Goal: Task Accomplishment & Management: Manage account settings

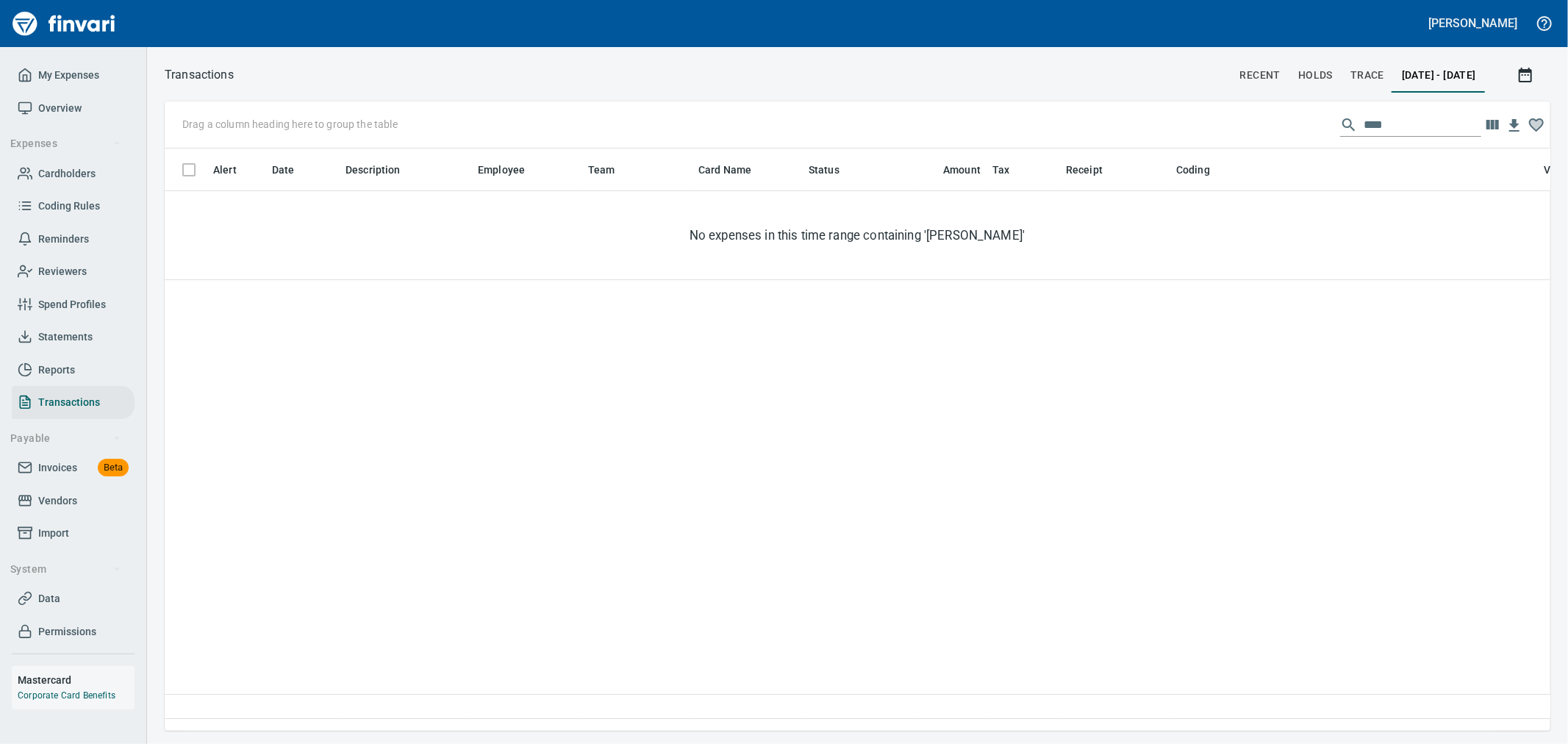
scroll to position [557, 1361]
click at [1395, 132] on input "****" at bounding box center [1423, 124] width 118 height 23
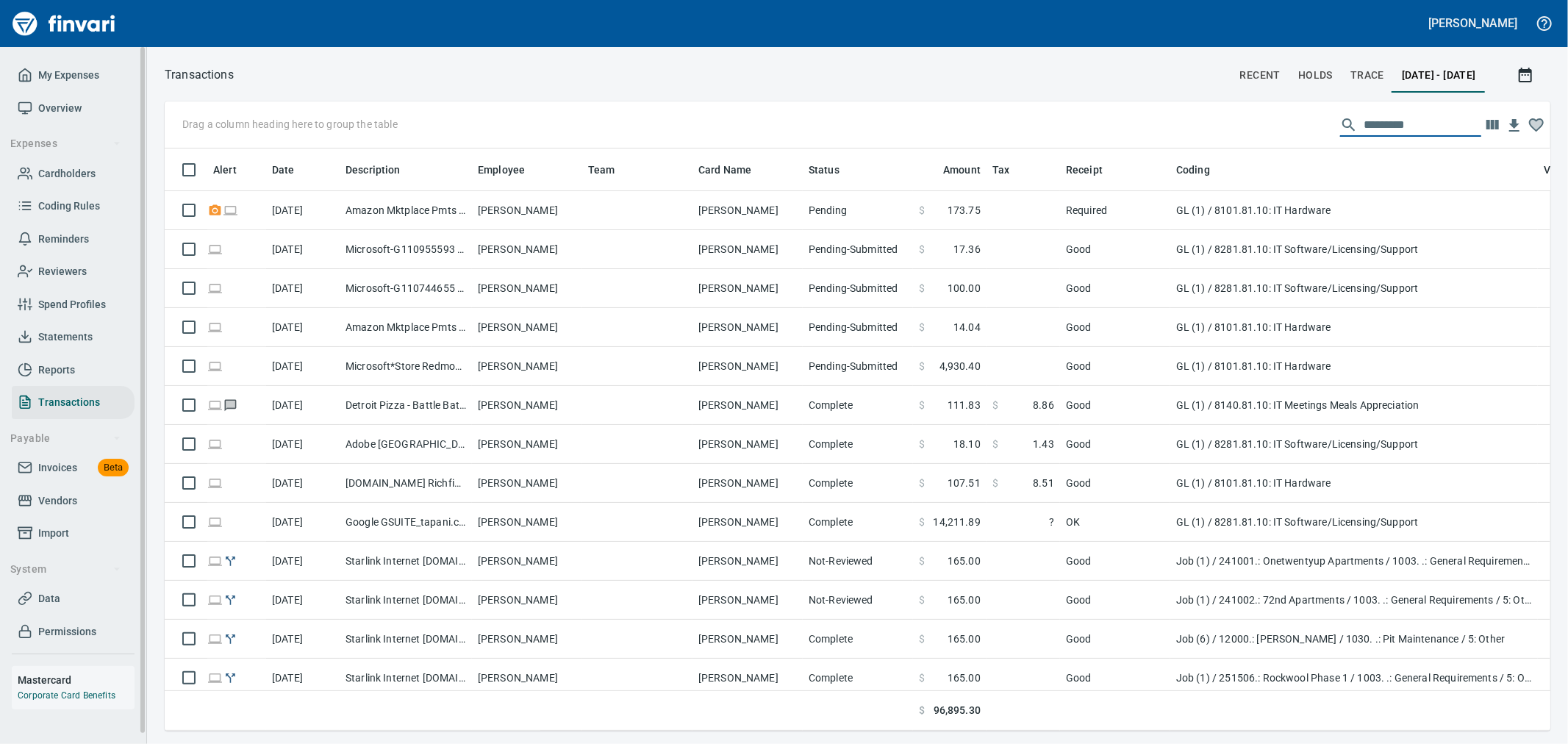
click at [77, 340] on span "Statements" at bounding box center [65, 337] width 54 height 19
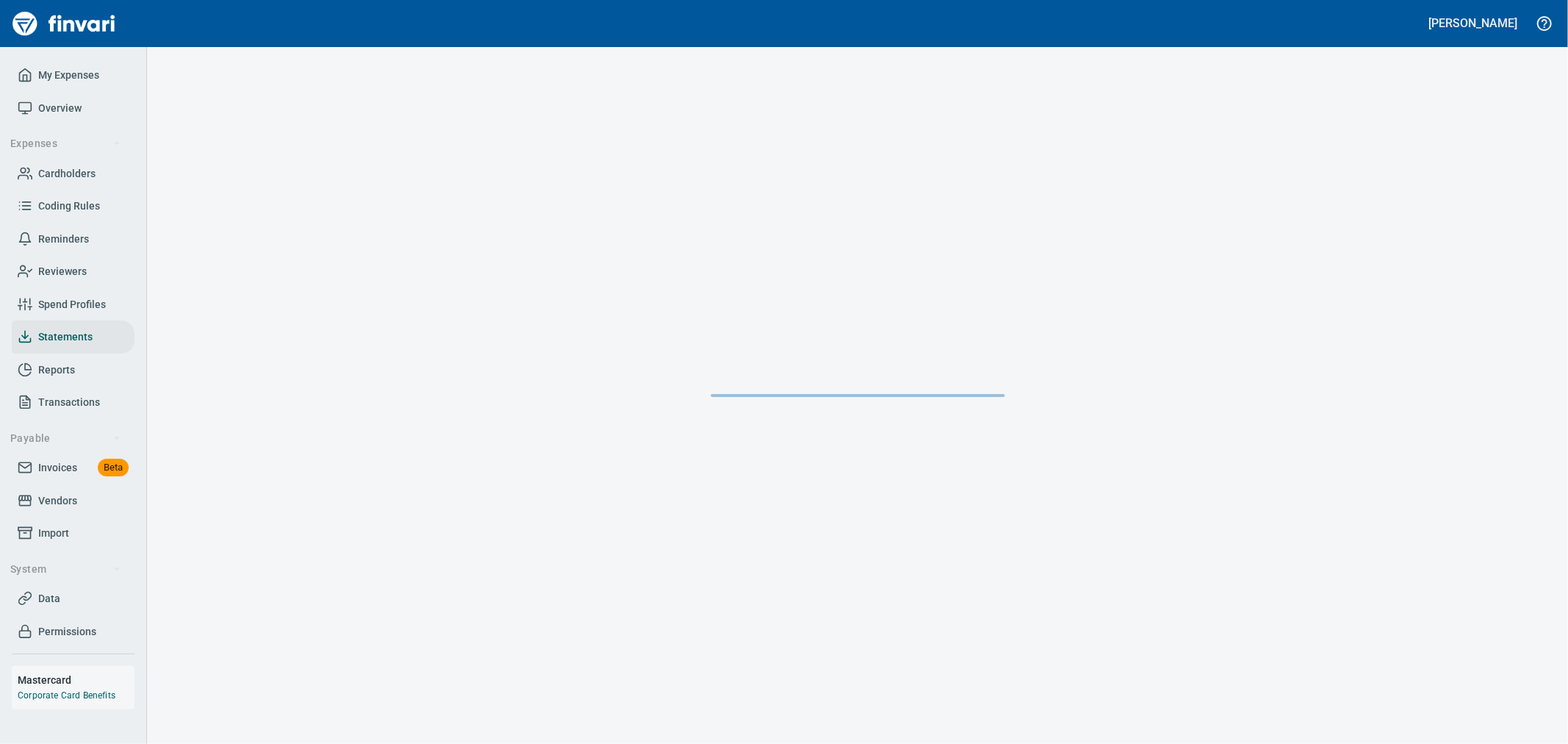
click at [71, 331] on span "Statements" at bounding box center [65, 337] width 54 height 19
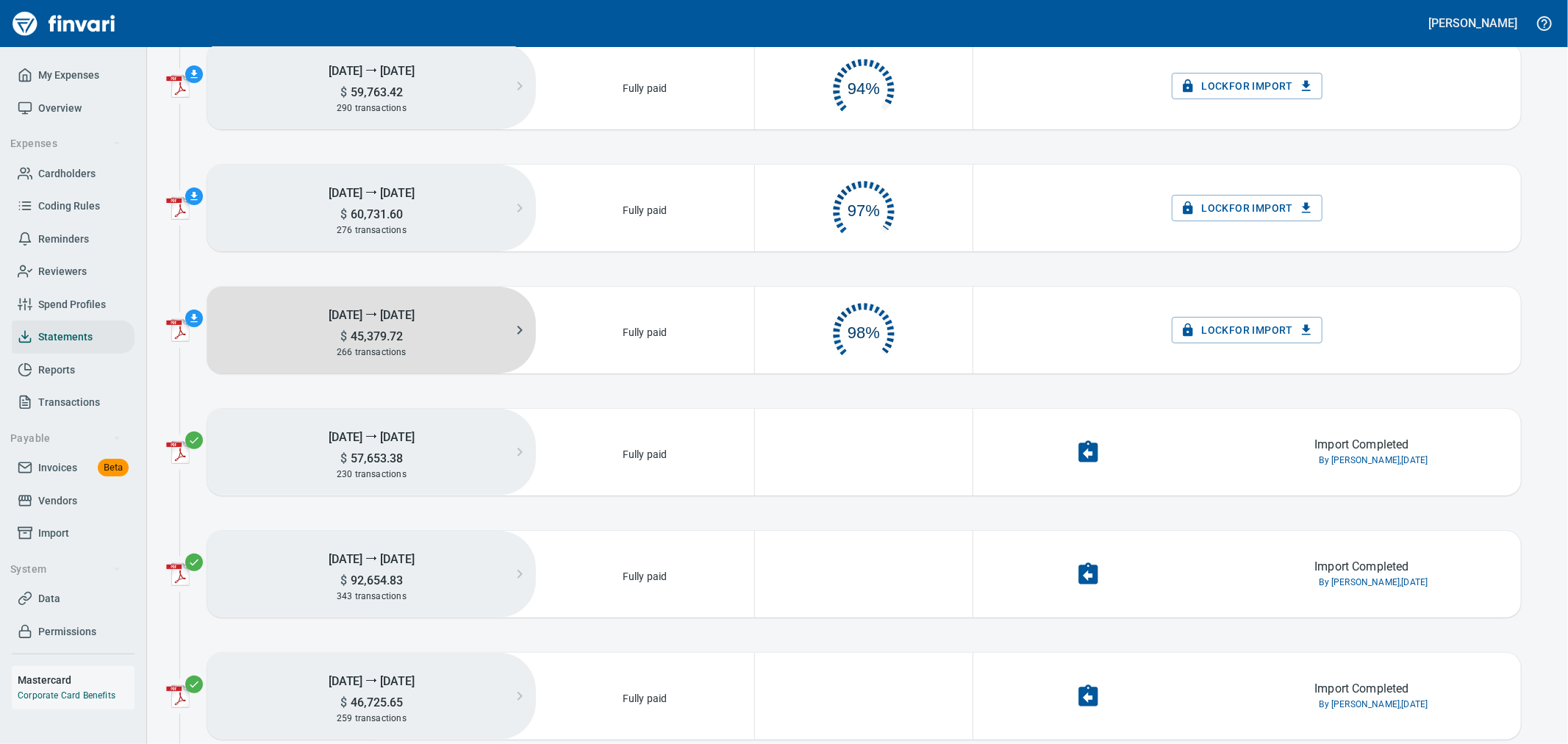
scroll to position [74, 203]
click at [326, 334] on h5 "$ 45,379.72" at bounding box center [372, 336] width 329 height 15
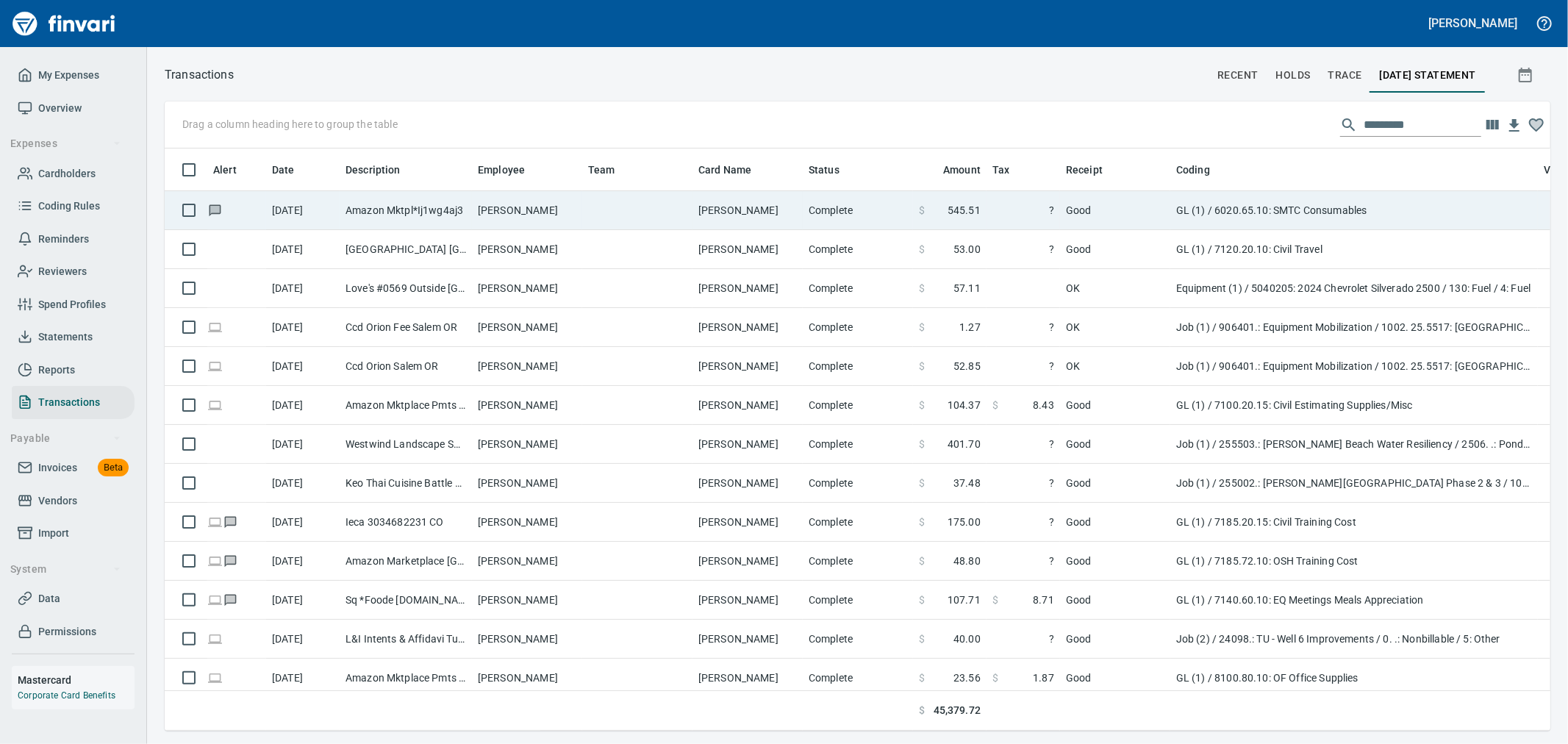
scroll to position [2, 2]
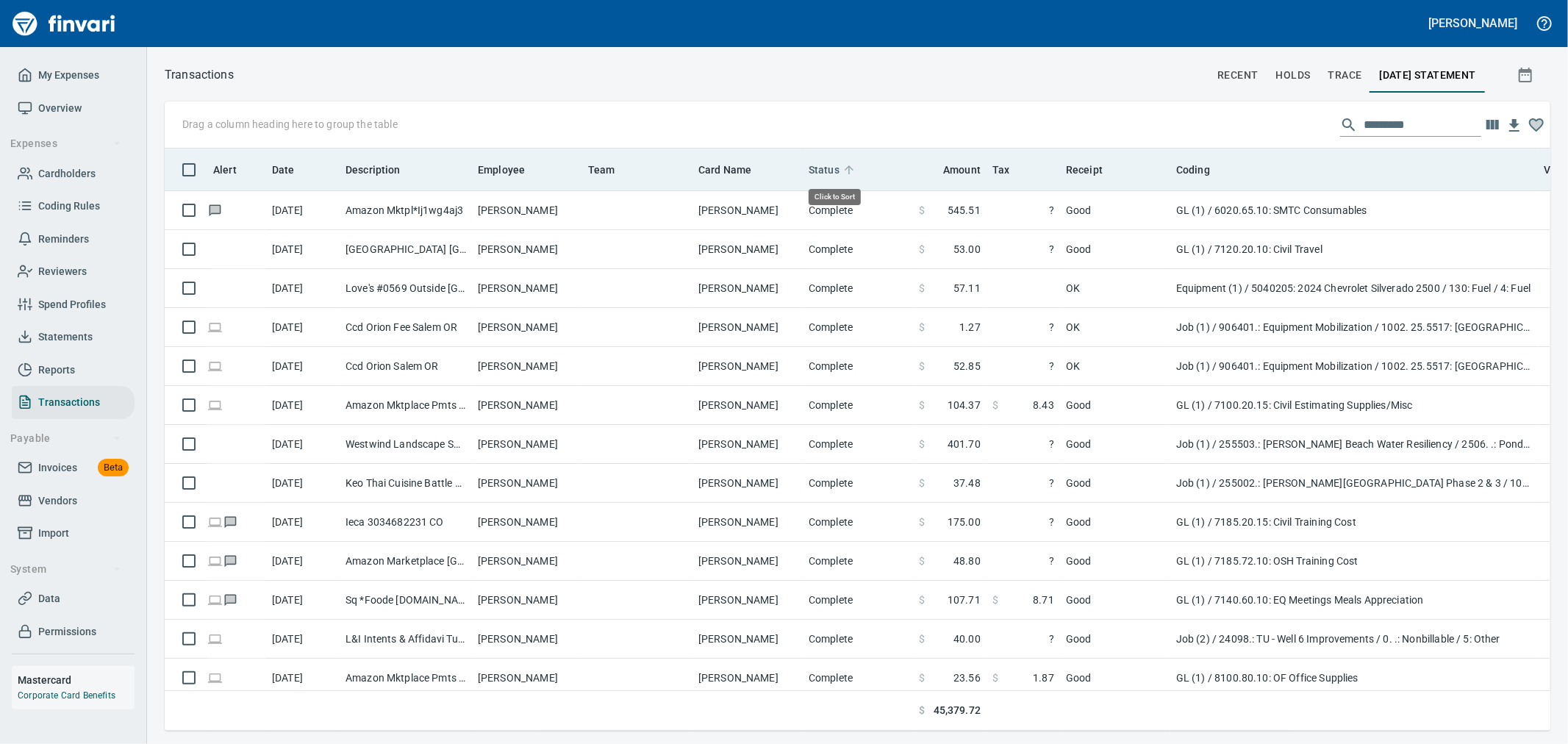
click at [831, 171] on span "Status" at bounding box center [824, 170] width 31 height 18
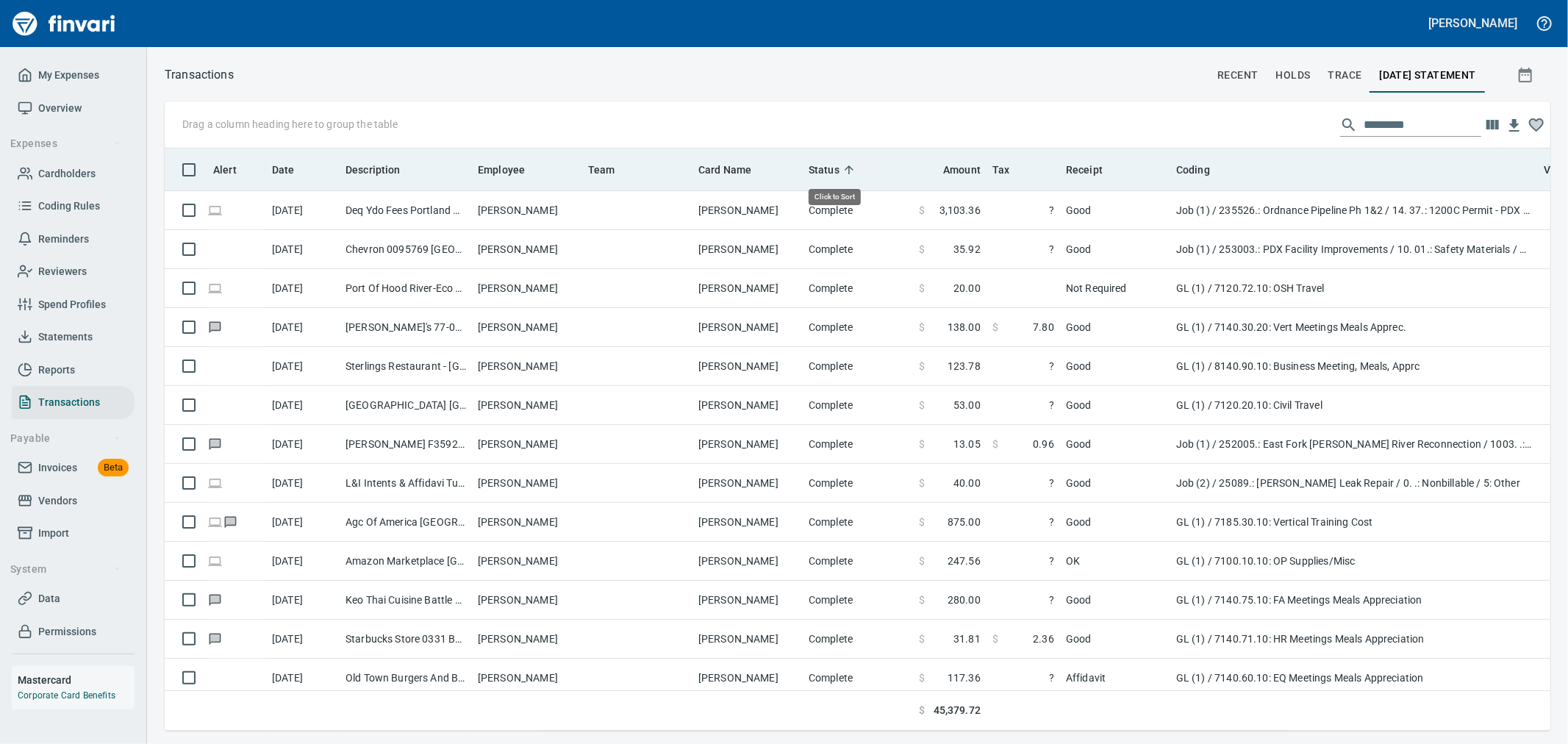
click at [831, 171] on span "Status" at bounding box center [824, 170] width 31 height 18
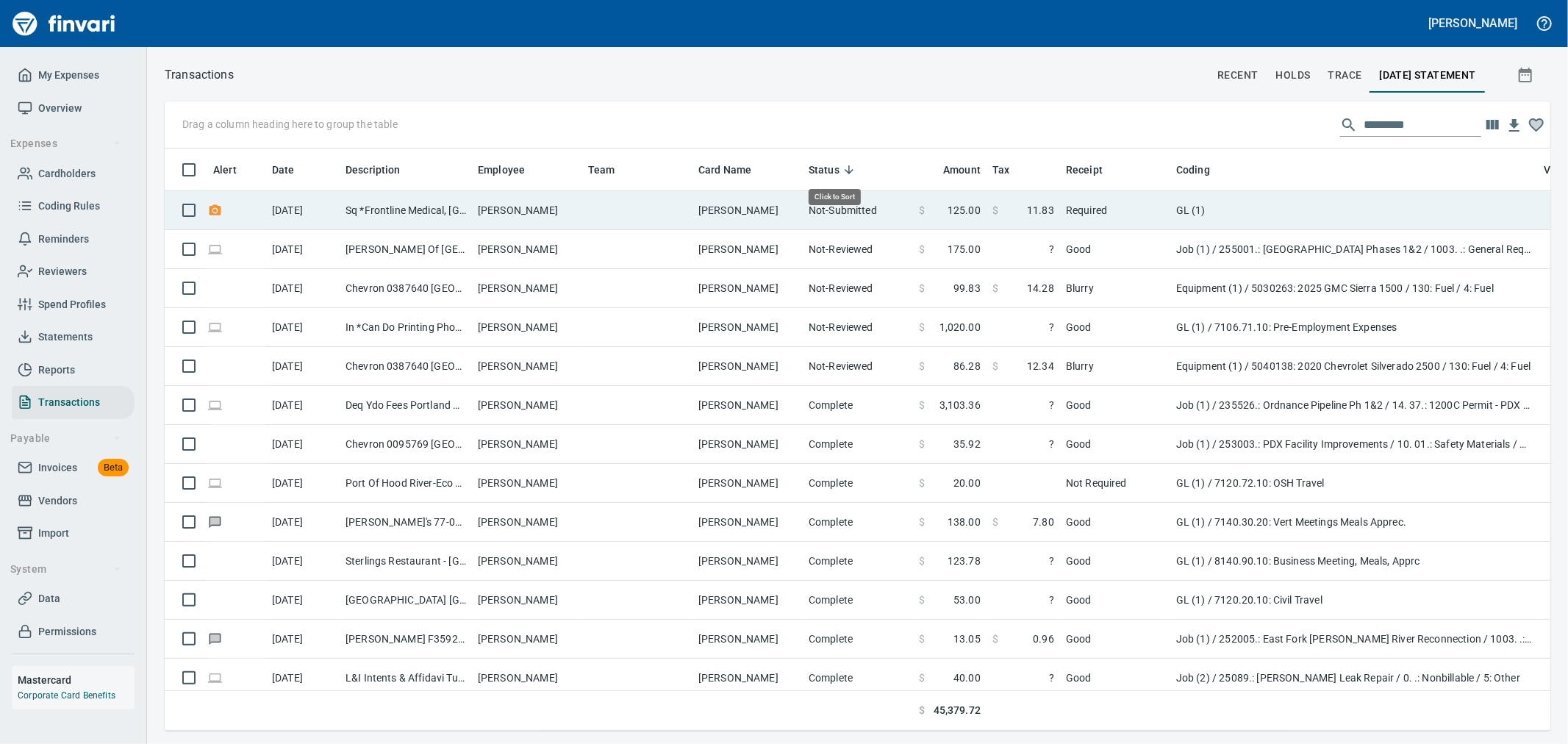
scroll to position [557, 1361]
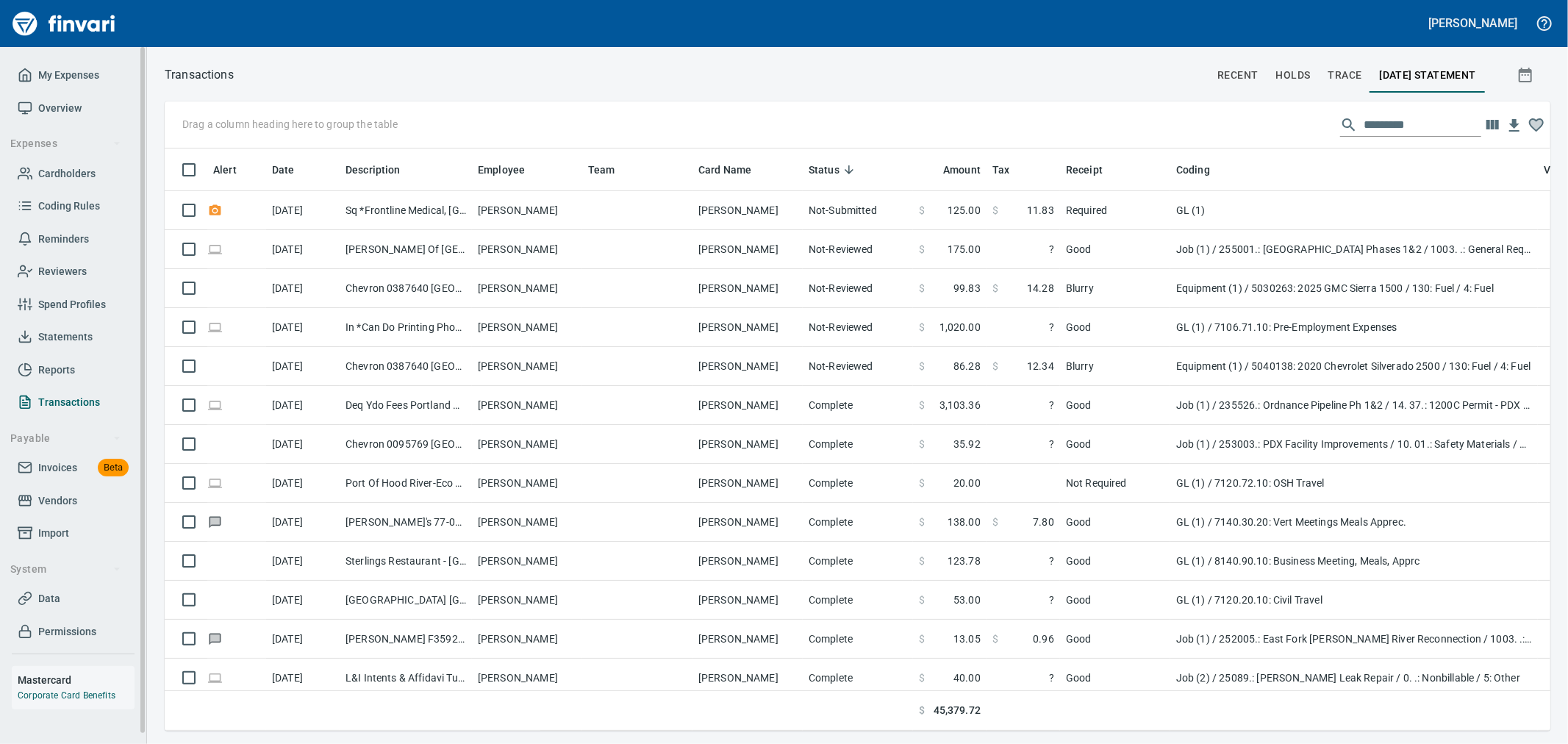
click at [82, 400] on span "Transactions" at bounding box center [69, 402] width 61 height 19
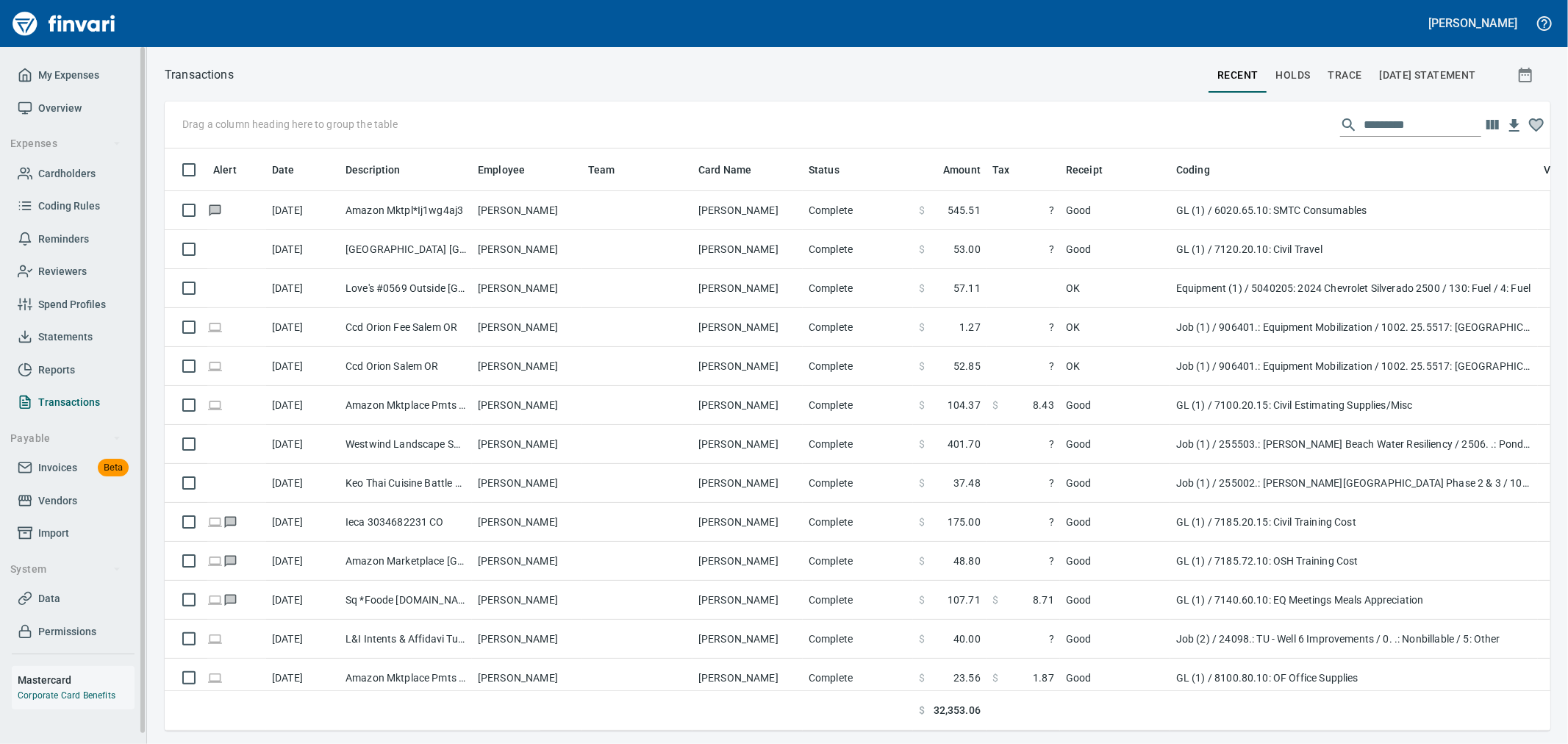
scroll to position [557, 1361]
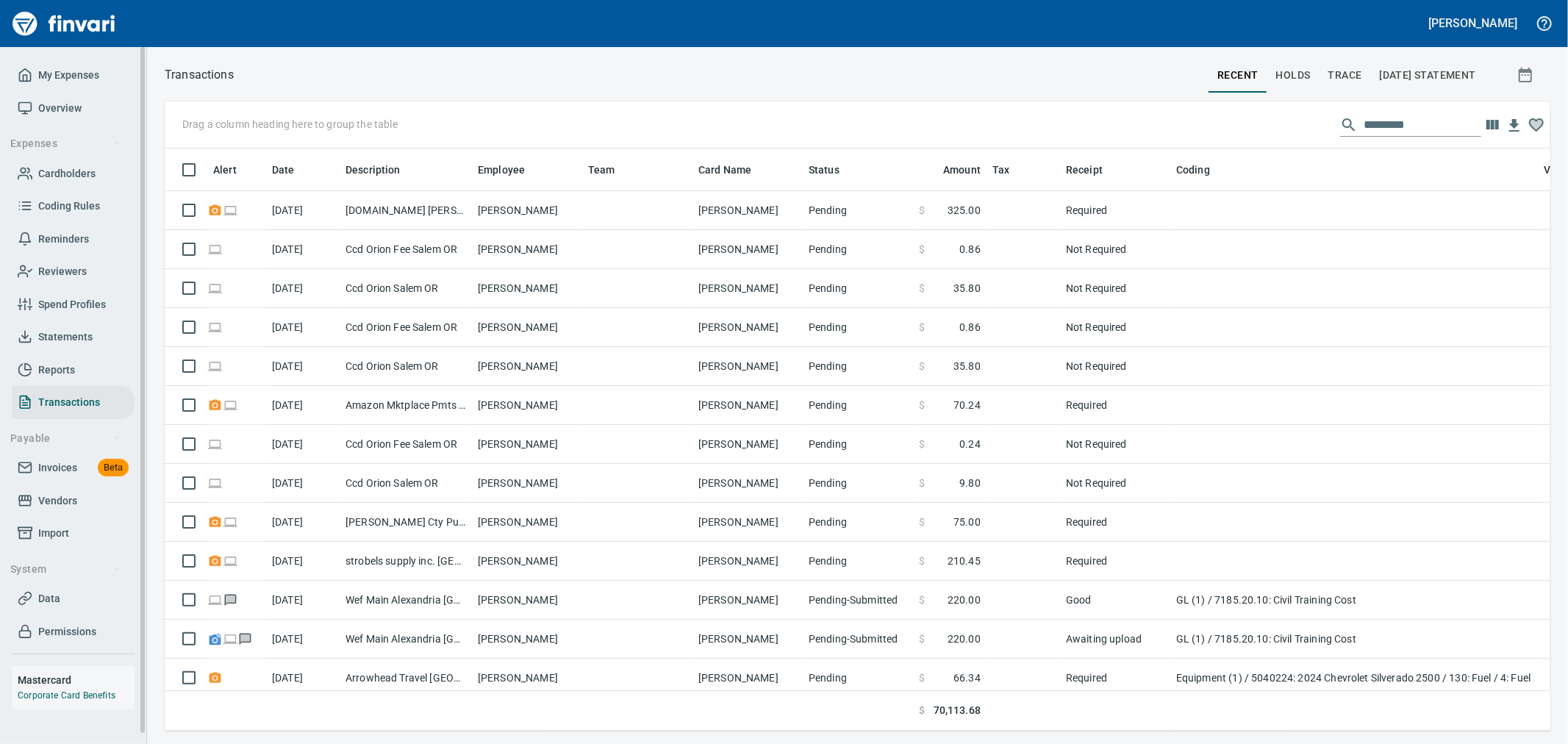
click at [61, 342] on span "Statements" at bounding box center [65, 337] width 54 height 19
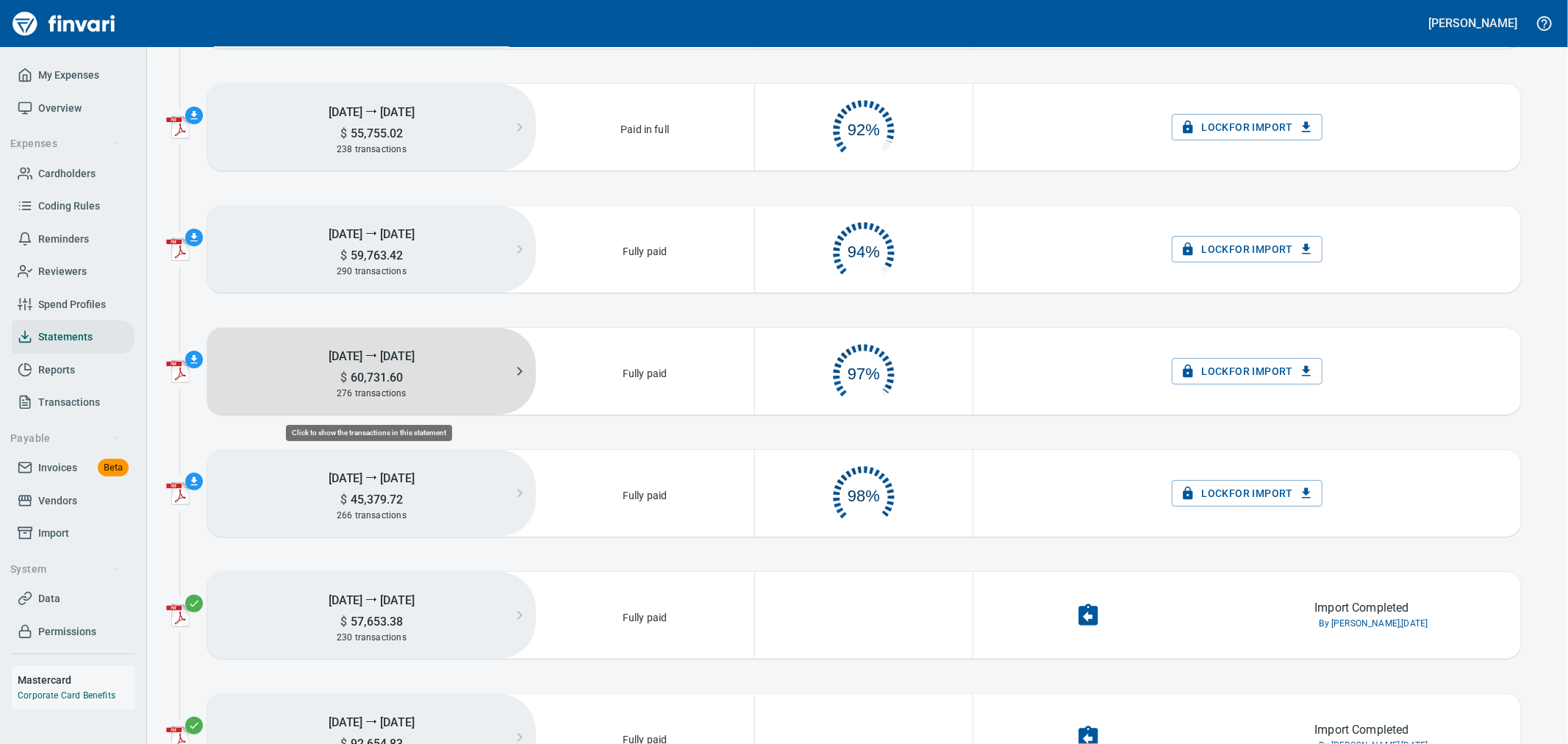
click at [395, 397] on span "276 transactions" at bounding box center [372, 393] width 69 height 11
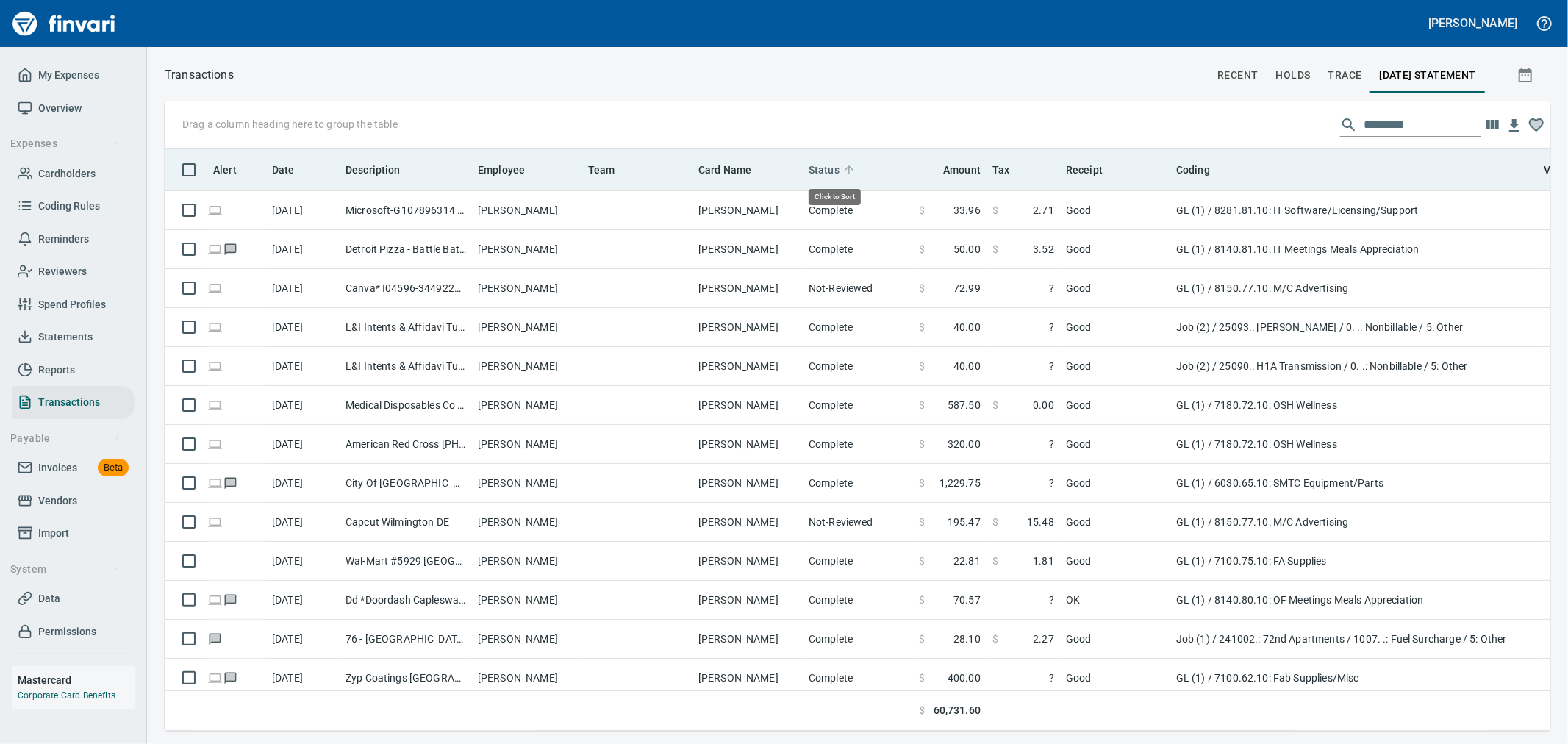
click at [821, 172] on span "Status" at bounding box center [824, 170] width 31 height 18
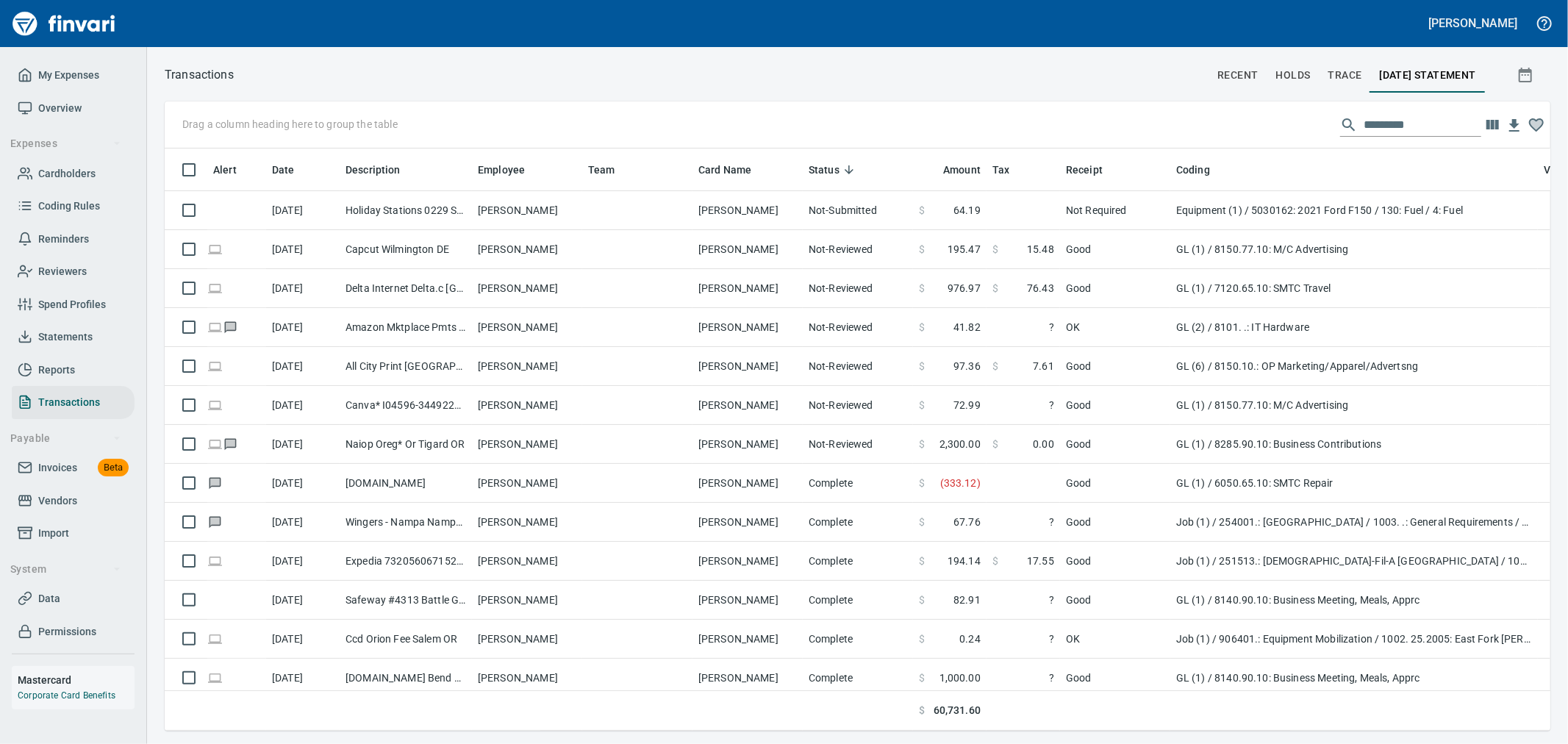
click at [1371, 116] on input "text" at bounding box center [1423, 124] width 118 height 23
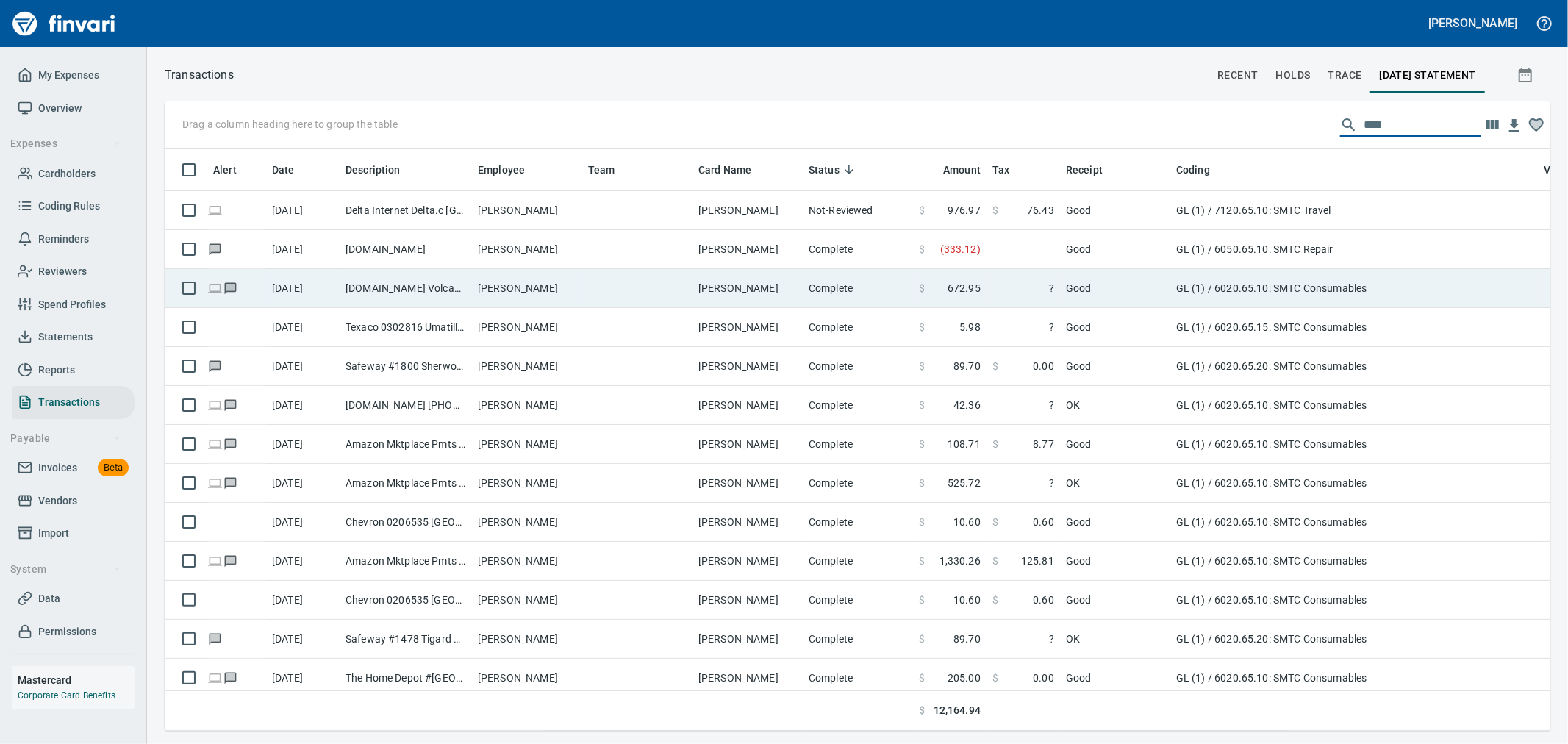
type input "****"
click at [1144, 283] on td "Good" at bounding box center [1115, 288] width 111 height 39
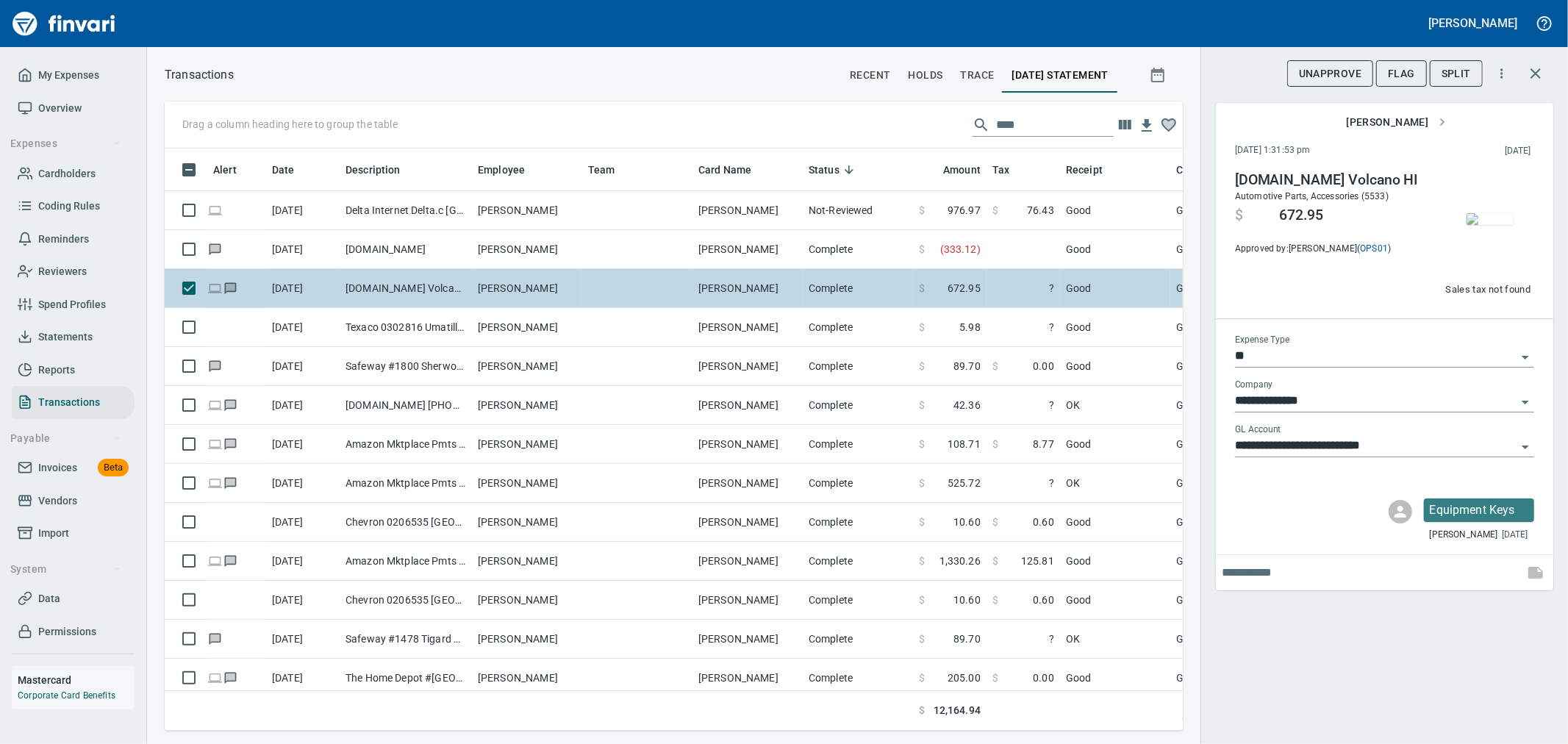
scroll to position [557, 994]
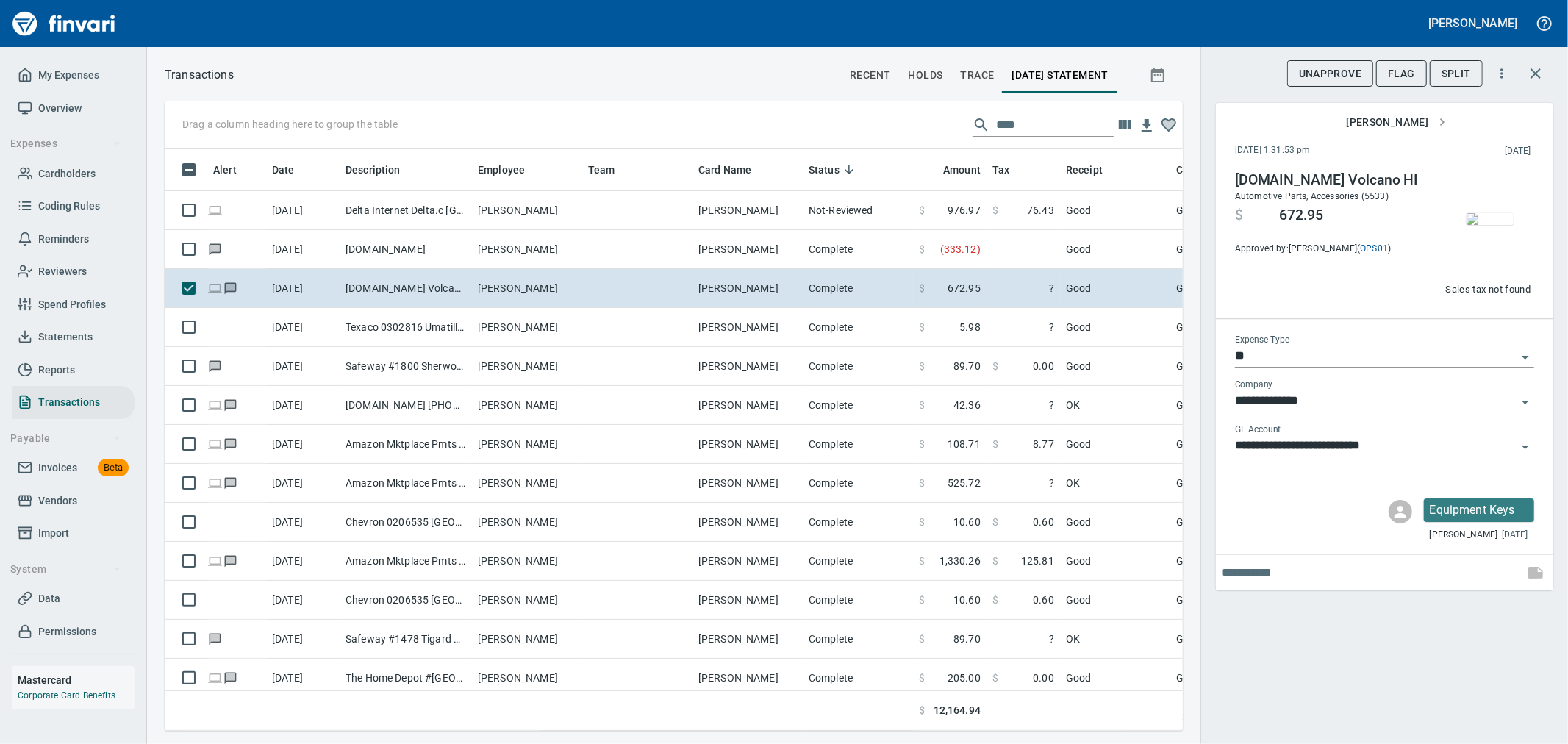
click at [1483, 223] on img "button" at bounding box center [1490, 219] width 47 height 12
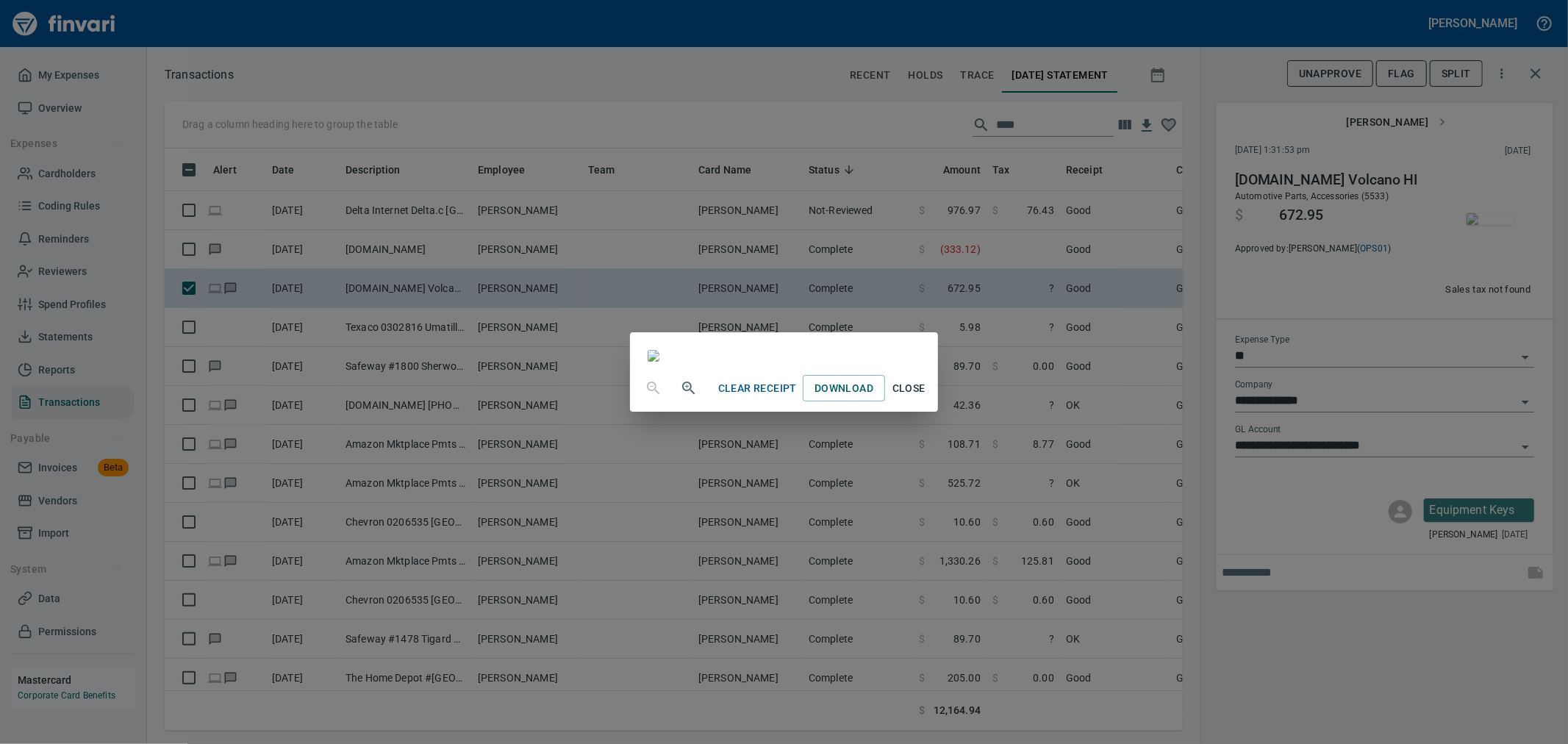
click at [927, 397] on span "Close" at bounding box center [909, 389] width 36 height 19
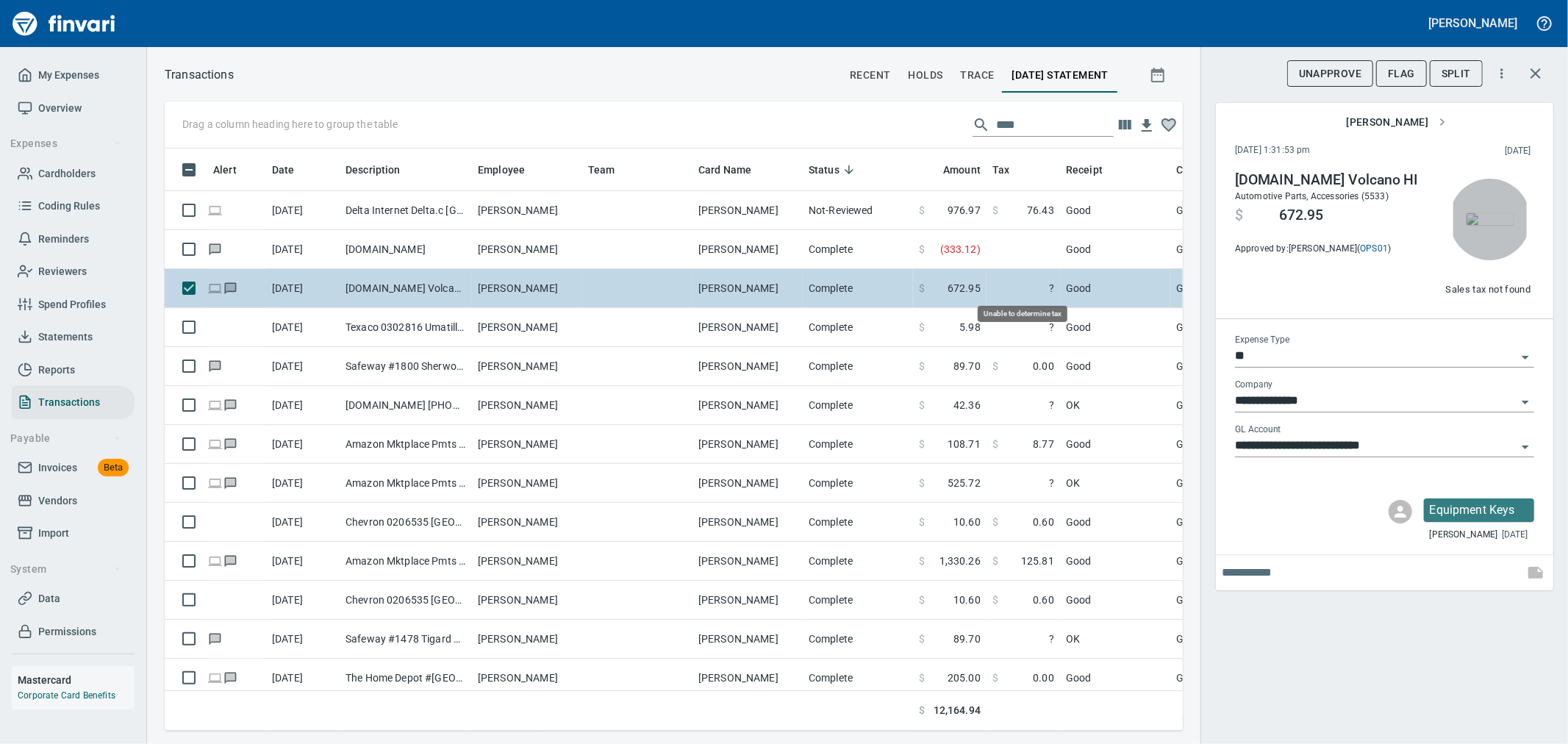
click at [1050, 291] on span "?" at bounding box center [1024, 288] width 61 height 15
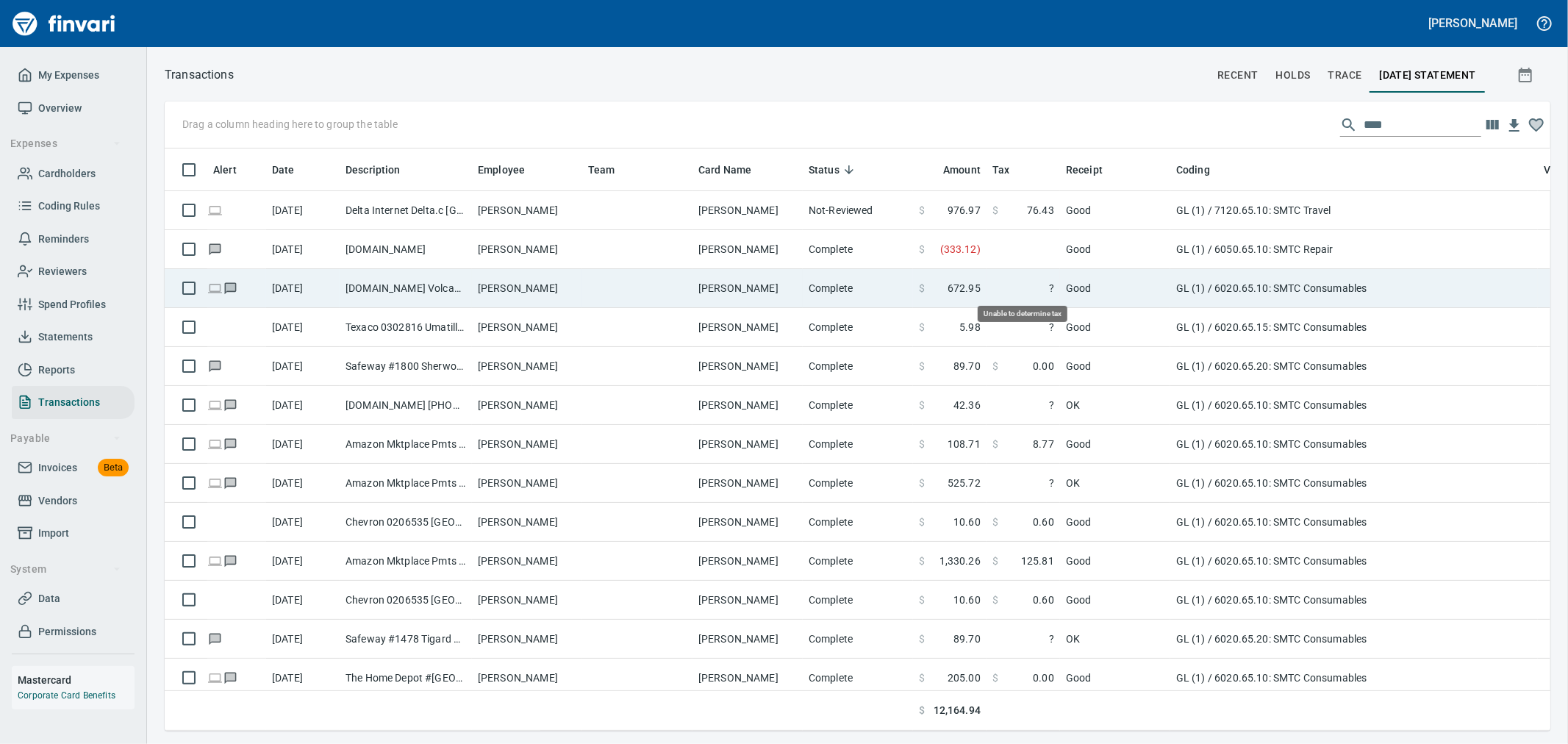
scroll to position [2, 2]
click at [1042, 295] on span "?" at bounding box center [1024, 288] width 61 height 15
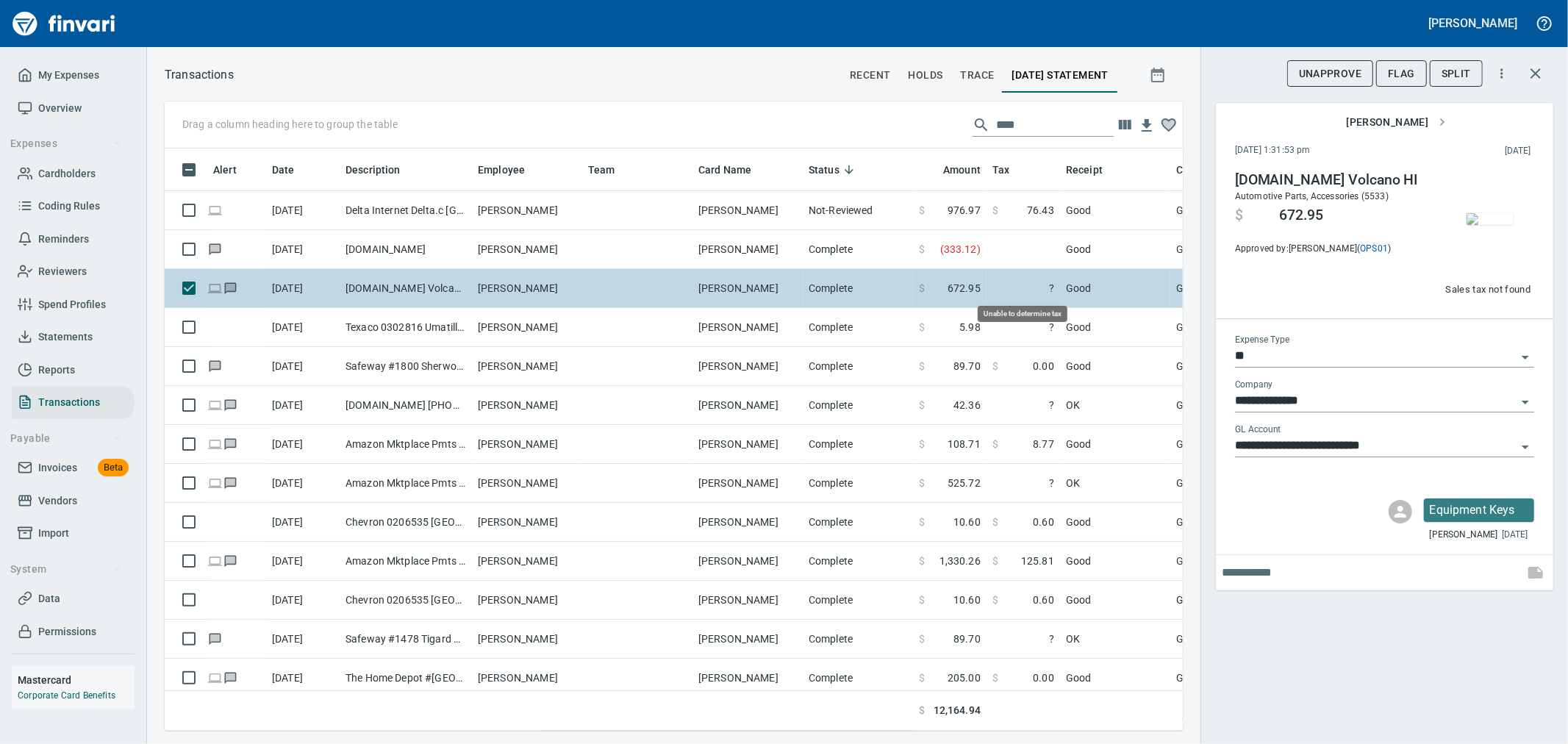
scroll to position [557, 994]
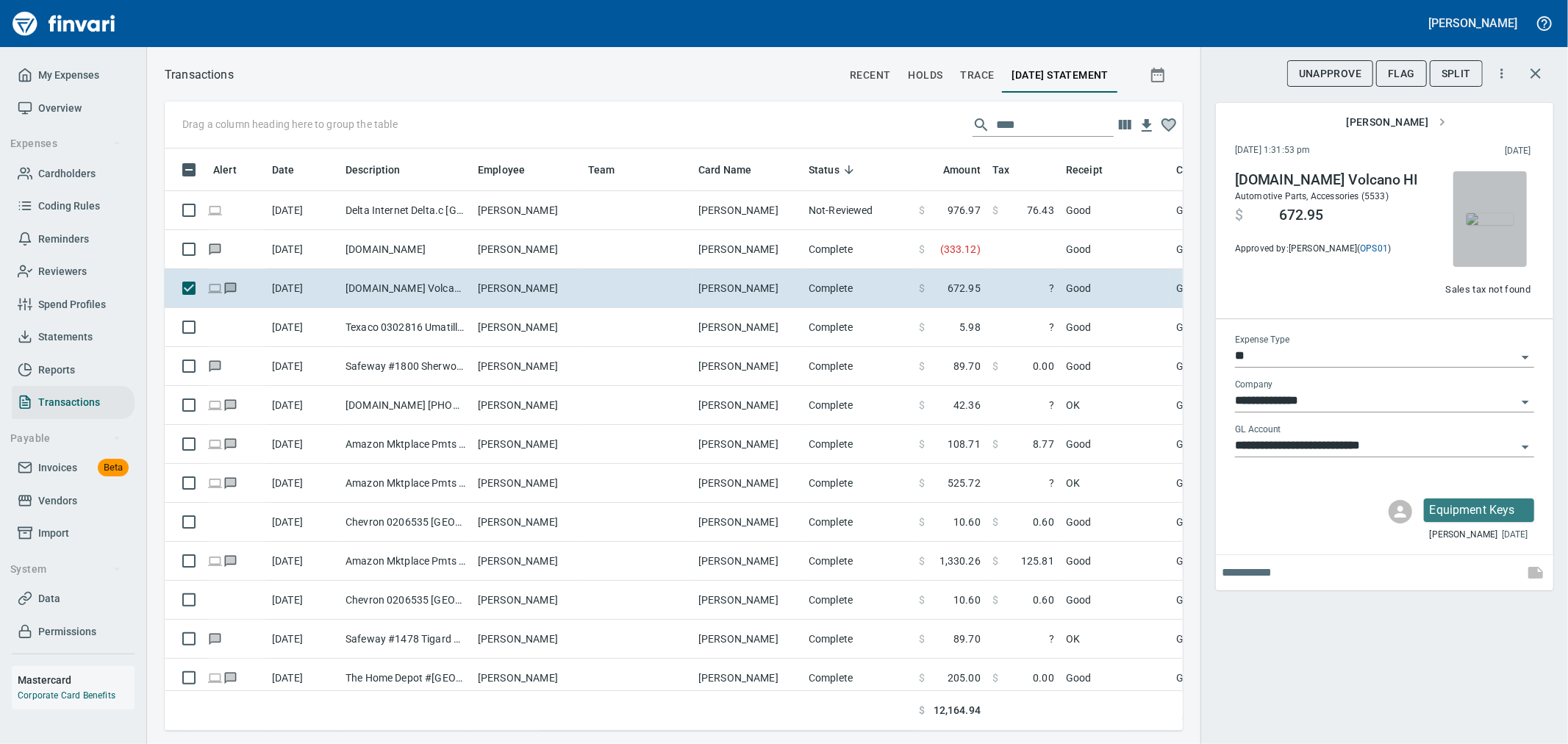
click at [1470, 213] on img "button" at bounding box center [1490, 219] width 47 height 12
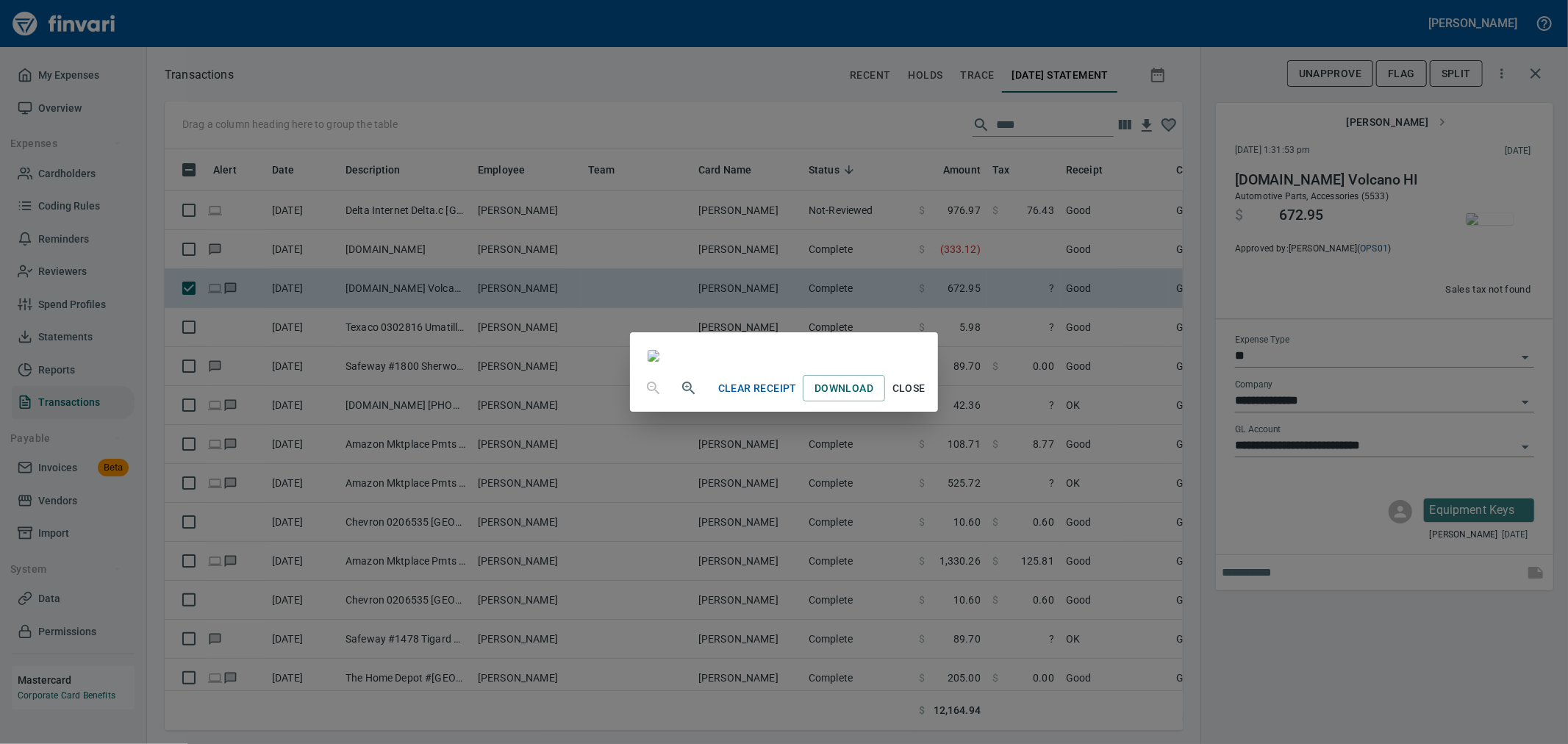
drag, startPoint x: 1141, startPoint y: 553, endPoint x: 2, endPoint y: 350, distance: 1156.9
click at [932, 402] on div "Clear Receipt Download Close" at bounding box center [822, 389] width 220 height 27
click at [927, 397] on span "Close" at bounding box center [909, 389] width 36 height 19
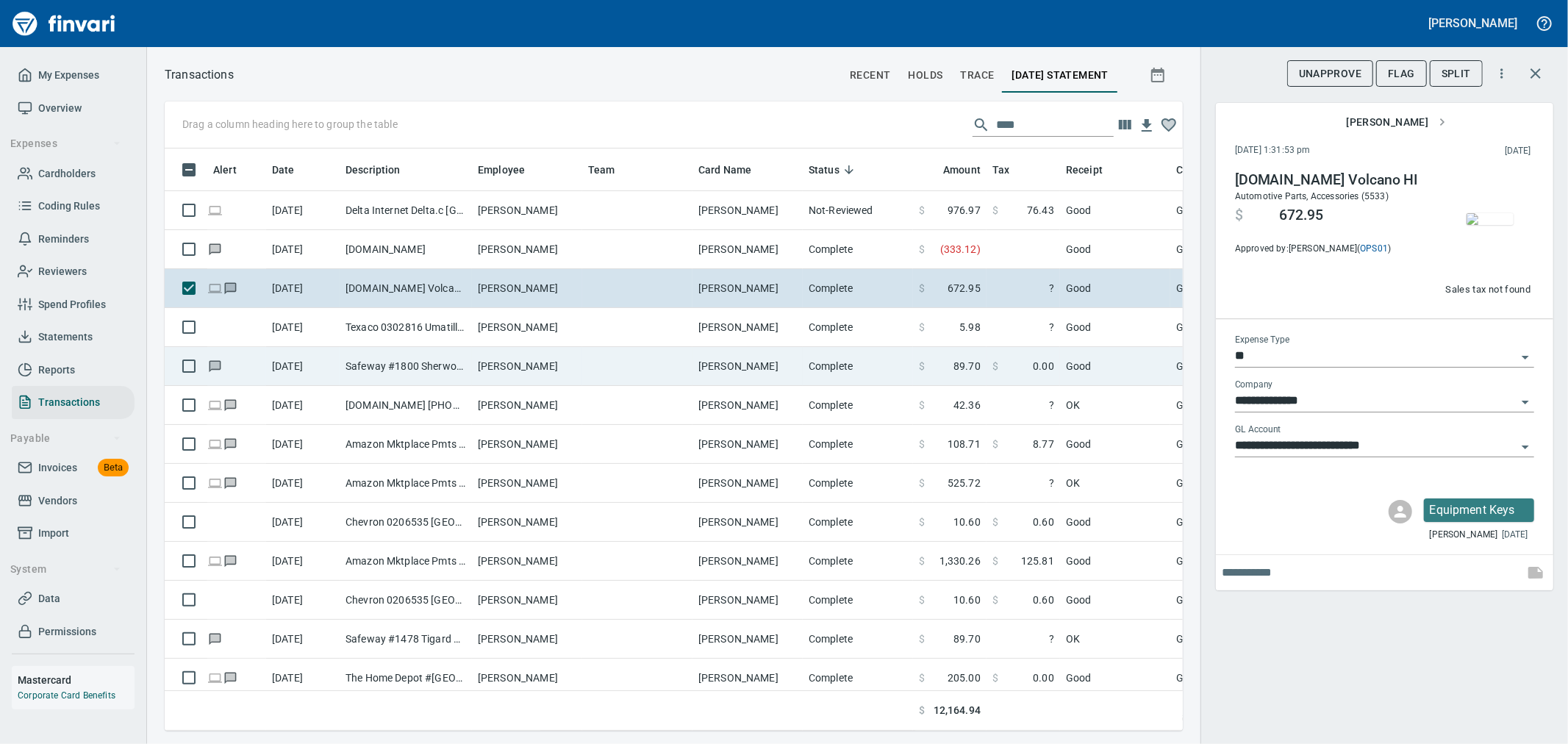
click at [913, 366] on td "$ 89.70" at bounding box center [949, 367] width 74 height 39
type input "**********"
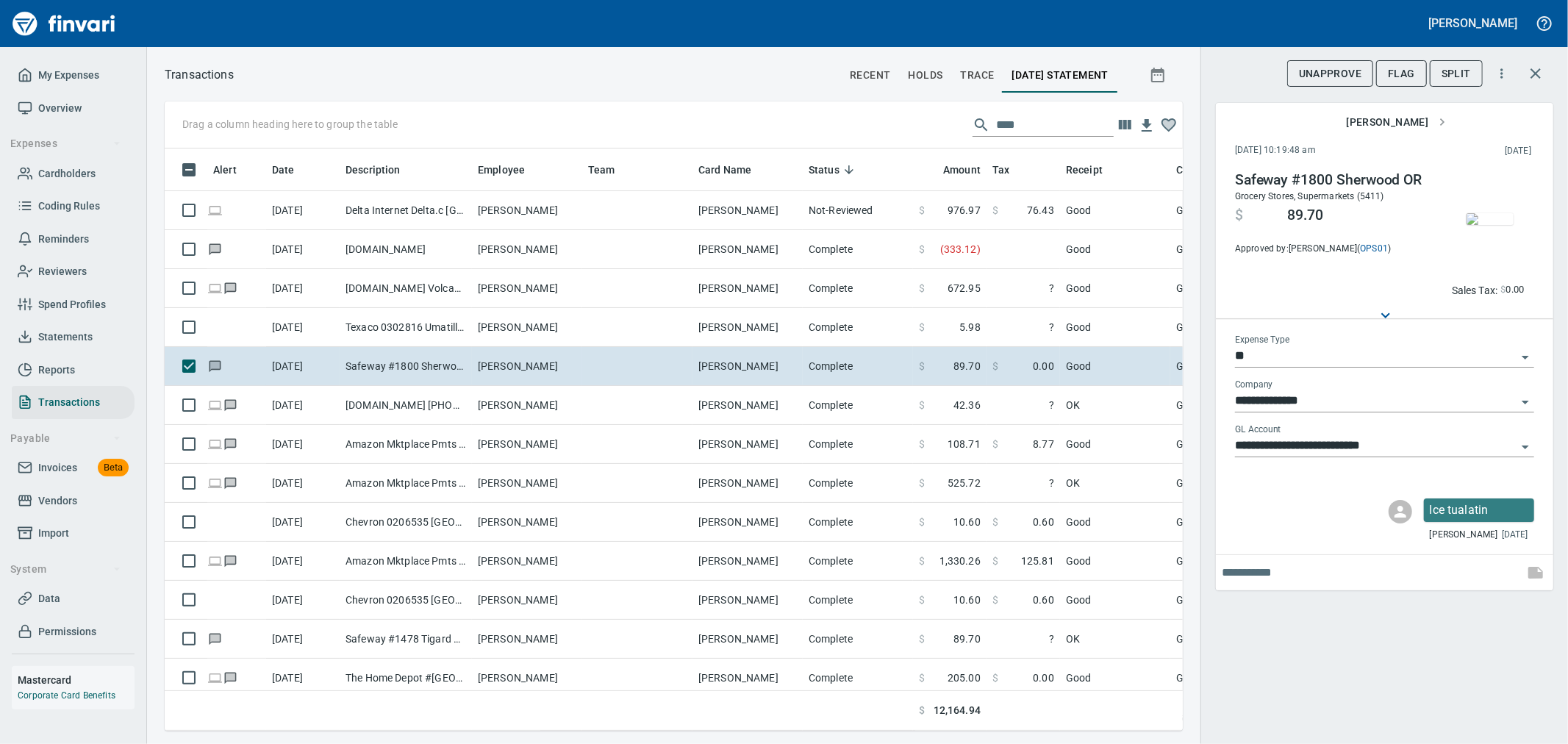
click at [1486, 225] on img "button" at bounding box center [1490, 219] width 47 height 12
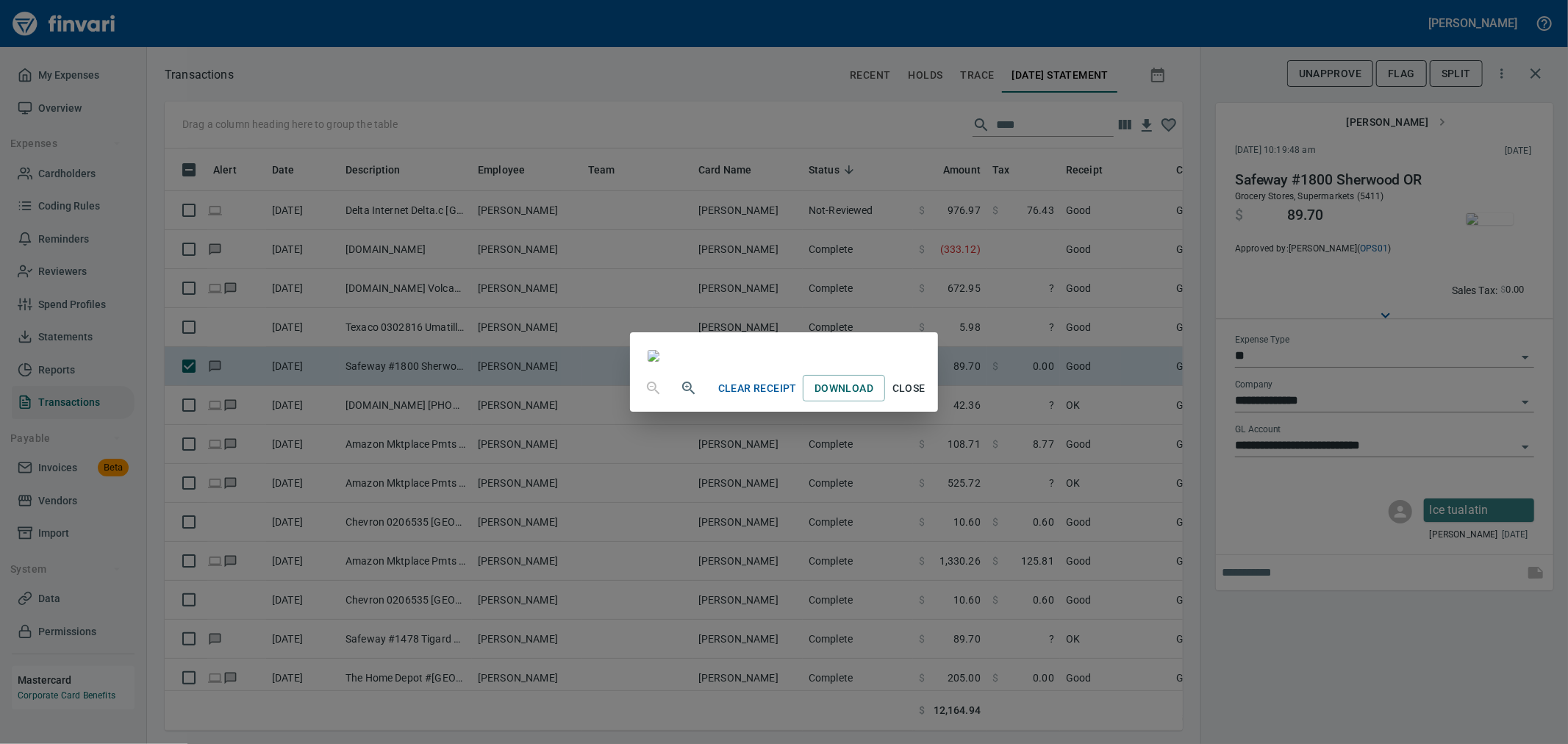
click at [1104, 495] on div "Clear Receipt Download Close" at bounding box center [784, 372] width 1568 height 744
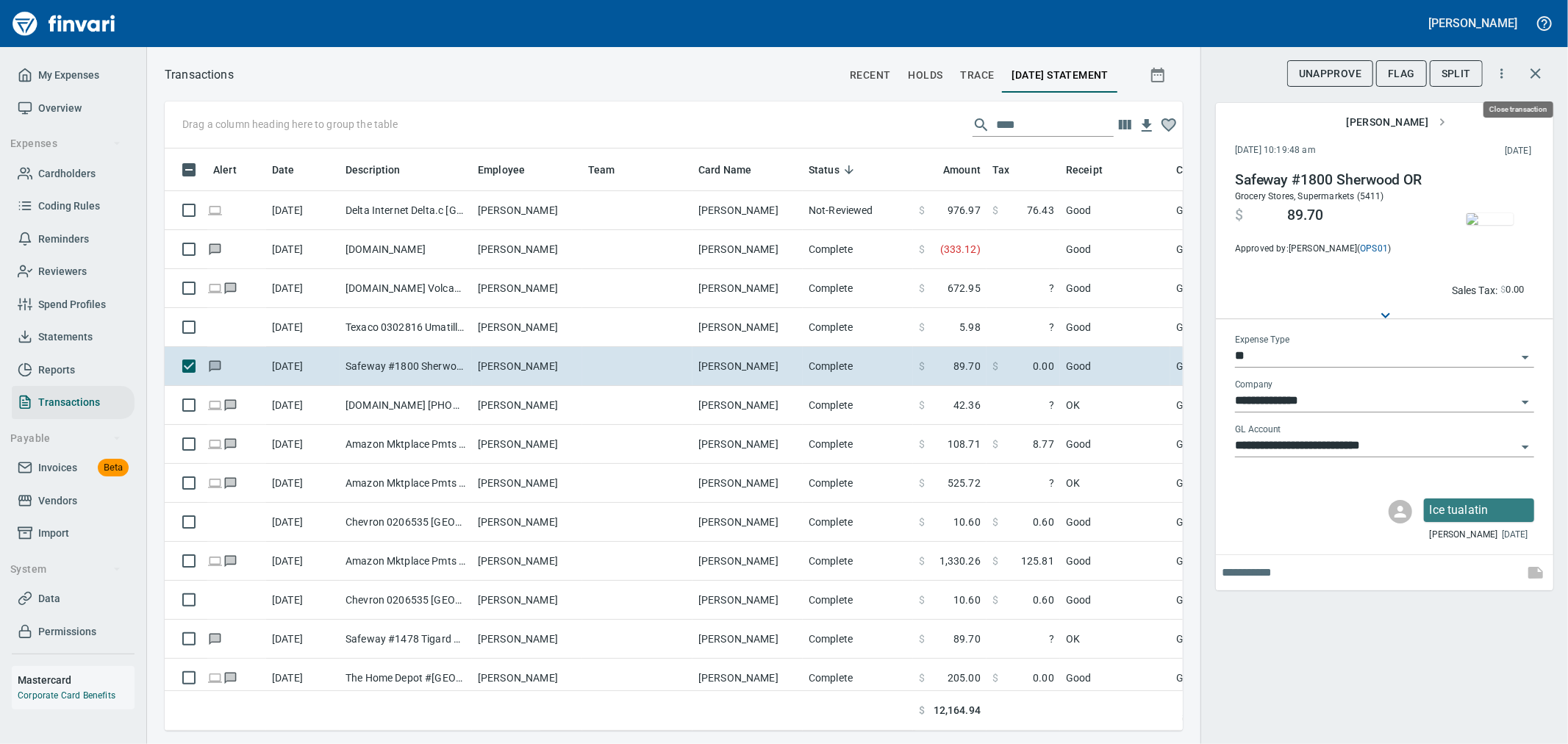
scroll to position [557, 994]
click at [1541, 86] on button "button" at bounding box center [1536, 74] width 36 height 36
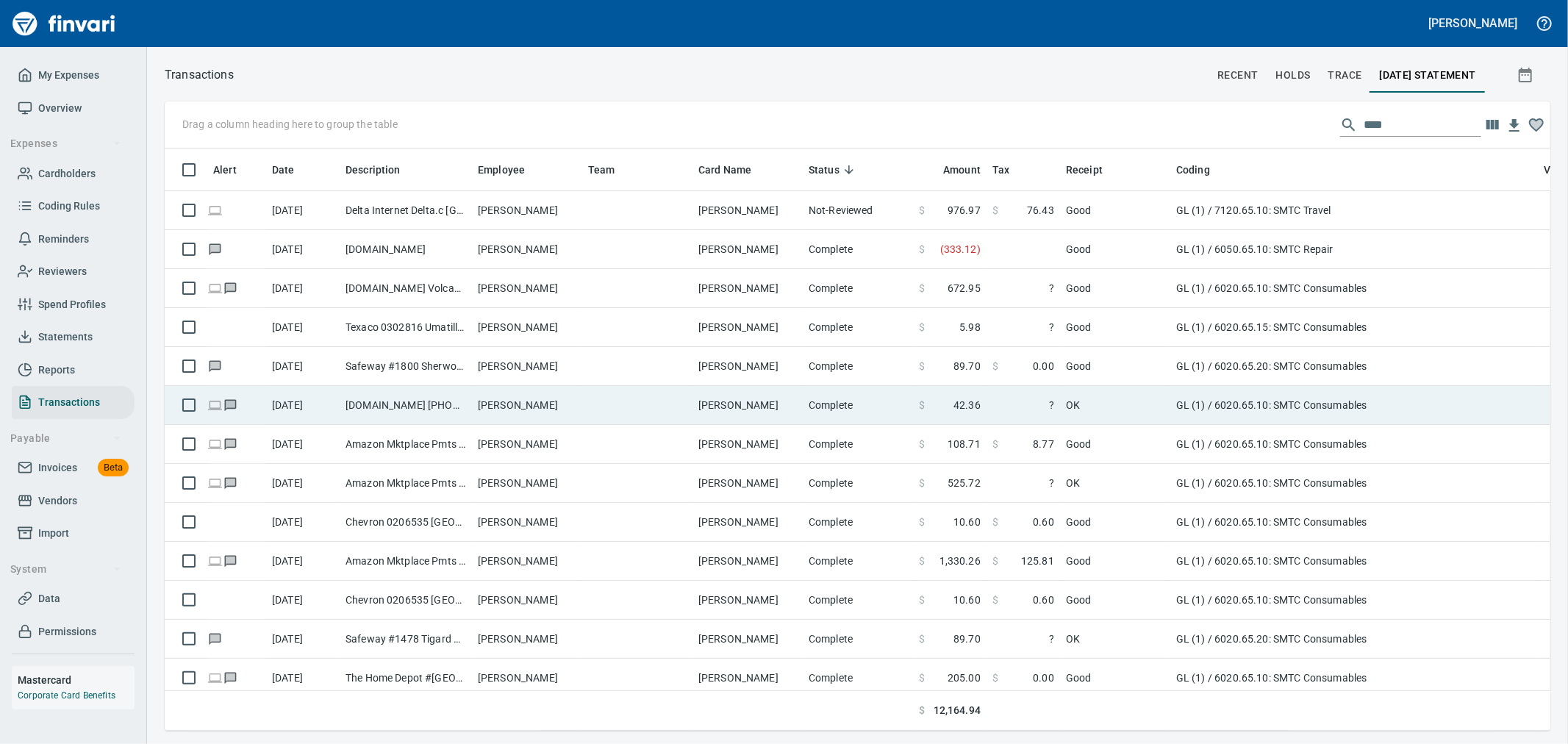
scroll to position [557, 1359]
click at [1154, 406] on td "OK" at bounding box center [1115, 406] width 111 height 39
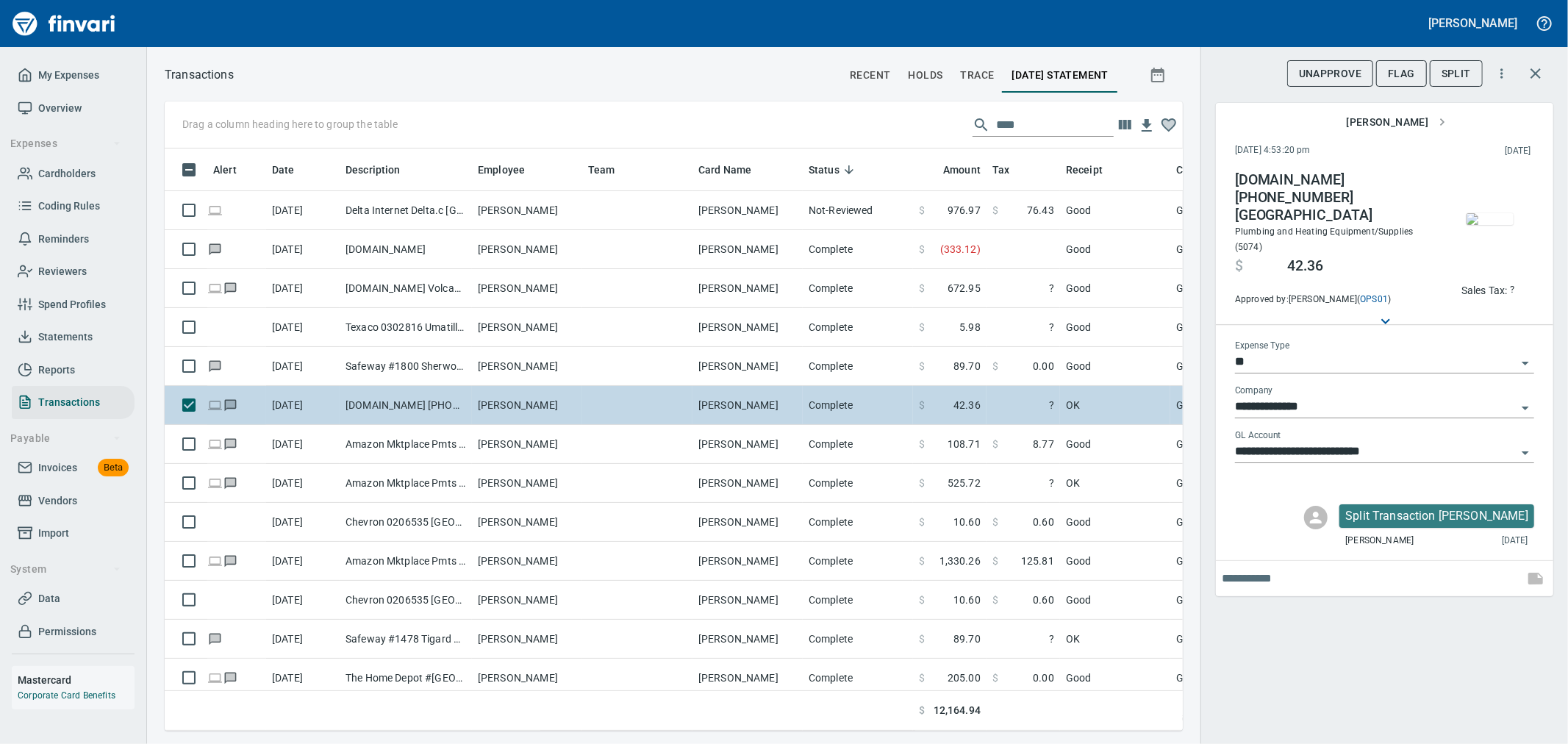
scroll to position [557, 994]
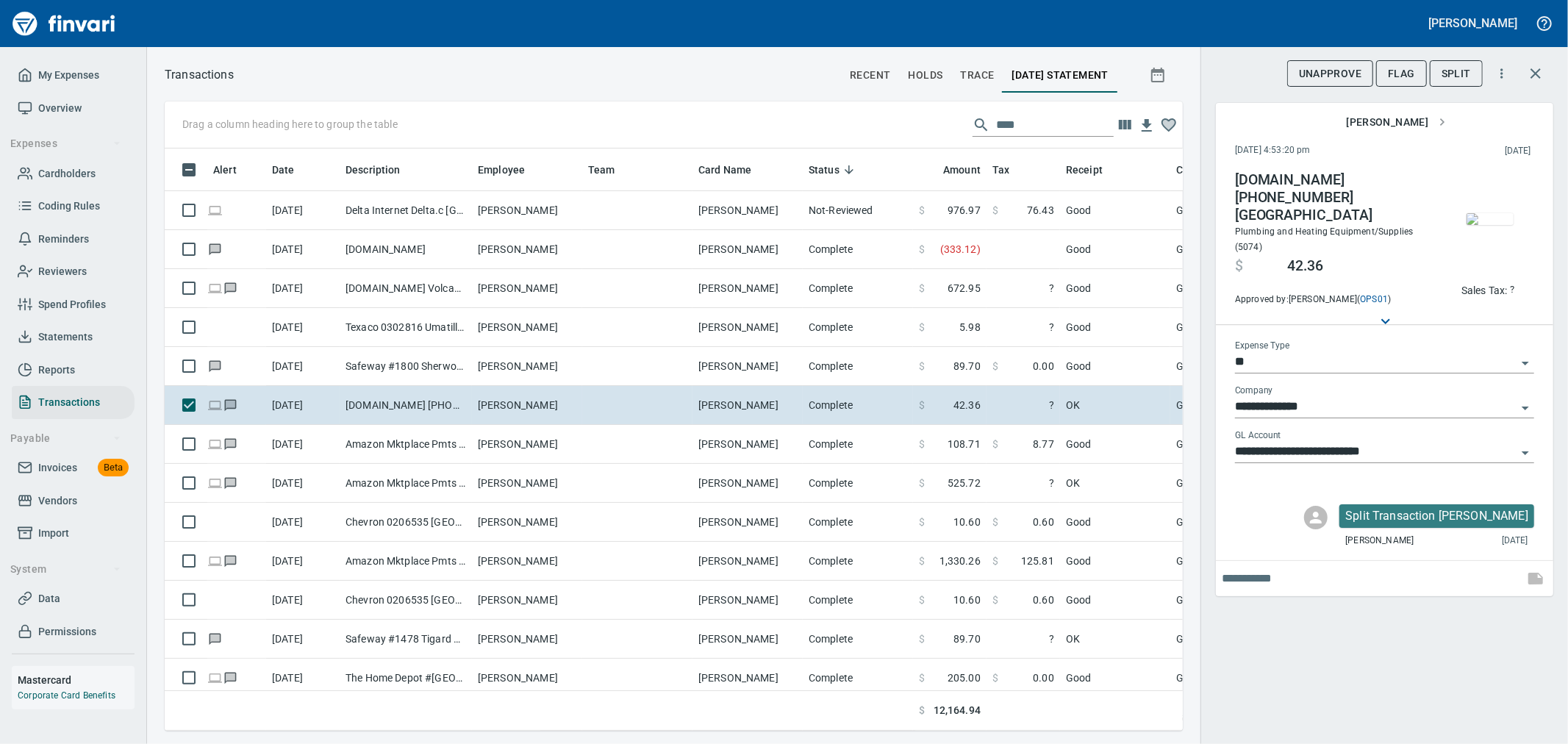
click at [1459, 225] on span "button" at bounding box center [1490, 219] width 61 height 12
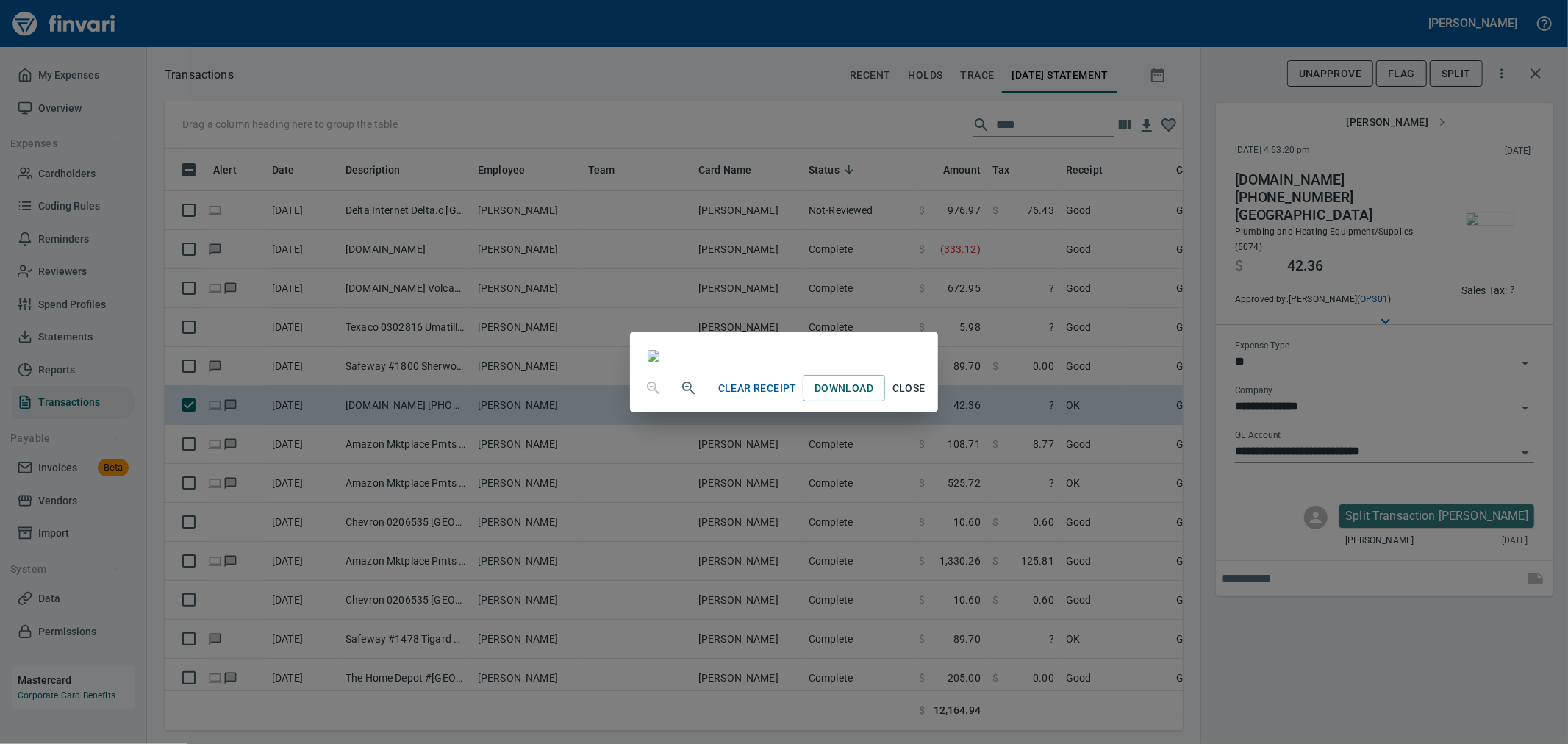
scroll to position [0, 0]
click at [927, 397] on span "Close" at bounding box center [909, 389] width 36 height 19
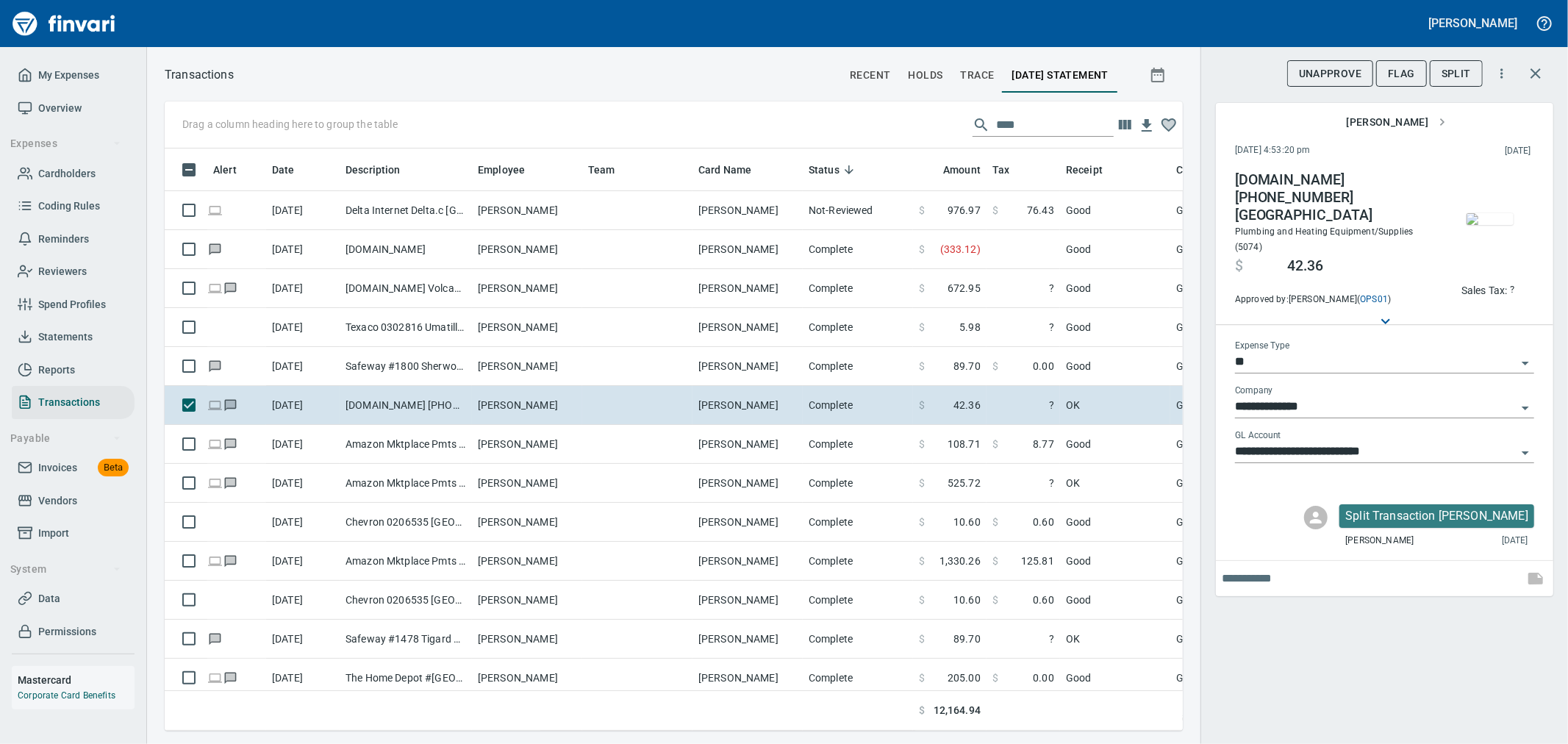
scroll to position [557, 994]
click at [1478, 290] on p "Sales Tax:" at bounding box center [1484, 290] width 46 height 15
type input "*****"
click at [1377, 628] on div "**********" at bounding box center [1384, 372] width 368 height 744
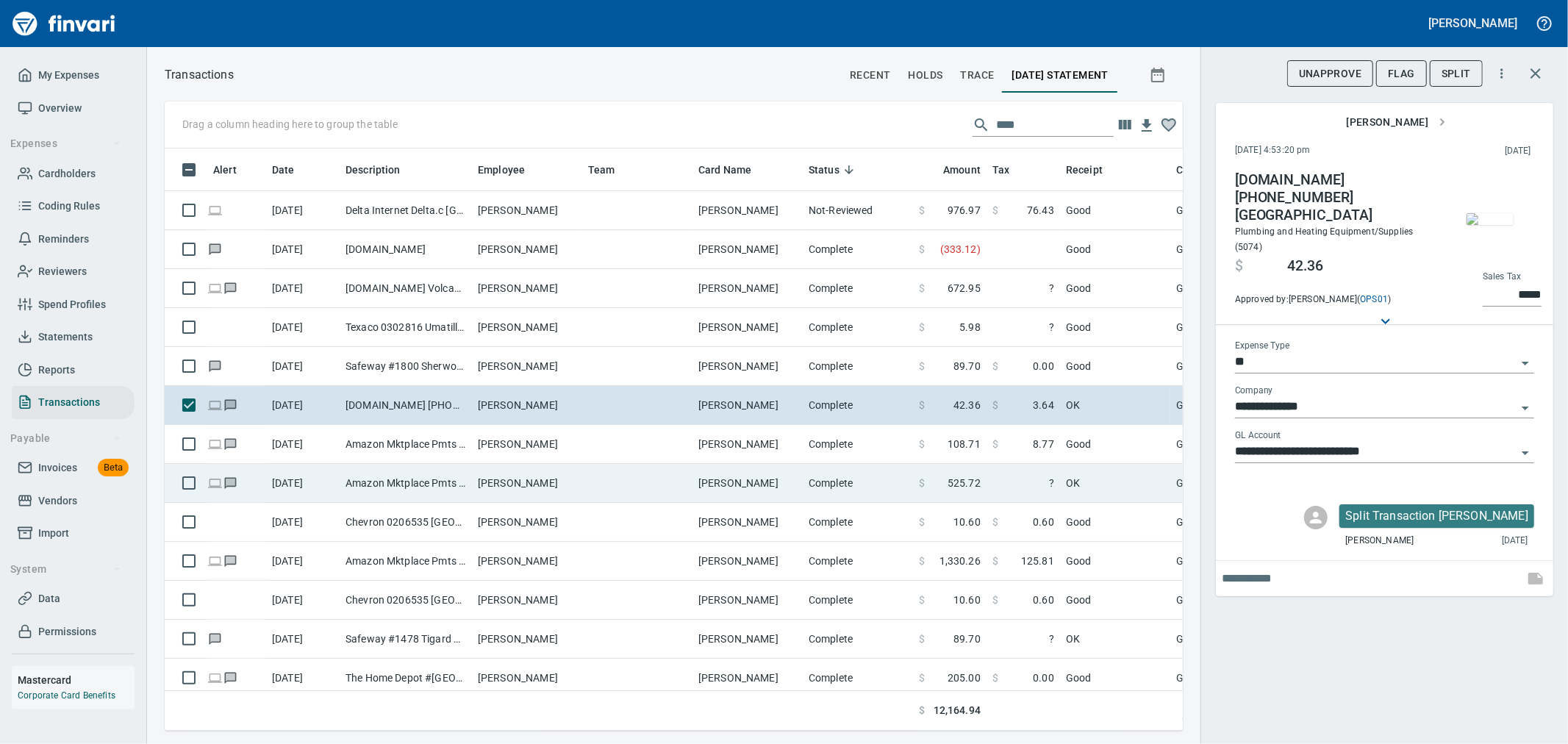
click at [1091, 486] on td "OK" at bounding box center [1115, 483] width 111 height 39
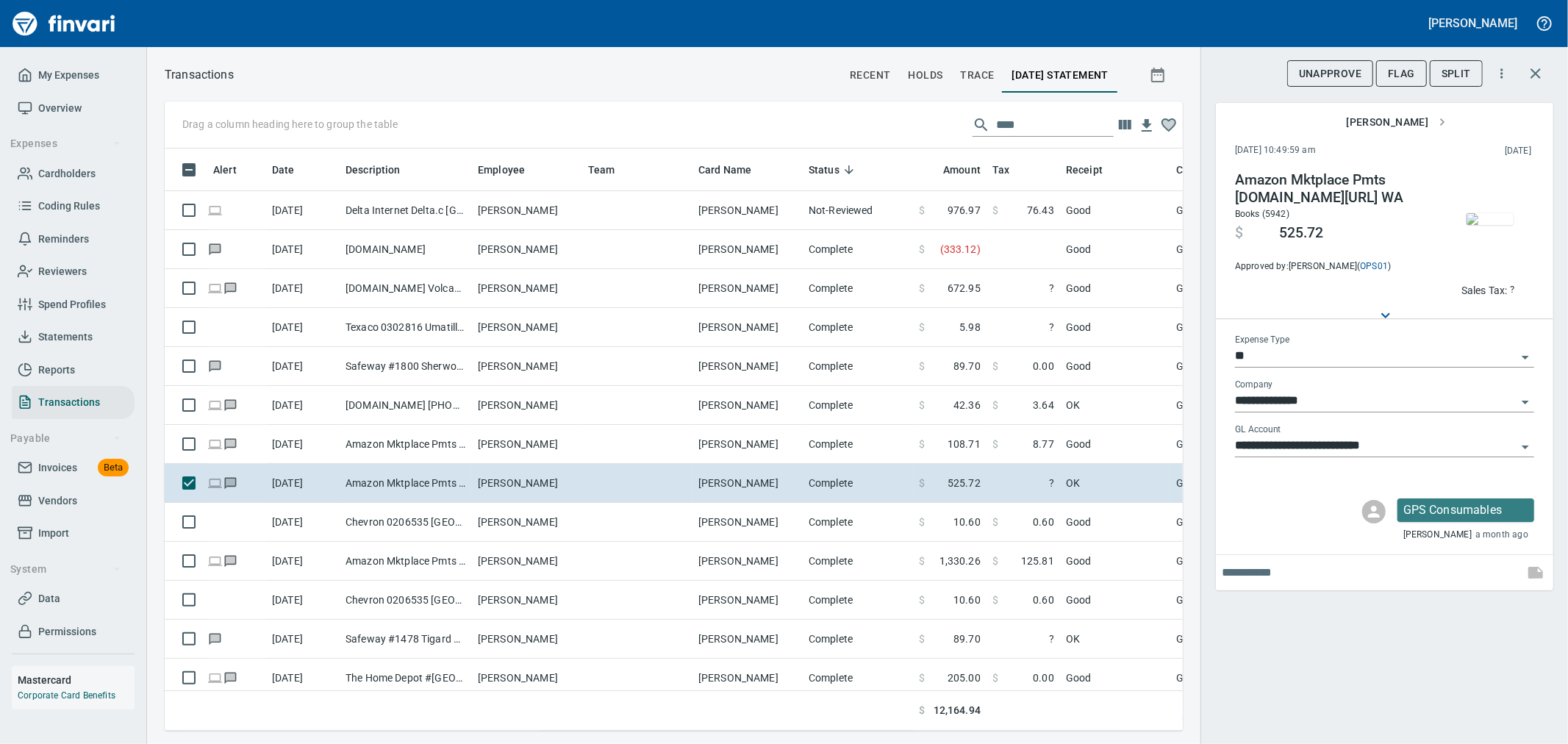
click at [1488, 213] on img "button" at bounding box center [1490, 219] width 47 height 12
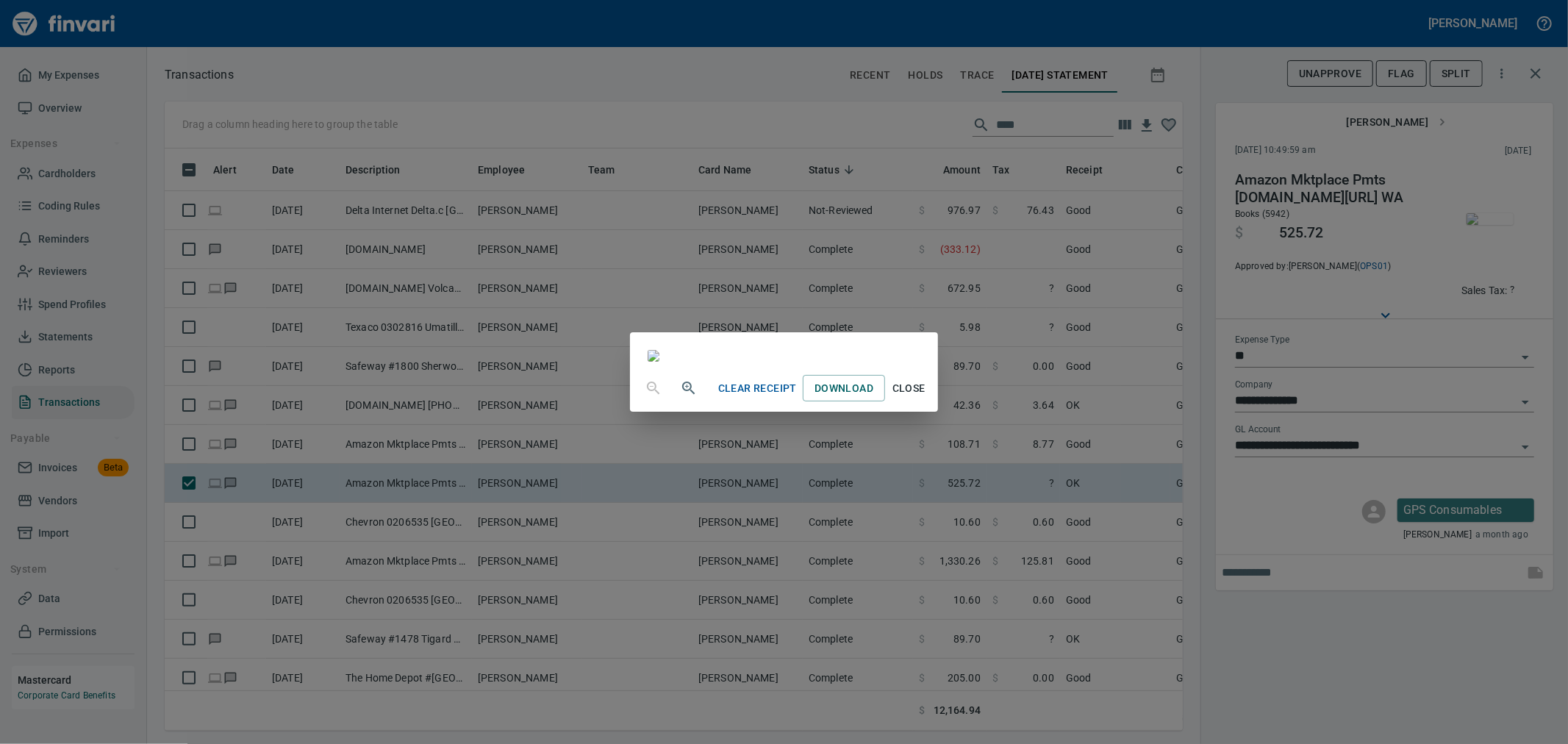
scroll to position [254, 0]
click at [927, 397] on span "Close" at bounding box center [909, 389] width 36 height 19
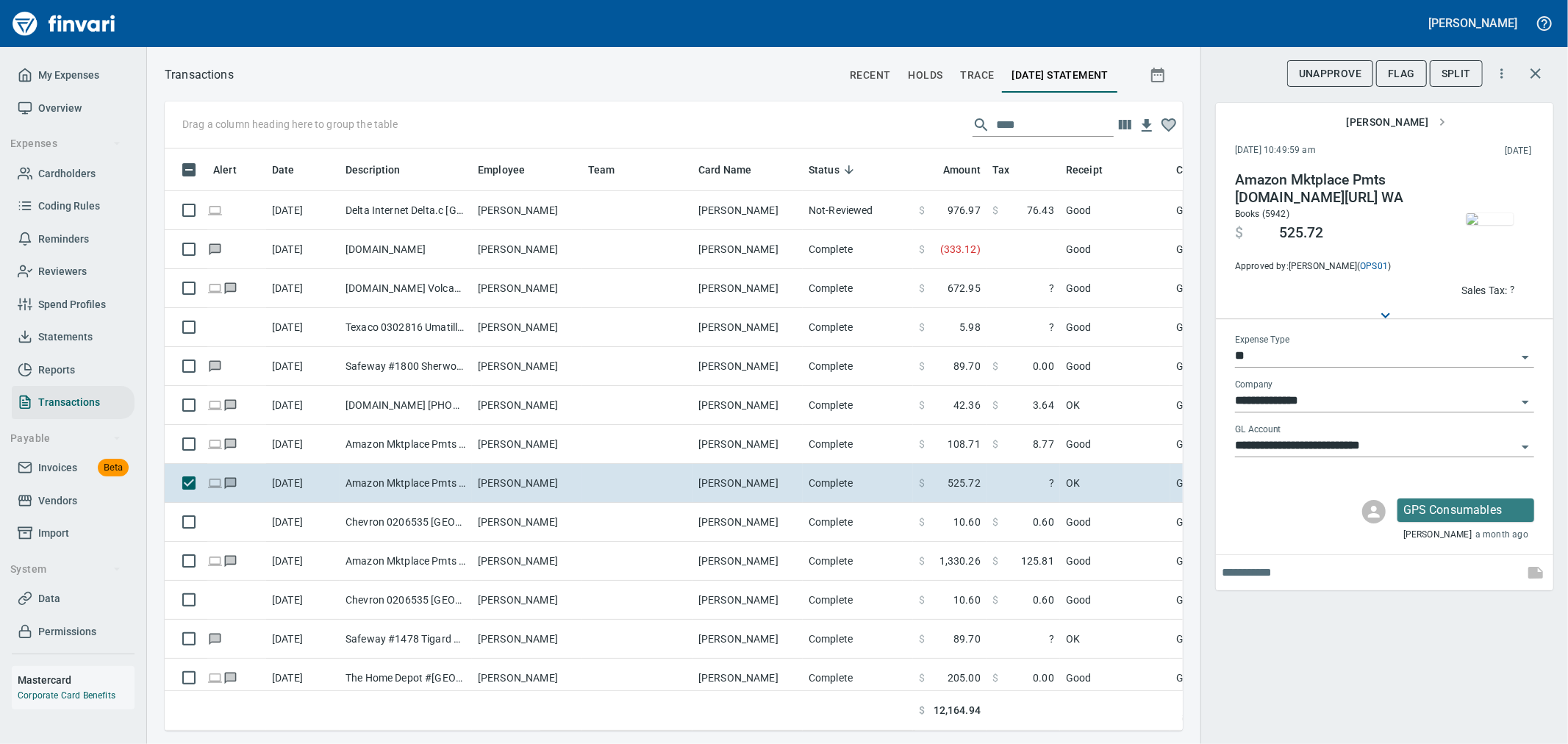
click at [1385, 667] on div "**********" at bounding box center [1384, 372] width 368 height 744
click at [1480, 290] on p "Sales Tax:" at bounding box center [1484, 290] width 46 height 15
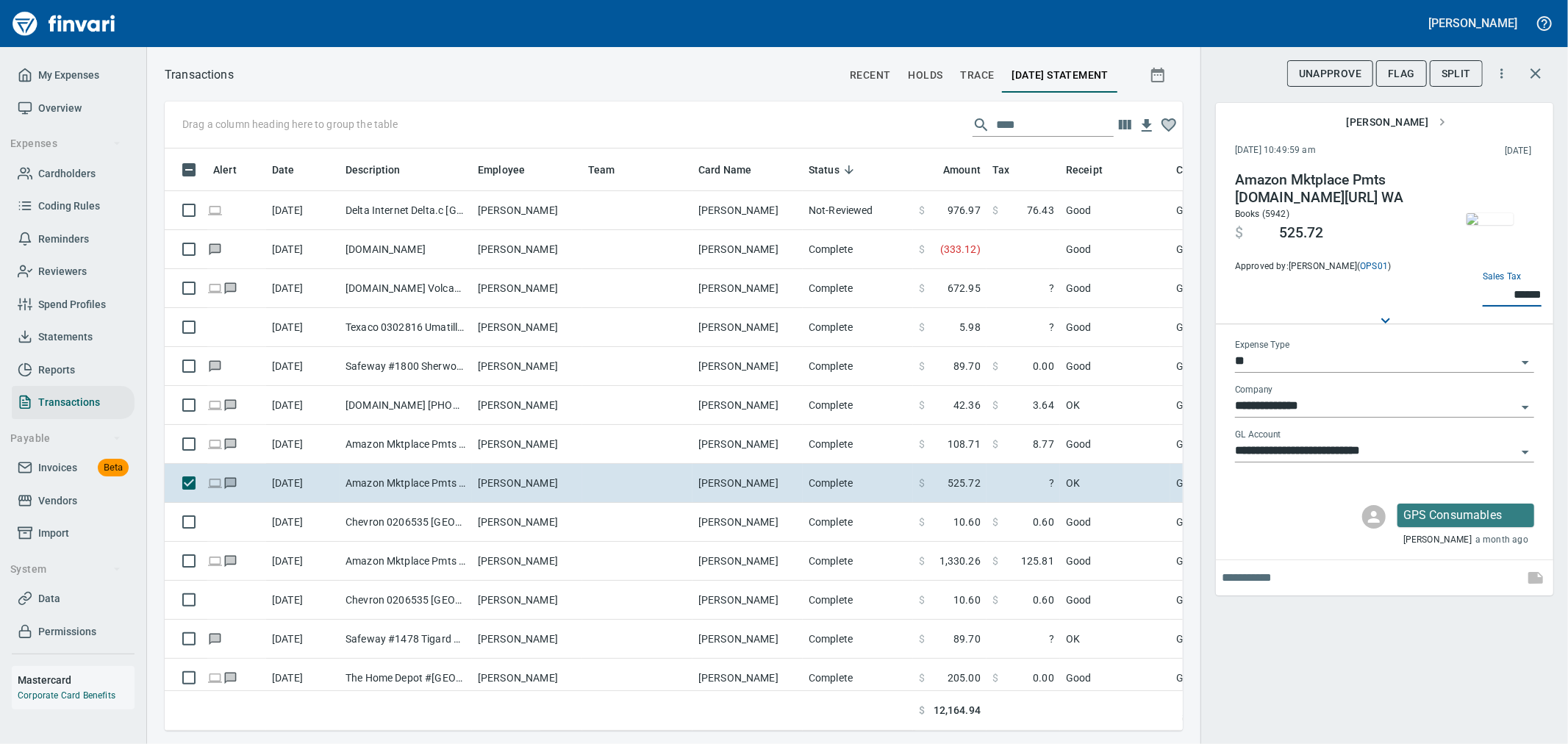
type input "******"
click at [1431, 658] on div "**********" at bounding box center [1384, 372] width 368 height 744
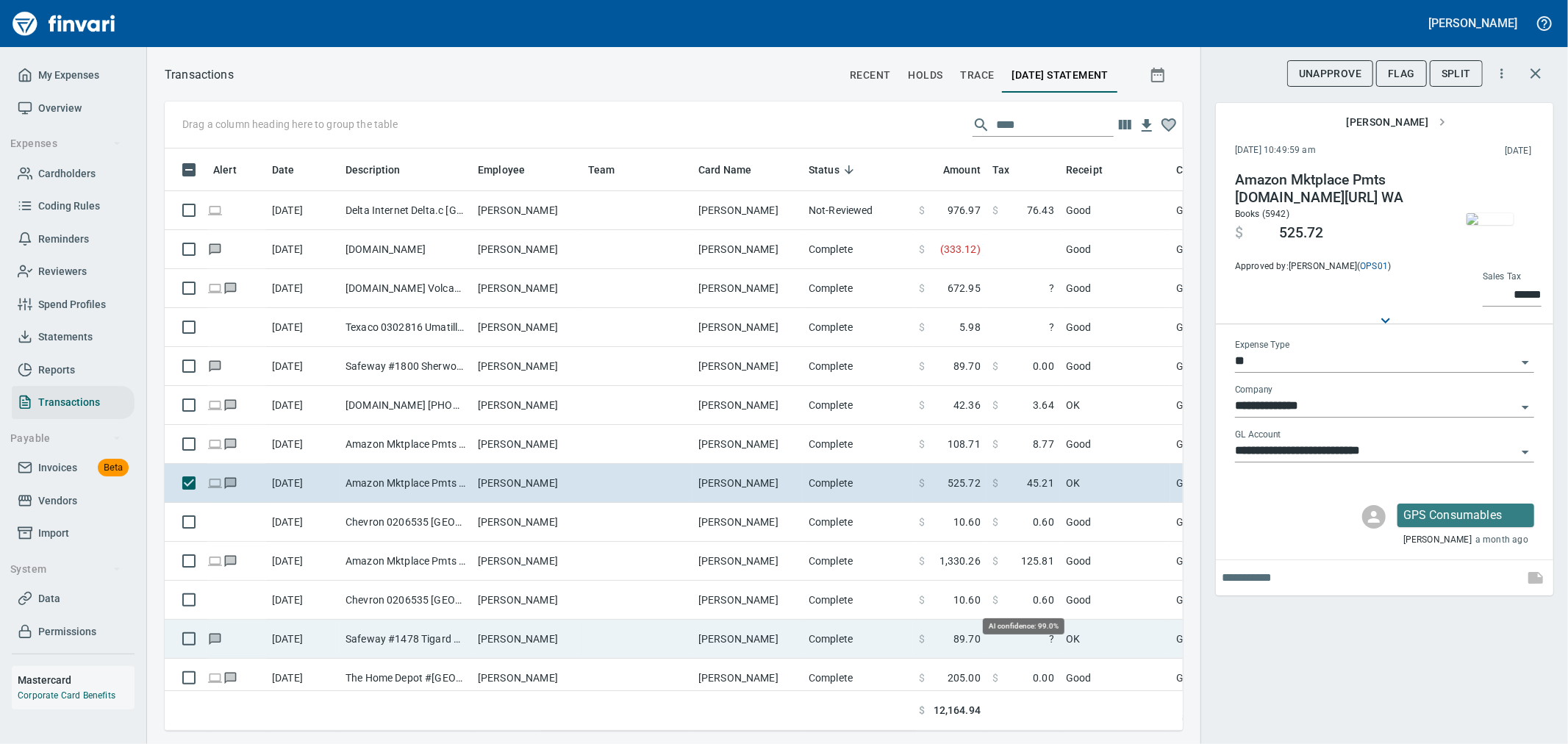
scroll to position [557, 994]
click at [1072, 641] on td "OK" at bounding box center [1115, 639] width 111 height 39
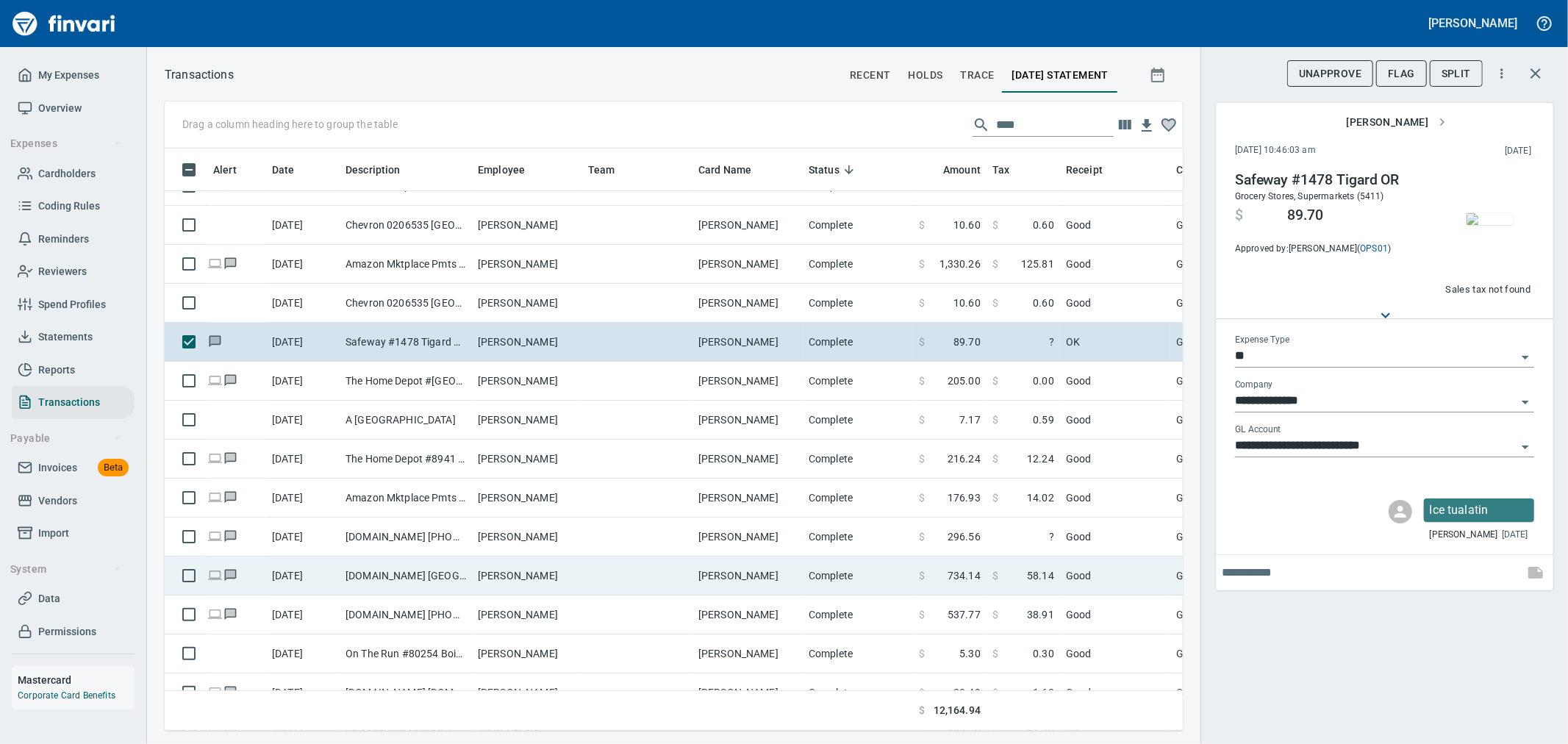
scroll to position [326, 0]
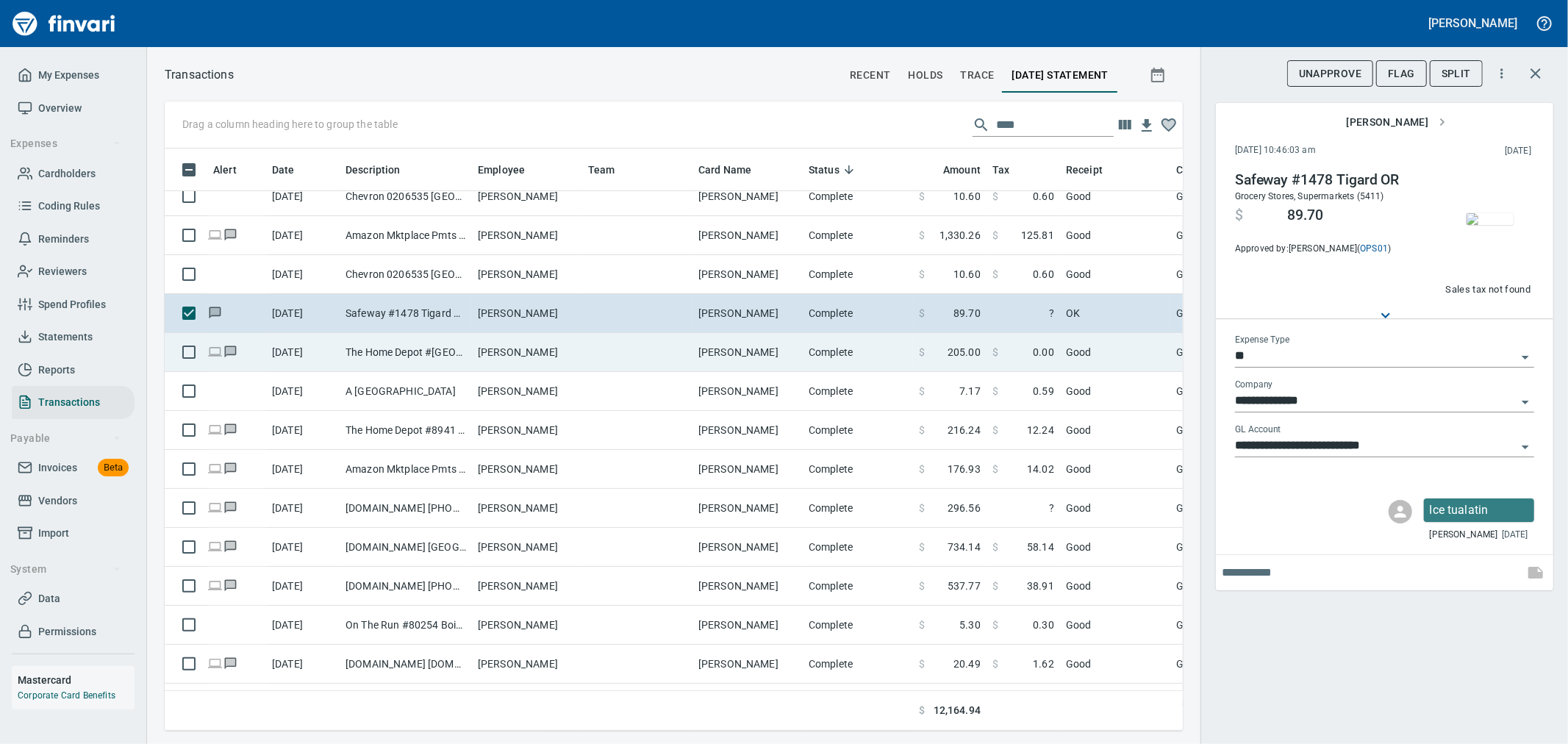
click at [1079, 357] on td "Good" at bounding box center [1115, 352] width 111 height 39
type input "**********"
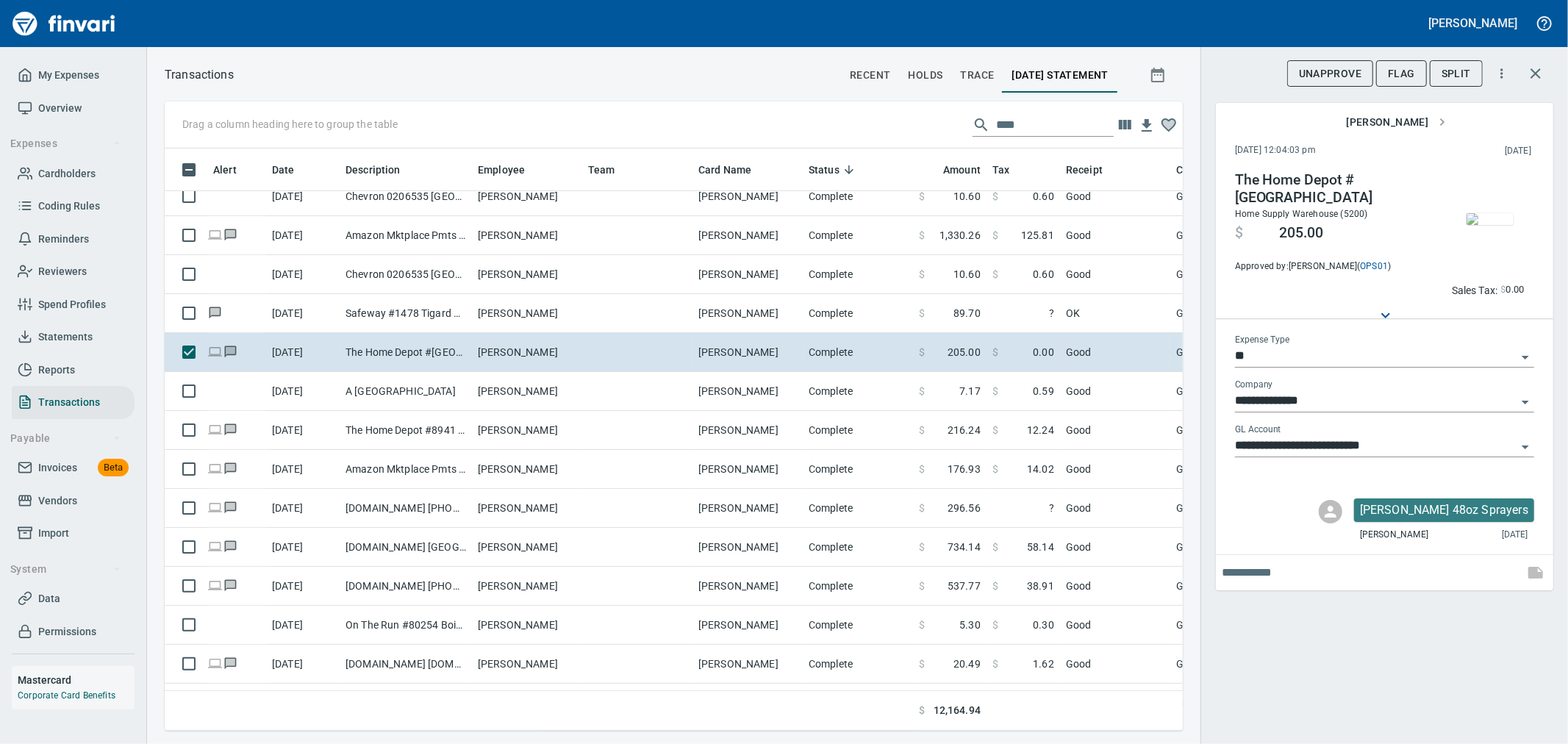
click at [1502, 216] on img "button" at bounding box center [1490, 219] width 47 height 12
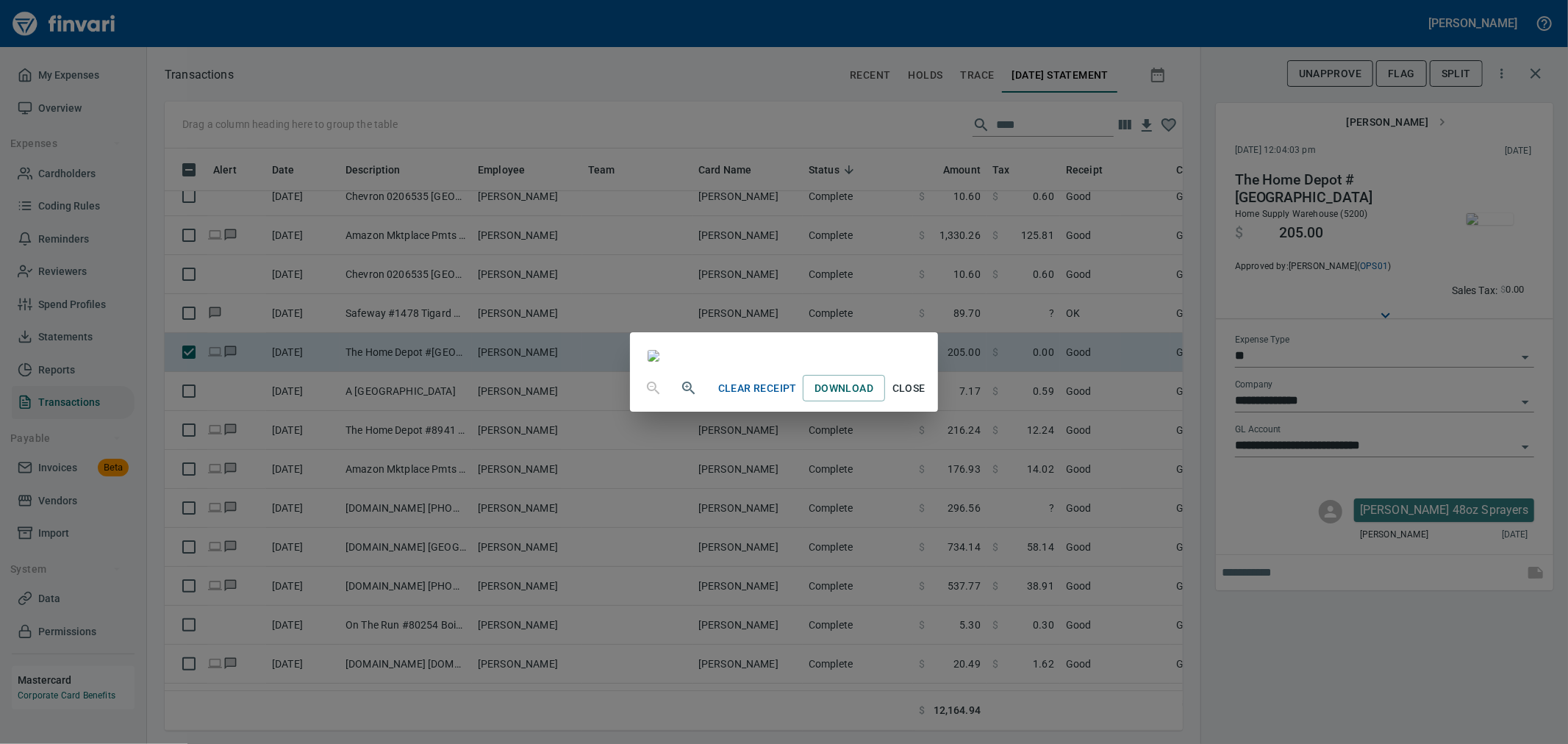
click at [927, 397] on span "Close" at bounding box center [909, 389] width 36 height 19
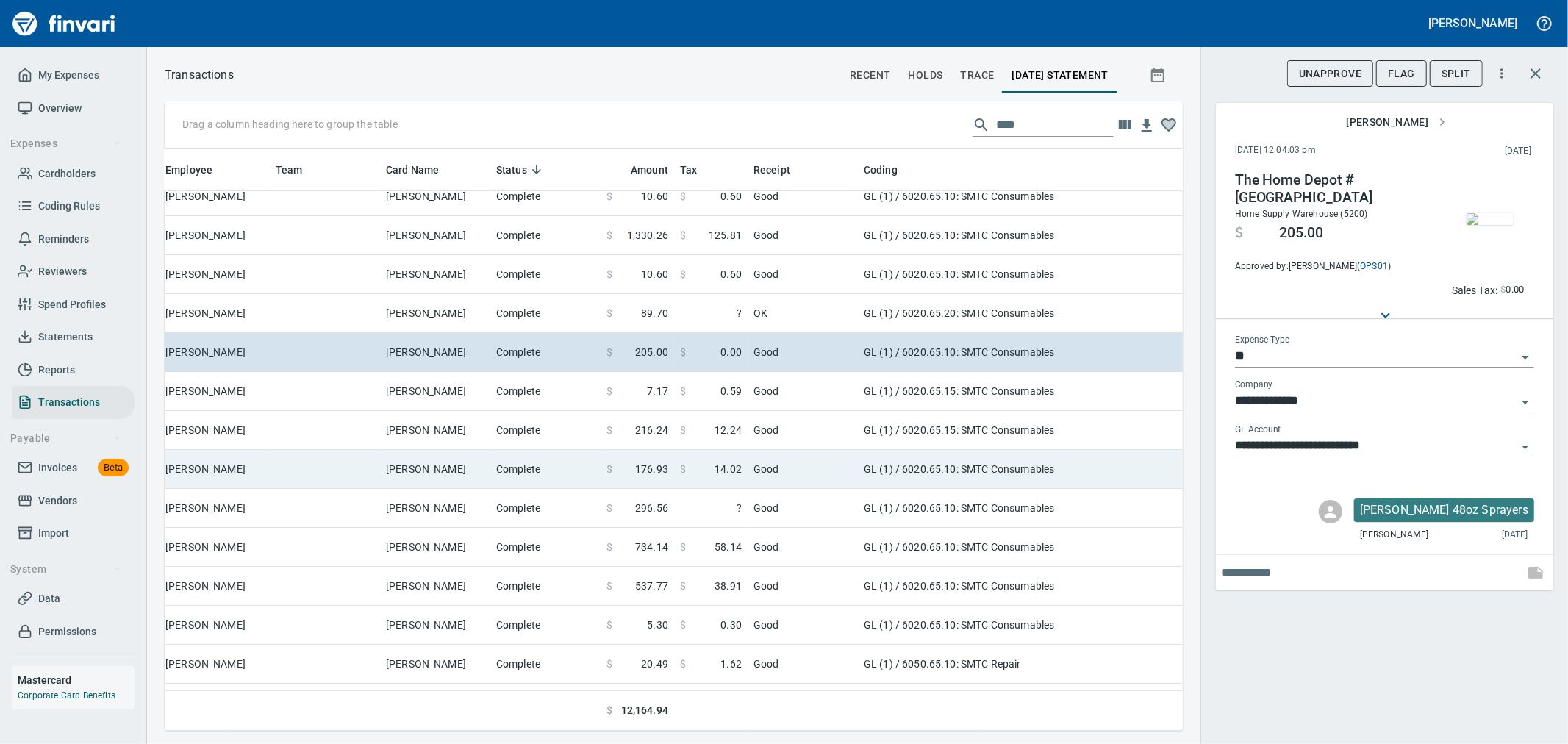
scroll to position [557, 994]
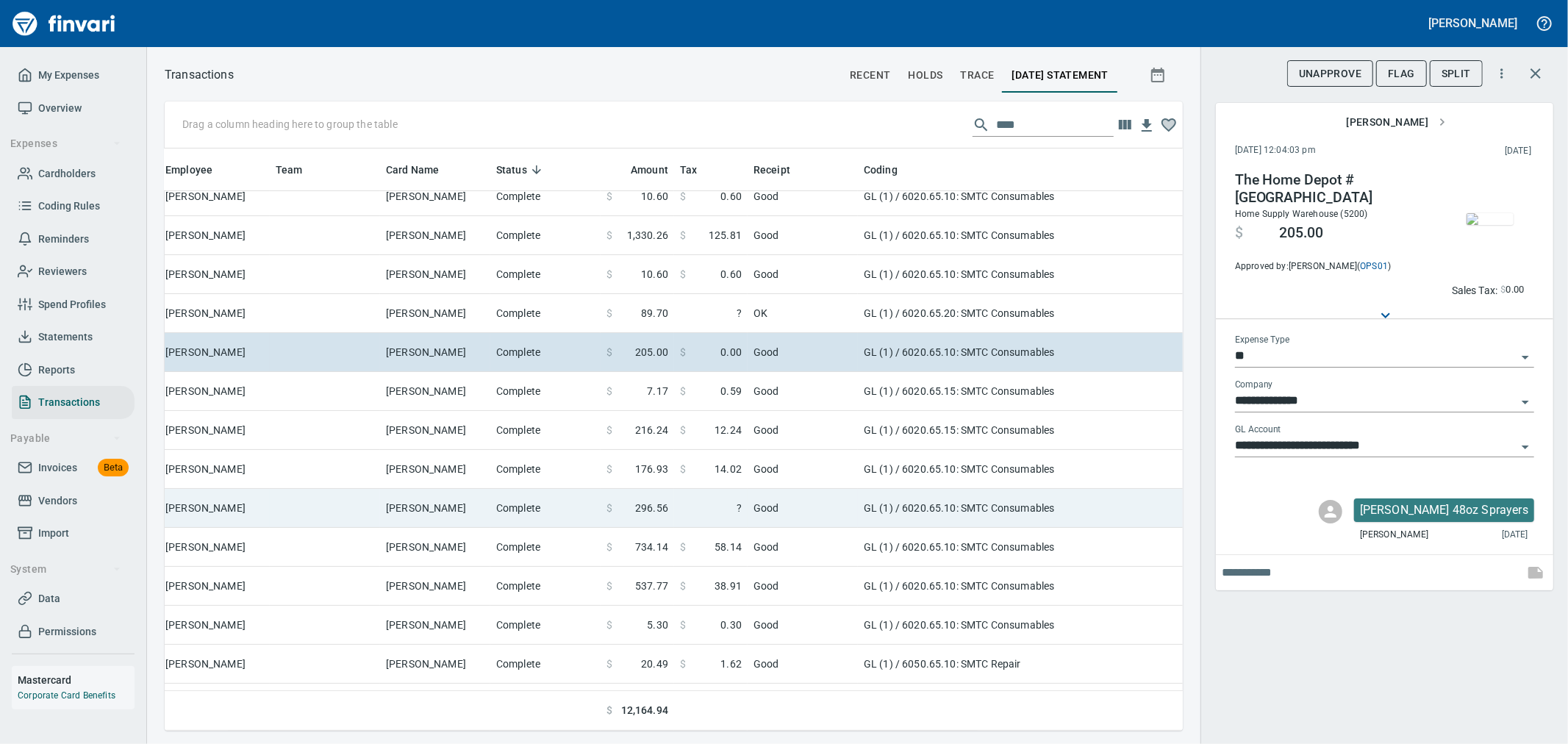
click at [812, 509] on td "Good" at bounding box center [803, 508] width 111 height 39
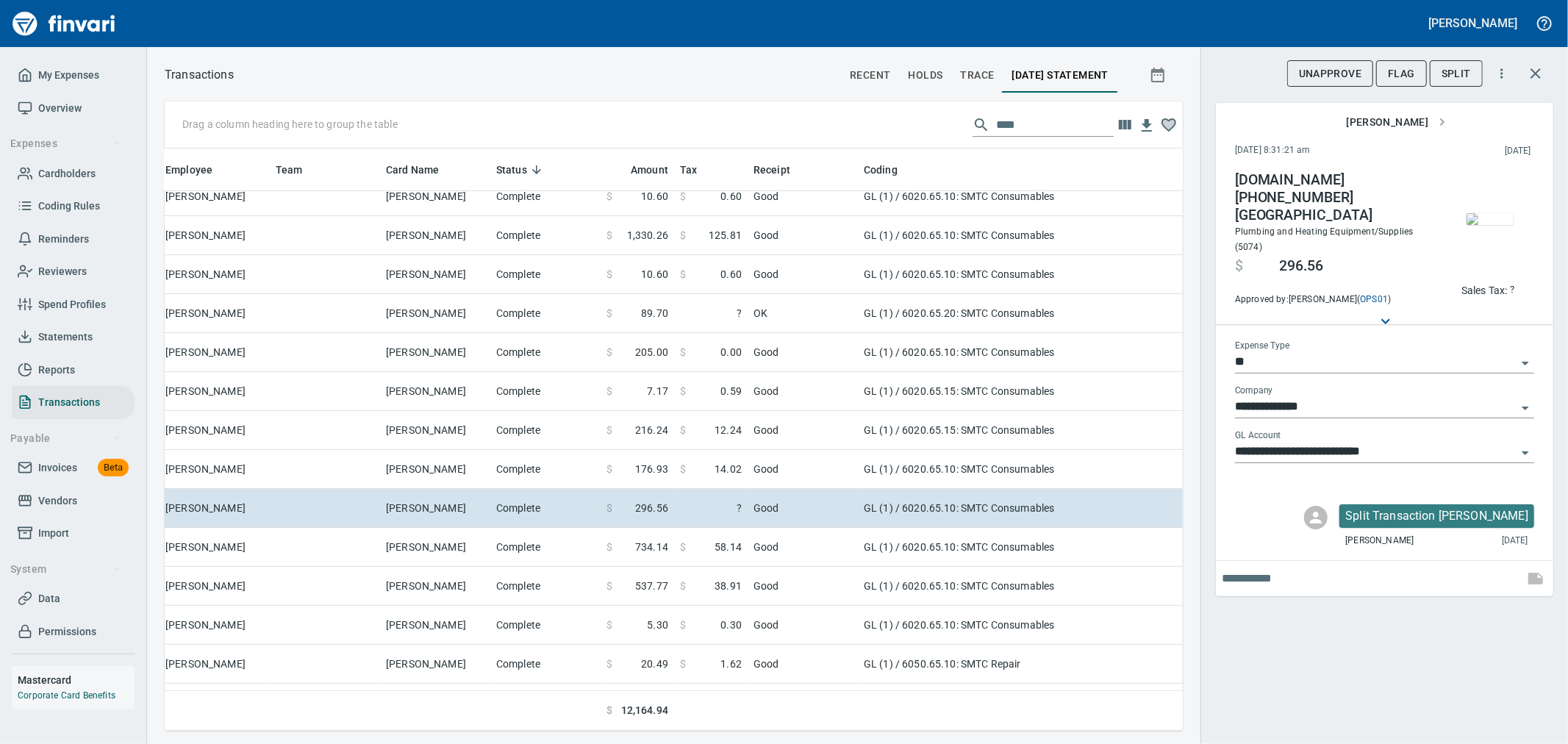
click at [1481, 225] on img "button" at bounding box center [1490, 219] width 47 height 12
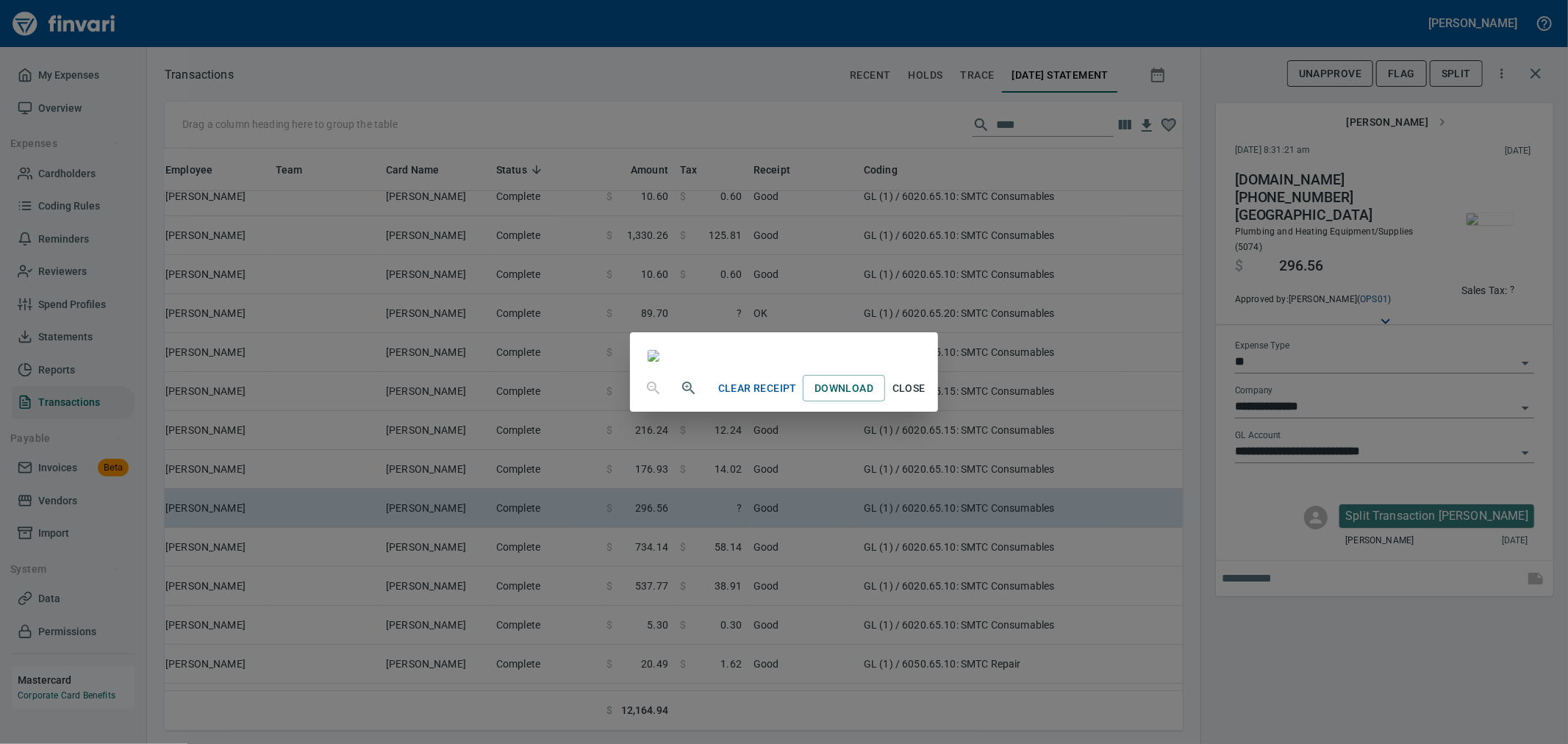
drag, startPoint x: 927, startPoint y: 635, endPoint x: 1091, endPoint y: 549, distance: 185.2
click at [927, 397] on span "Close" at bounding box center [909, 389] width 36 height 19
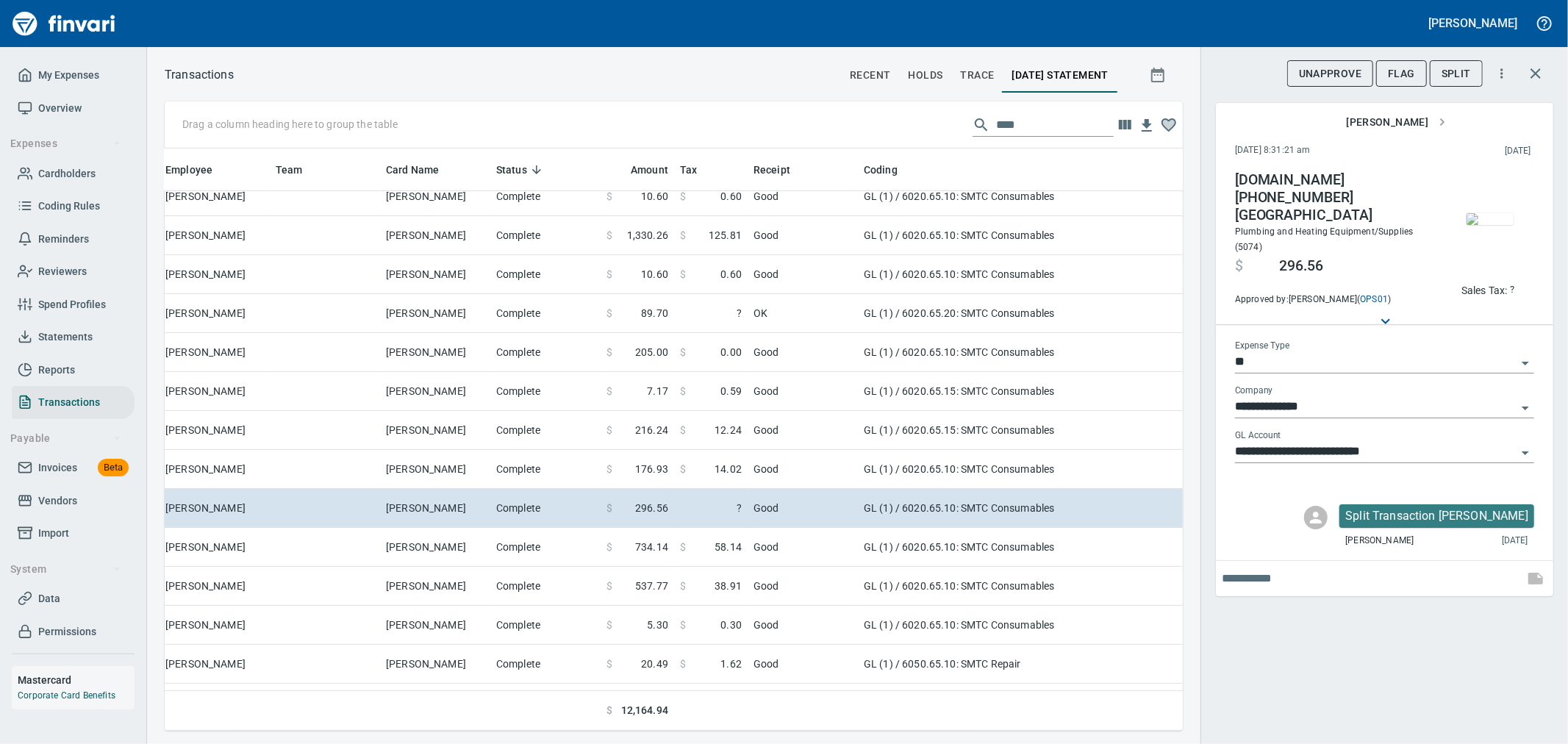
click at [1483, 279] on button "Sales Tax: ?" at bounding box center [1489, 290] width 61 height 23
type input "******"
click at [1458, 305] on div "Sales Tax ******" at bounding box center [1488, 289] width 107 height 36
click at [1395, 650] on div "**********" at bounding box center [1384, 372] width 368 height 744
click at [1475, 216] on img "button" at bounding box center [1490, 219] width 47 height 12
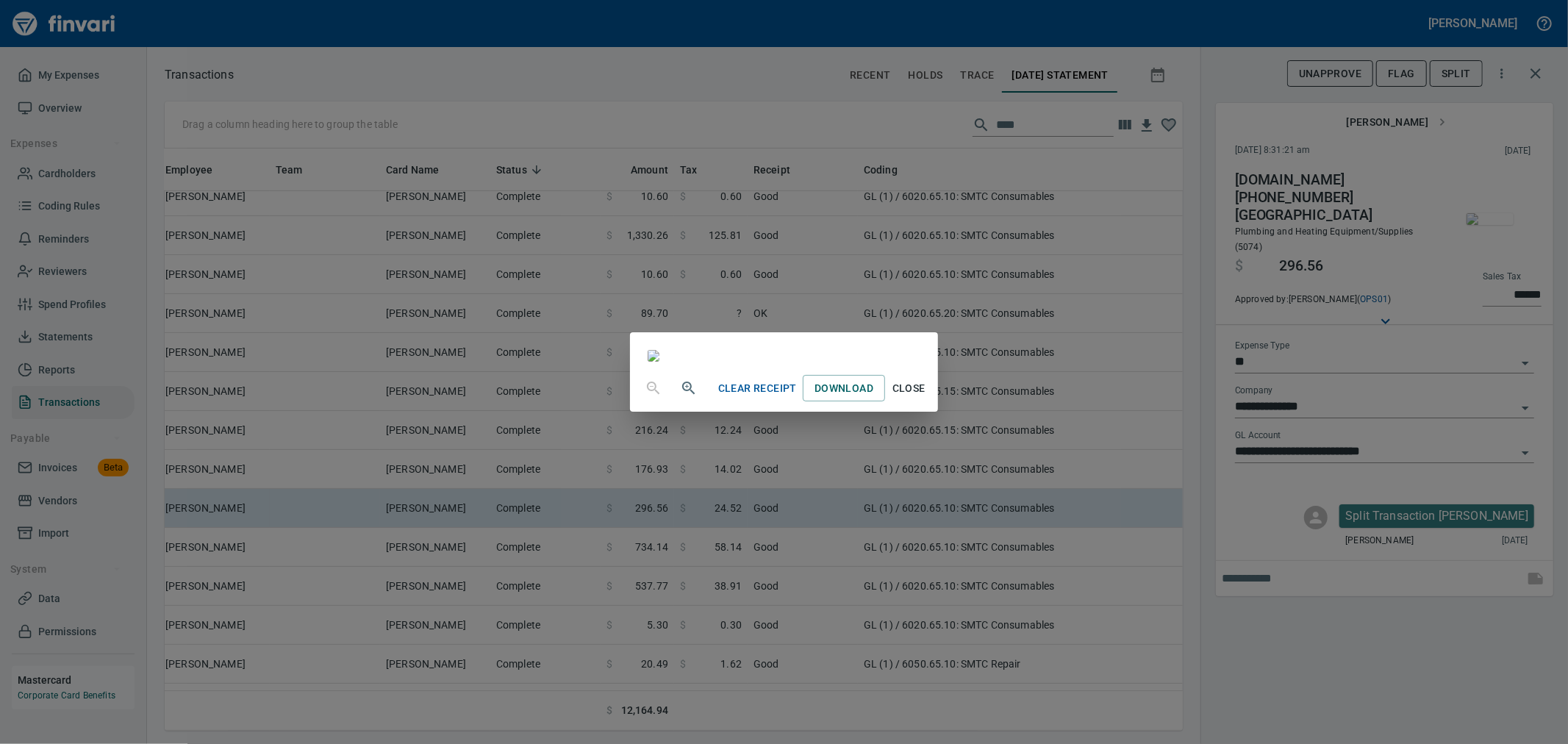
click at [924, 397] on span "Close" at bounding box center [909, 389] width 36 height 19
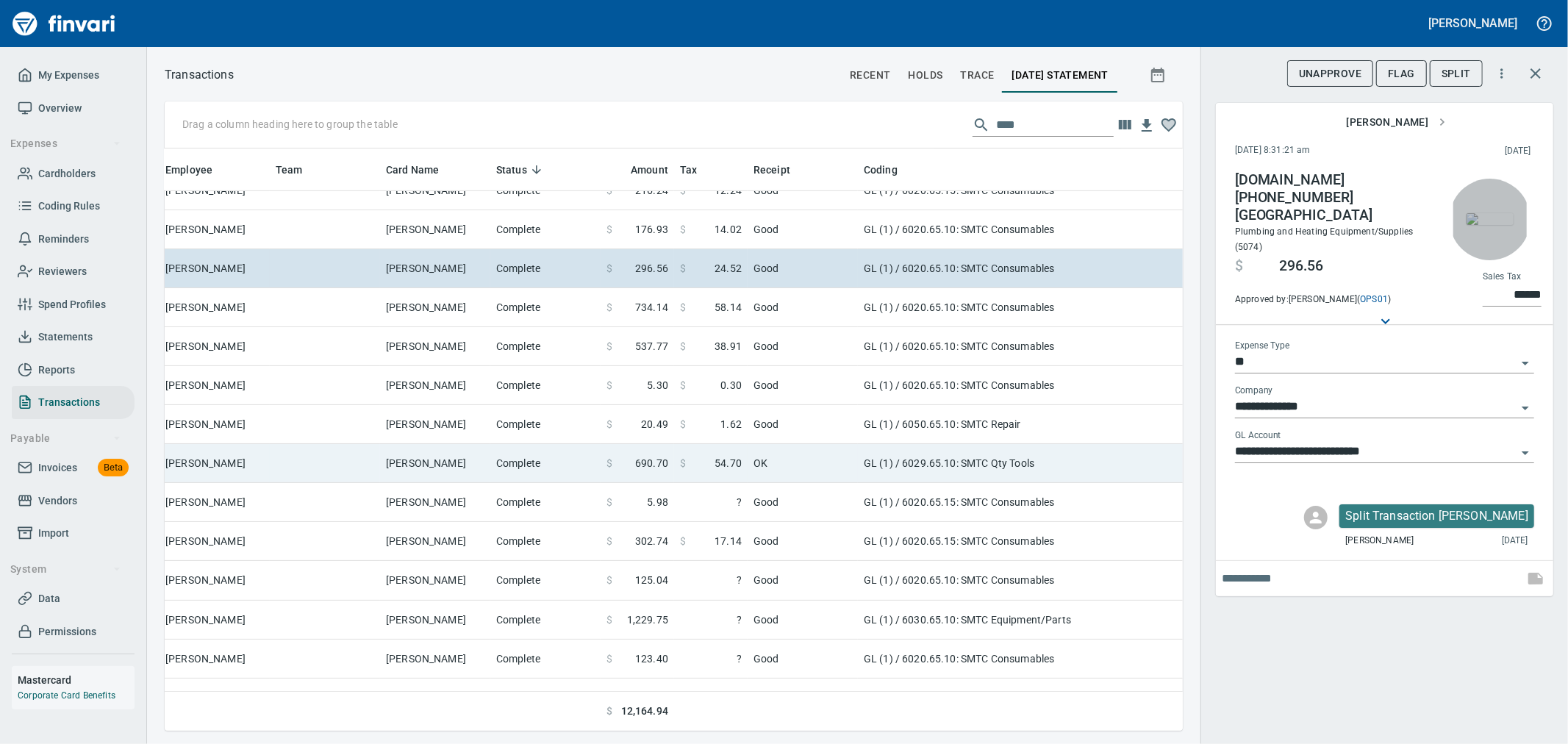
scroll to position [571, 313]
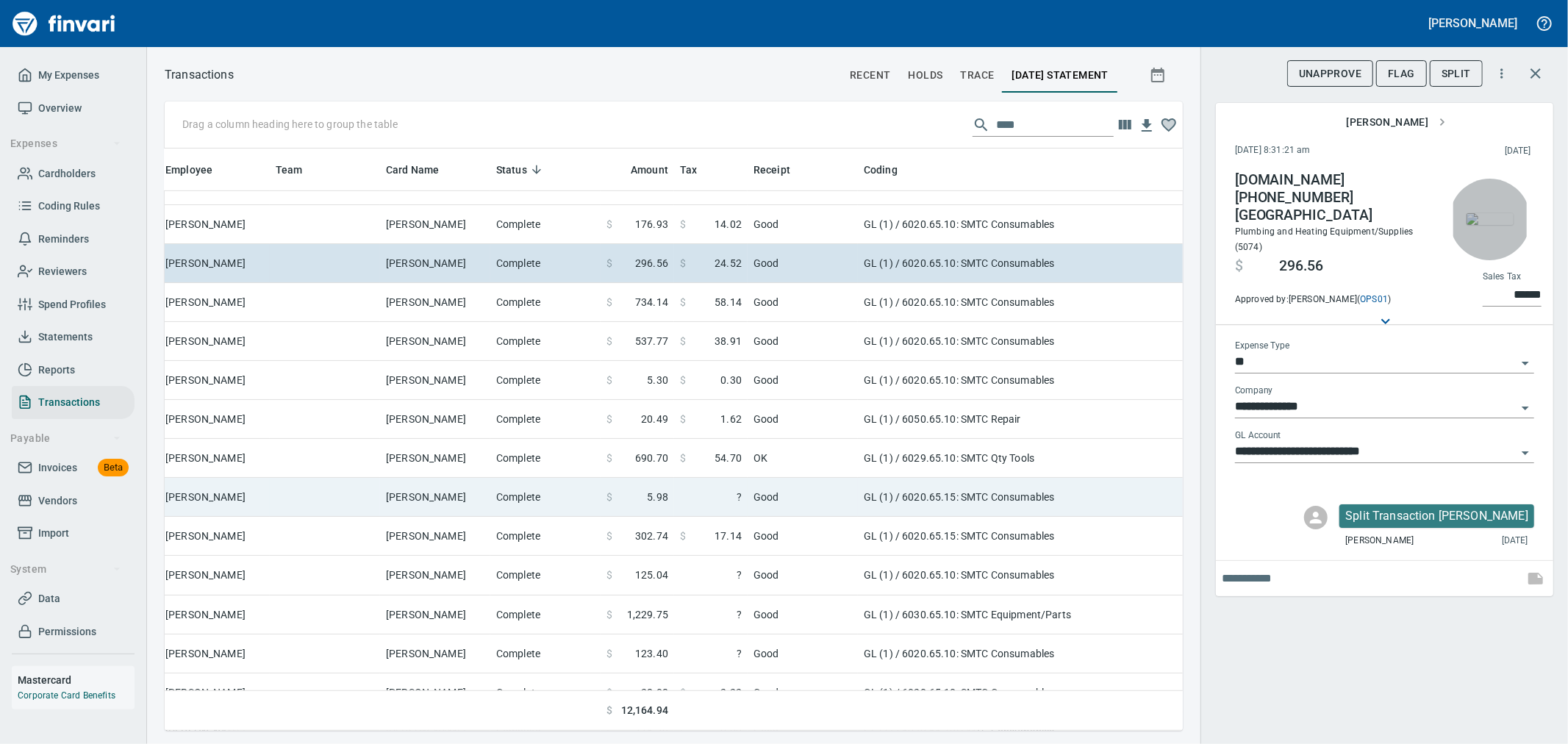
click at [788, 489] on td "Good" at bounding box center [803, 498] width 111 height 39
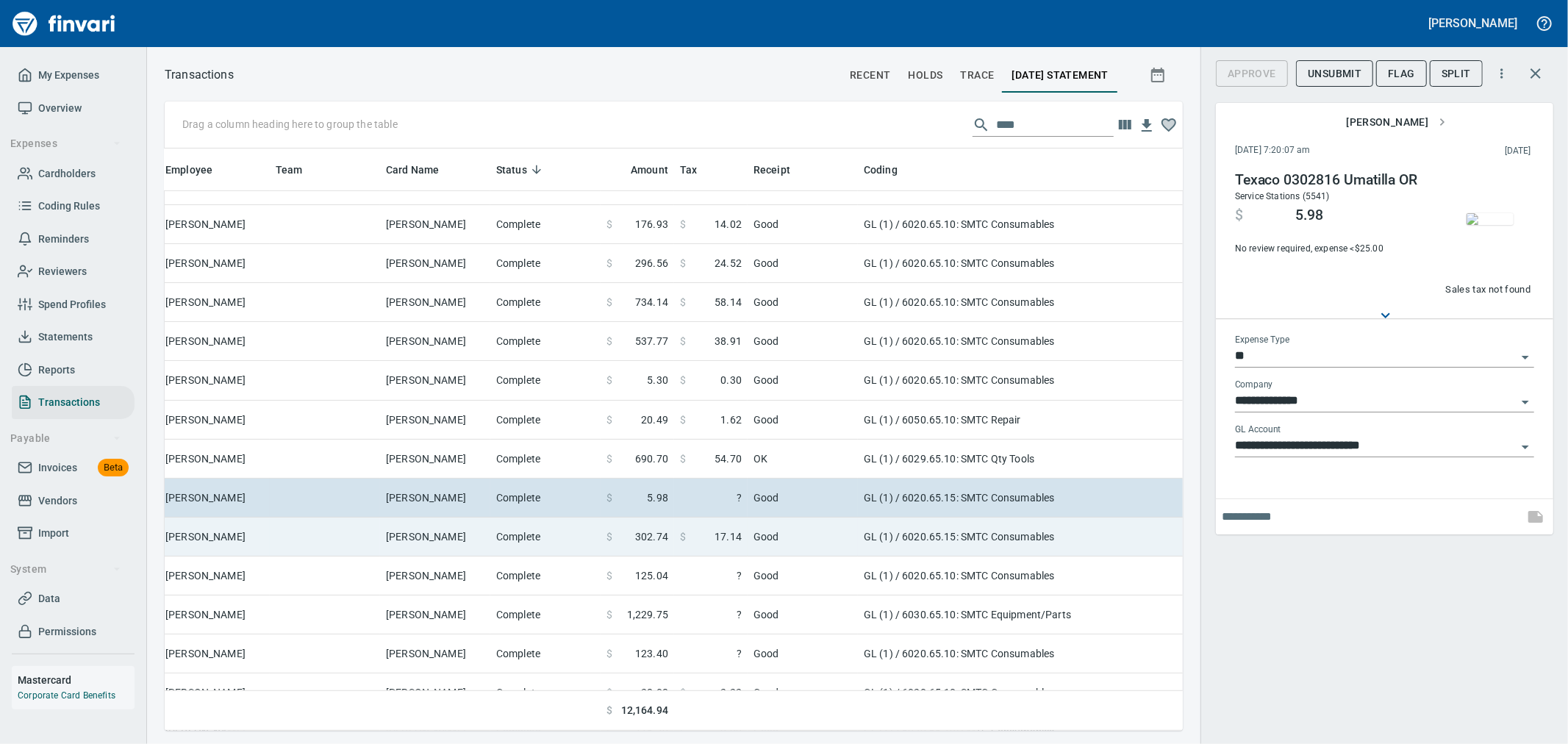
scroll to position [653, 313]
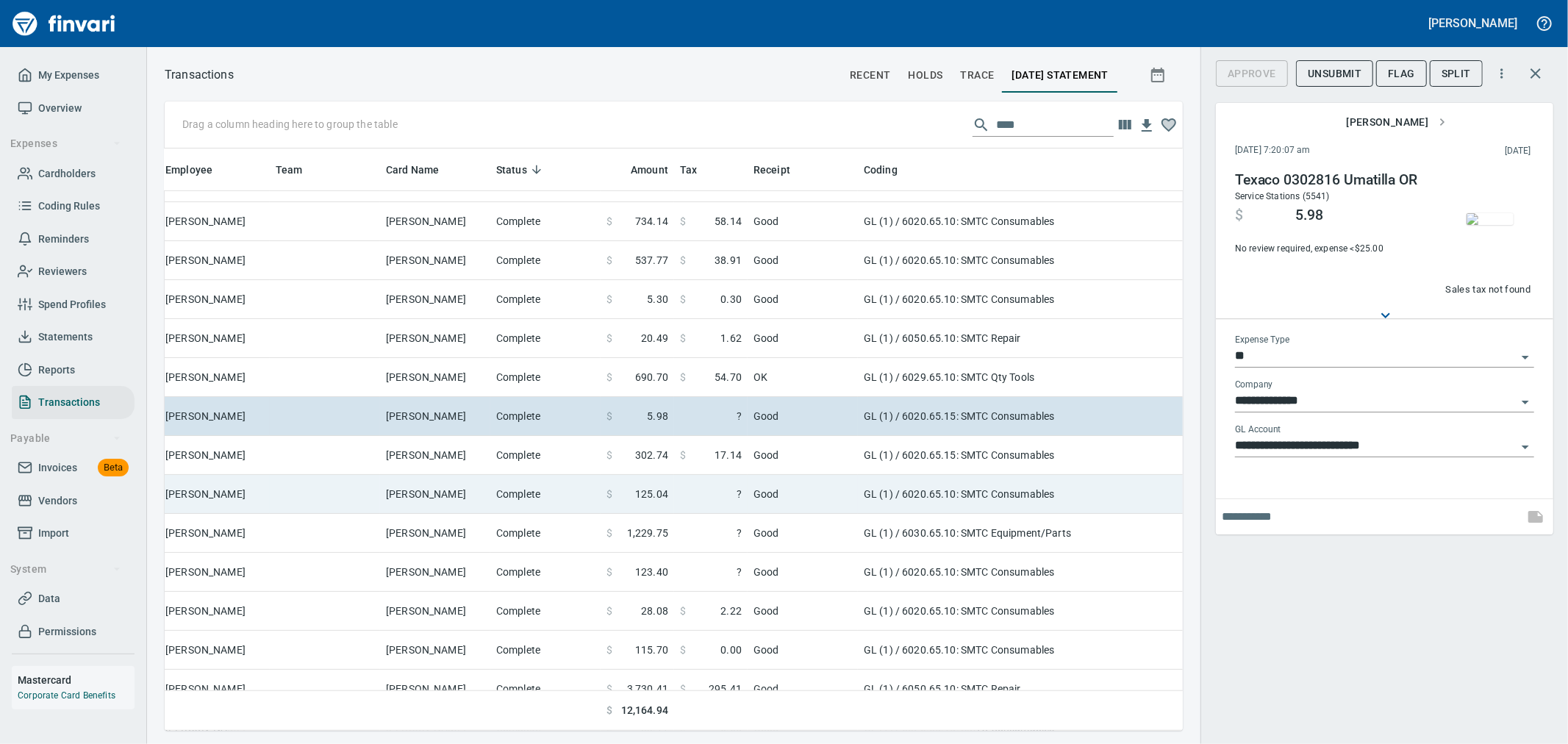
click at [776, 501] on td "Good" at bounding box center [803, 494] width 111 height 39
type input "**********"
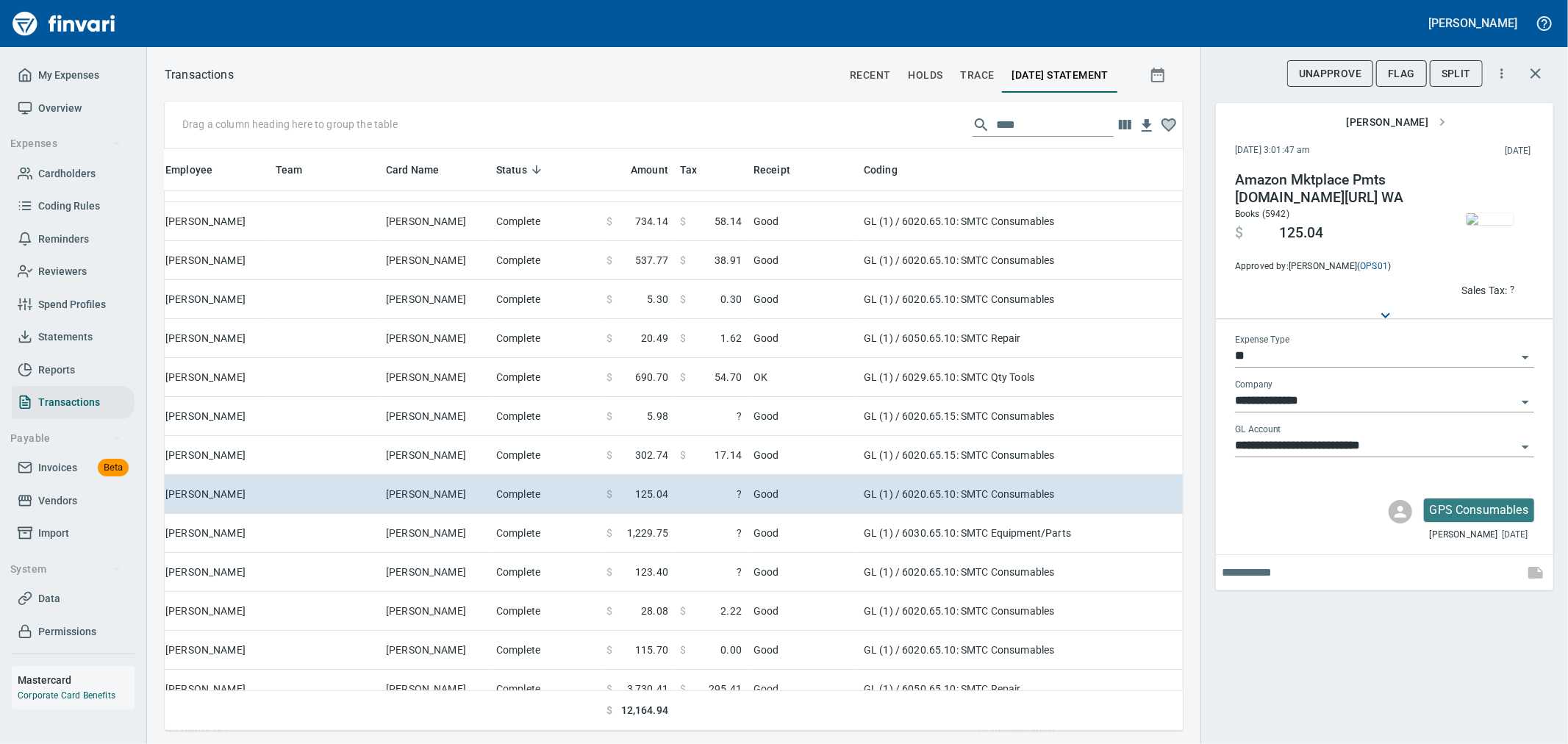
click at [1498, 222] on img "button" at bounding box center [1490, 219] width 47 height 12
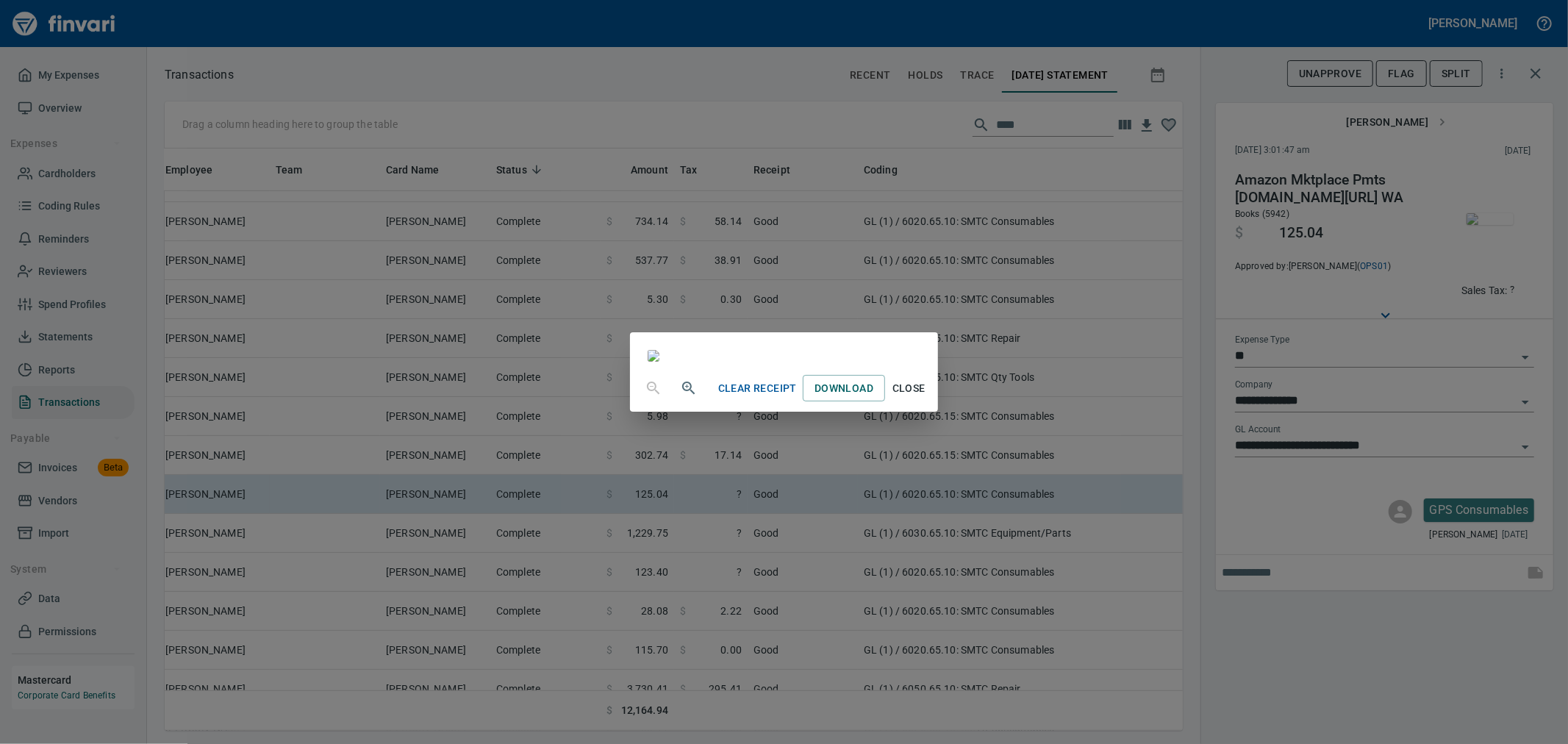
click at [927, 397] on span "Close" at bounding box center [909, 389] width 36 height 19
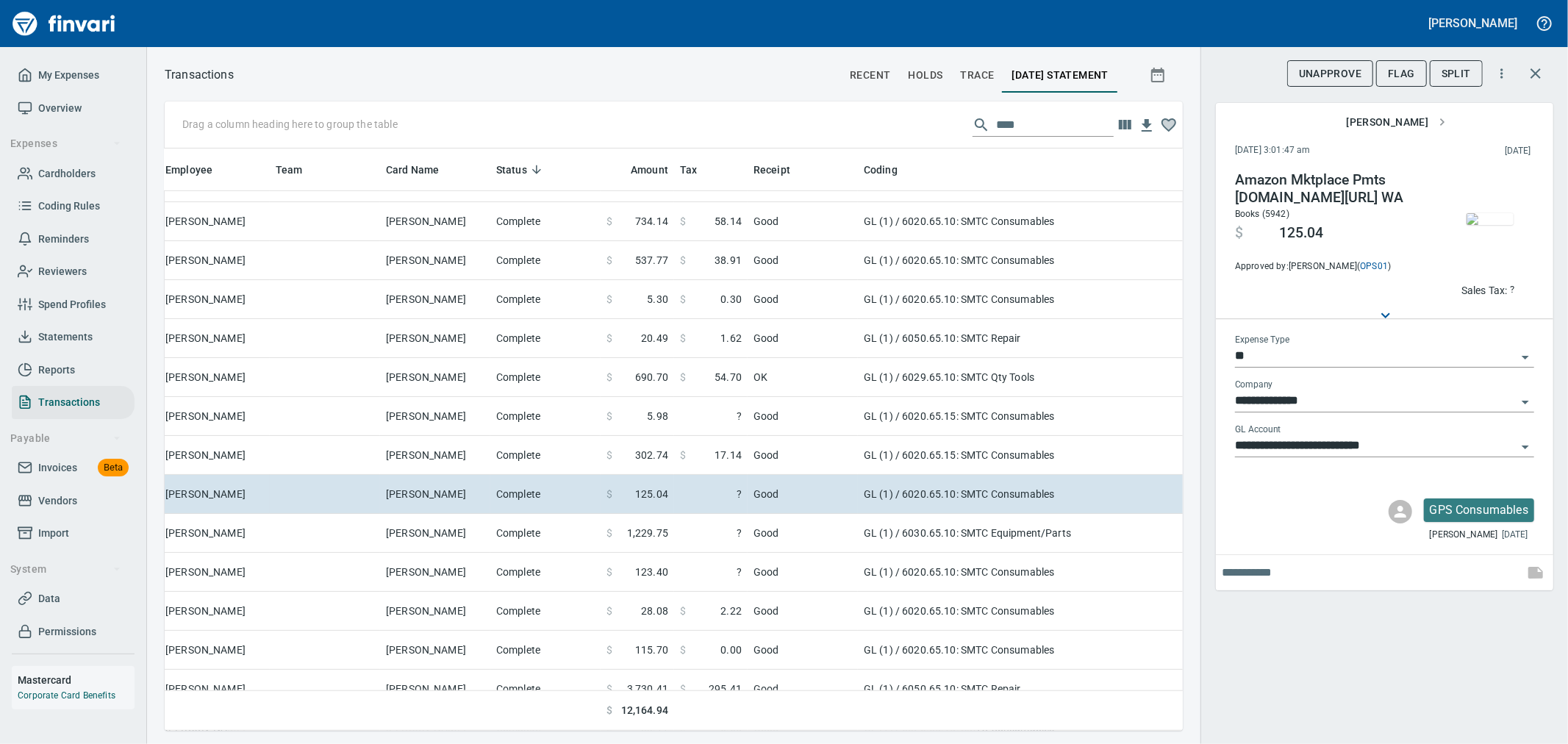
click at [1503, 285] on p "Sales Tax:" at bounding box center [1484, 290] width 46 height 15
type input "******"
click at [1424, 641] on div "**********" at bounding box center [1384, 372] width 368 height 744
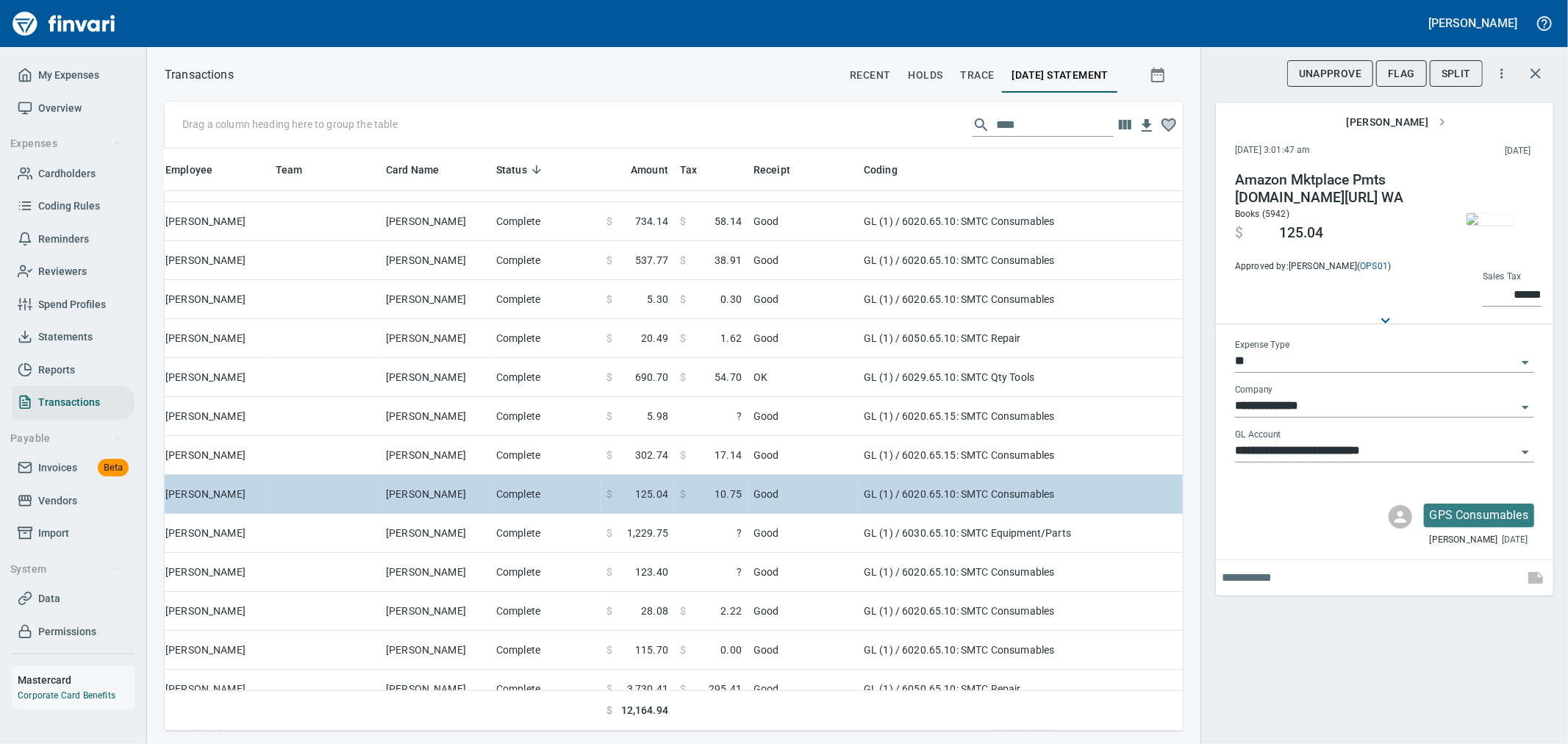
click at [1006, 506] on td "GL (1) / 6020.65.10: SMTC Consumables" at bounding box center [1041, 494] width 368 height 39
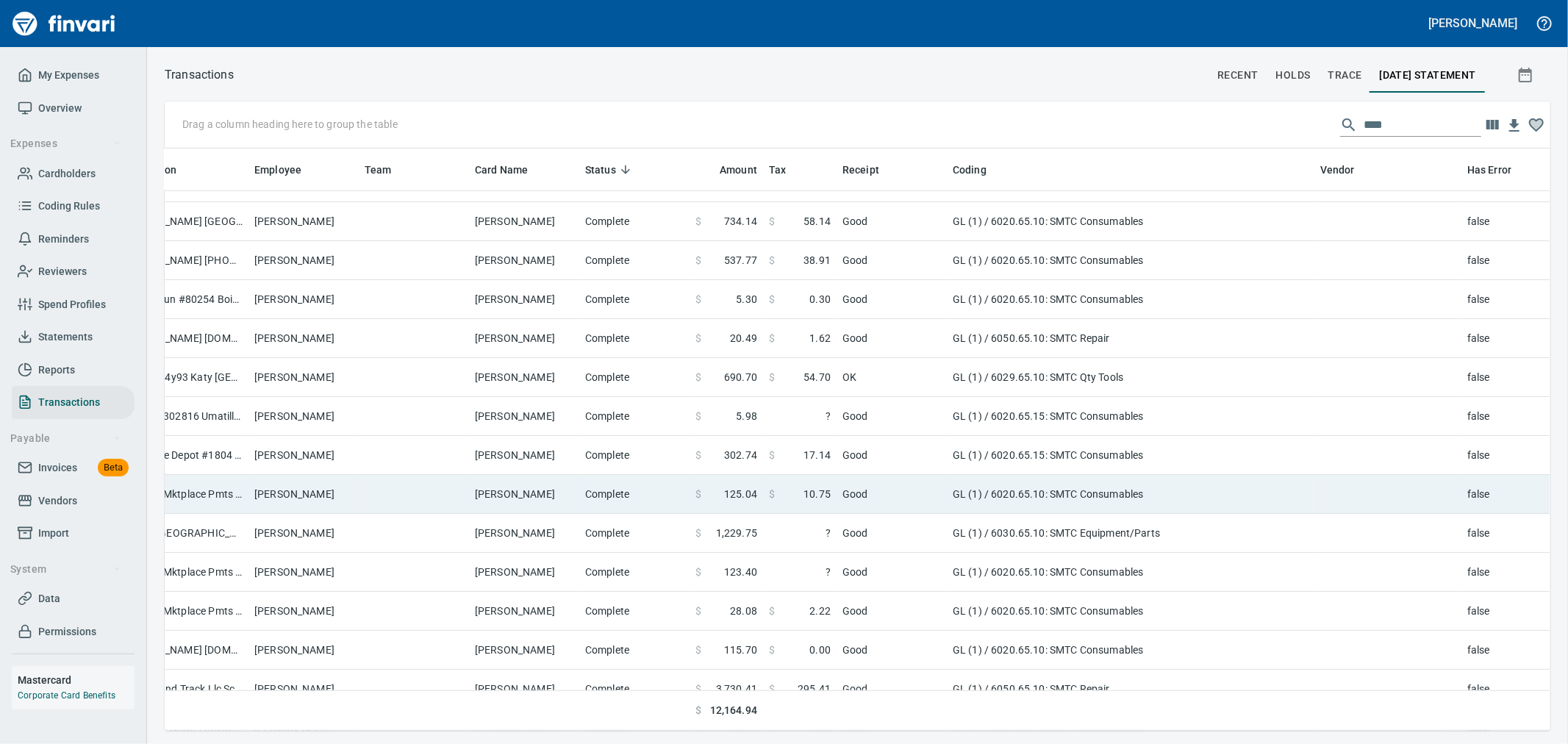
scroll to position [653, 235]
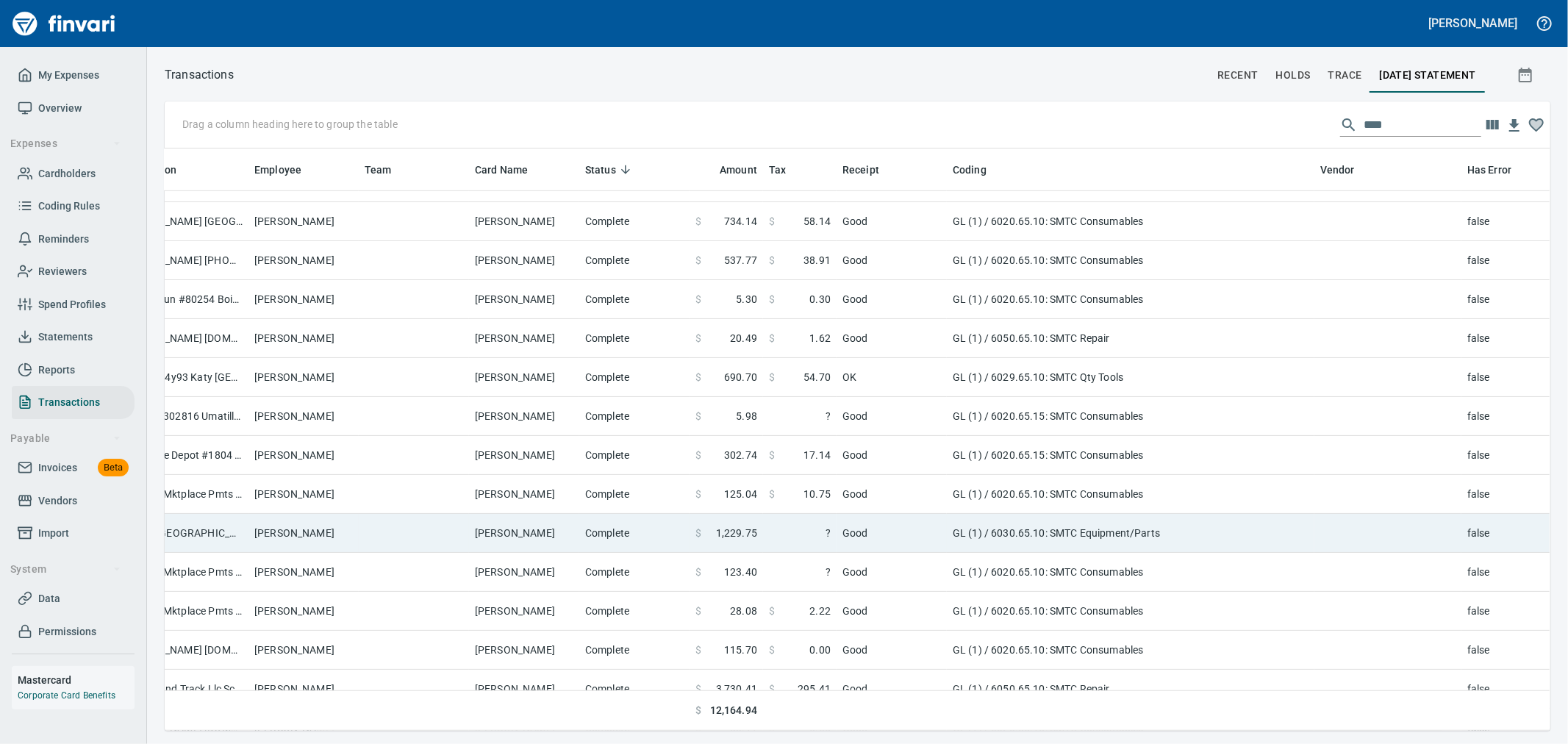
click at [1022, 524] on td "GL (1) / 6030.65.10: SMTC Equipment/Parts" at bounding box center [1130, 533] width 368 height 39
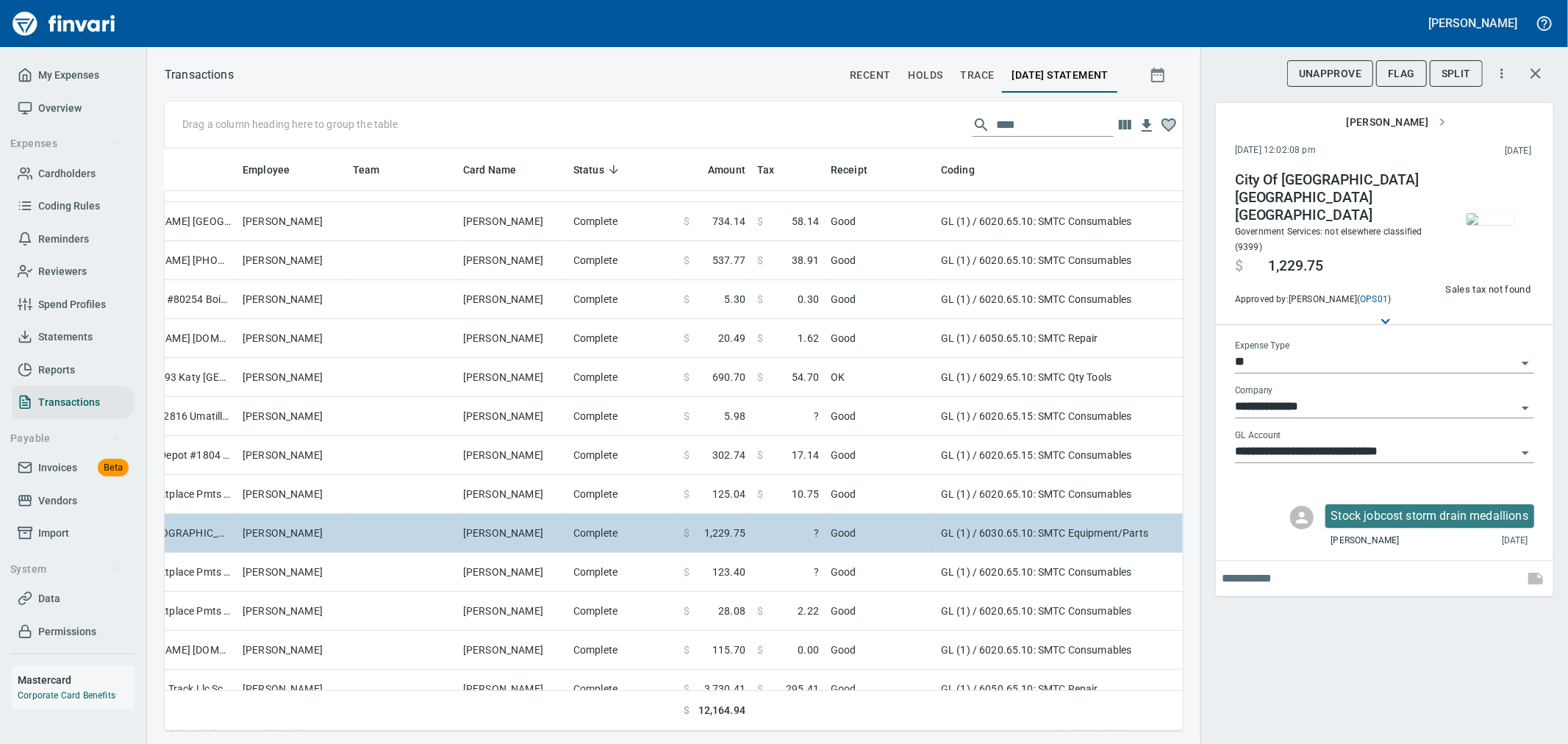
scroll to position [557, 994]
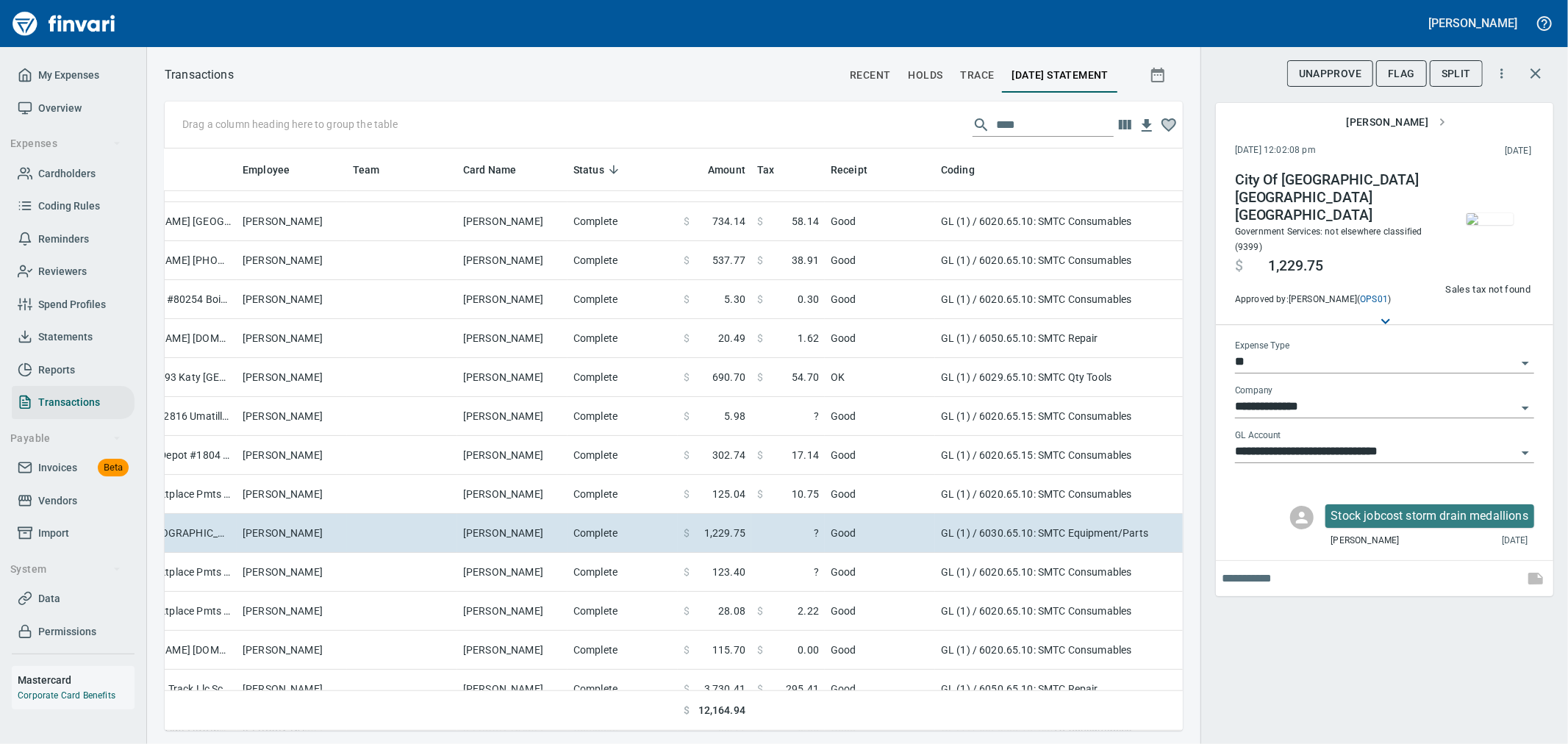
click at [1475, 225] on img "button" at bounding box center [1490, 219] width 47 height 12
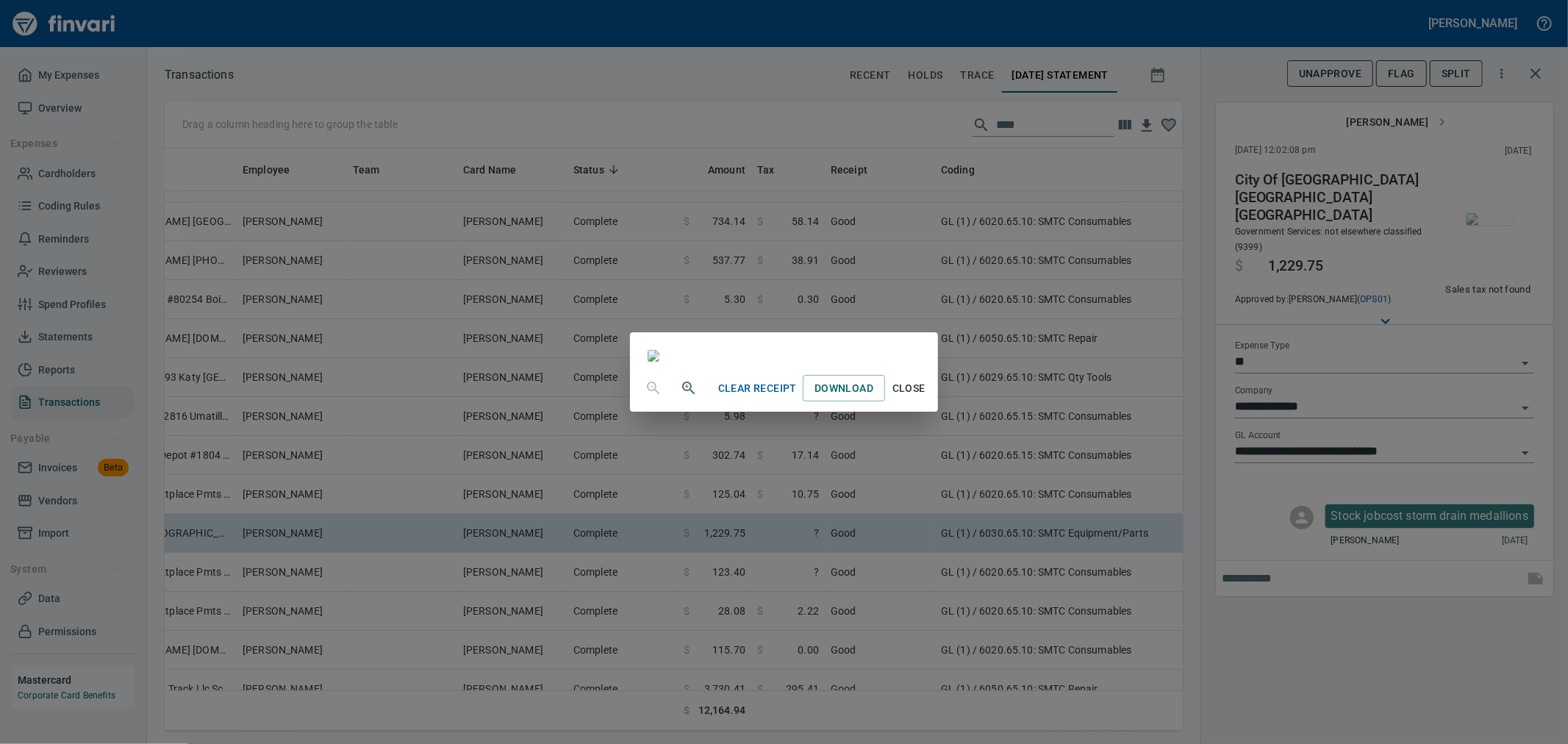
click at [927, 397] on span "Close" at bounding box center [909, 389] width 36 height 19
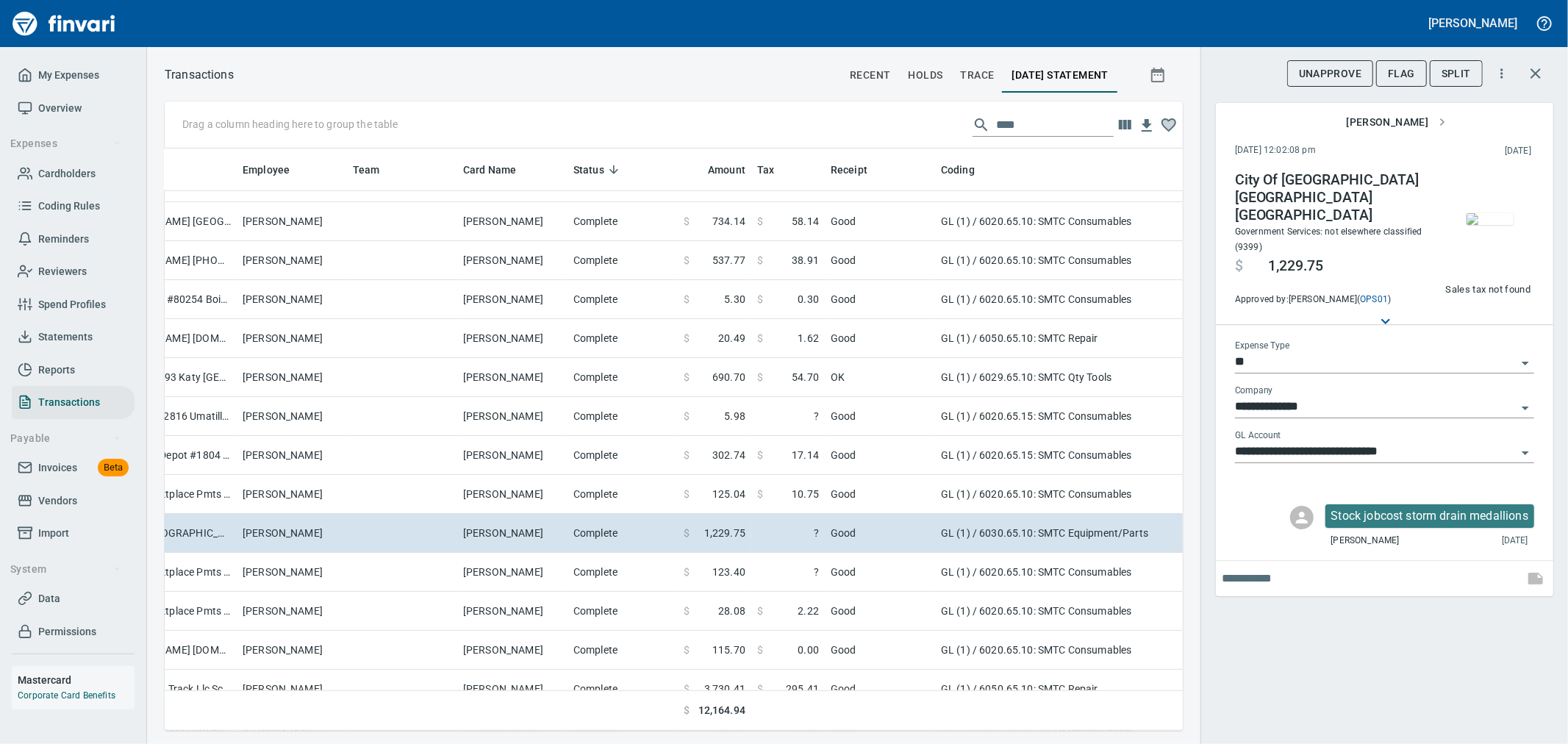
click at [1503, 213] on img "button" at bounding box center [1490, 219] width 47 height 12
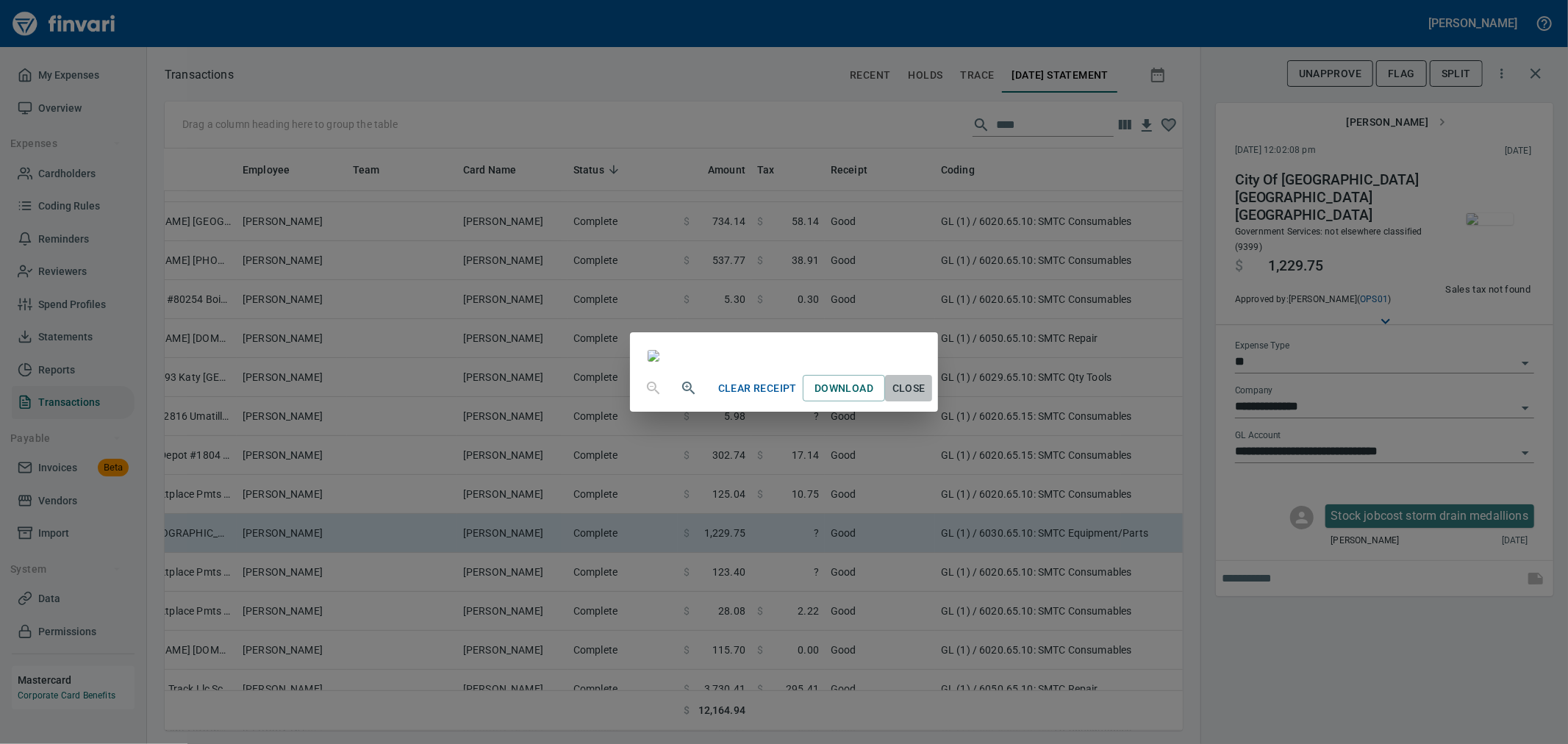
click at [927, 397] on span "Close" at bounding box center [909, 389] width 36 height 19
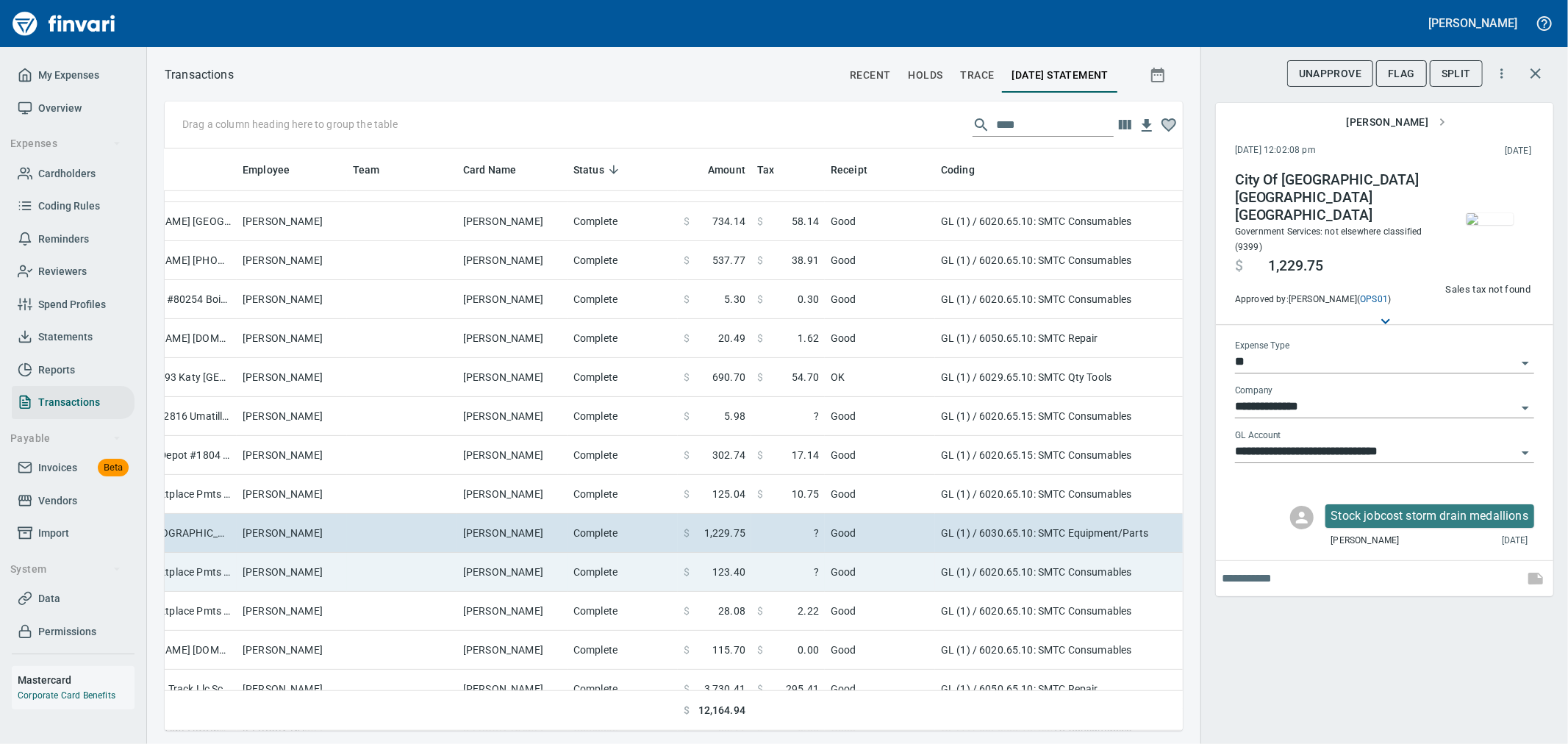
click at [1012, 562] on td "GL (1) / 6020.65.10: SMTC Consumables" at bounding box center [1119, 572] width 368 height 39
type input "**********"
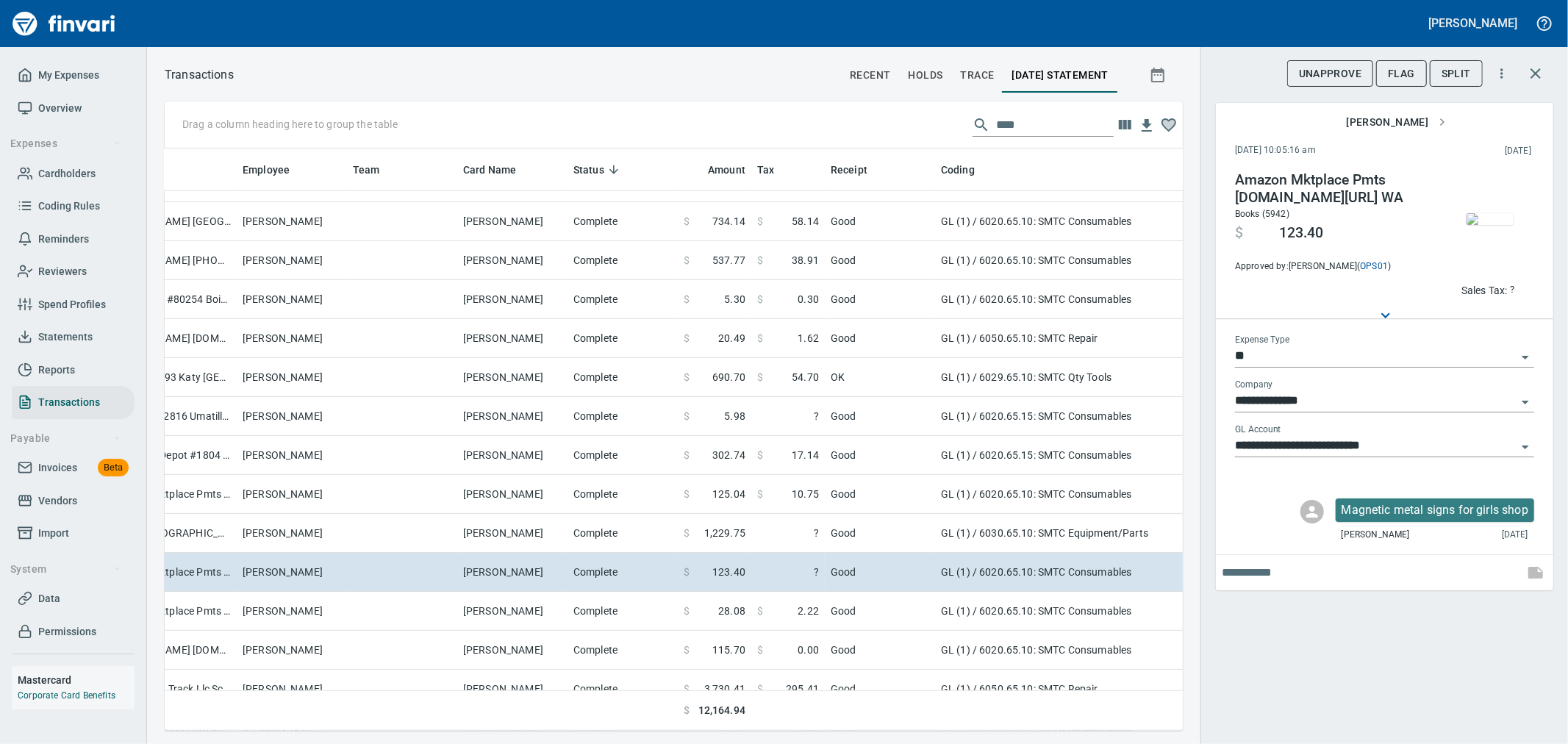
click at [1490, 225] on img "button" at bounding box center [1490, 219] width 47 height 12
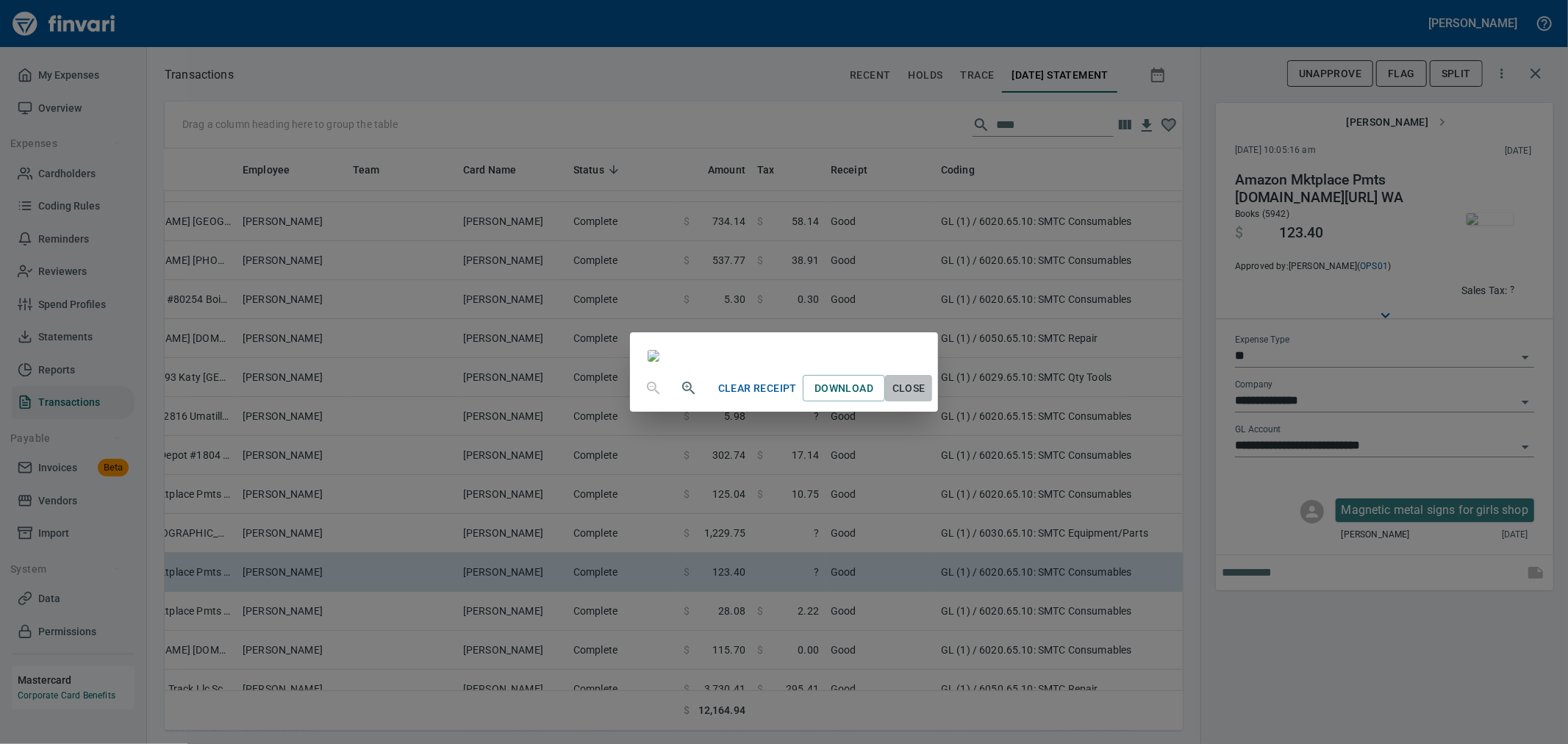
click at [927, 397] on span "Close" at bounding box center [909, 389] width 36 height 19
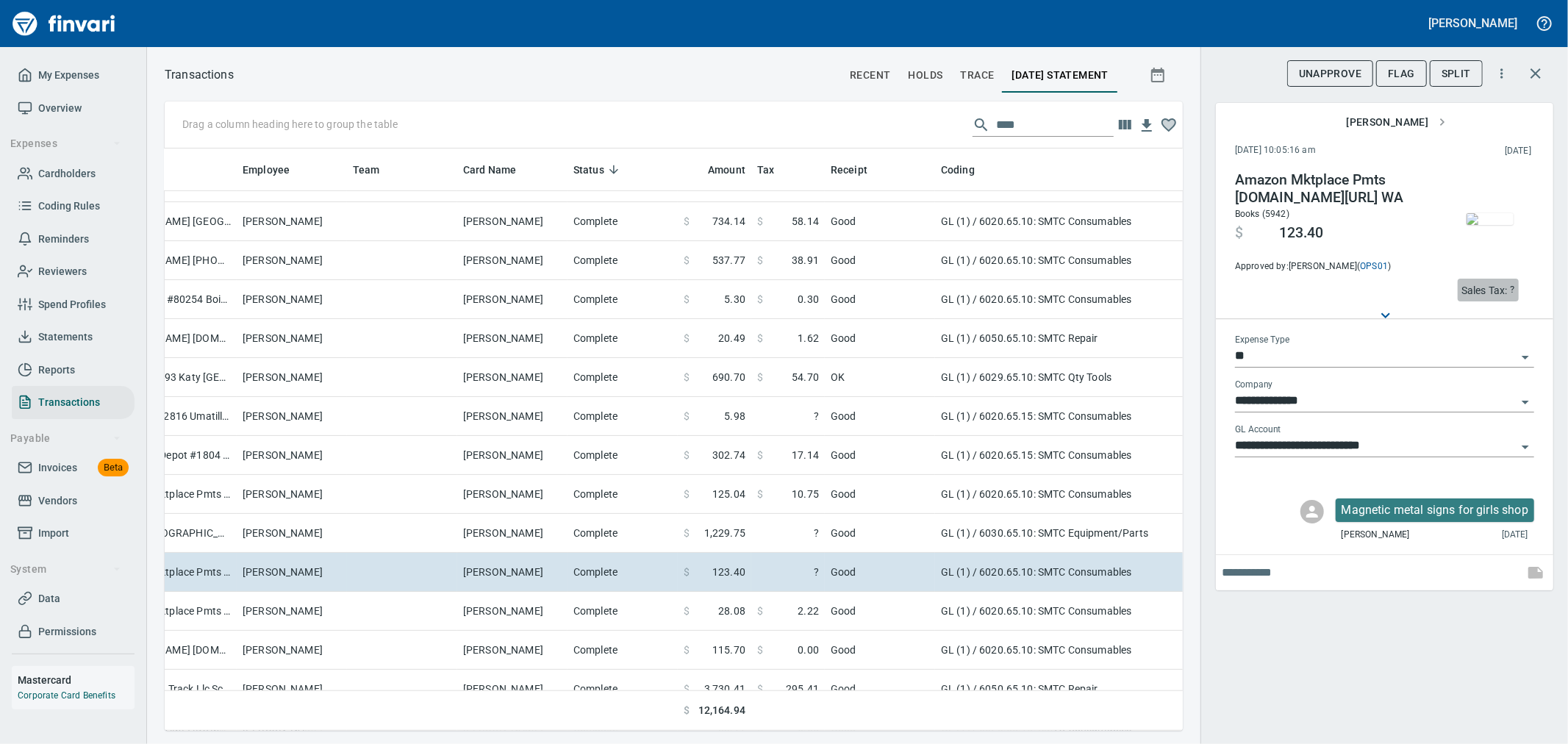
click at [1508, 298] on span "Sales Tax: ?" at bounding box center [1488, 290] width 53 height 17
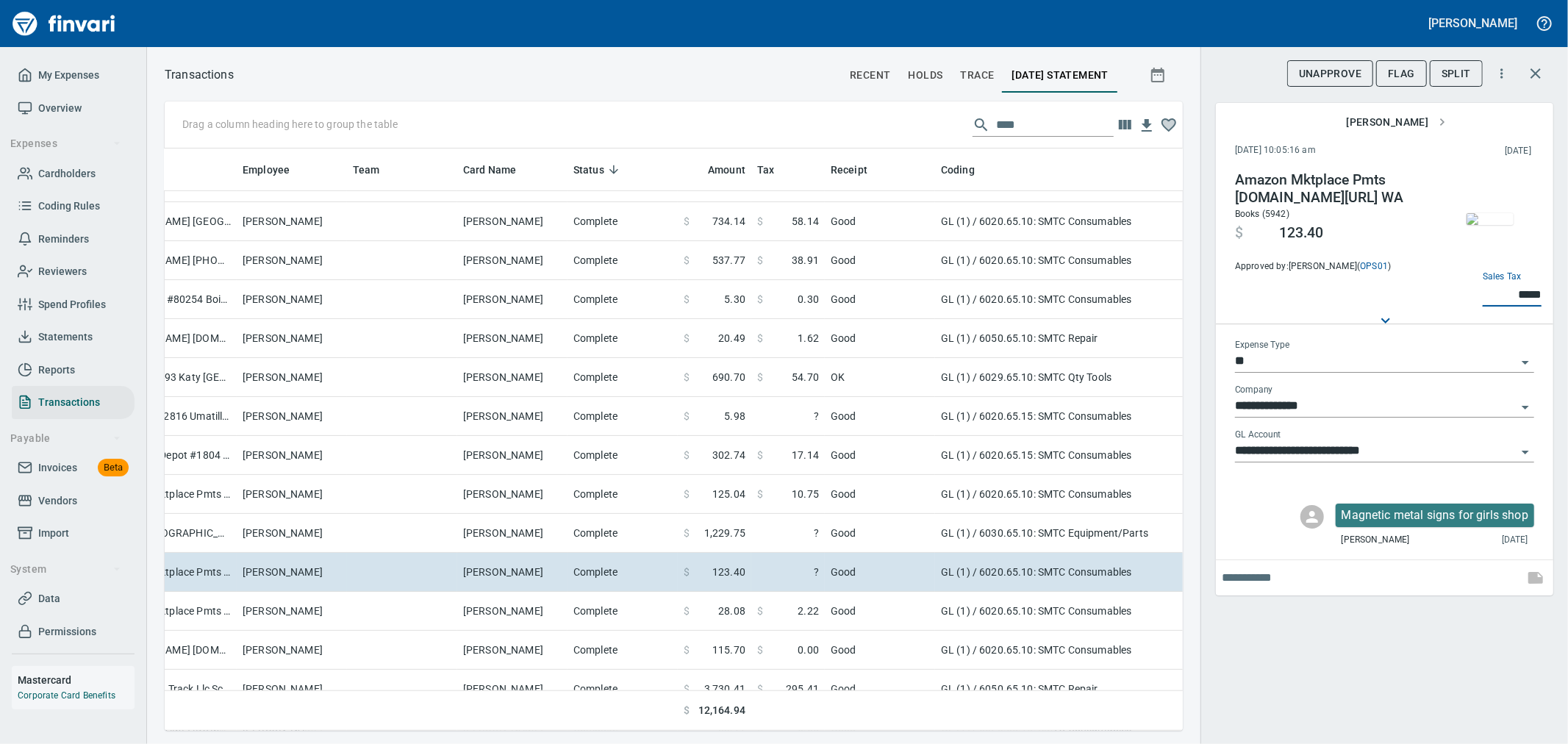
type input "*****"
click at [1489, 221] on img "button" at bounding box center [1490, 219] width 47 height 12
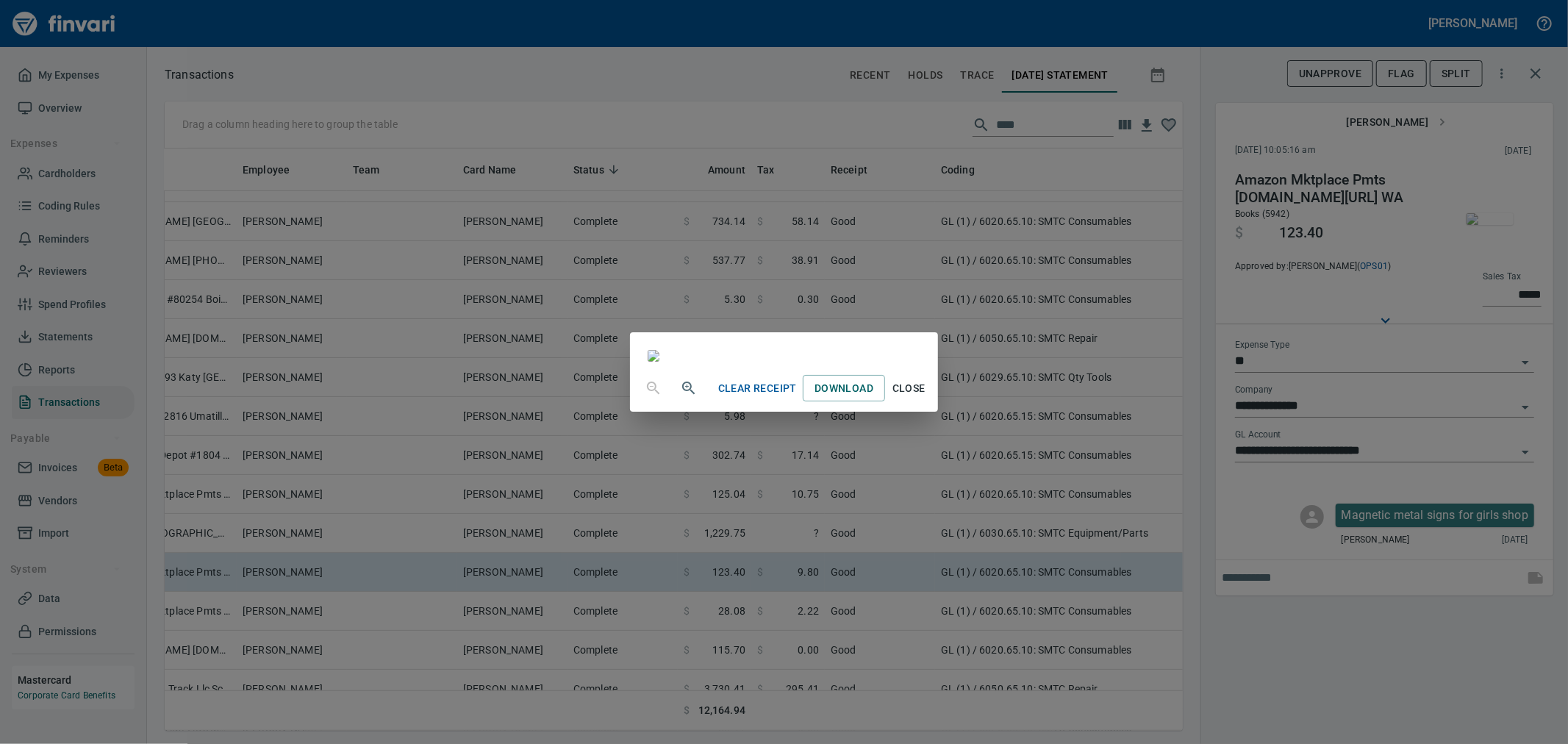
click at [1287, 670] on div "Clear Receipt Download Close" at bounding box center [784, 372] width 1568 height 744
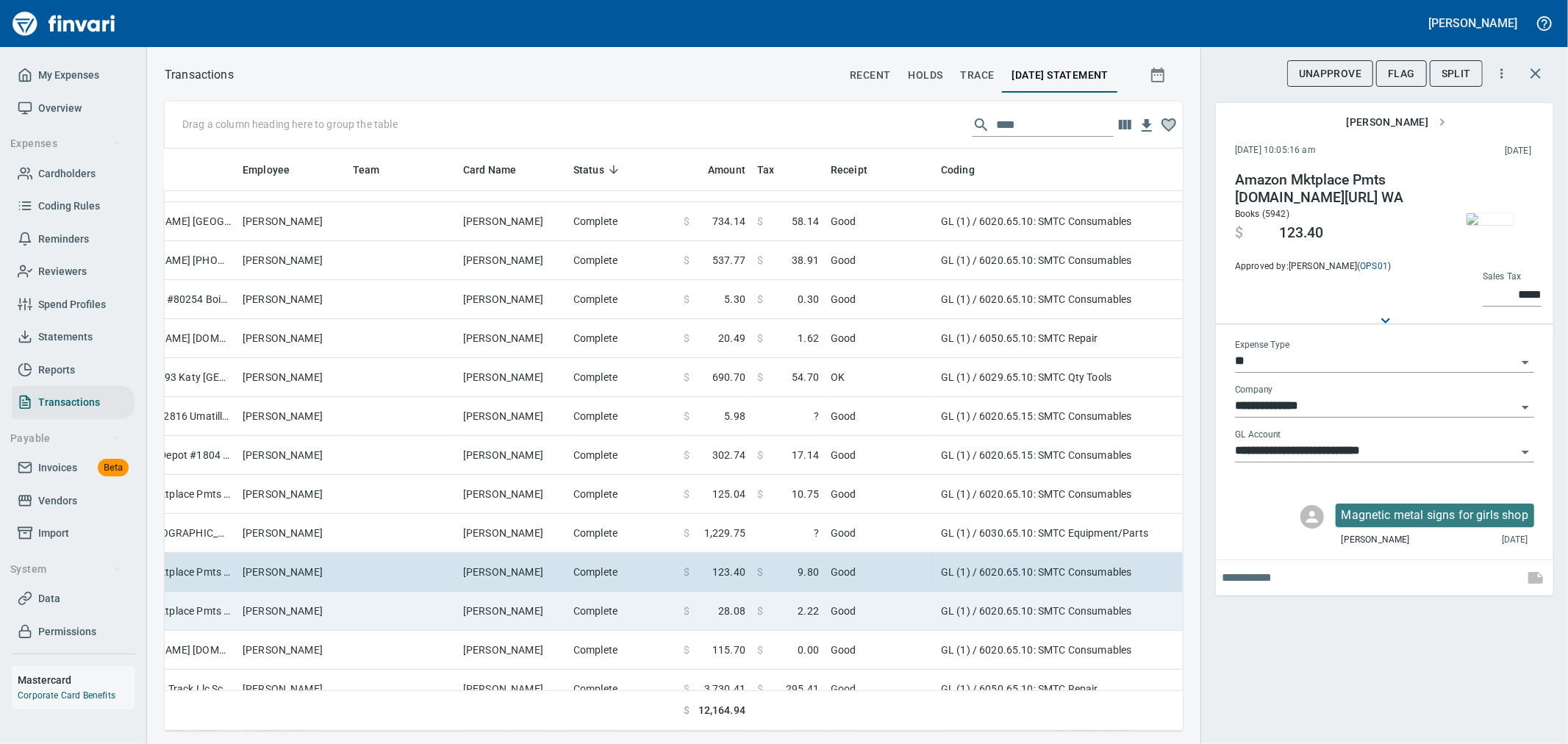
scroll to position [723, 235]
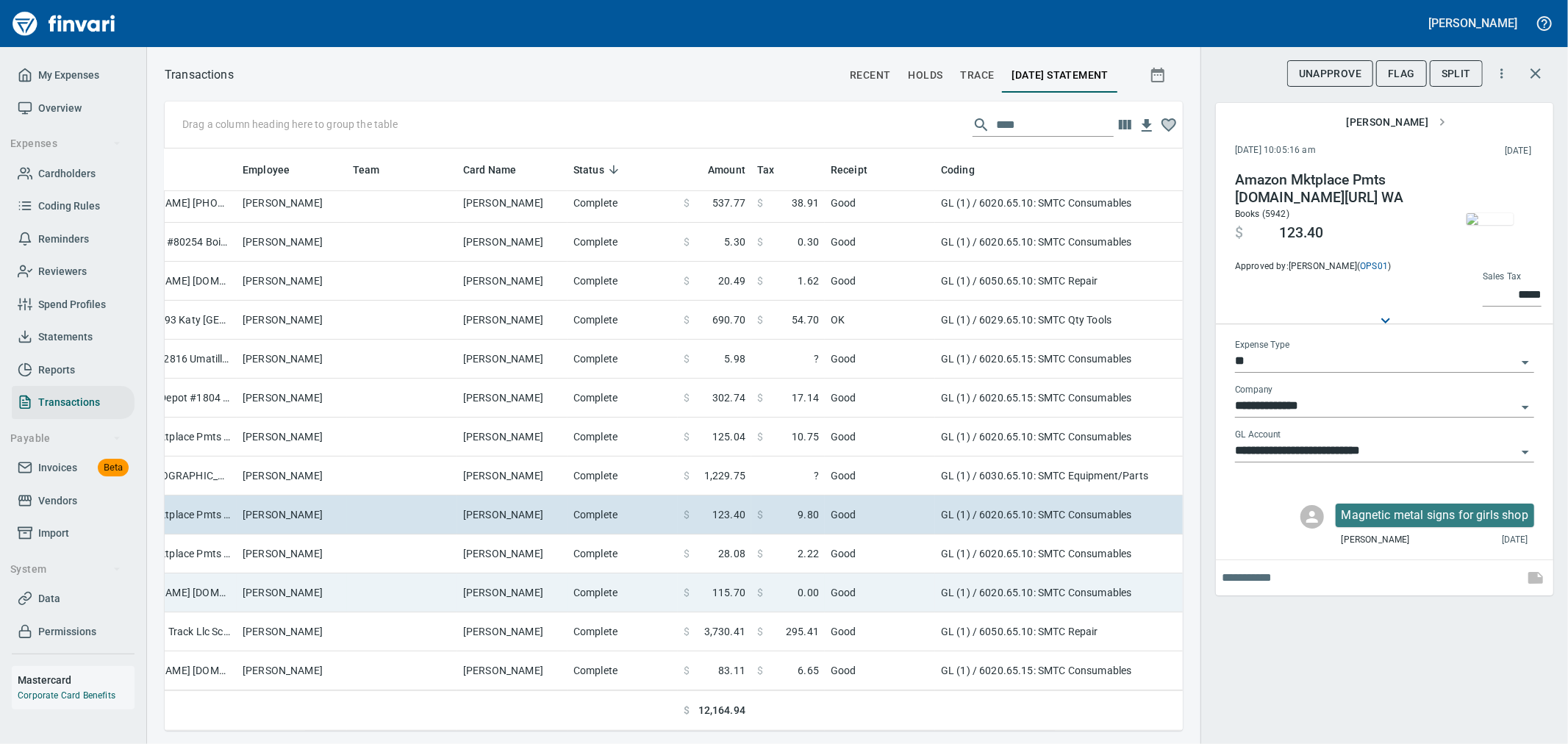
click at [910, 584] on td "Good" at bounding box center [880, 593] width 111 height 39
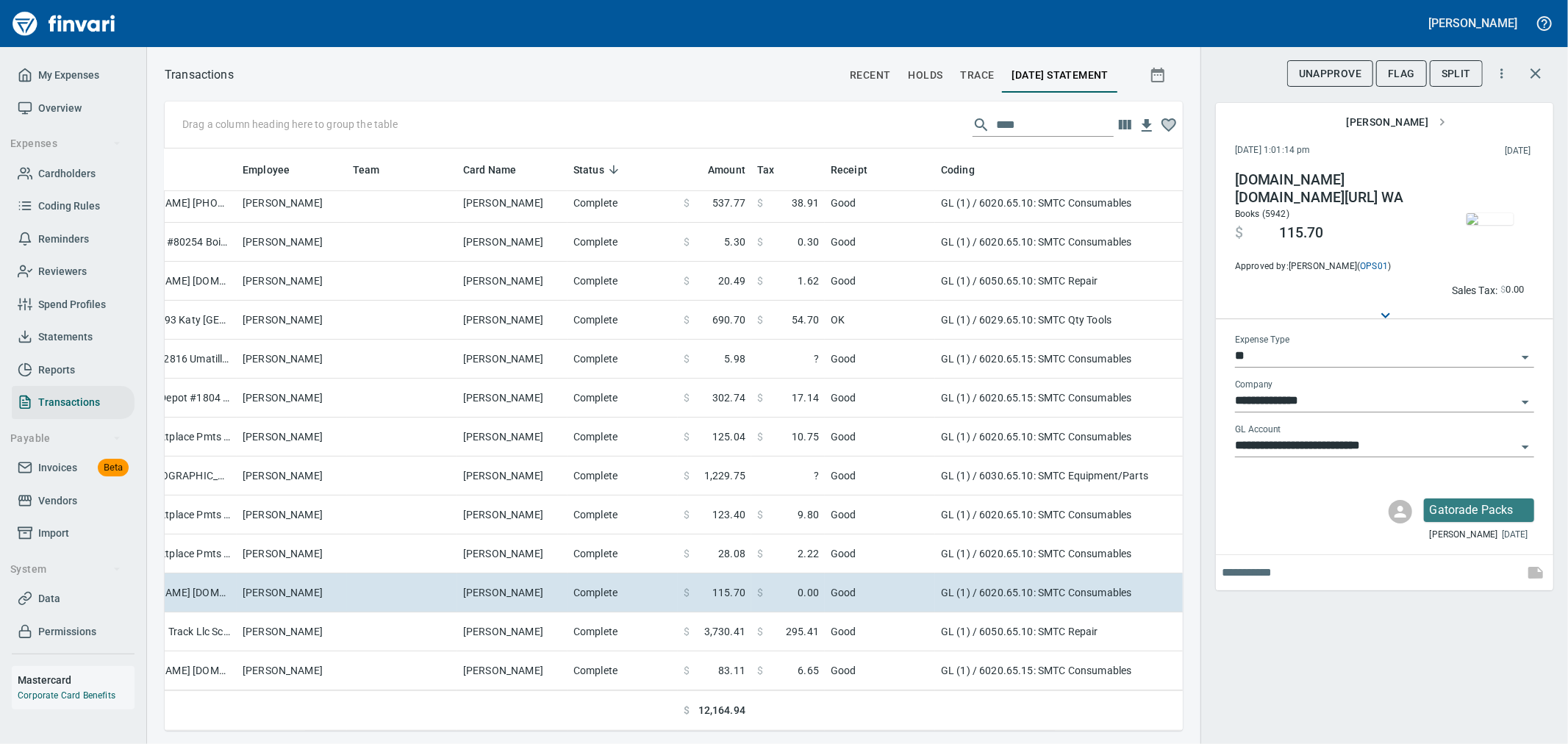
click at [1490, 221] on img "button" at bounding box center [1490, 219] width 47 height 12
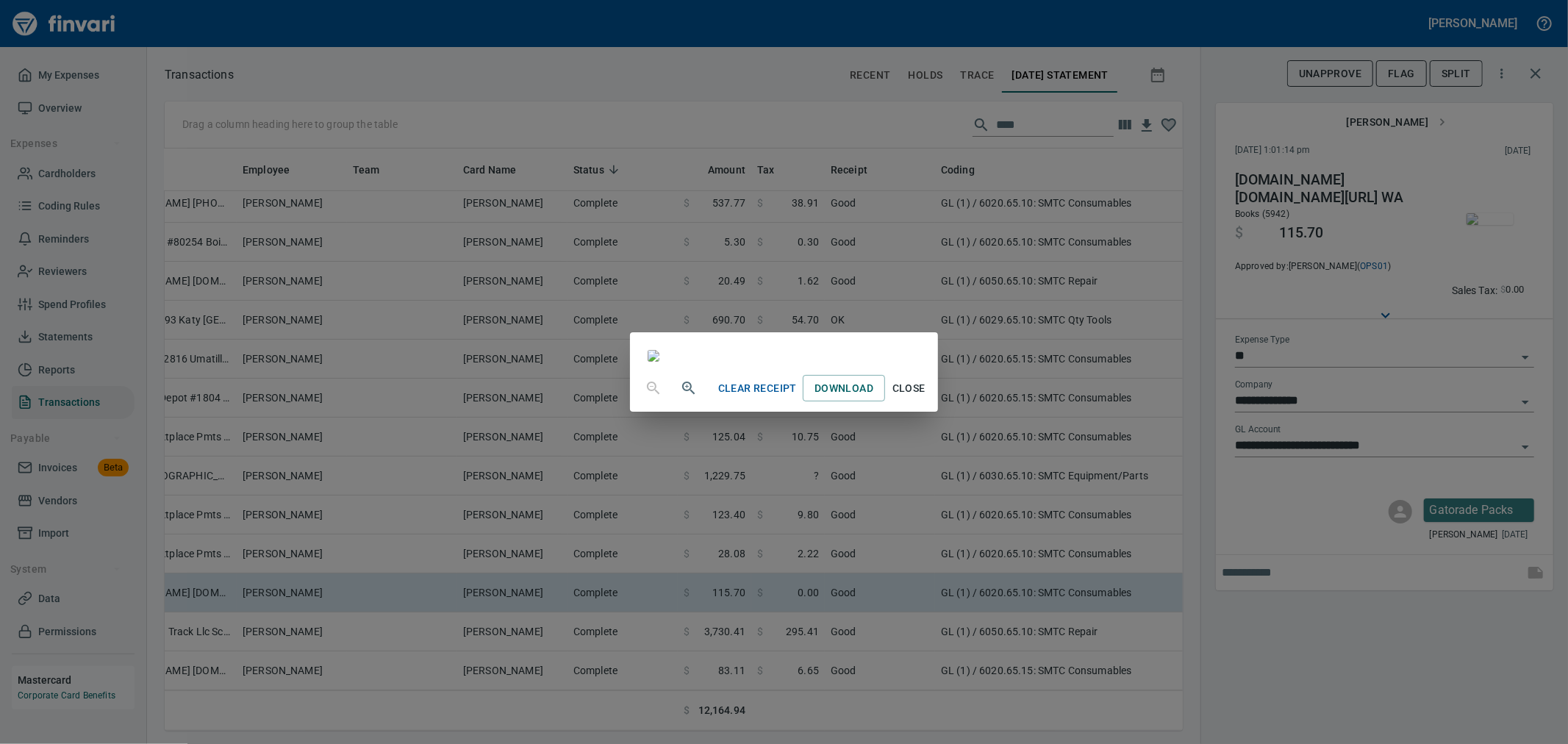
click at [927, 397] on span "Close" at bounding box center [909, 389] width 36 height 19
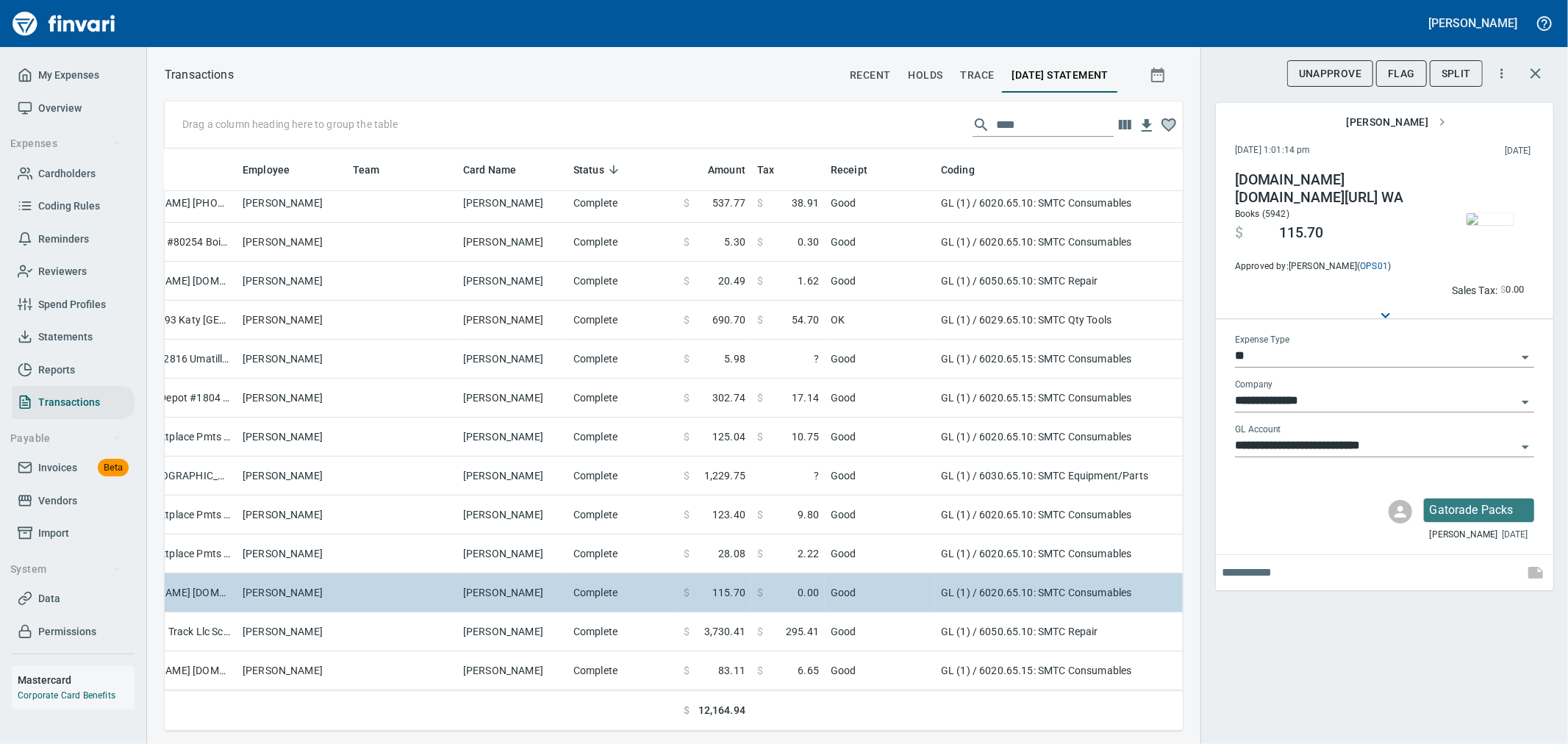
click at [1076, 578] on td "GL (1) / 6020.65.10: SMTC Consumables" at bounding box center [1119, 593] width 368 height 39
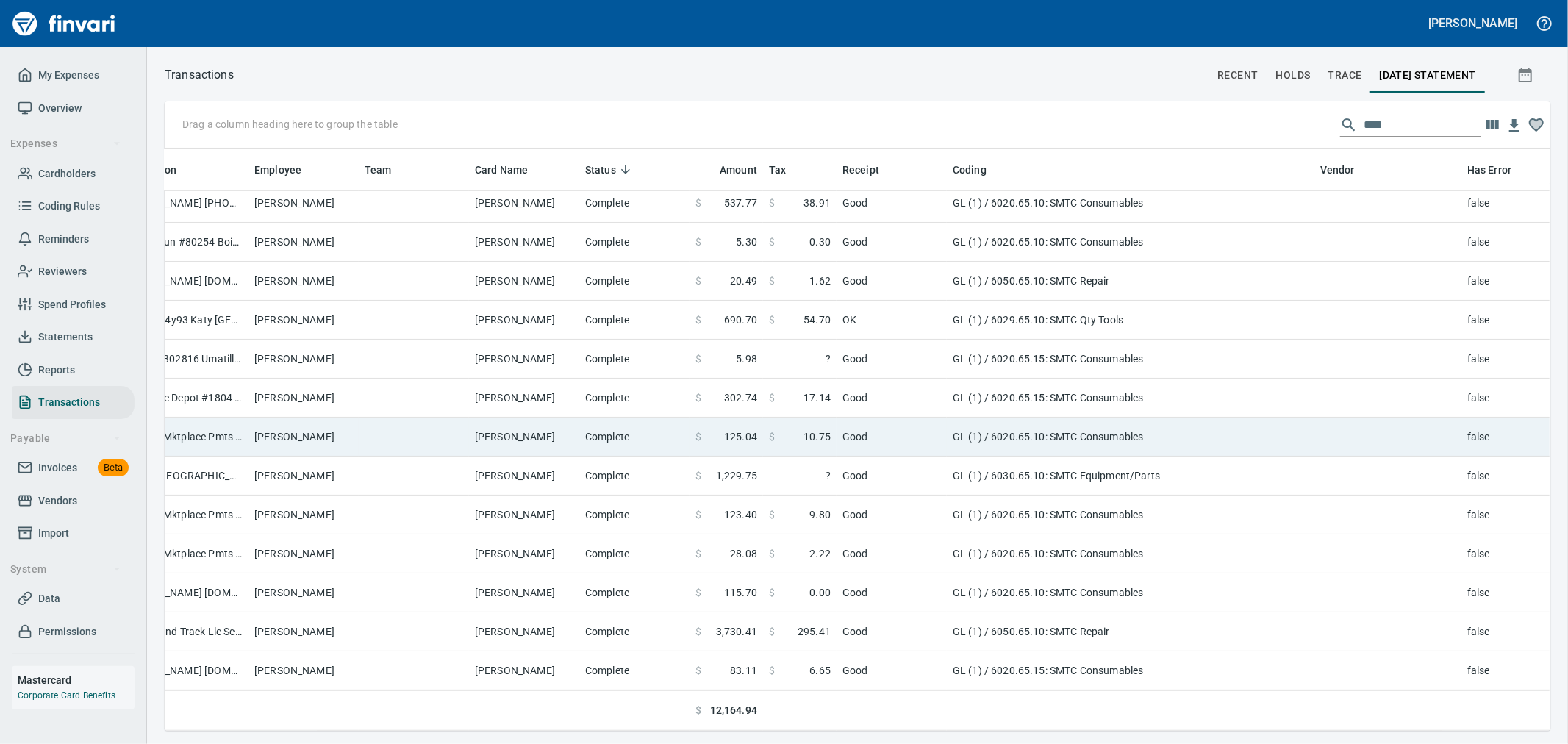
scroll to position [557, 1359]
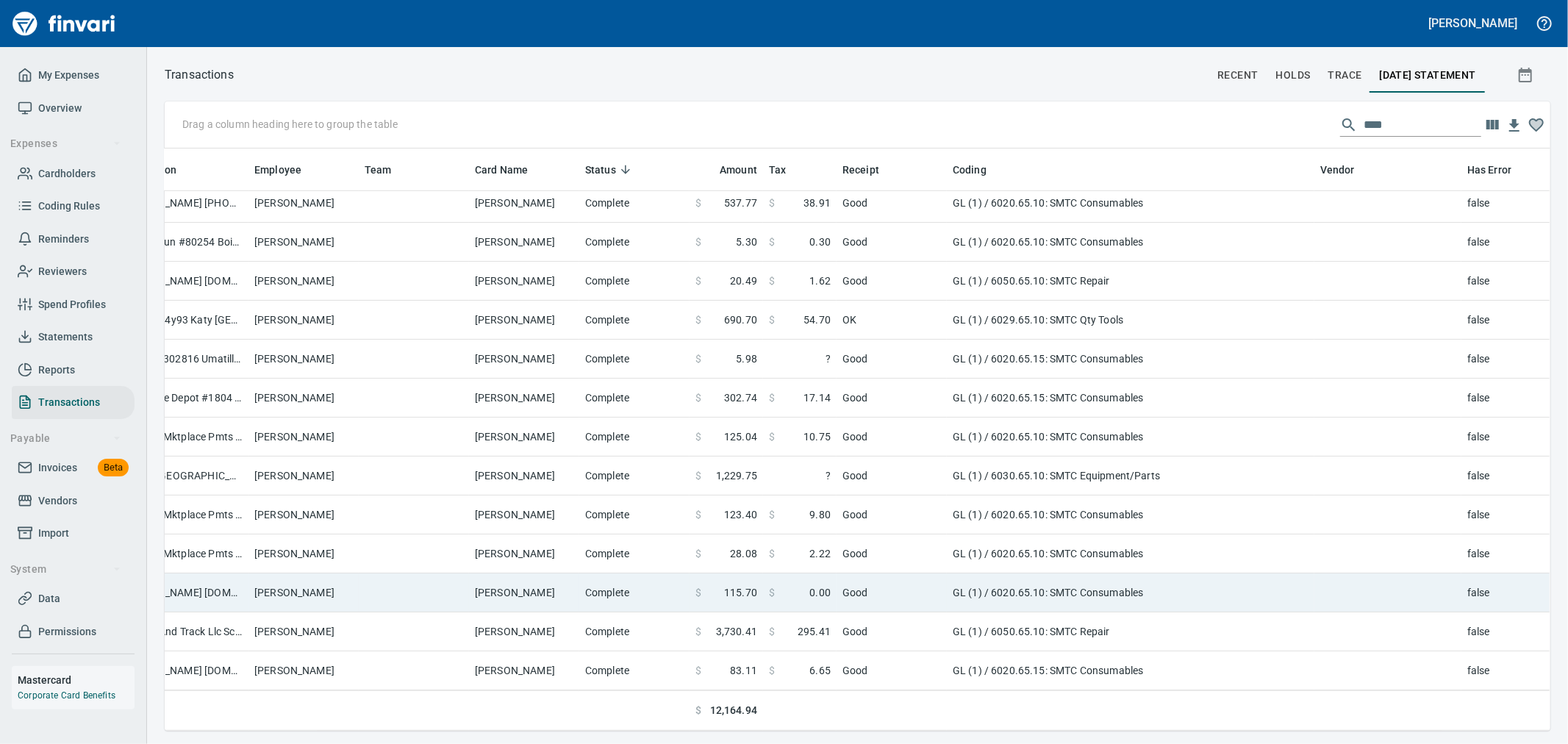
click at [1206, 586] on td "GL (1) / 6020.65.10: SMTC Consumables" at bounding box center [1130, 593] width 368 height 39
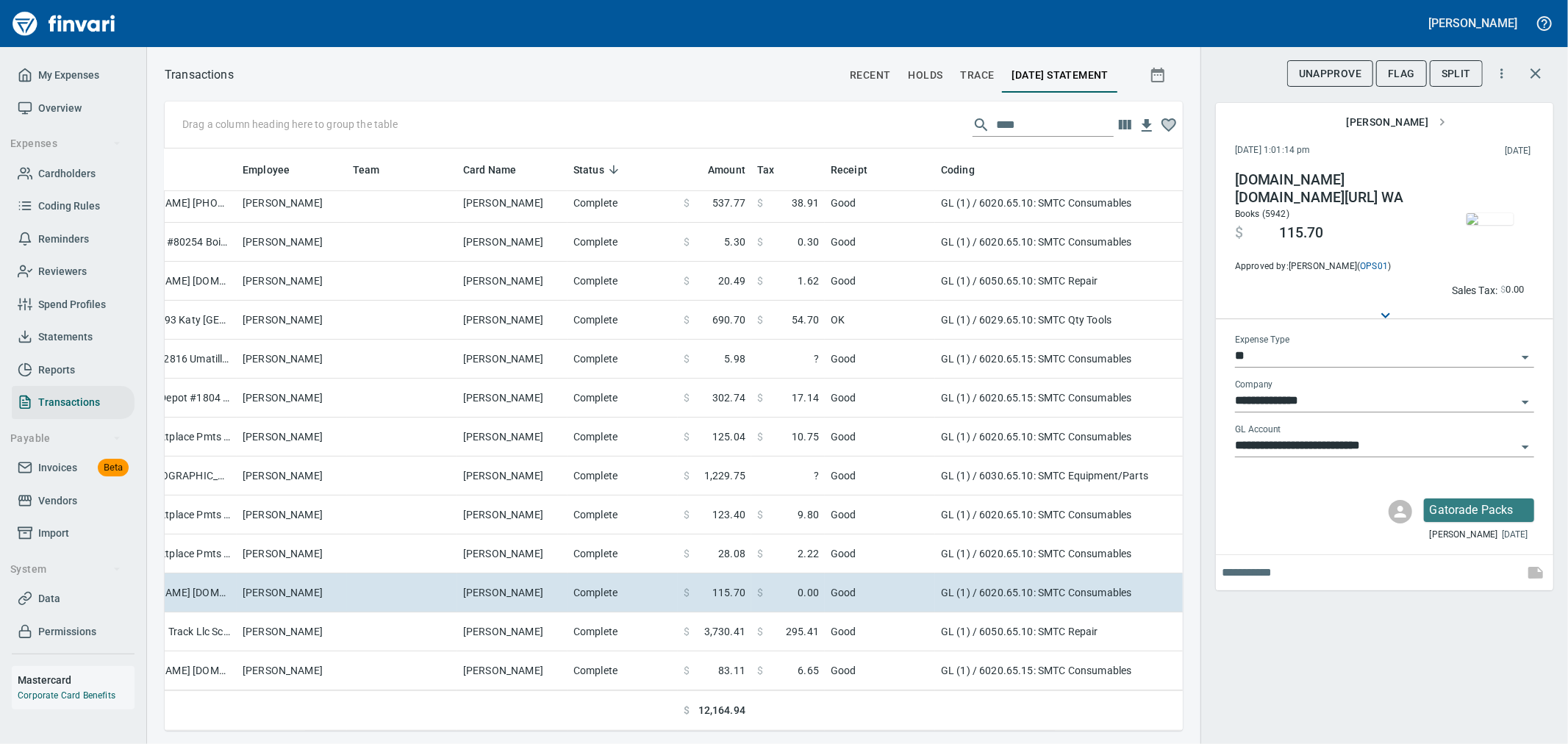
scroll to position [557, 994]
drag, startPoint x: 1046, startPoint y: 111, endPoint x: 956, endPoint y: 108, distance: 90.0
click at [956, 108] on div "Drag a column heading here to group the table ****" at bounding box center [674, 125] width 1018 height 47
drag, startPoint x: 1024, startPoint y: 116, endPoint x: 907, endPoint y: 101, distance: 118.0
click at [907, 102] on div "Drag a column heading here to group the table ****" at bounding box center [674, 125] width 1018 height 47
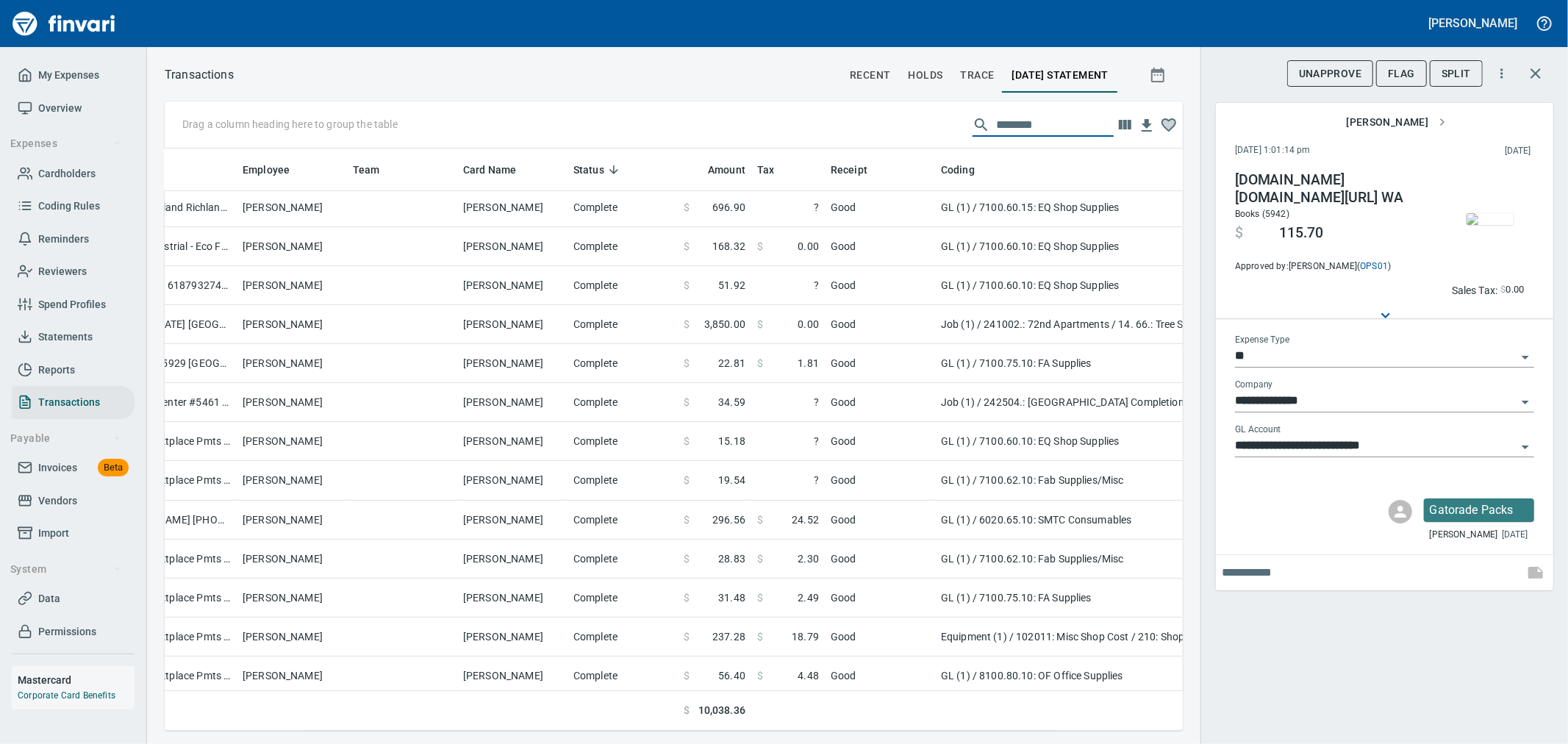
scroll to position [0, 235]
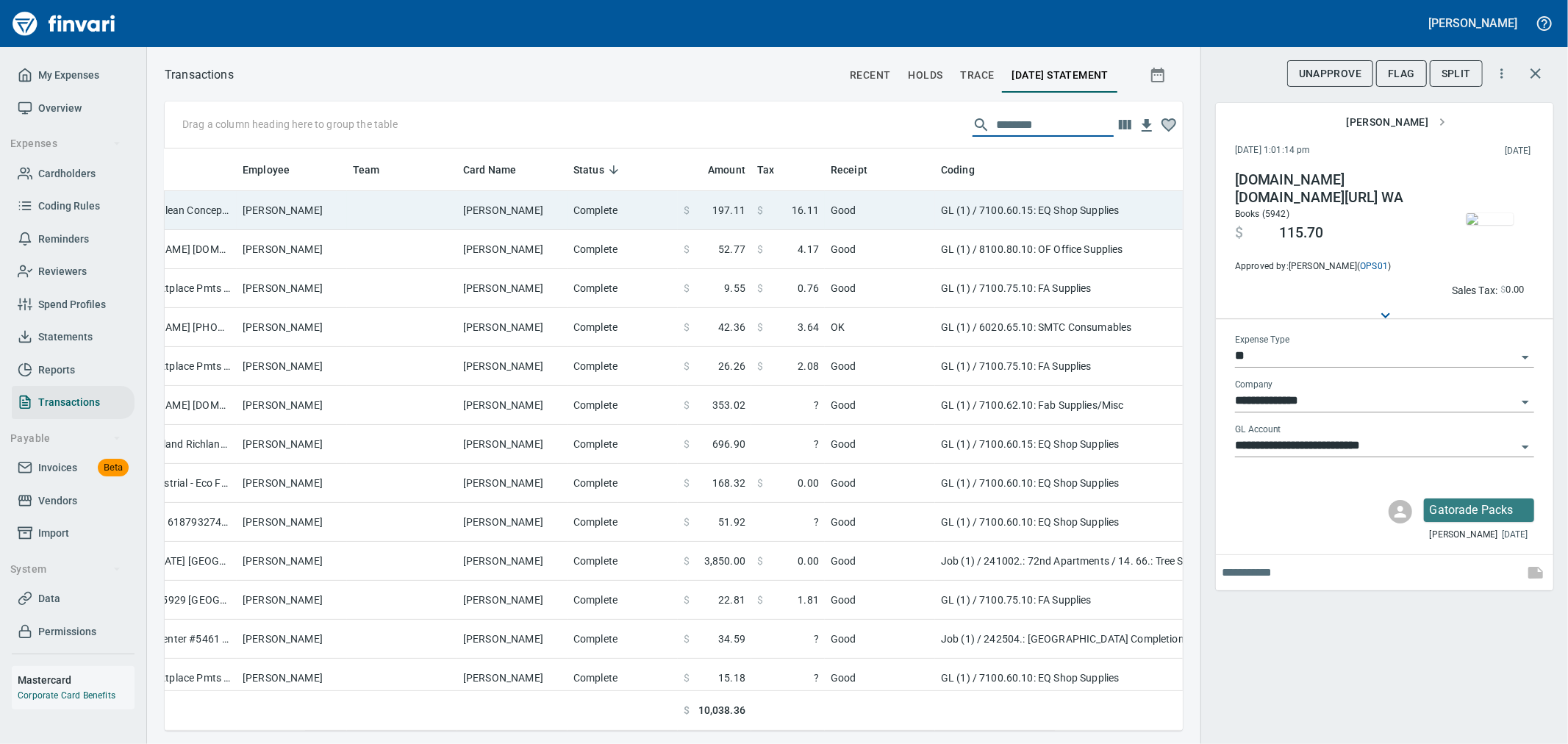
type input "********"
click at [1060, 216] on td "GL (1) / 7100.60.15: EQ Shop Supplies" at bounding box center [1119, 211] width 368 height 39
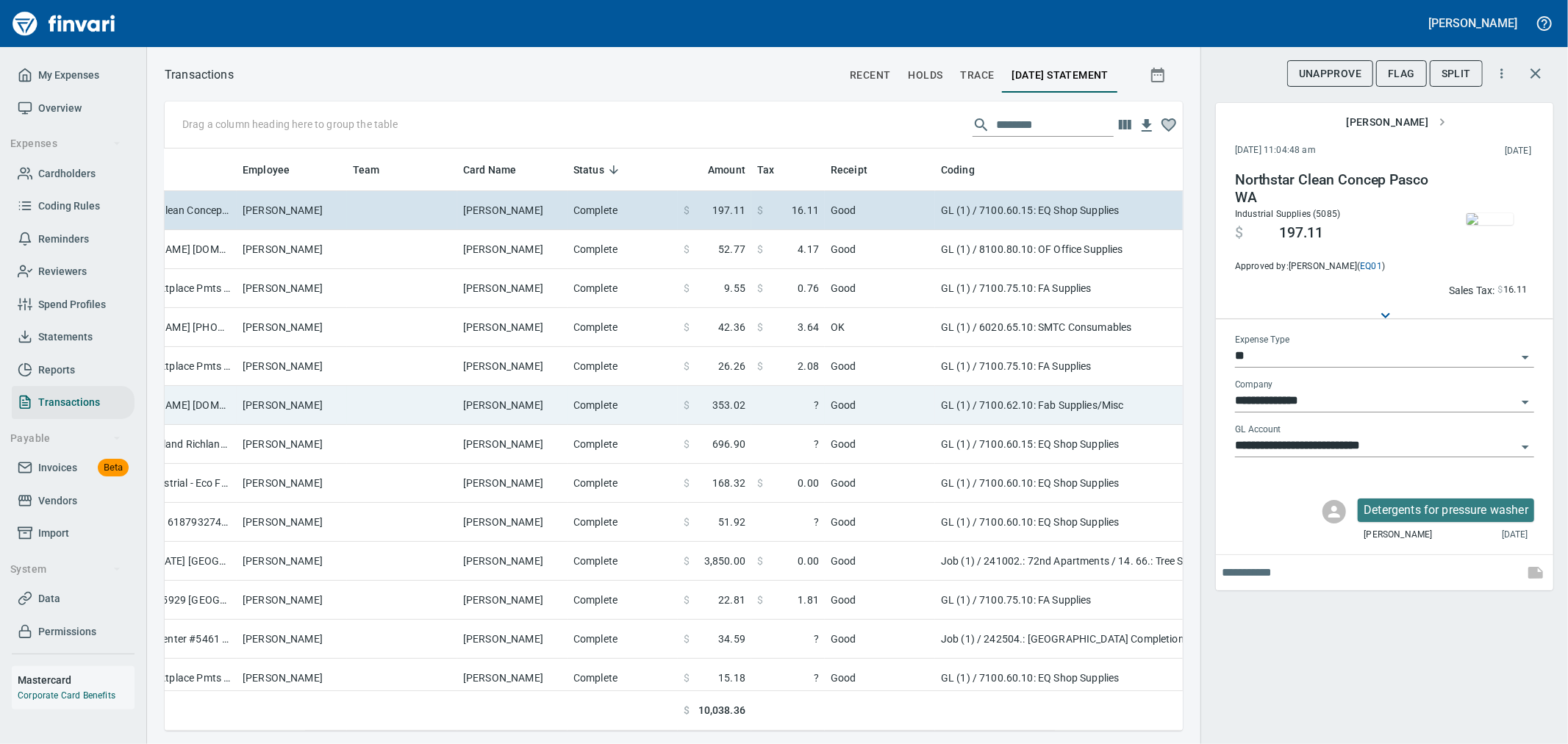
click at [991, 401] on td "GL (1) / 7100.62.10: Fab Supplies/Misc" at bounding box center [1119, 406] width 368 height 39
type input "**********"
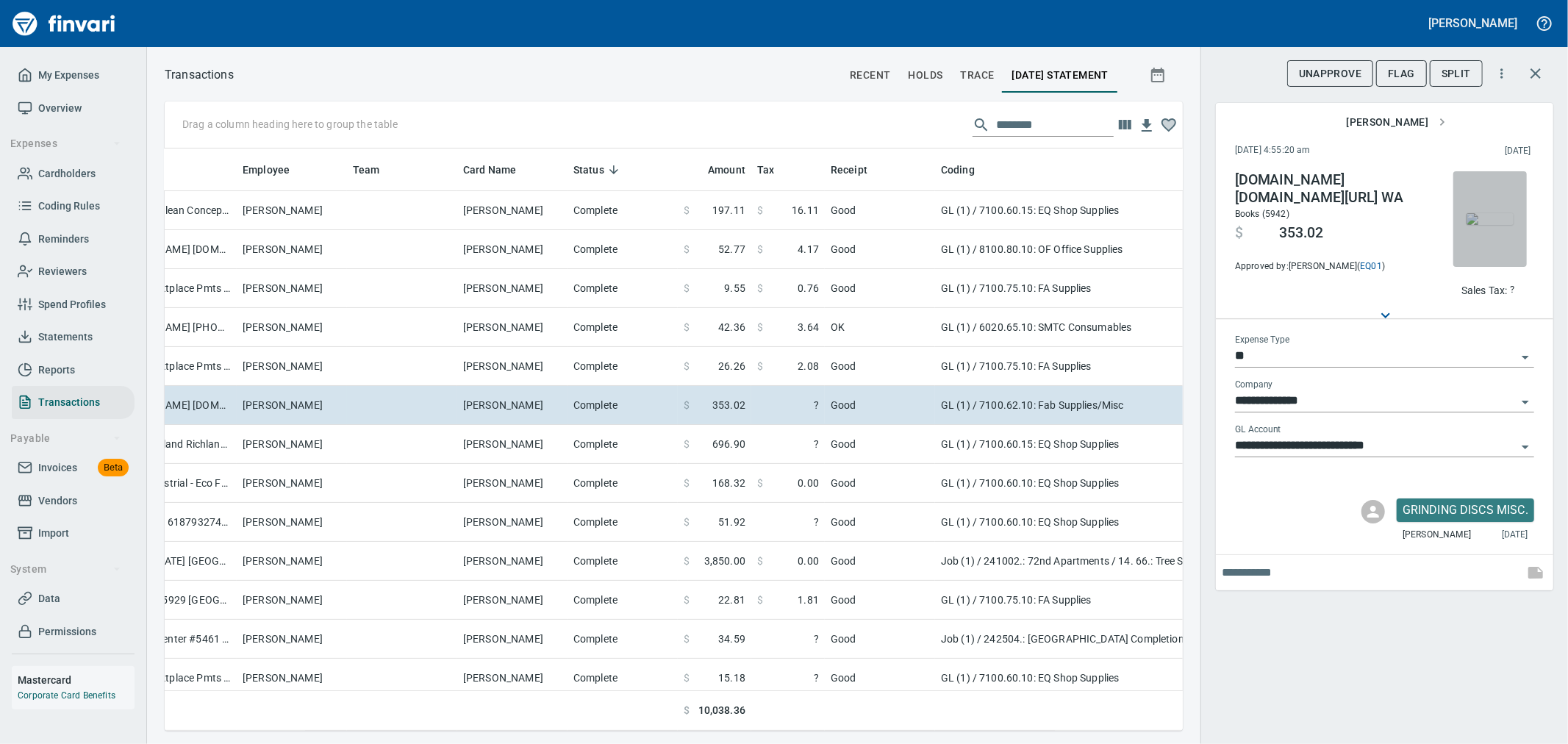
click at [1479, 219] on img "button" at bounding box center [1490, 219] width 47 height 12
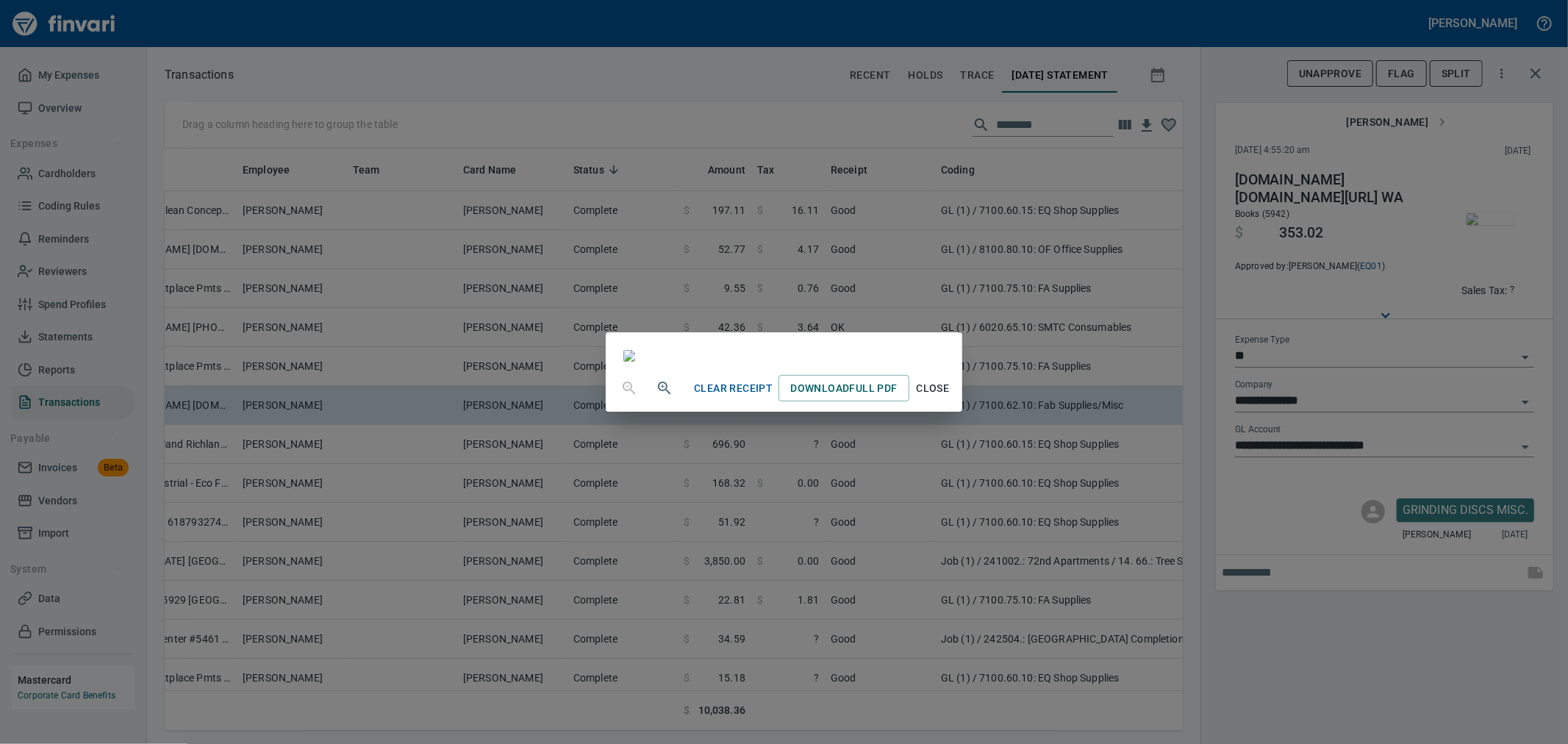
scroll to position [39, 0]
click at [951, 397] on span "Close" at bounding box center [933, 389] width 36 height 19
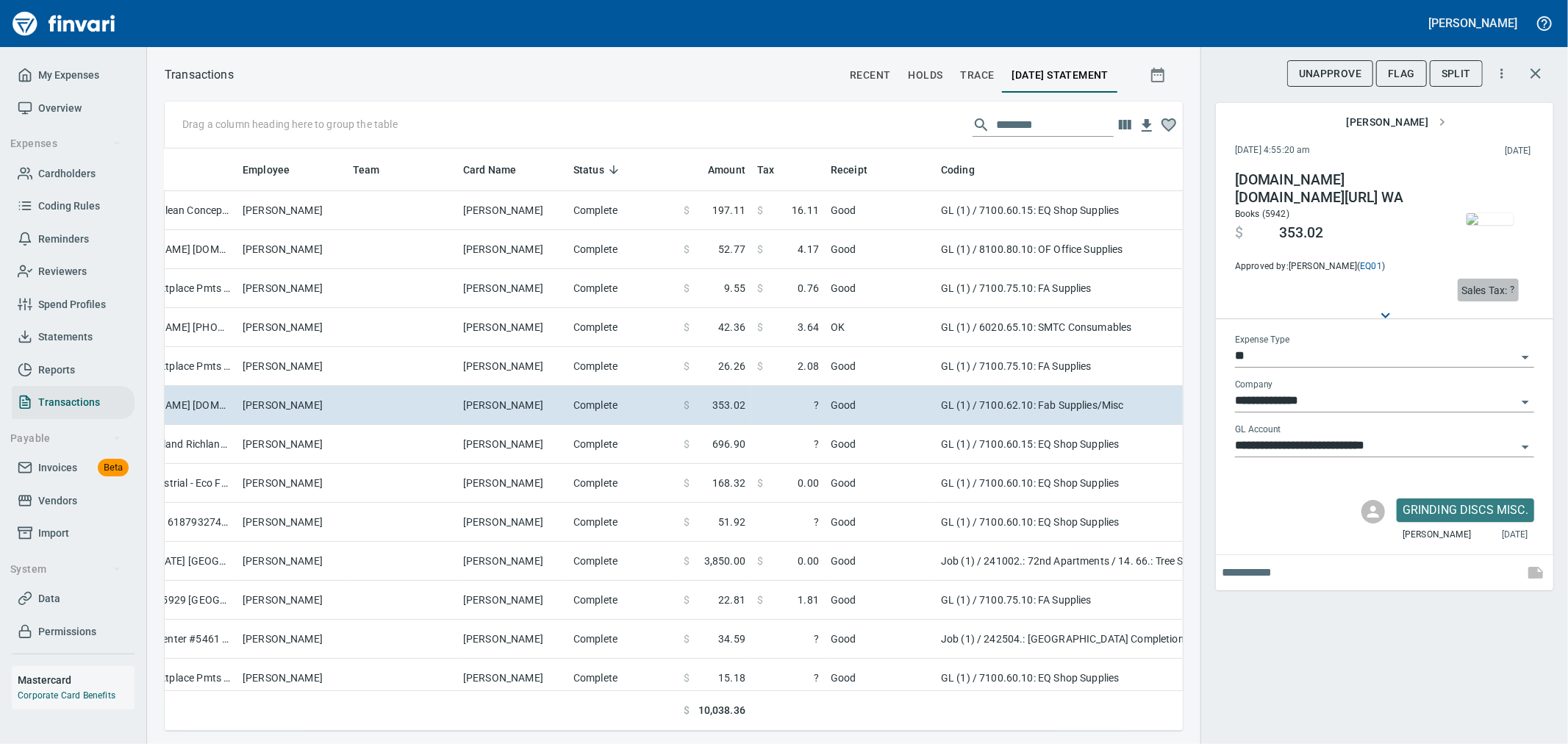
click at [1510, 284] on span "Sales Tax: ?" at bounding box center [1488, 290] width 53 height 17
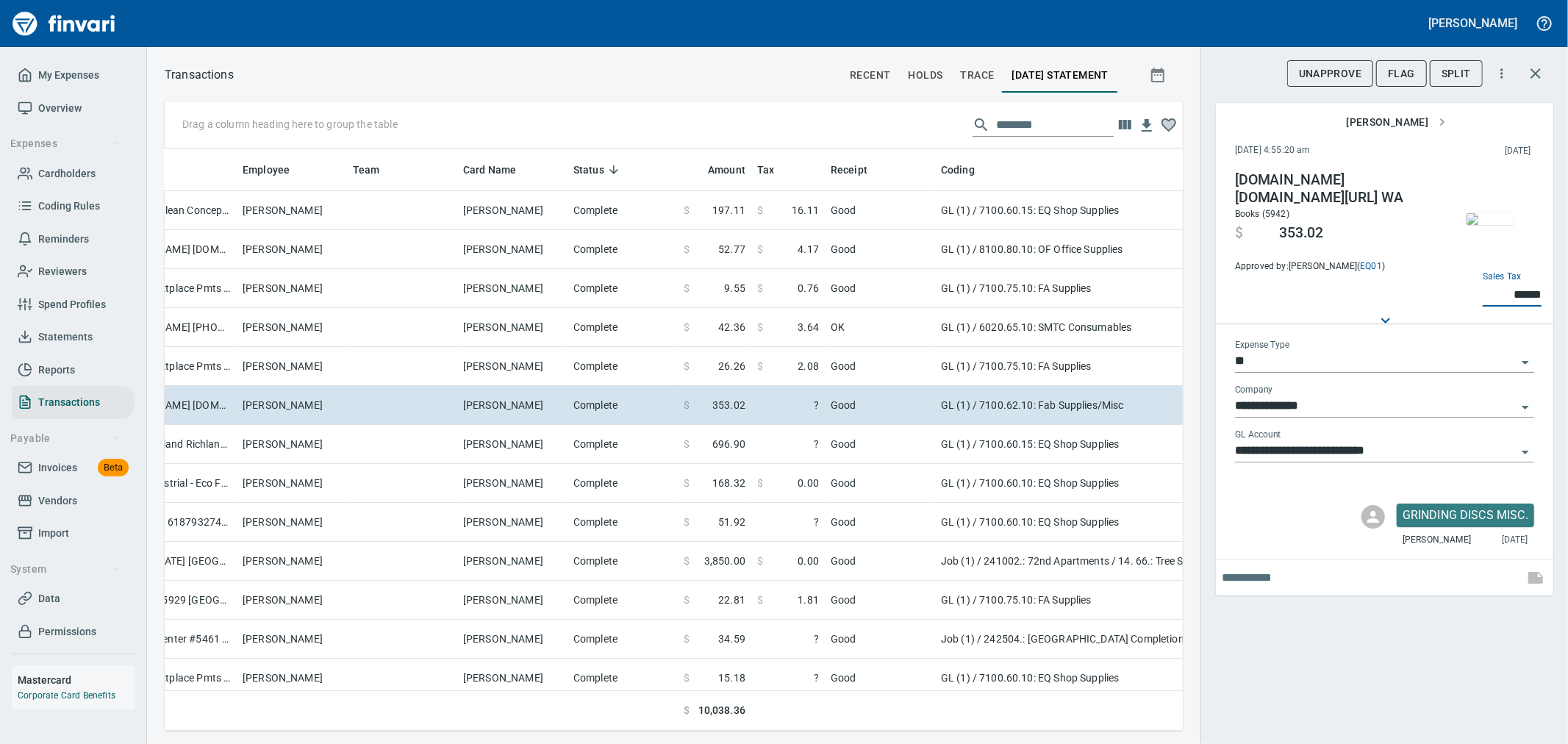
type input "******"
click at [1243, 626] on div "**********" at bounding box center [1384, 372] width 368 height 744
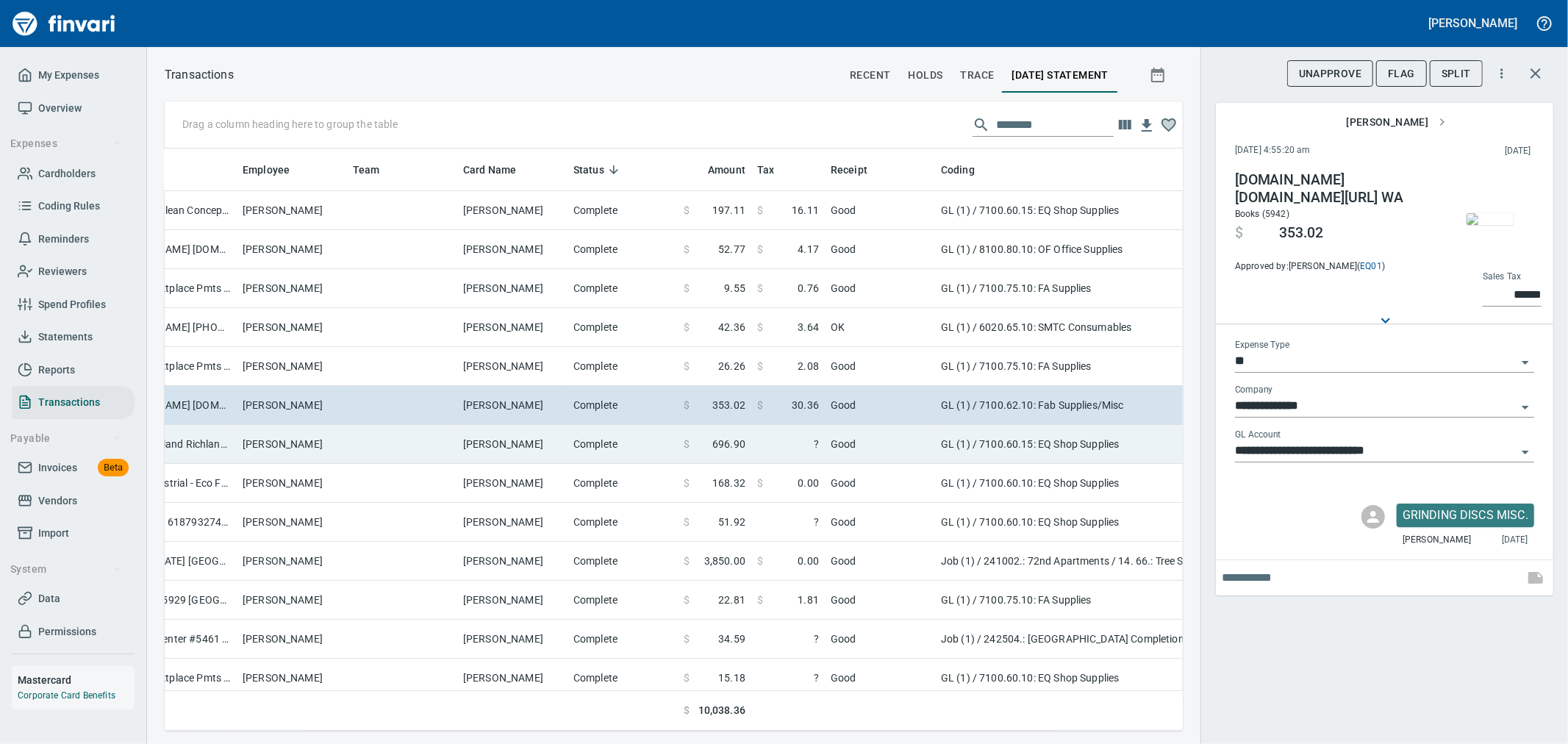
click at [856, 447] on td "Good" at bounding box center [880, 444] width 111 height 39
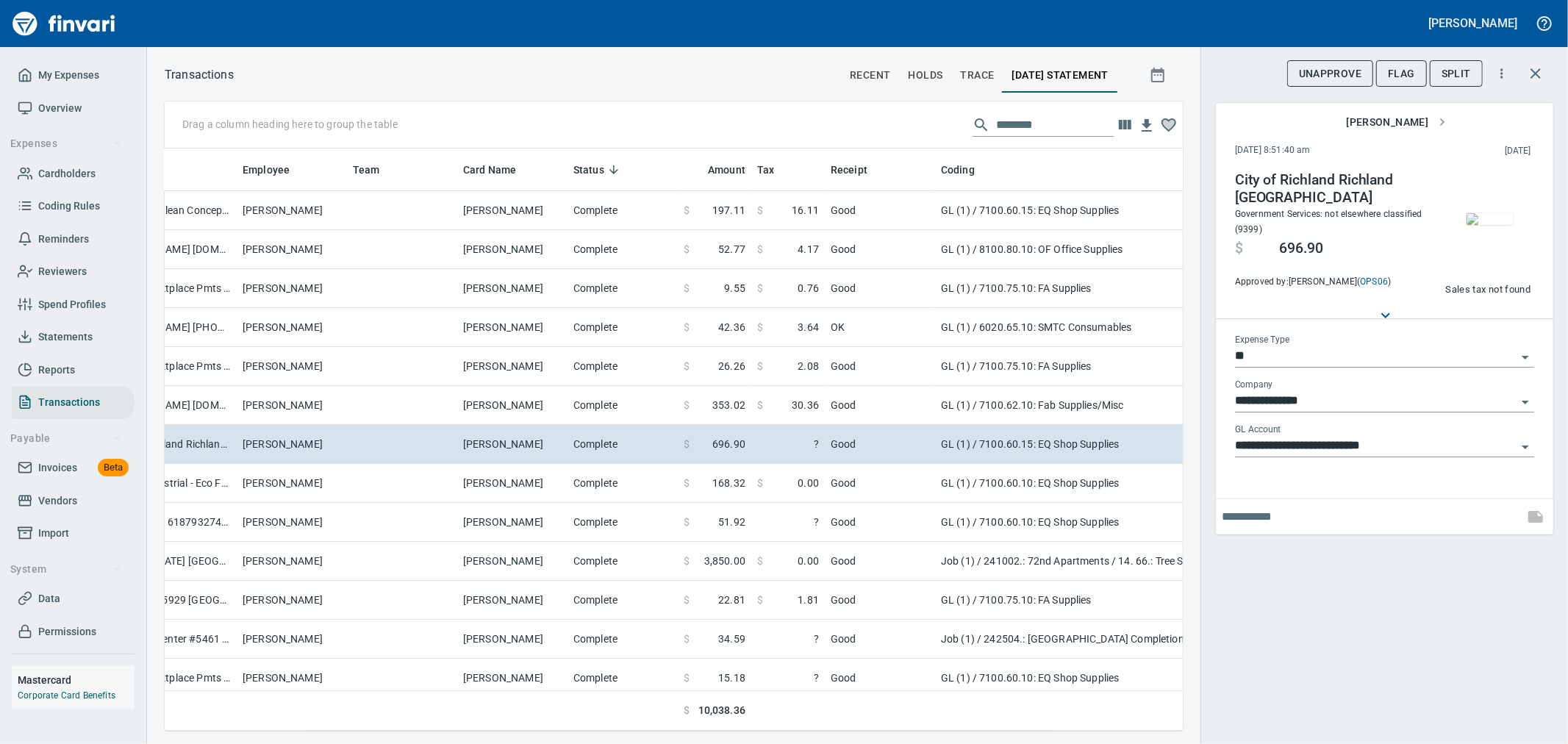
click at [1481, 218] on img "button" at bounding box center [1490, 219] width 47 height 12
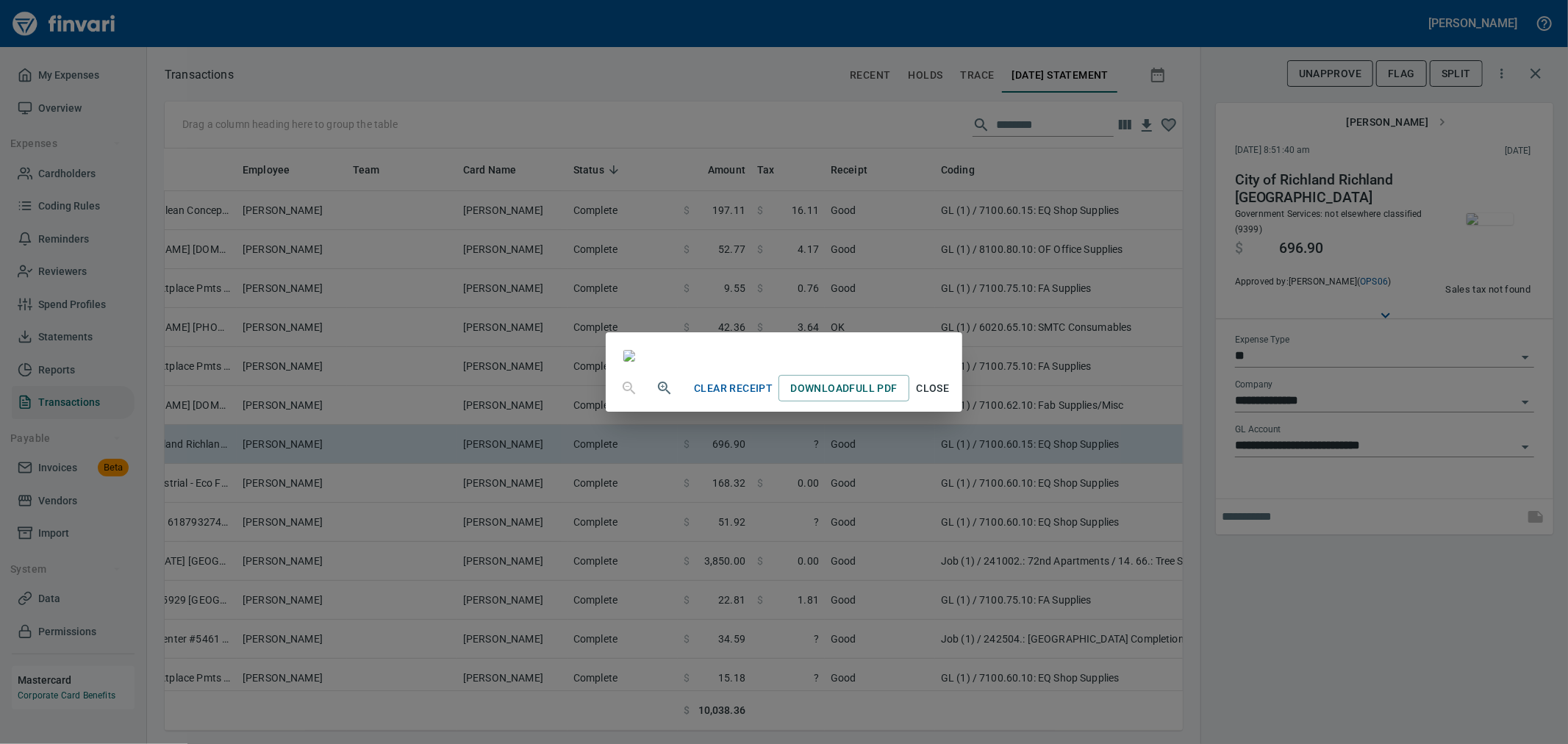
drag, startPoint x: 1070, startPoint y: 700, endPoint x: 1060, endPoint y: 694, distance: 11.7
click at [951, 397] on span "Close" at bounding box center [933, 389] width 36 height 19
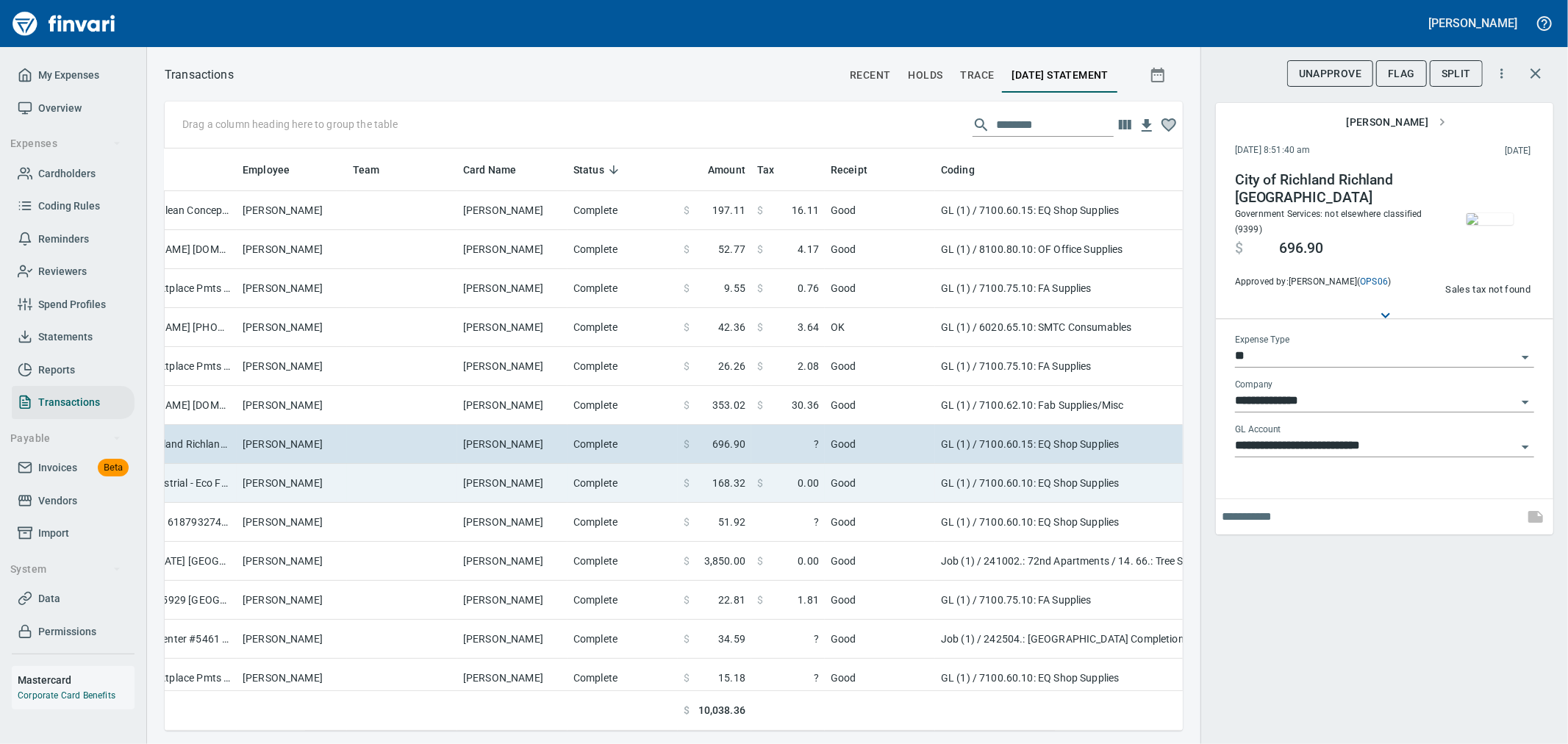
click at [866, 488] on td "Good" at bounding box center [880, 483] width 111 height 39
type input "**********"
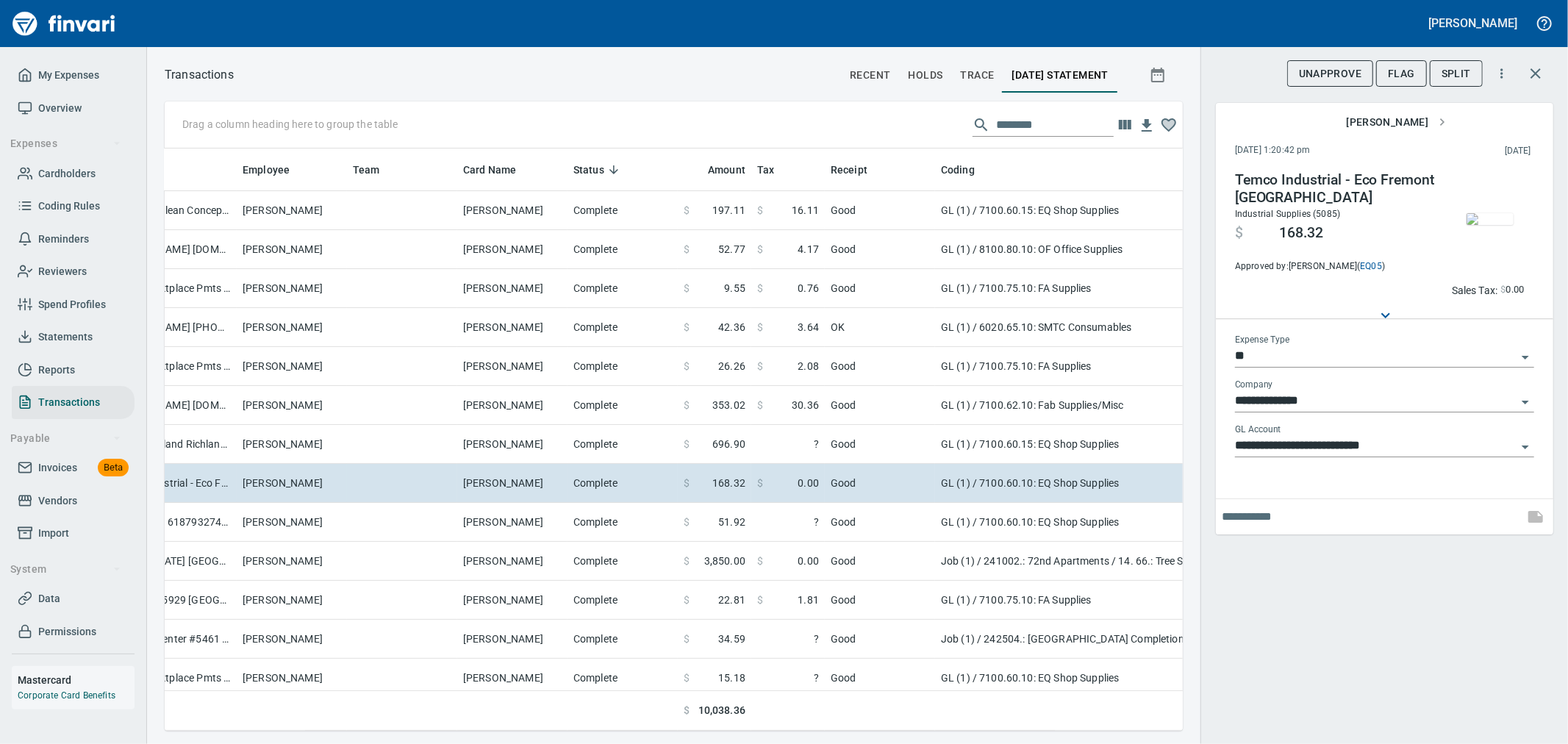
click at [1476, 216] on img "button" at bounding box center [1490, 219] width 47 height 12
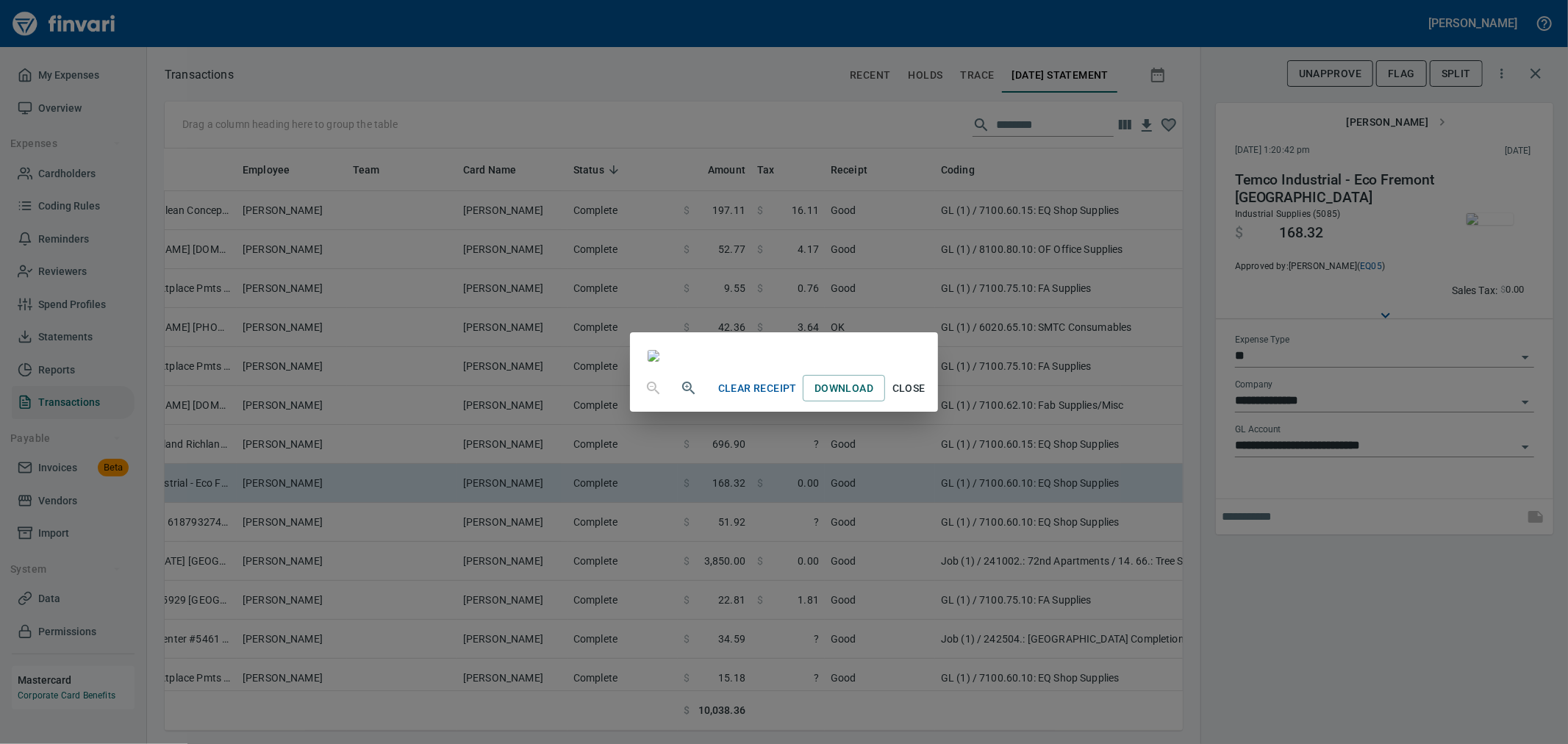
click at [927, 397] on span "Close" at bounding box center [909, 389] width 36 height 19
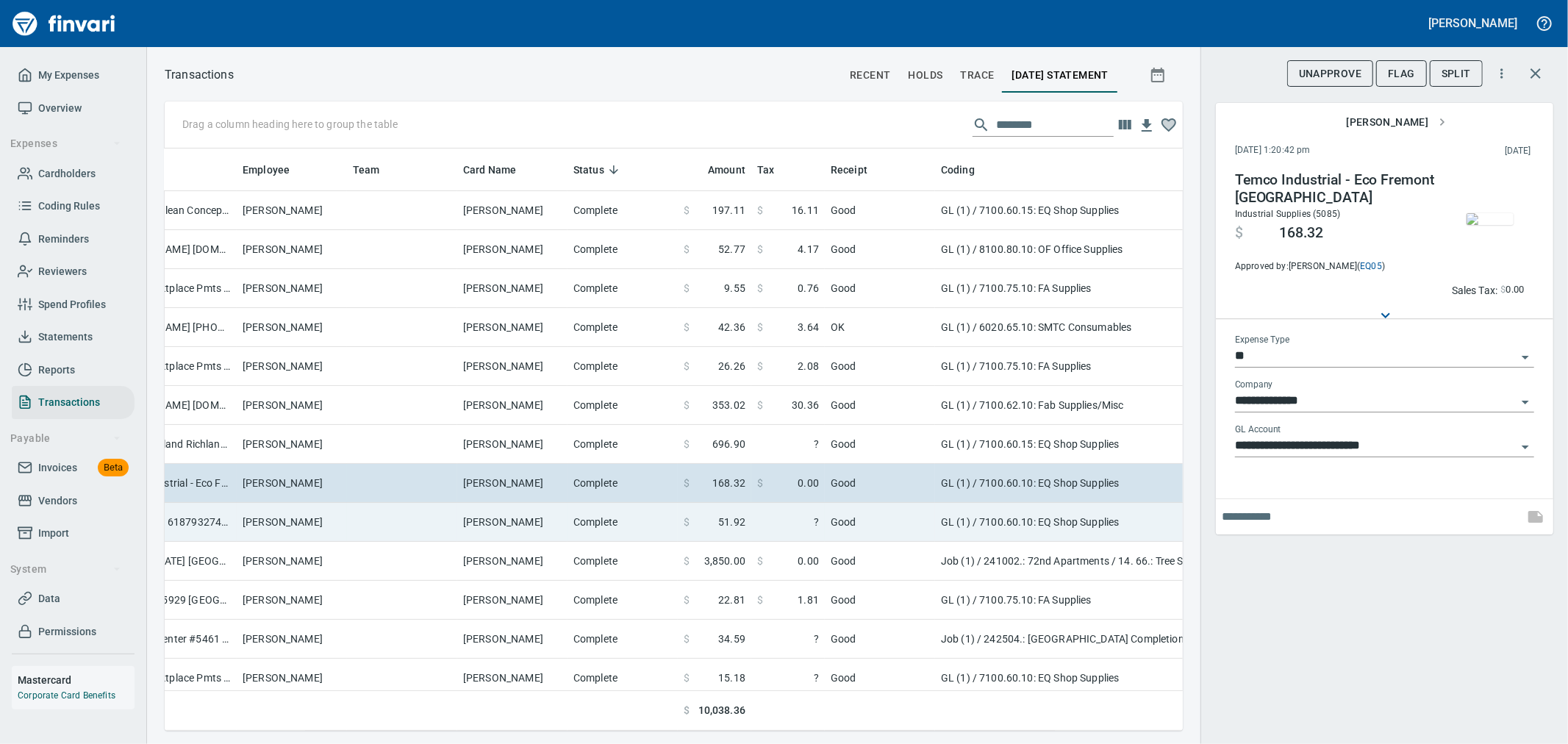
click at [586, 520] on td "Complete" at bounding box center [623, 522] width 111 height 39
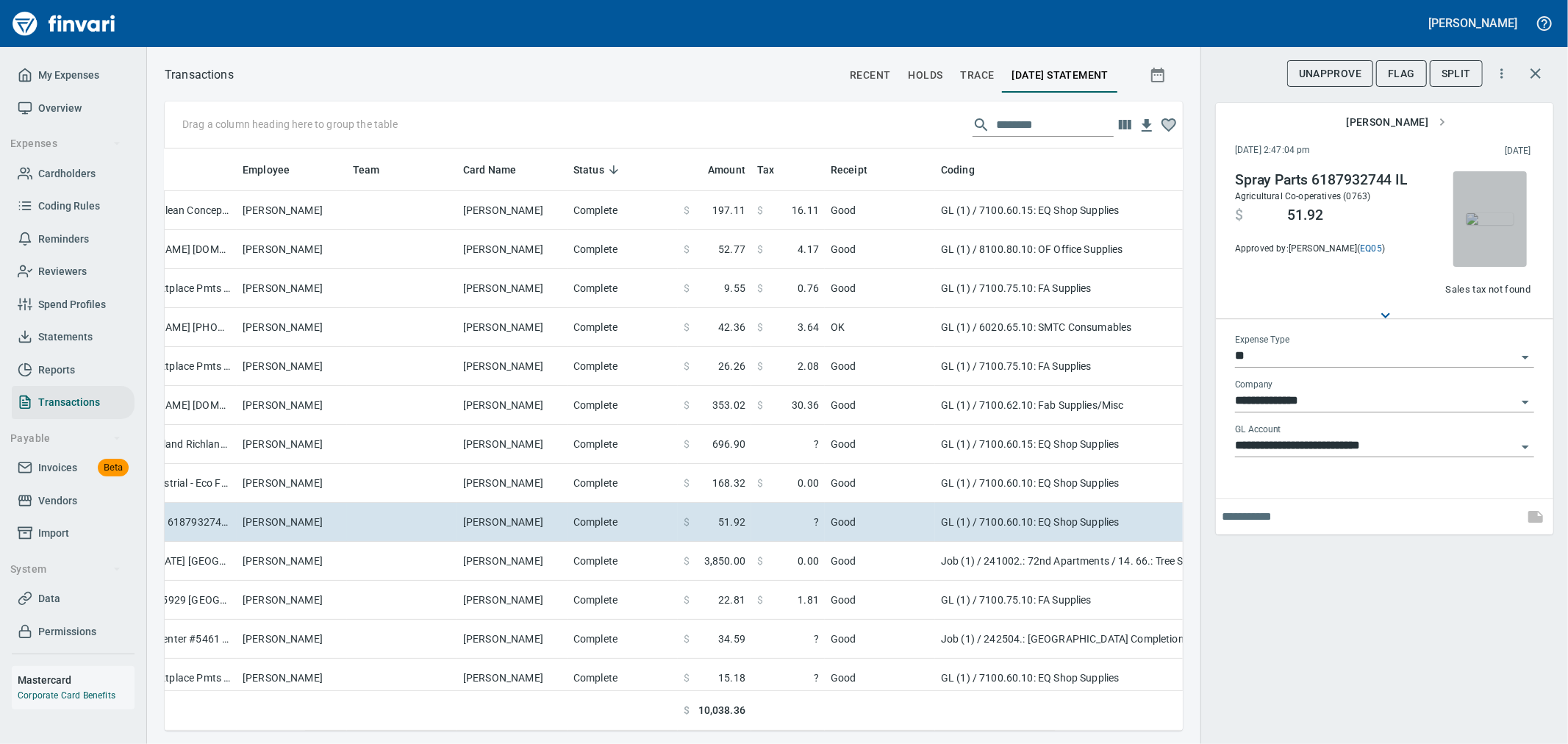
click at [1470, 225] on img "button" at bounding box center [1490, 219] width 47 height 12
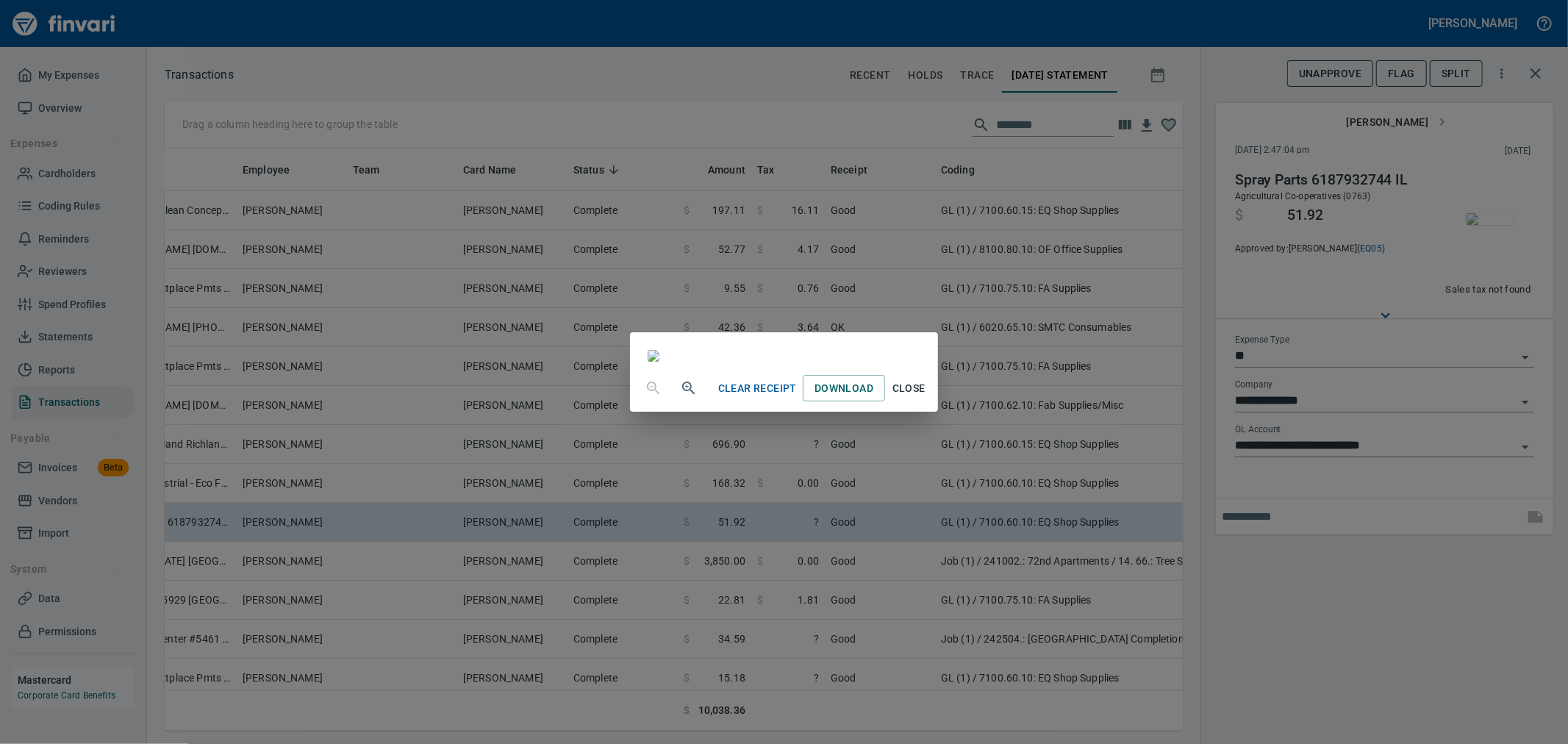
click at [932, 402] on button "Close" at bounding box center [909, 389] width 47 height 27
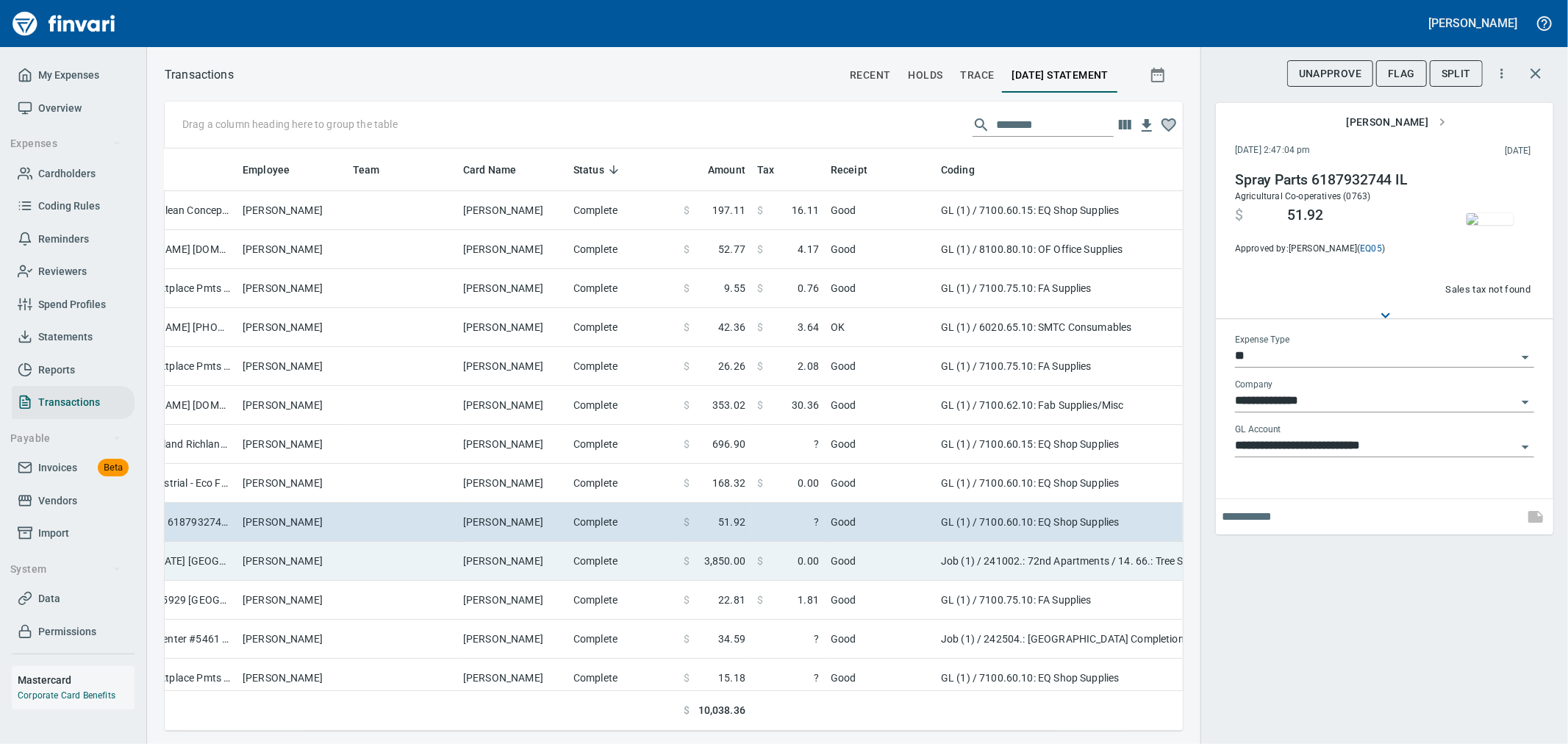
click at [658, 554] on td "Complete" at bounding box center [623, 561] width 111 height 39
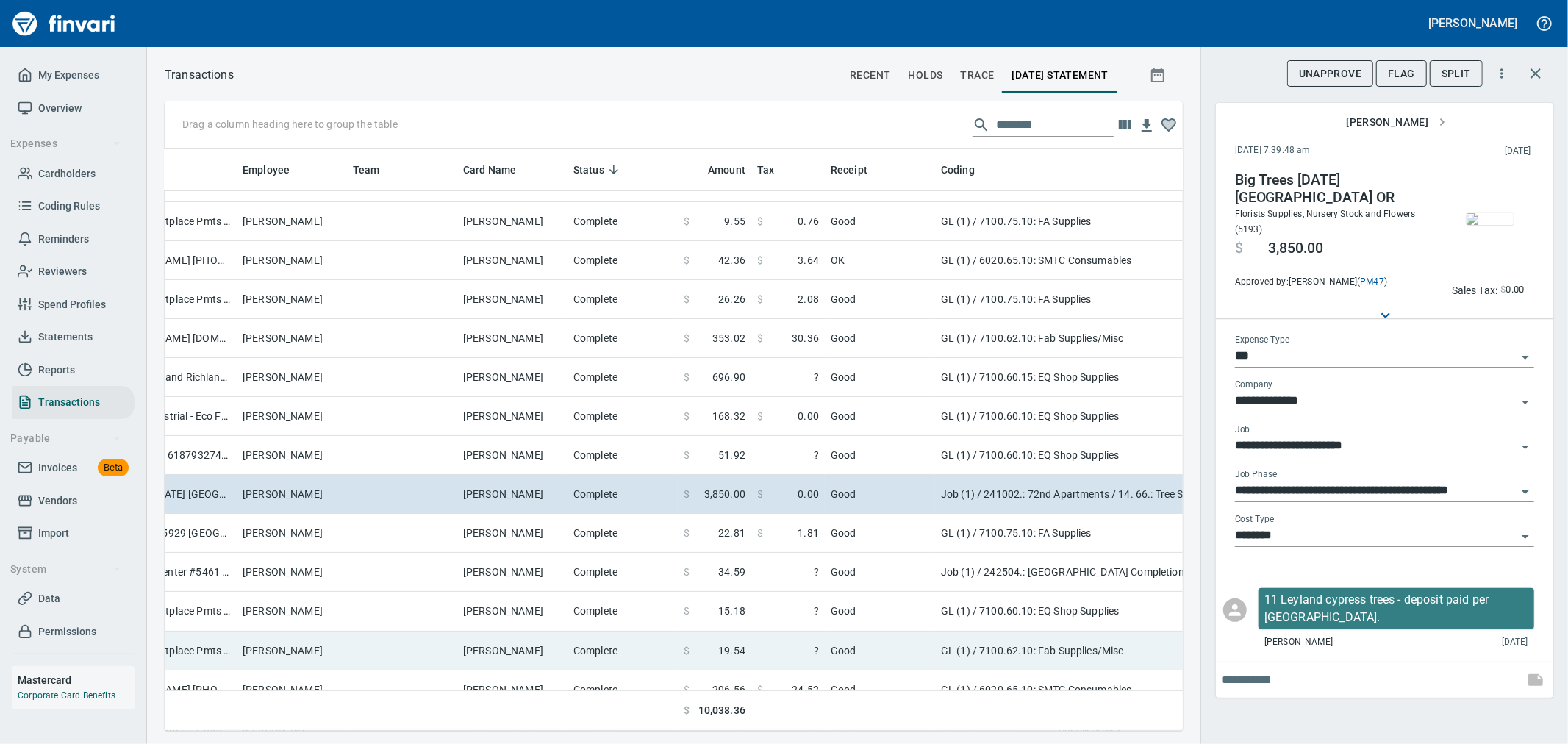
scroll to position [163, 235]
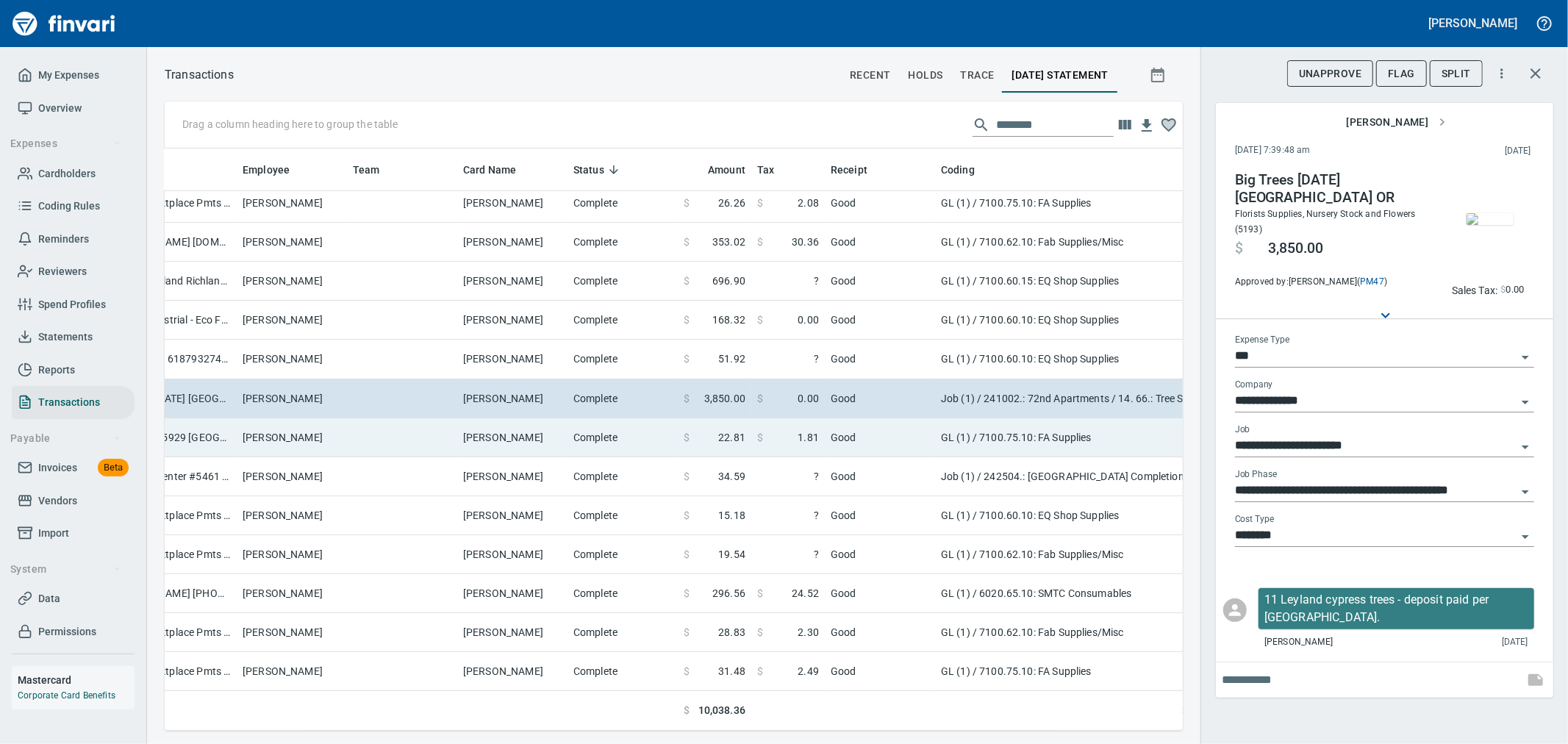
click at [1054, 442] on td "GL (1) / 7100.75.10: FA Supplies" at bounding box center [1119, 438] width 368 height 39
type input "**"
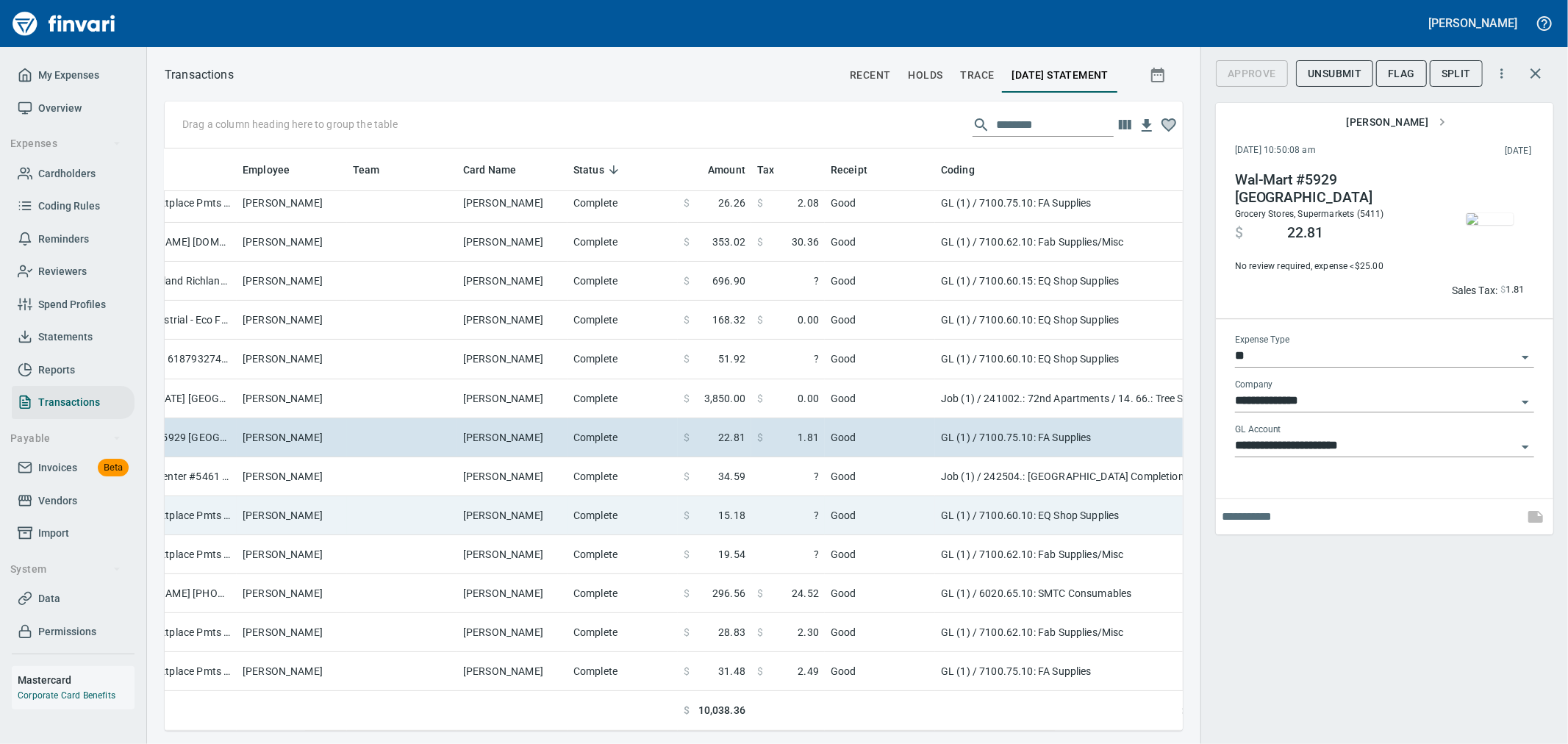
click at [977, 512] on td "GL (1) / 7100.60.10: EQ Shop Supplies" at bounding box center [1119, 515] width 368 height 39
type input "**********"
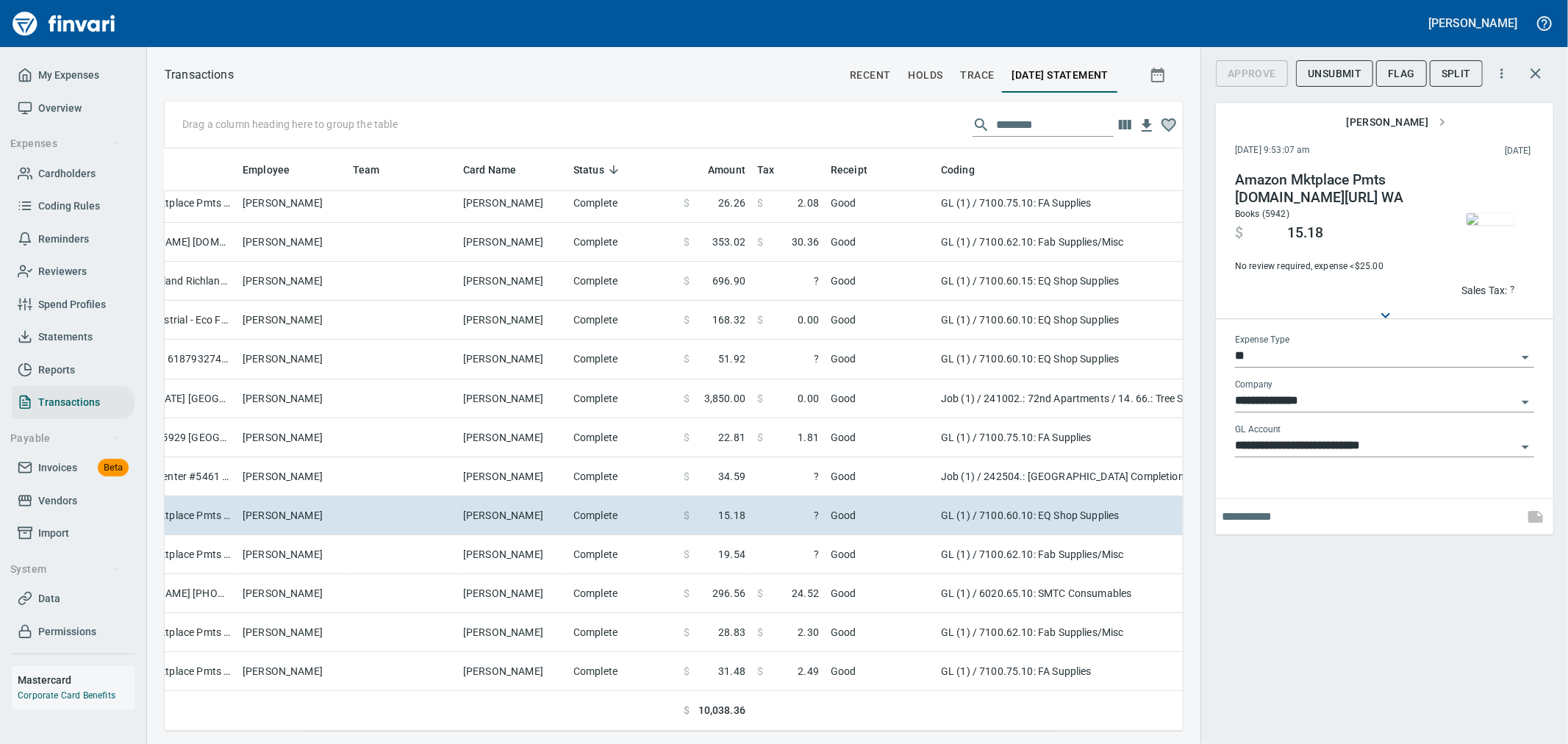
click at [1480, 225] on img "button" at bounding box center [1490, 219] width 47 height 12
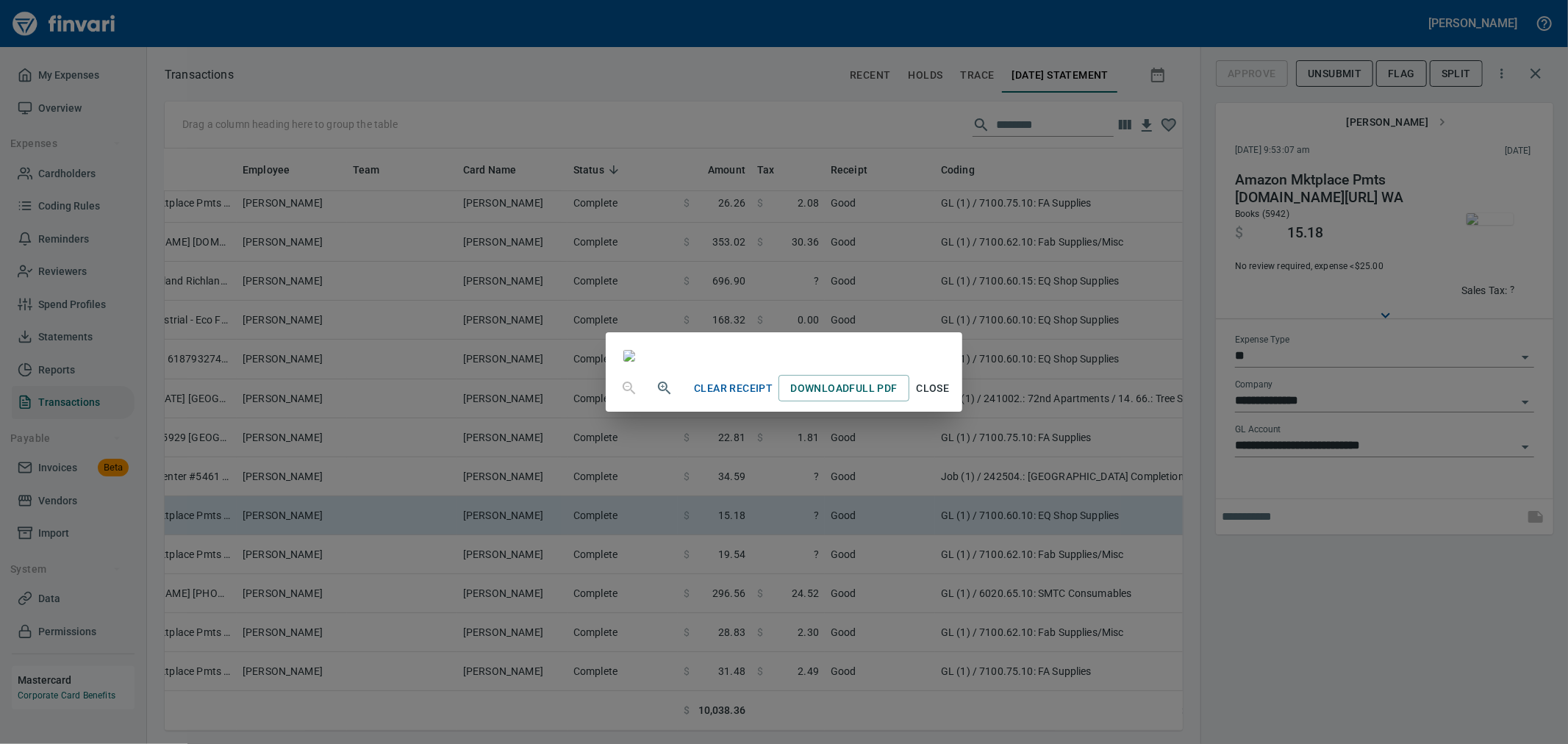
scroll to position [120, 0]
drag, startPoint x: 1059, startPoint y: 700, endPoint x: 1181, endPoint y: 604, distance: 155.2
click at [951, 397] on span "Close" at bounding box center [933, 389] width 36 height 19
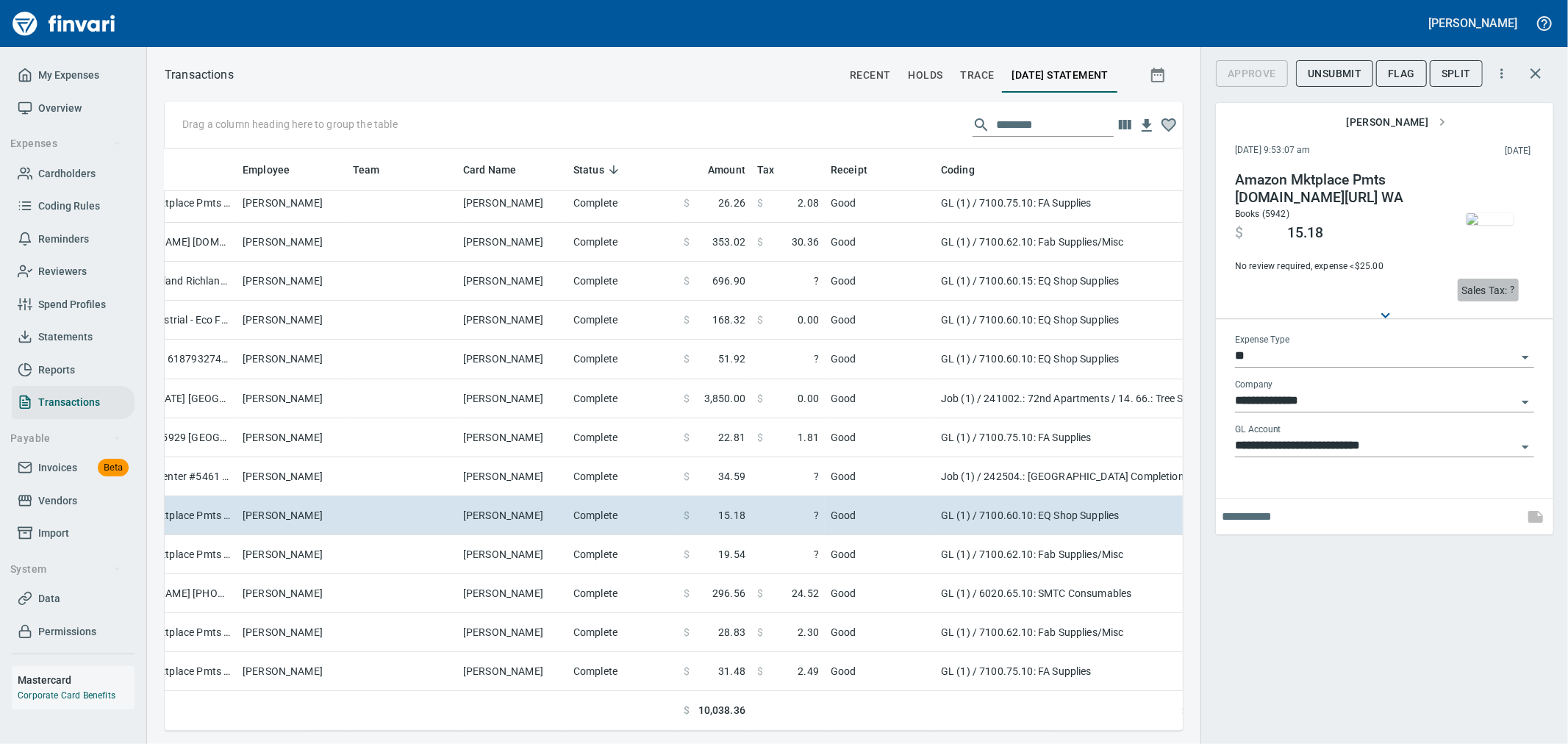
click at [1485, 289] on p "Sales Tax:" at bounding box center [1484, 290] width 46 height 15
type input "*****"
click at [1326, 284] on div "Amazon Mktplace Pmts Amzn.com/bill WA Books (5942) $ 15.18 No review required, …" at bounding box center [1385, 238] width 299 height 135
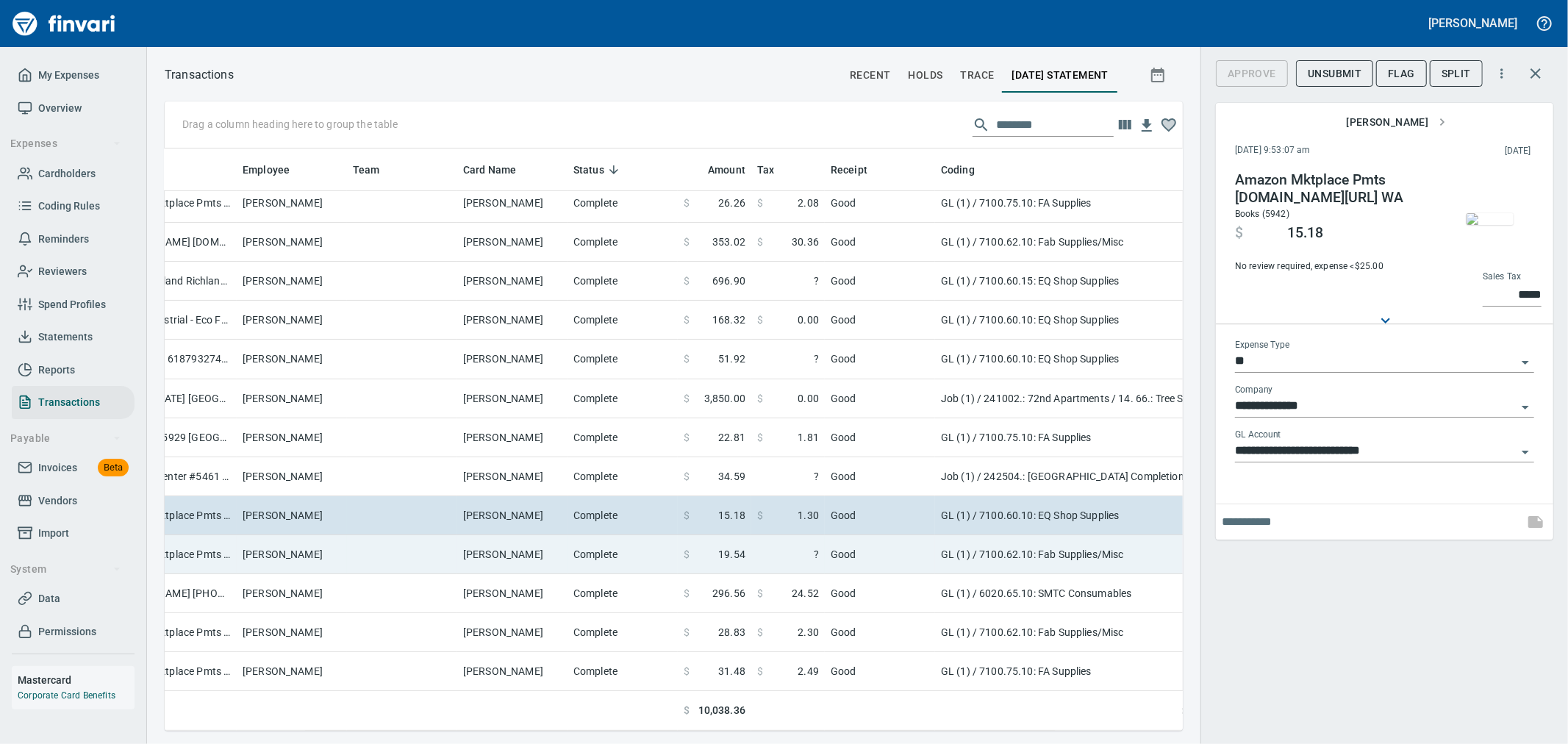
click at [839, 559] on td "Good" at bounding box center [880, 555] width 111 height 39
type input "**********"
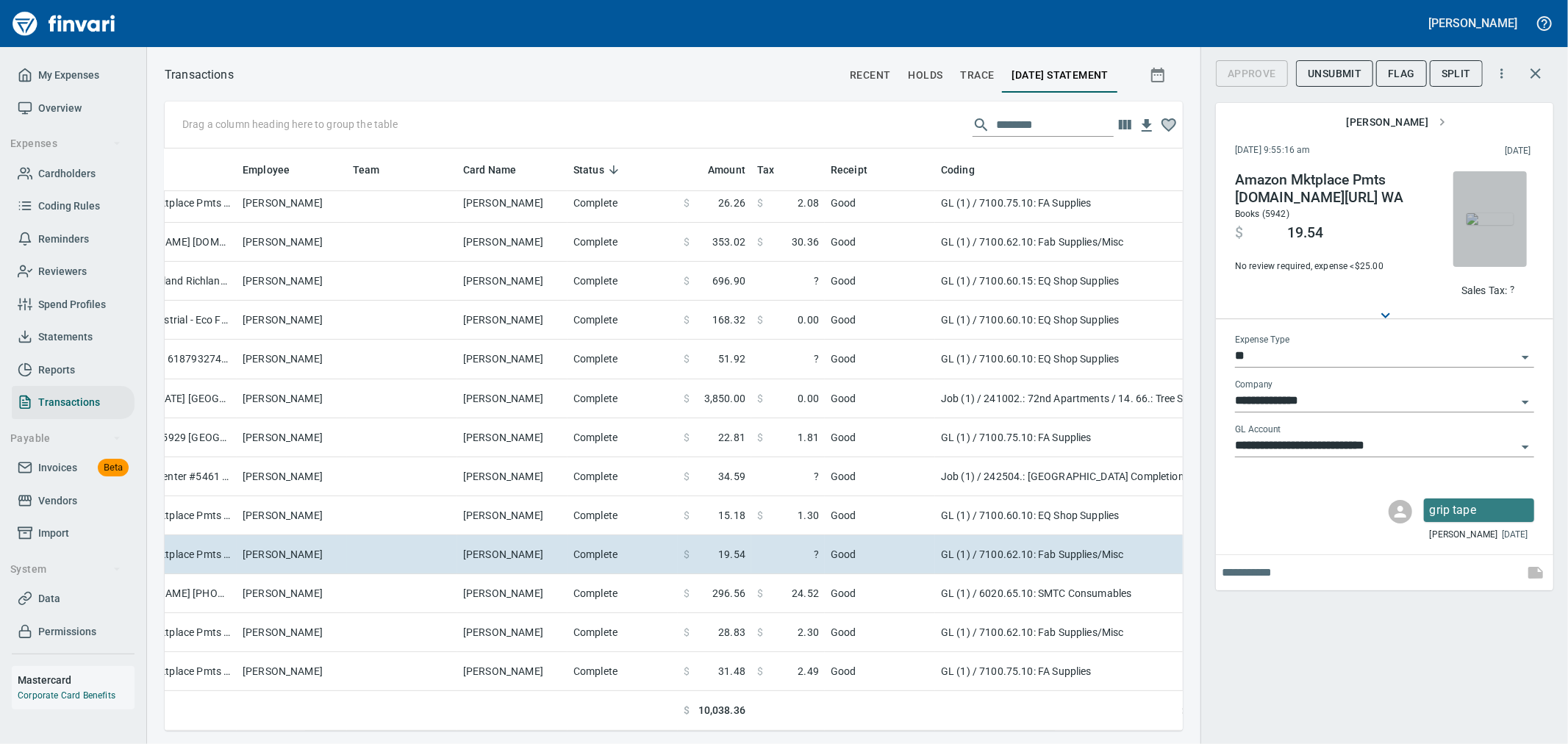
click at [1492, 222] on img "button" at bounding box center [1490, 219] width 47 height 12
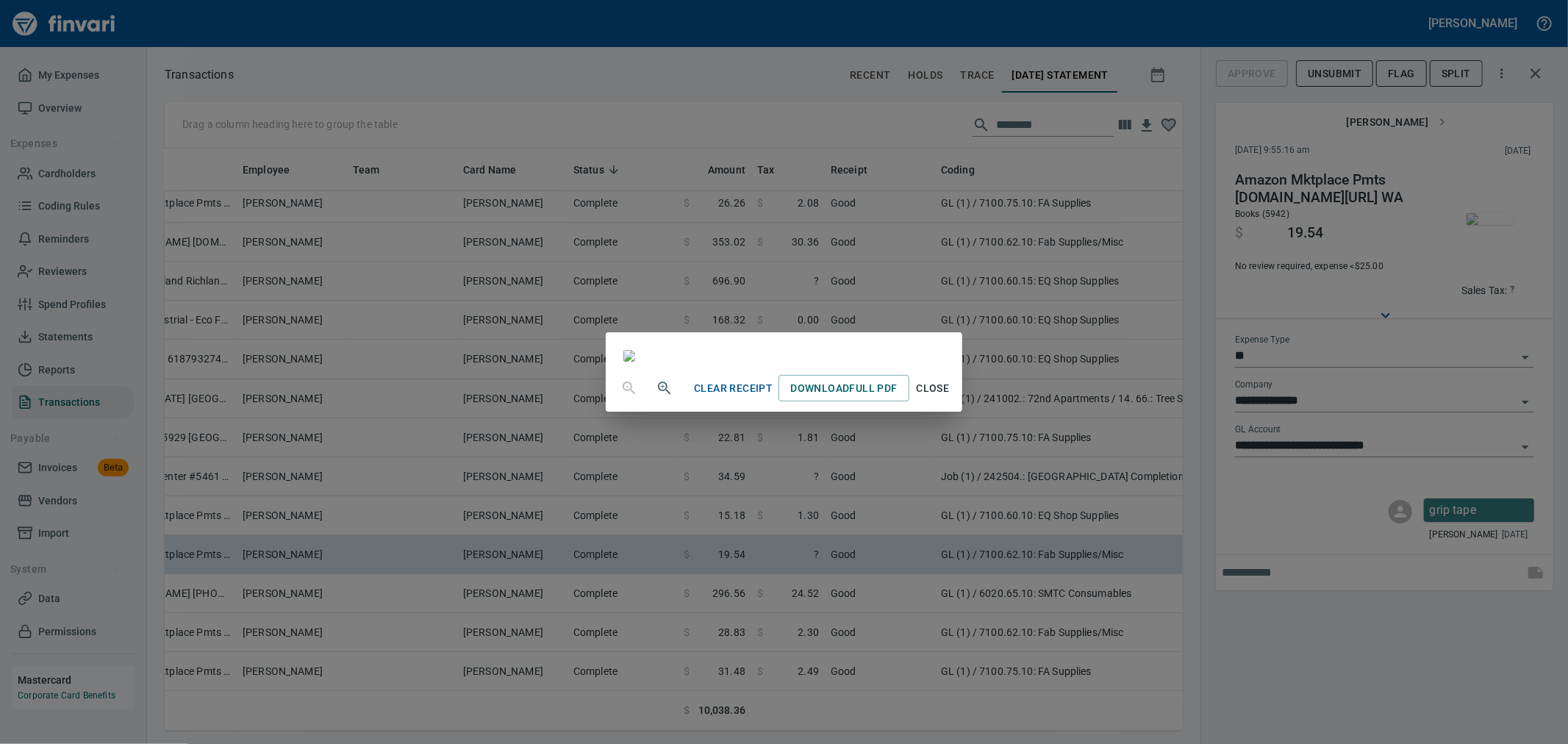
click at [951, 397] on span "Close" at bounding box center [933, 389] width 36 height 19
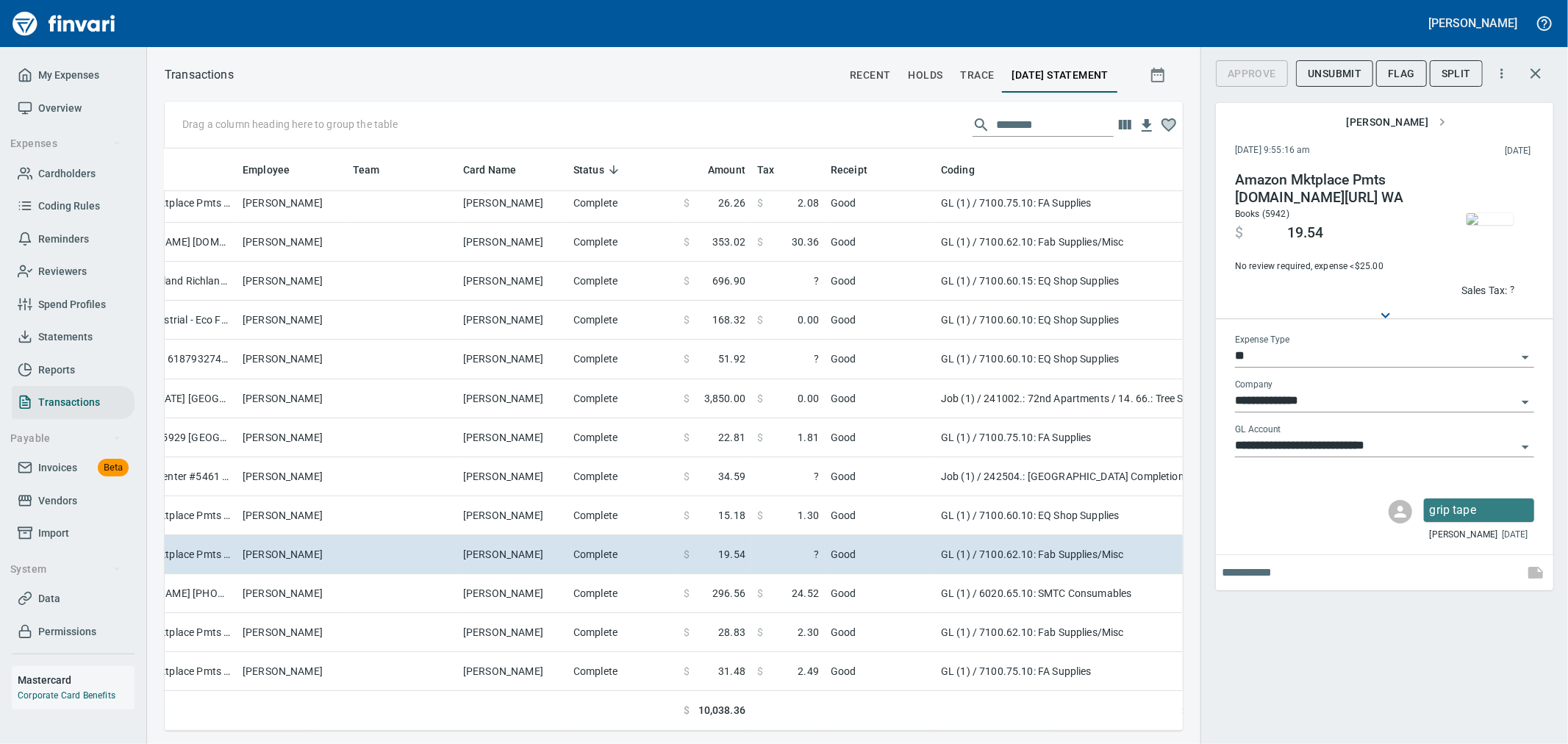
click at [1490, 299] on button "Sales Tax: ?" at bounding box center [1489, 290] width 61 height 23
type input "*****"
click at [1297, 605] on div "**********" at bounding box center [1384, 372] width 368 height 744
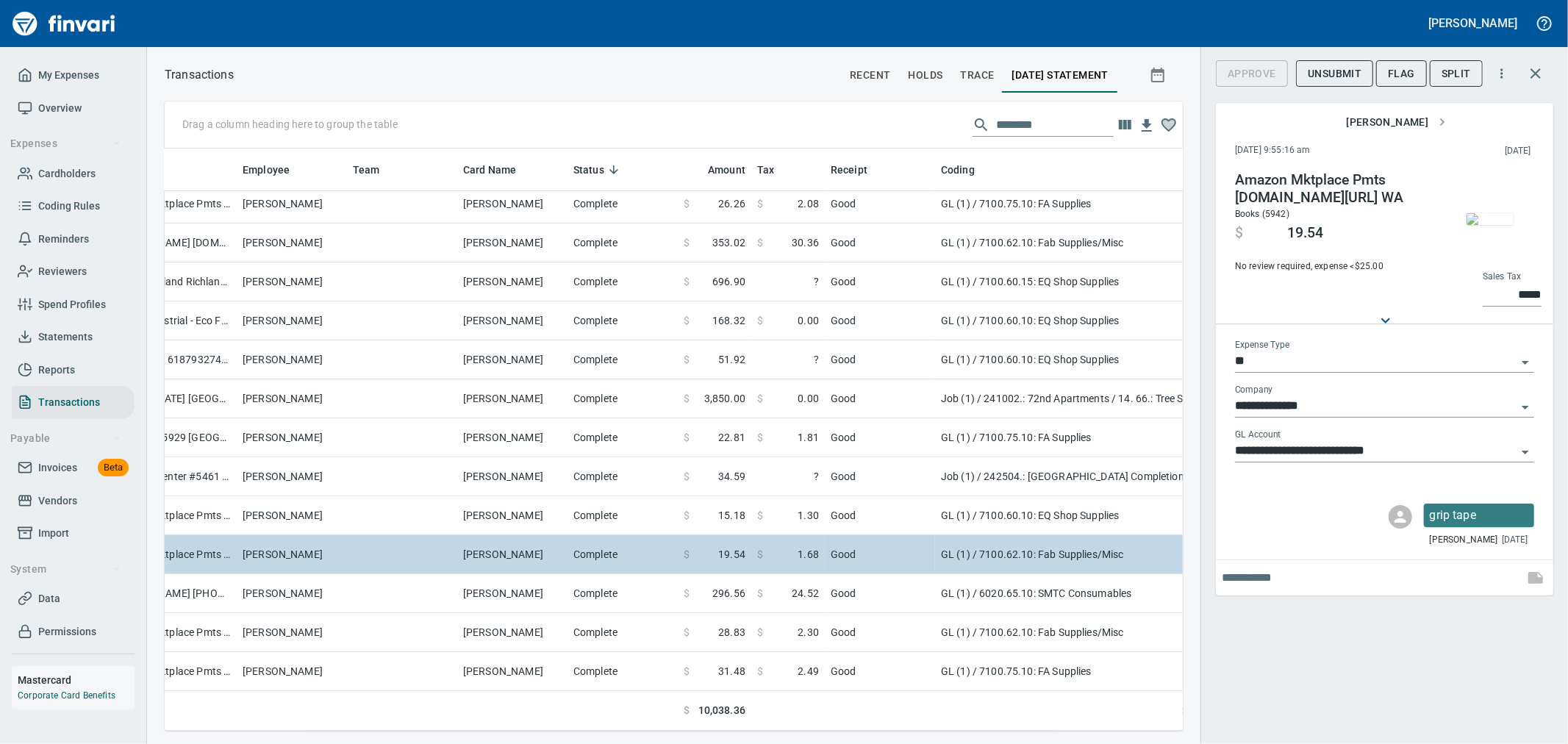
scroll to position [490, 235]
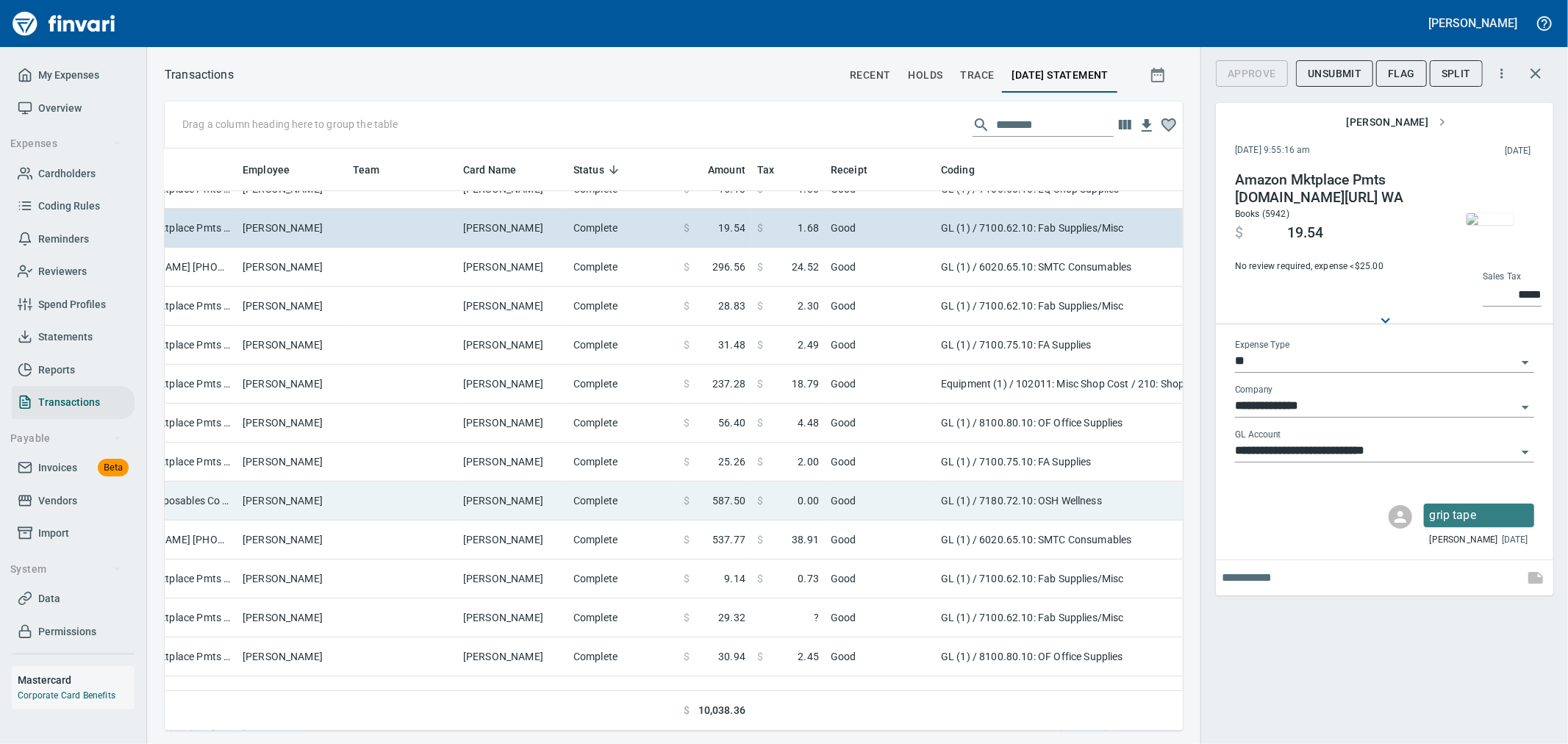
click at [884, 494] on td "Good" at bounding box center [880, 501] width 111 height 39
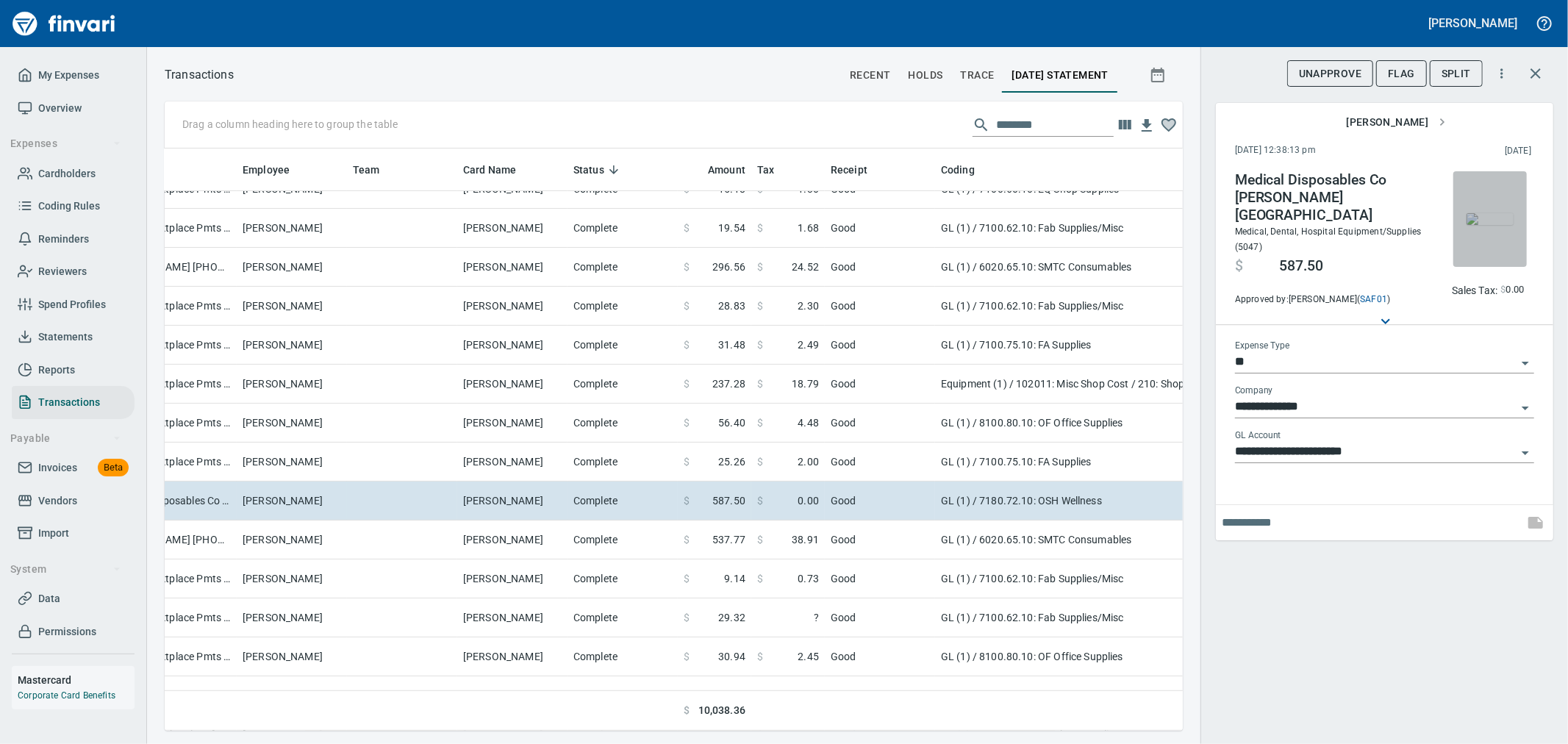
click at [1482, 213] on img "button" at bounding box center [1490, 219] width 47 height 12
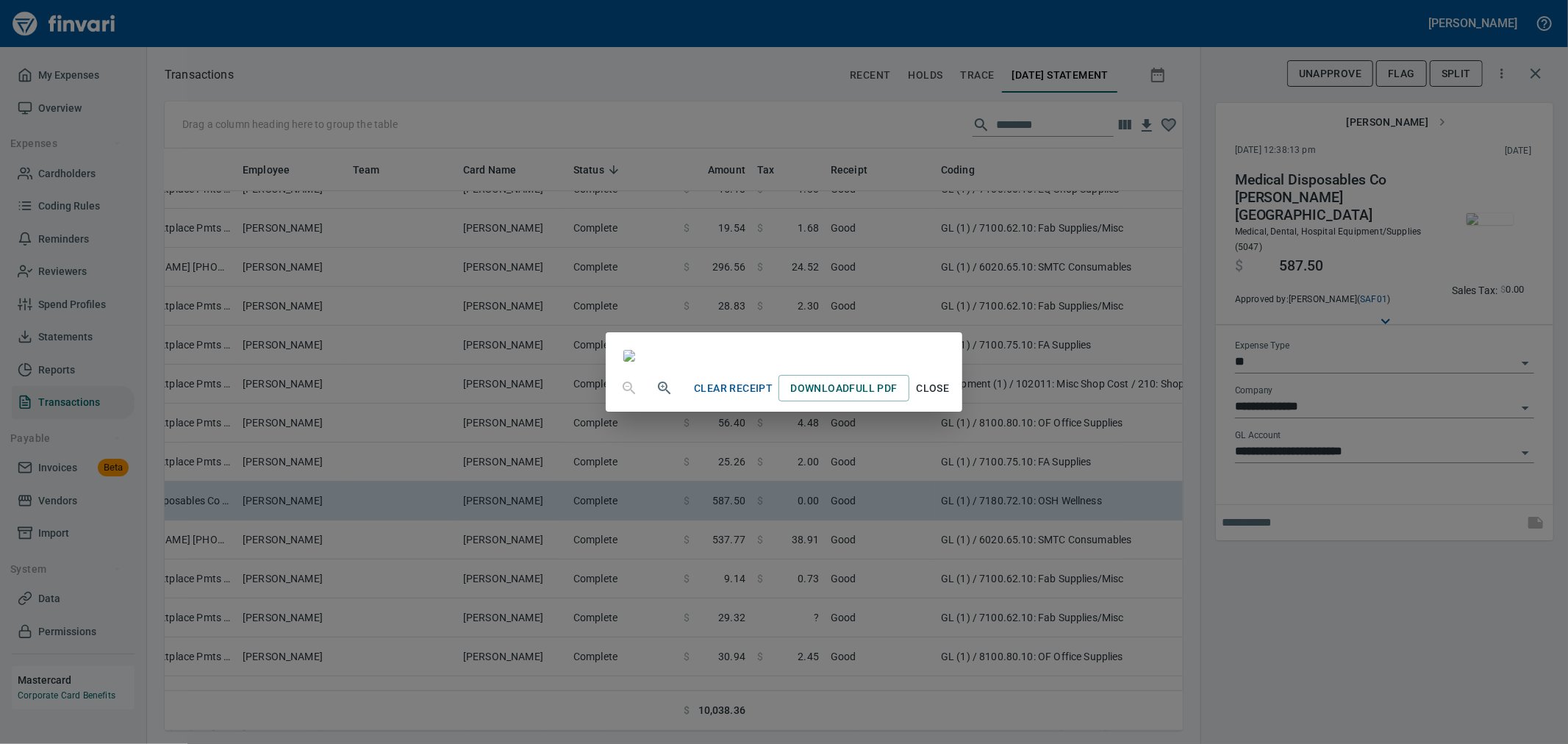
click at [951, 397] on span "Close" at bounding box center [933, 389] width 36 height 19
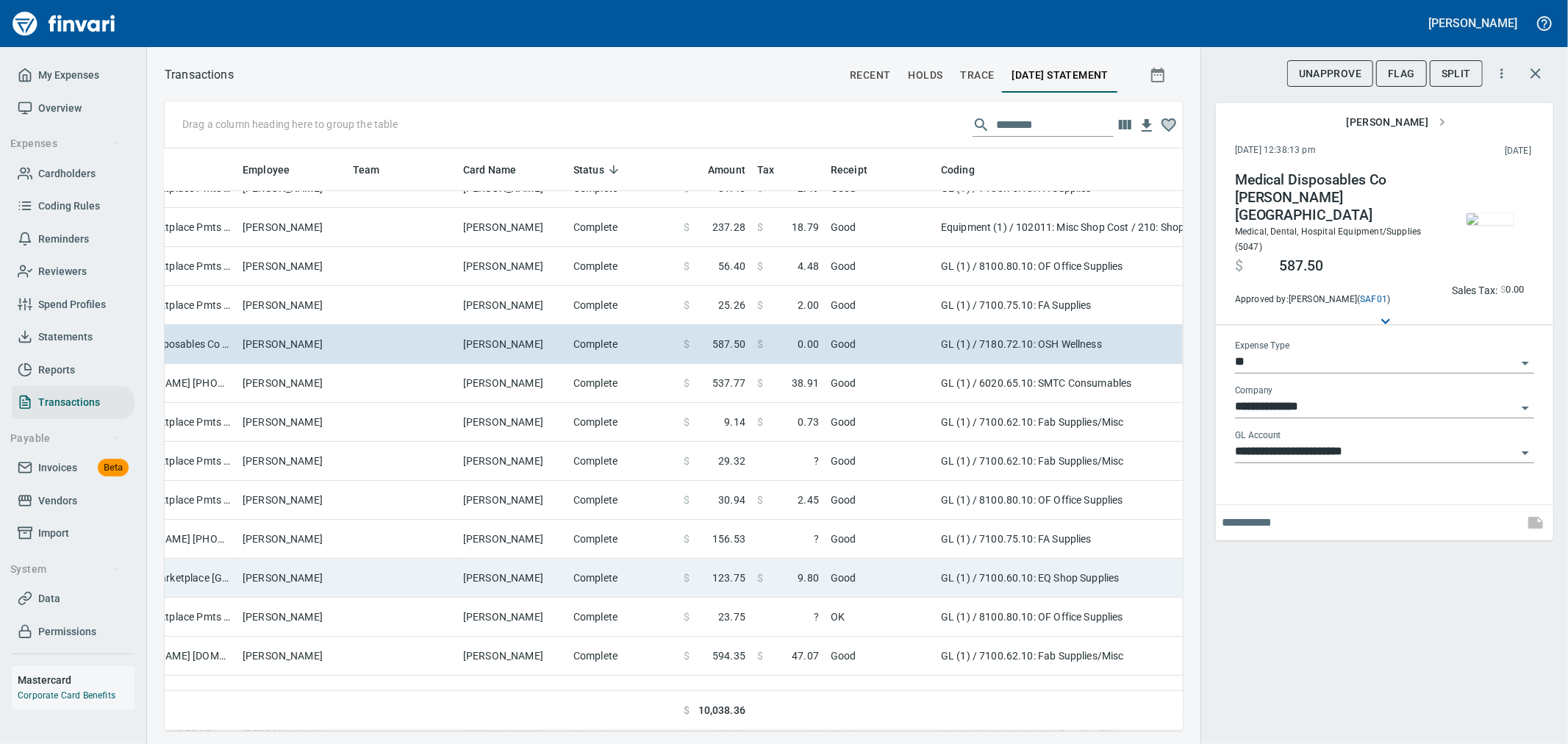
scroll to position [653, 235]
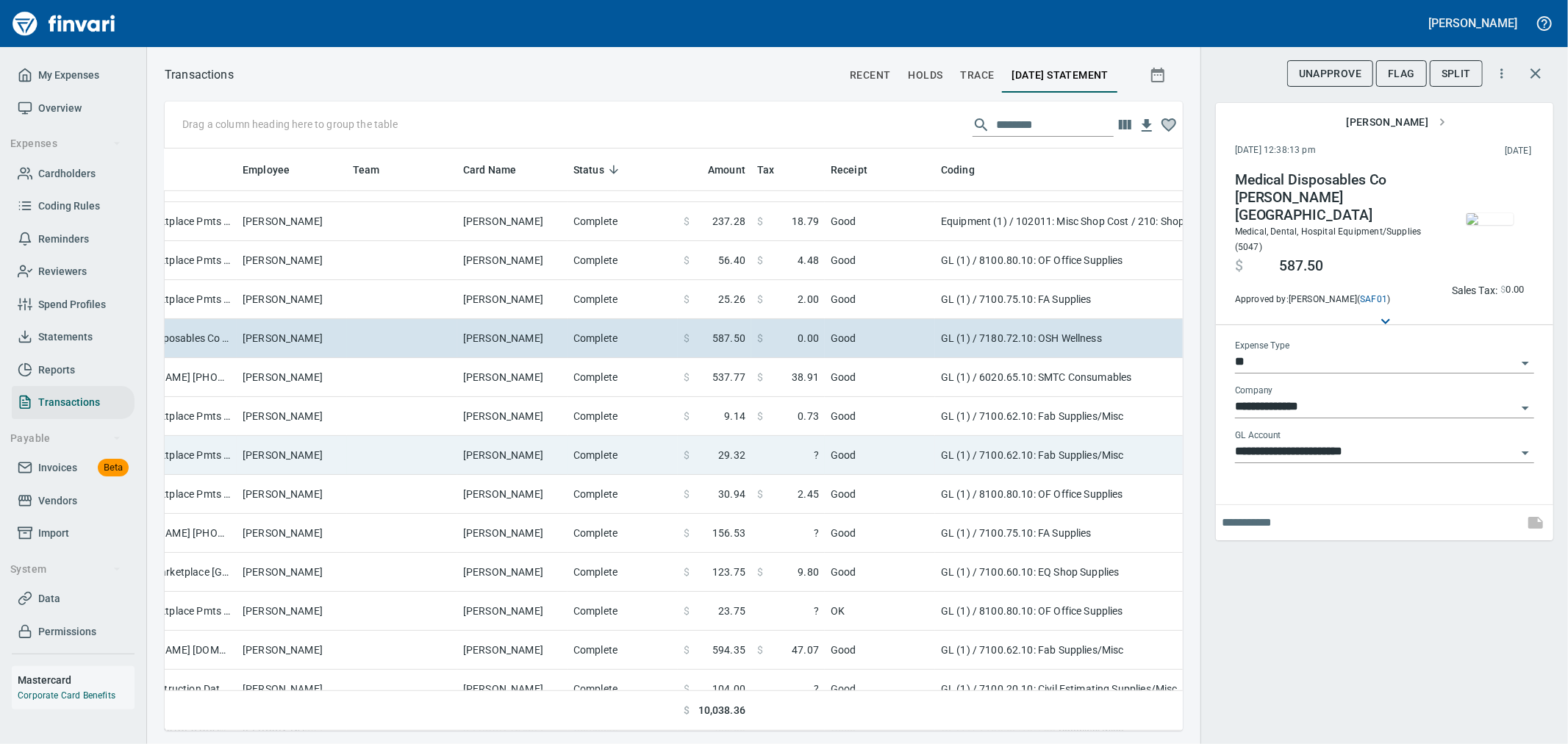
click at [870, 461] on td "Good" at bounding box center [880, 456] width 111 height 39
type input "**********"
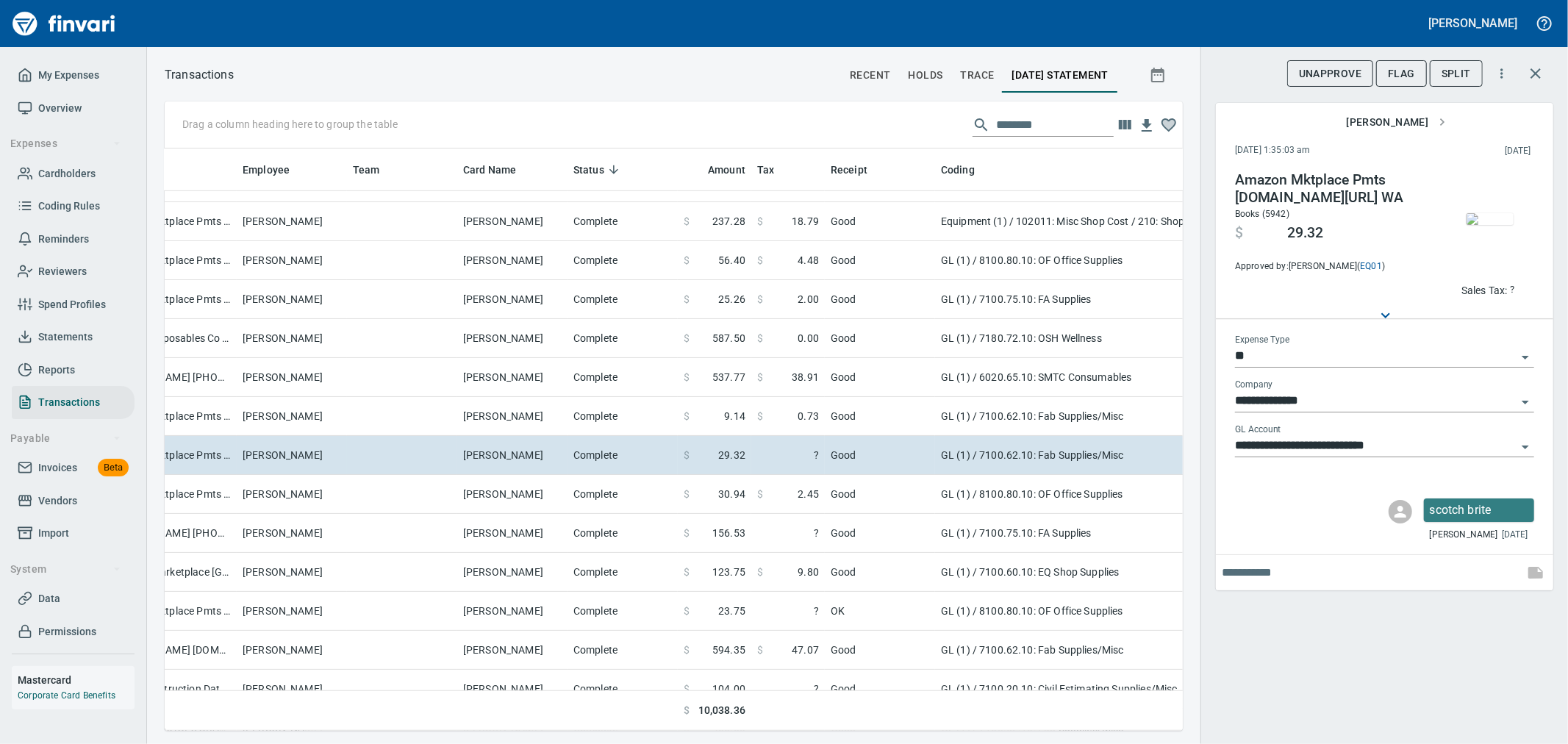
click at [1508, 225] on img "button" at bounding box center [1490, 219] width 47 height 12
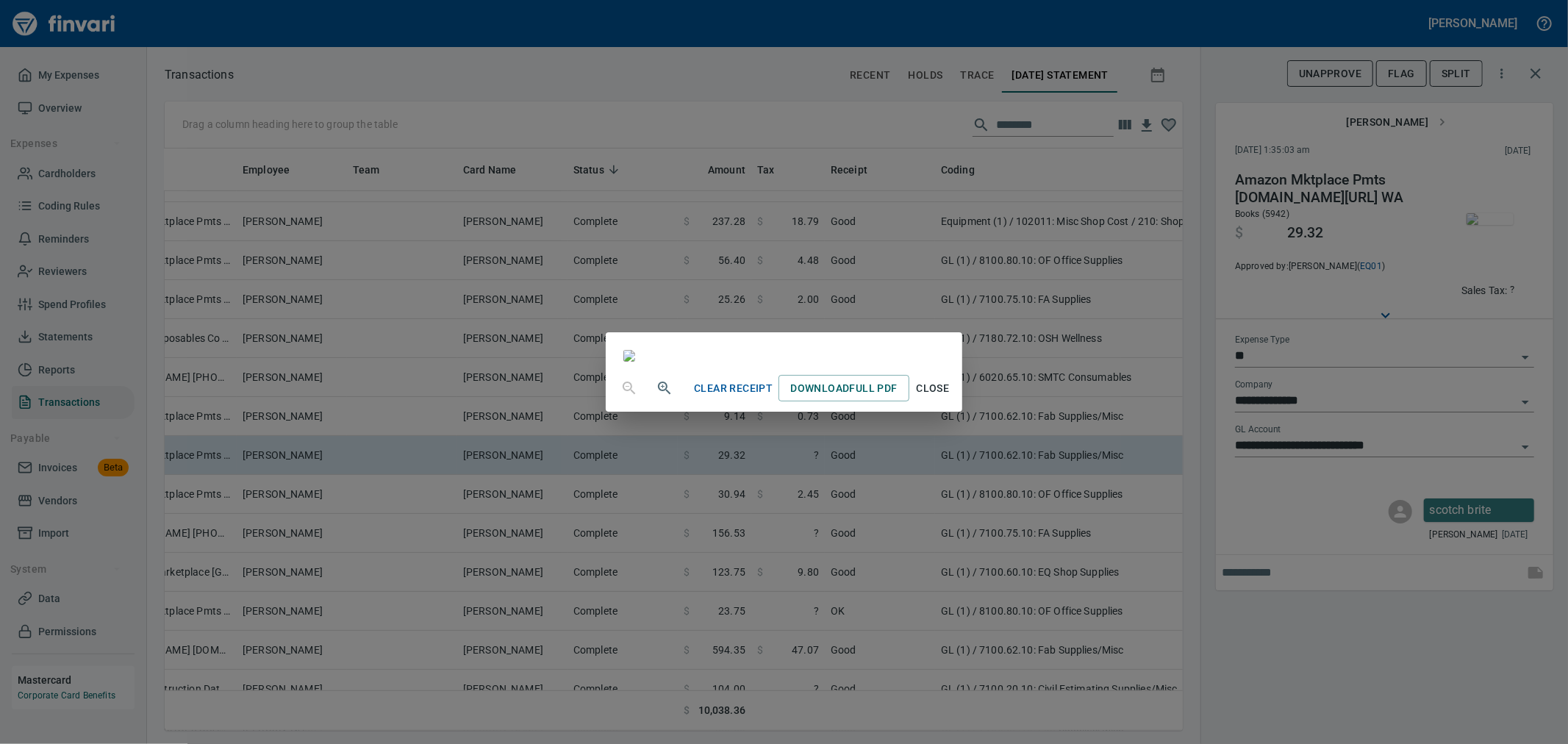
click at [951, 397] on span "Close" at bounding box center [933, 389] width 36 height 19
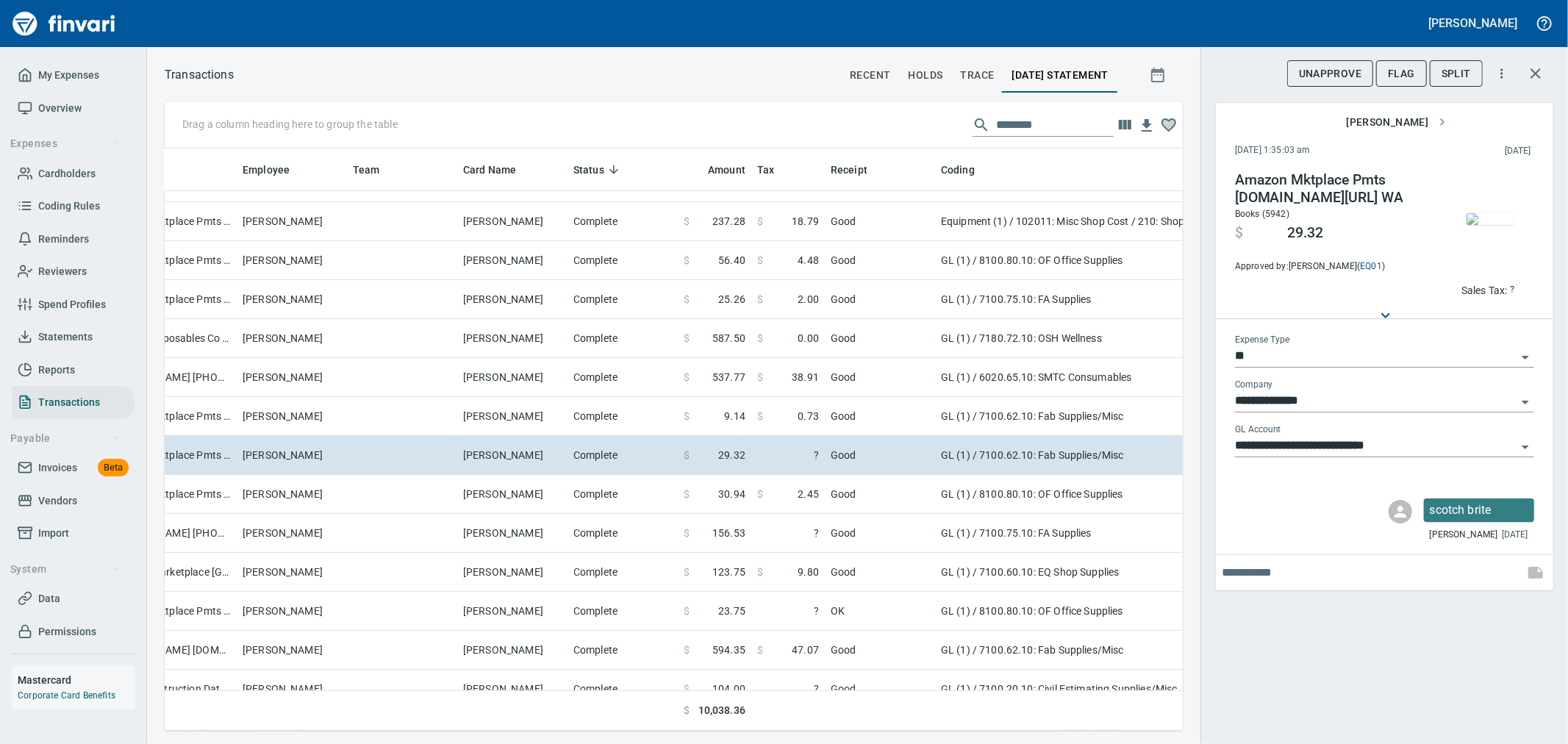
click at [1498, 277] on div at bounding box center [1484, 225] width 99 height 107
click at [1509, 284] on span "Sales Tax: ?" at bounding box center [1488, 290] width 53 height 17
type input "*****"
click at [1375, 675] on div "**********" at bounding box center [1384, 372] width 368 height 744
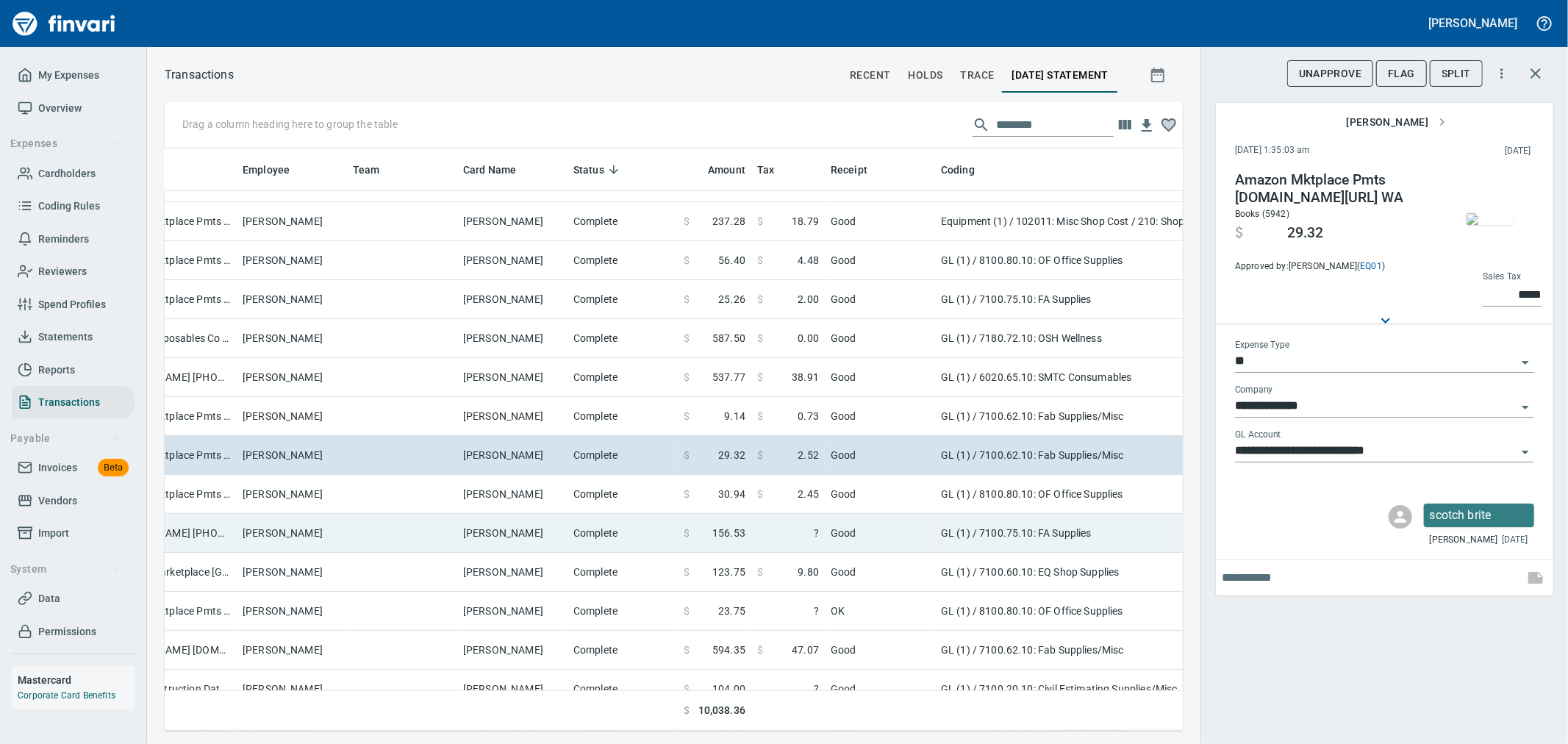
click at [880, 527] on td "Good" at bounding box center [880, 533] width 111 height 39
type input "**********"
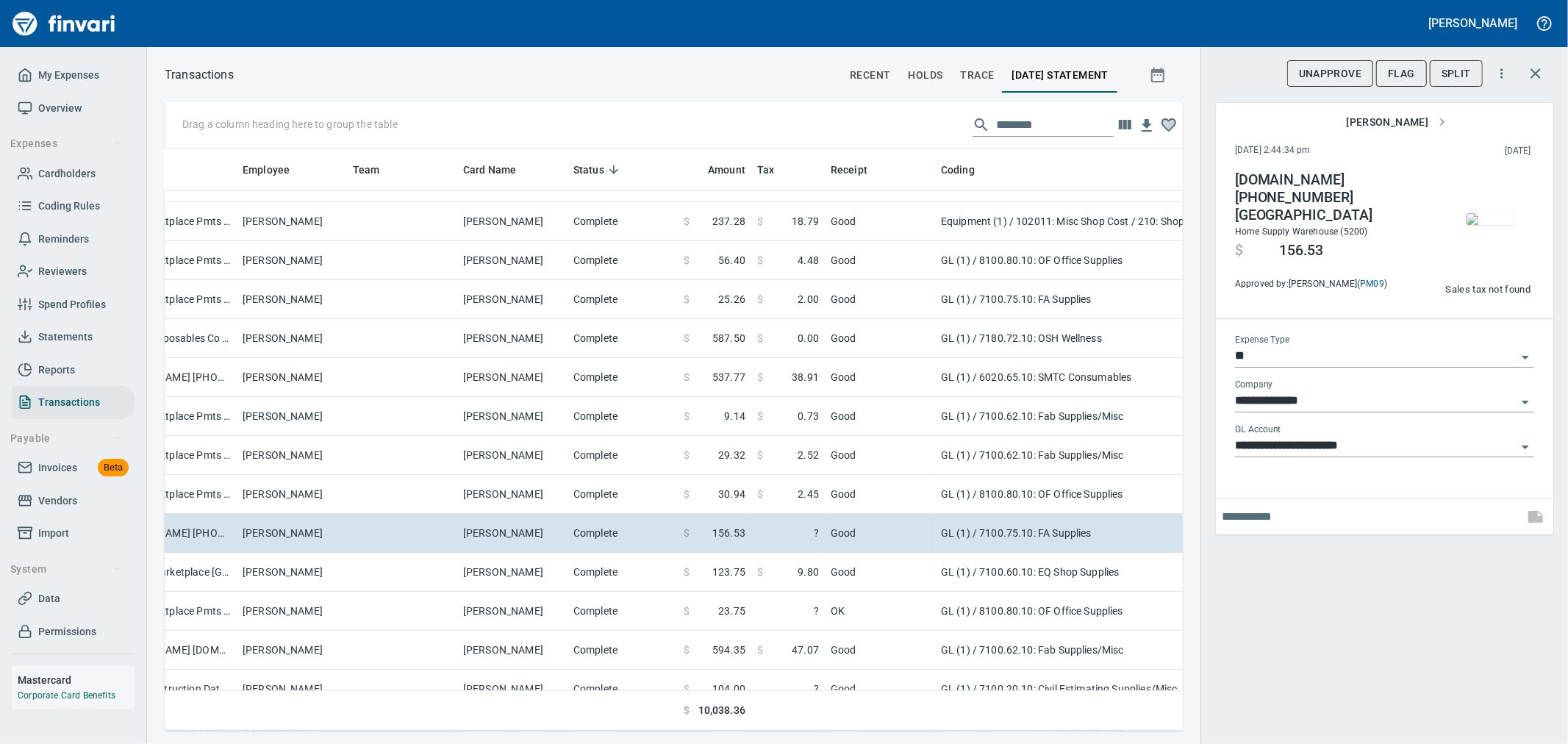
click at [1485, 225] on img "button" at bounding box center [1490, 219] width 47 height 12
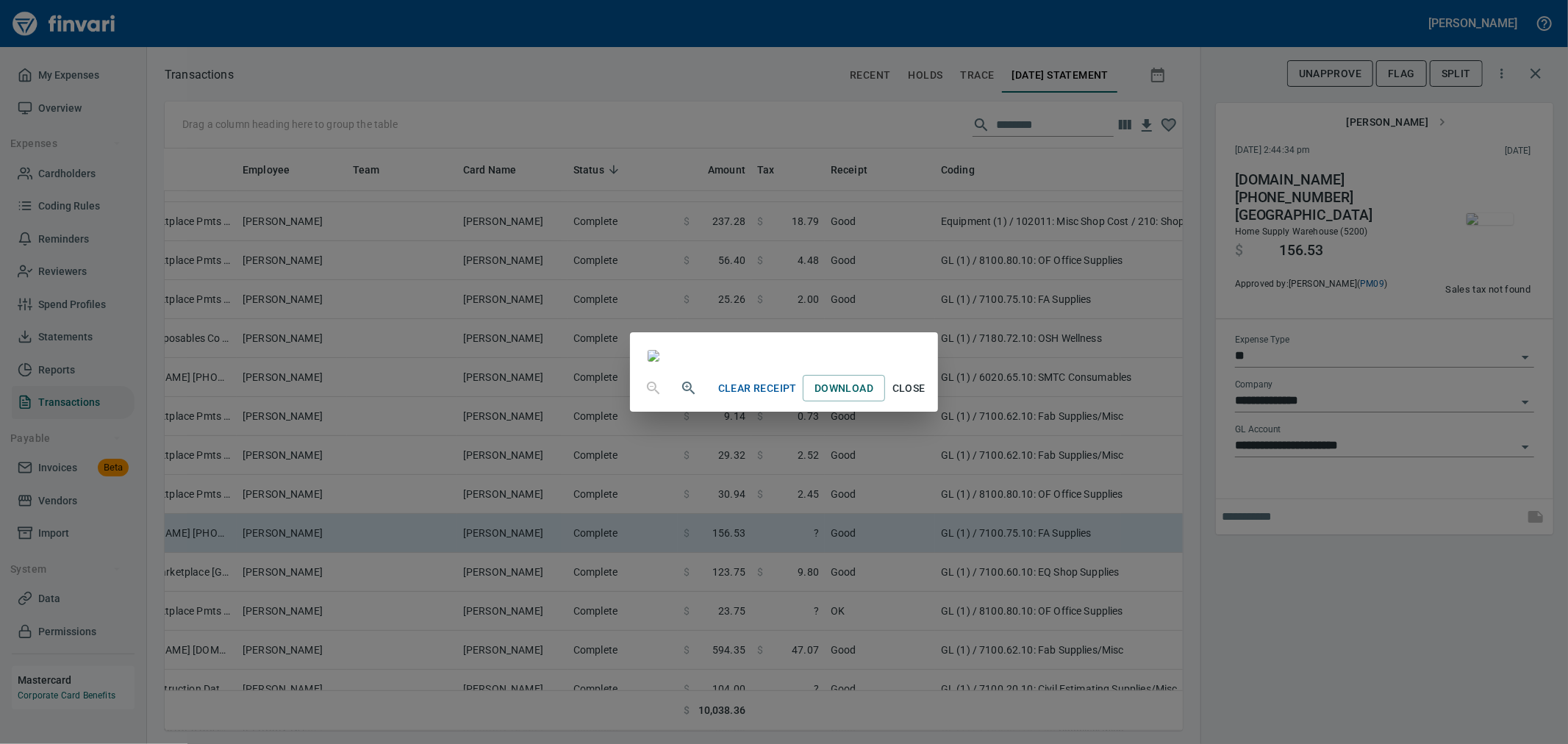
scroll to position [890, 0]
click at [932, 402] on button "Close" at bounding box center [909, 389] width 47 height 27
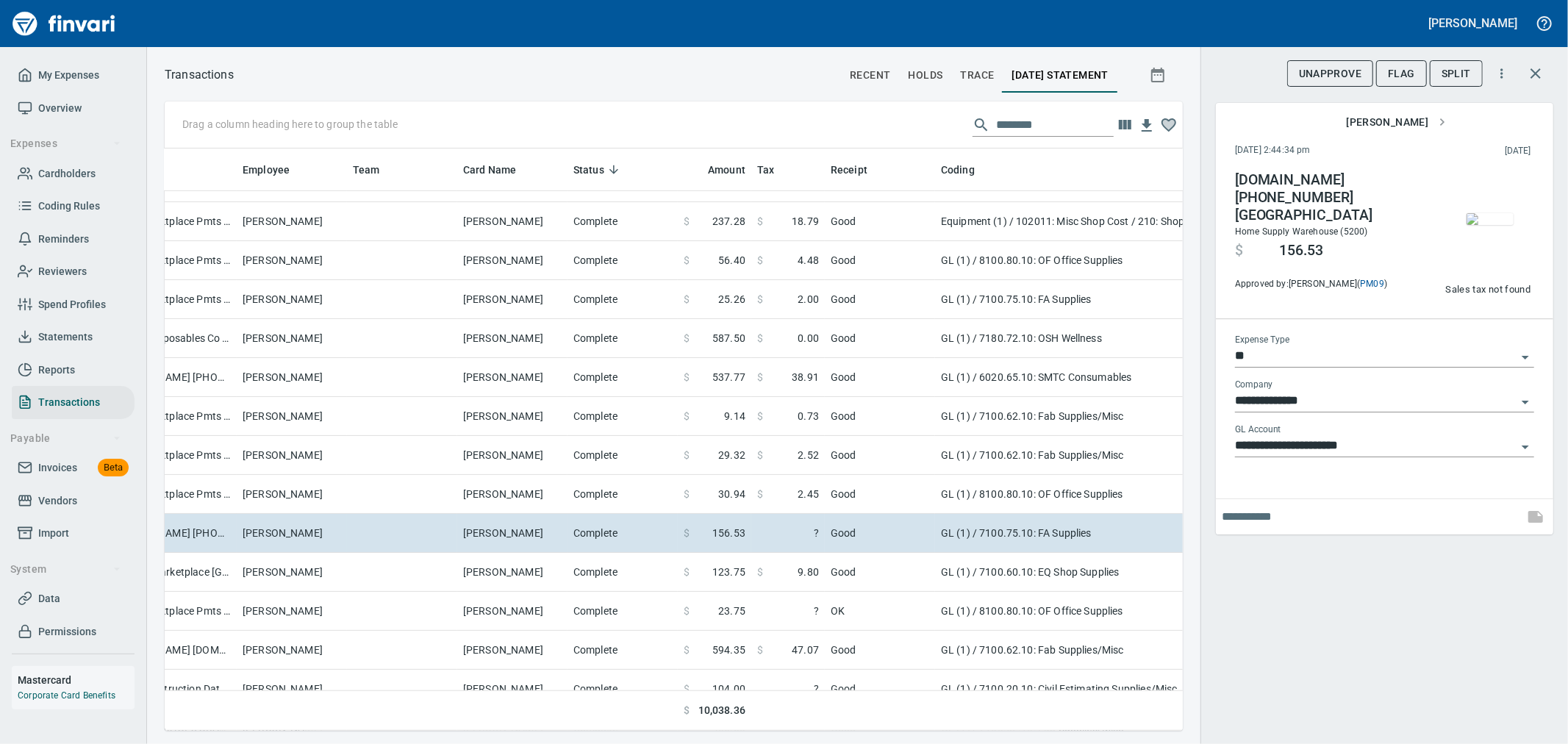
click at [1491, 292] on span "Sales tax not found" at bounding box center [1488, 290] width 86 height 17
type input "******"
click at [1267, 604] on div "**********" at bounding box center [1384, 372] width 368 height 744
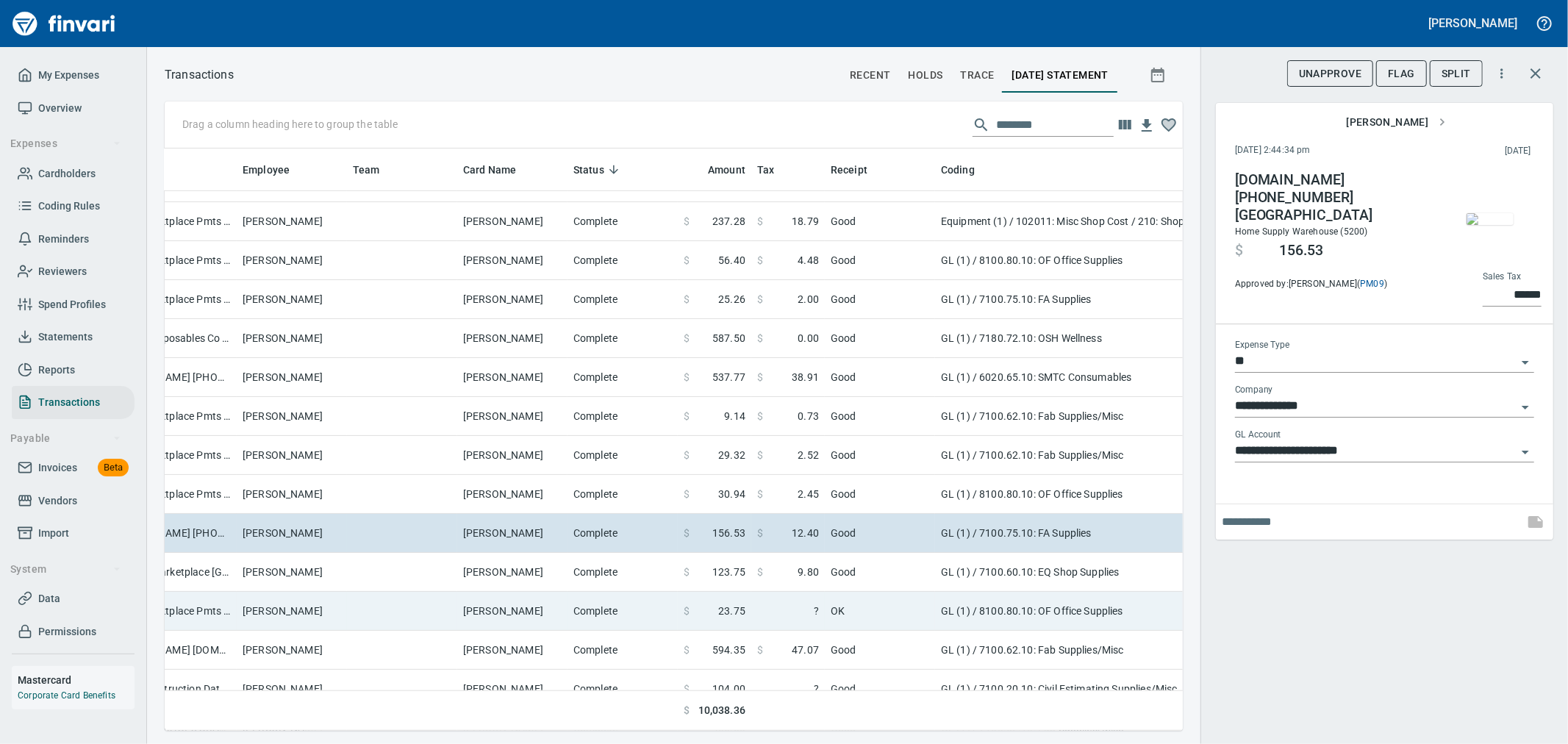
click at [919, 596] on td "OK" at bounding box center [880, 612] width 111 height 39
type input "**********"
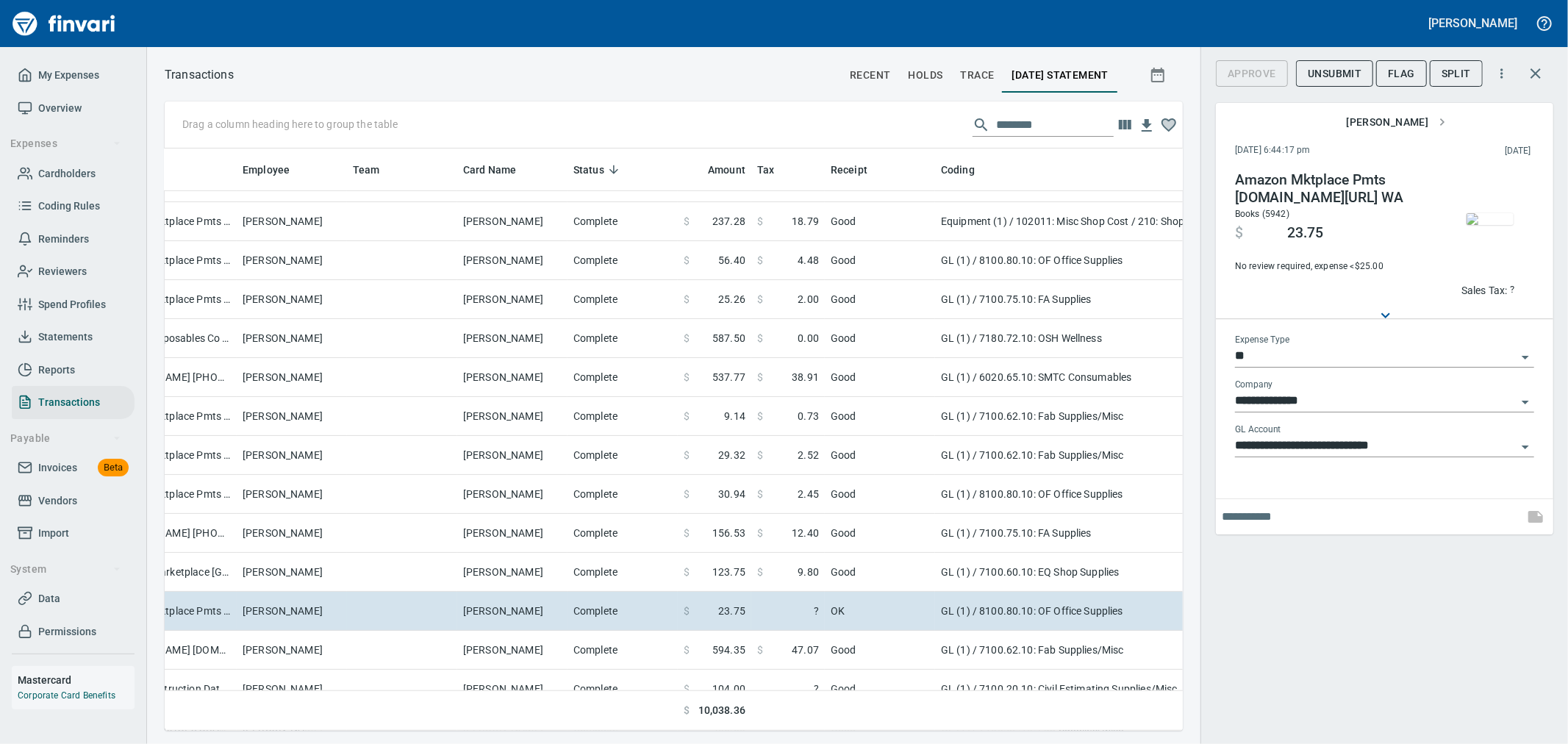
click at [1487, 224] on img "button" at bounding box center [1490, 219] width 47 height 12
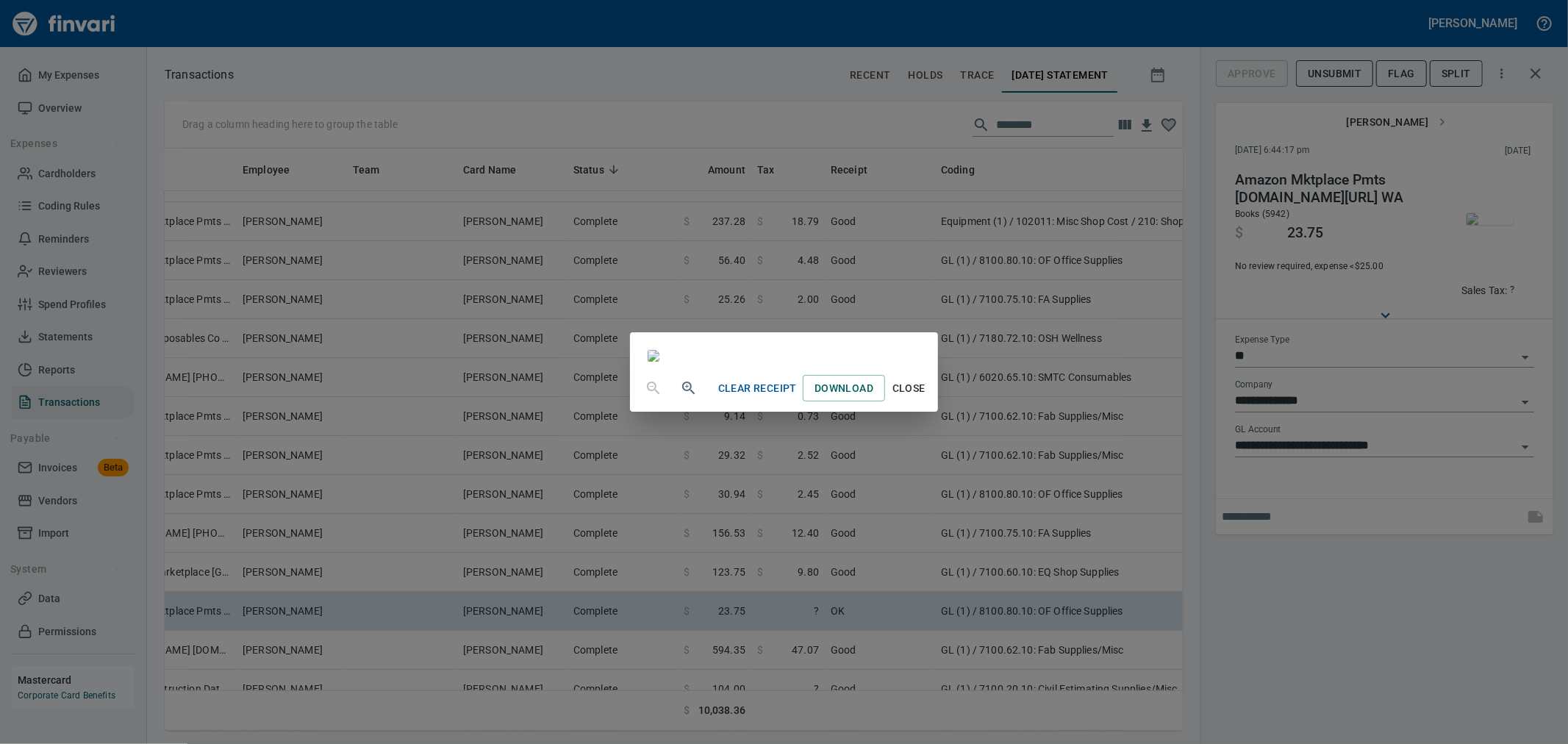
scroll to position [120, 0]
click at [927, 397] on span "Close" at bounding box center [909, 389] width 36 height 19
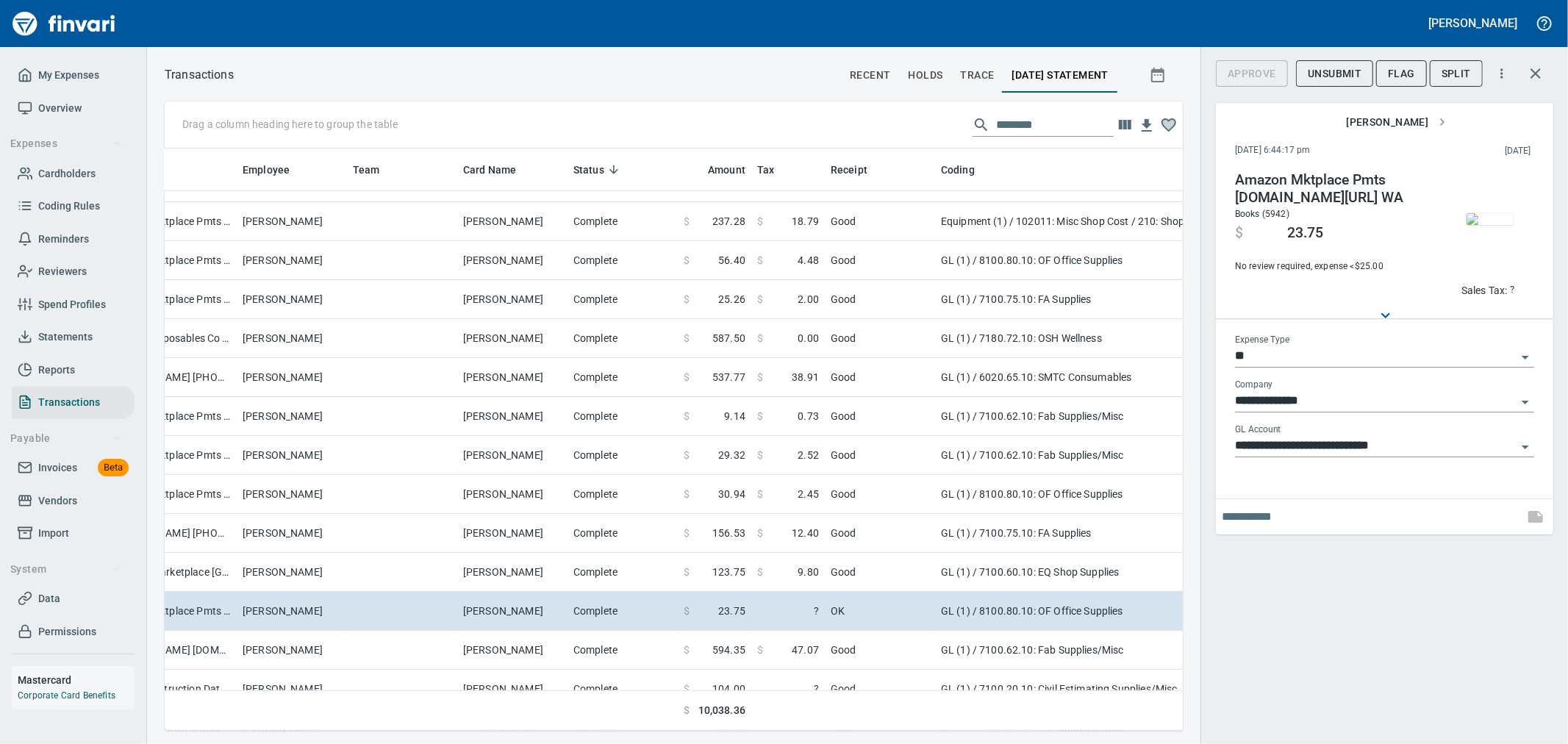
click at [1479, 288] on p "Sales Tax:" at bounding box center [1484, 290] width 46 height 15
type input "*****"
click at [1405, 586] on div "**********" at bounding box center [1384, 372] width 368 height 744
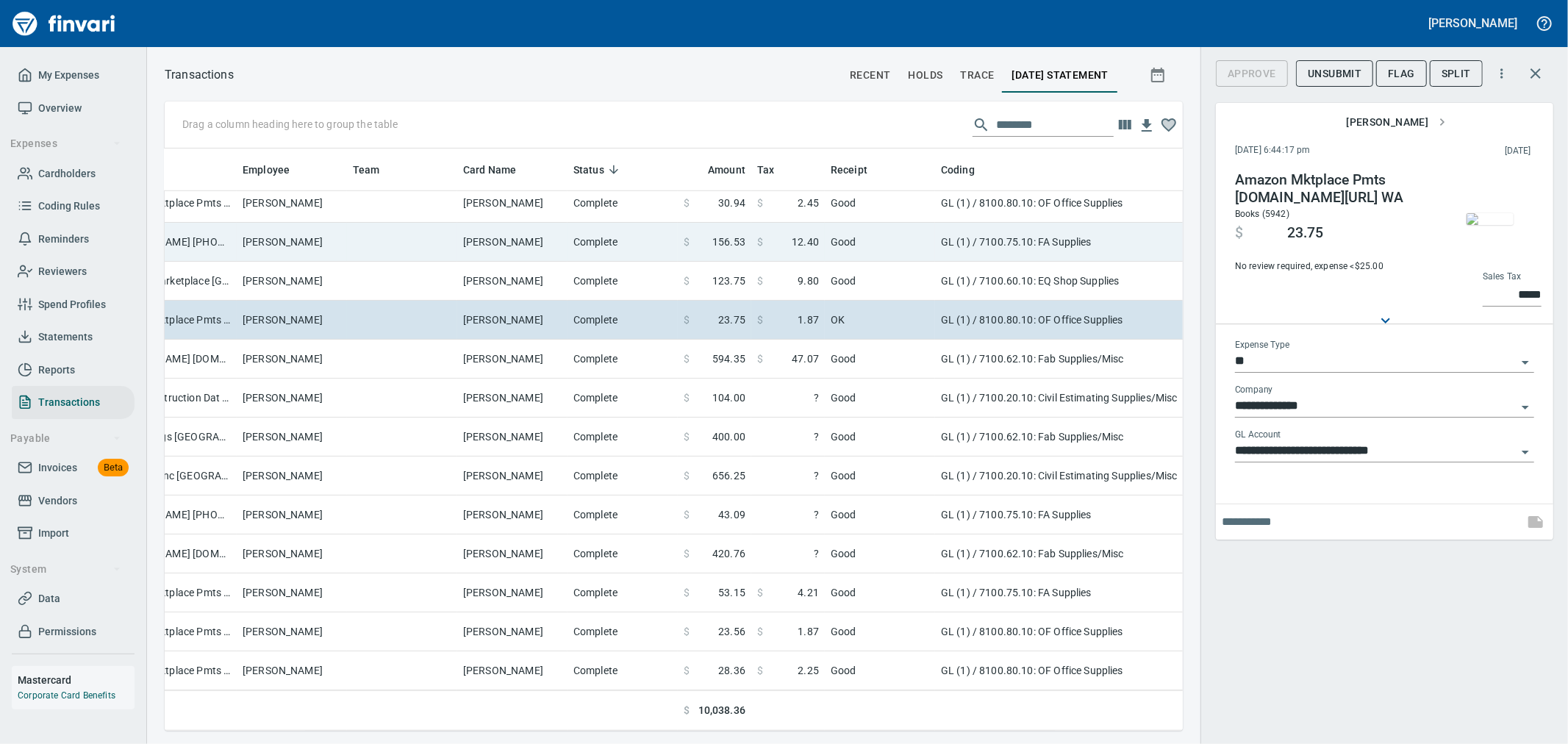
scroll to position [956, 235]
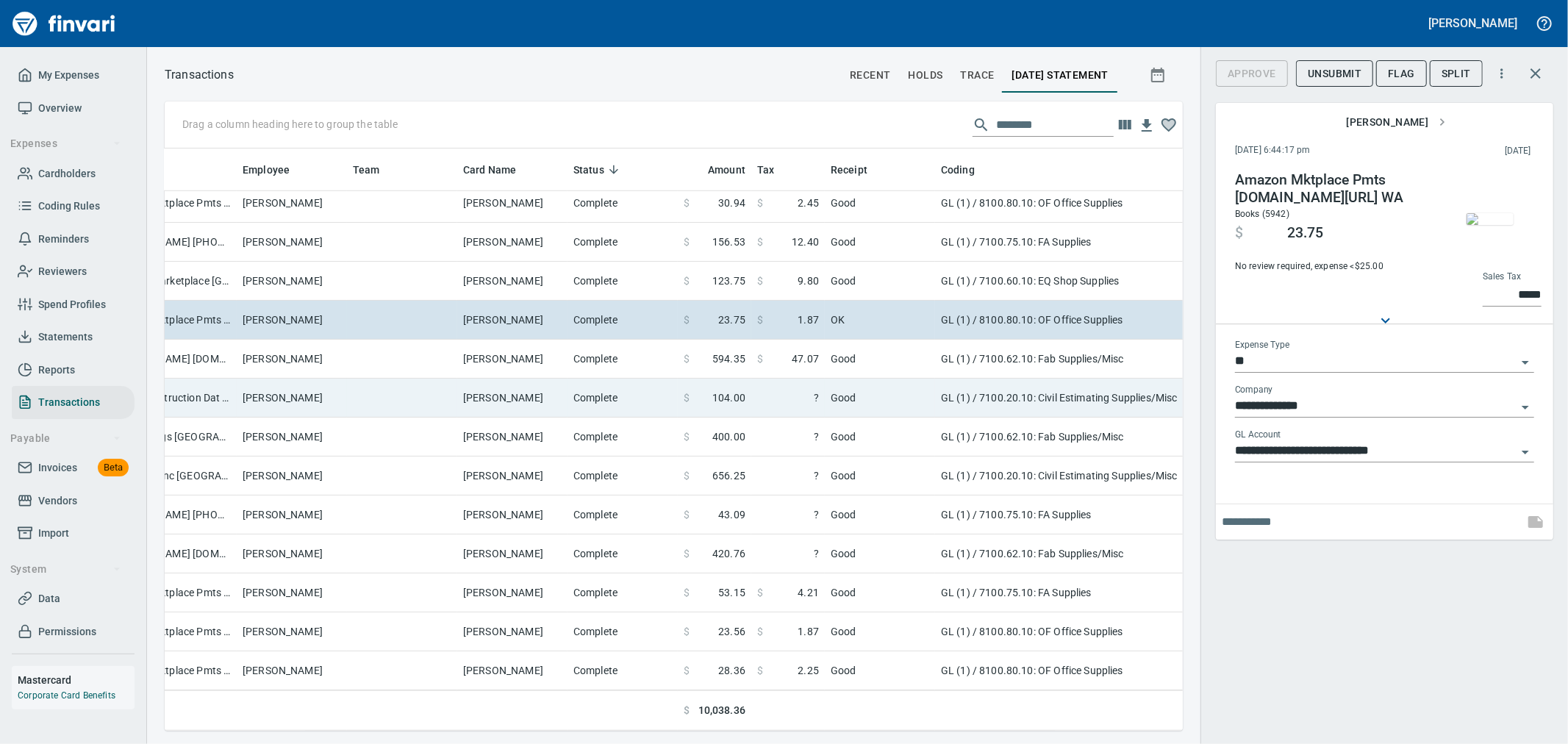
click at [829, 389] on td "Good" at bounding box center [880, 398] width 111 height 39
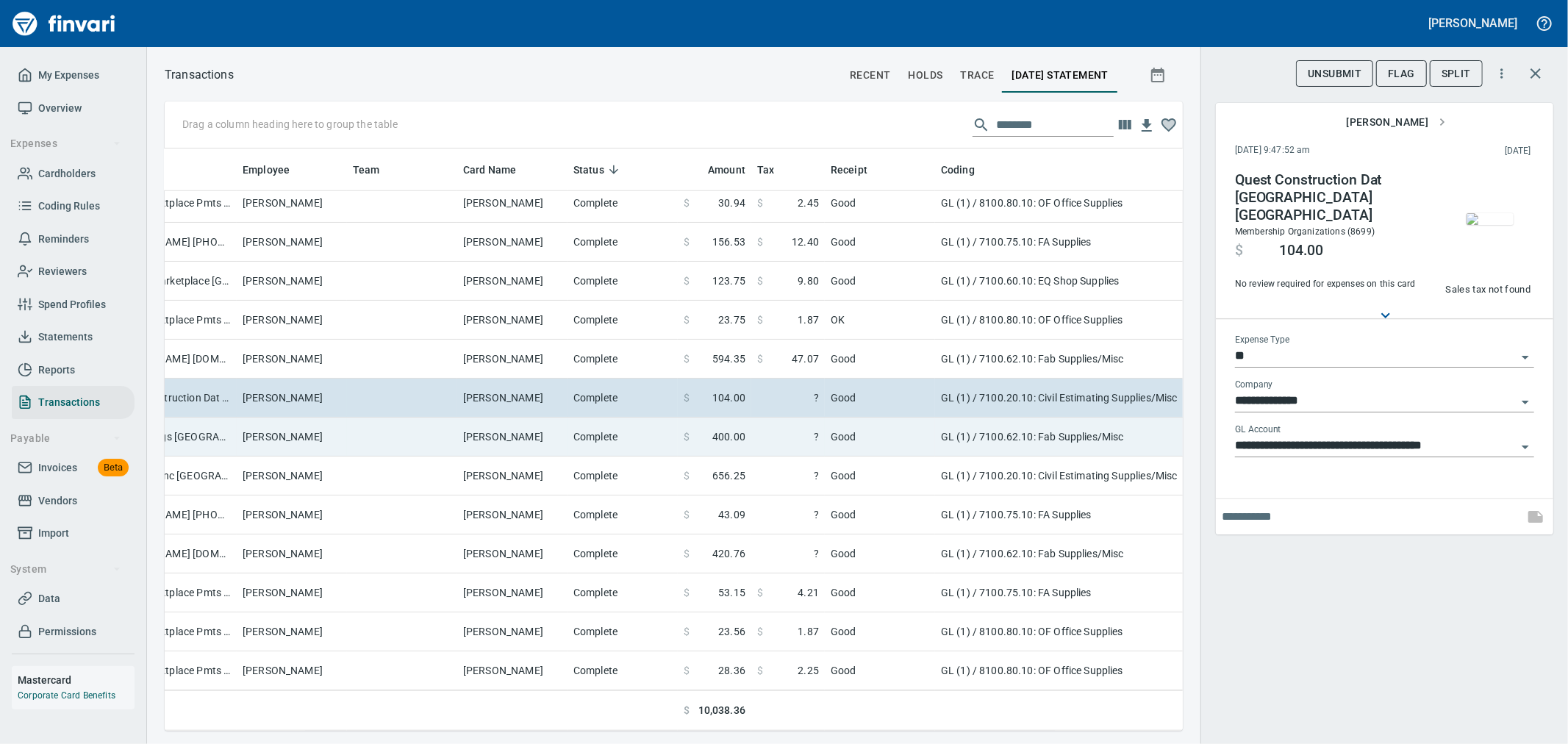
click at [838, 428] on td "Good" at bounding box center [880, 437] width 111 height 39
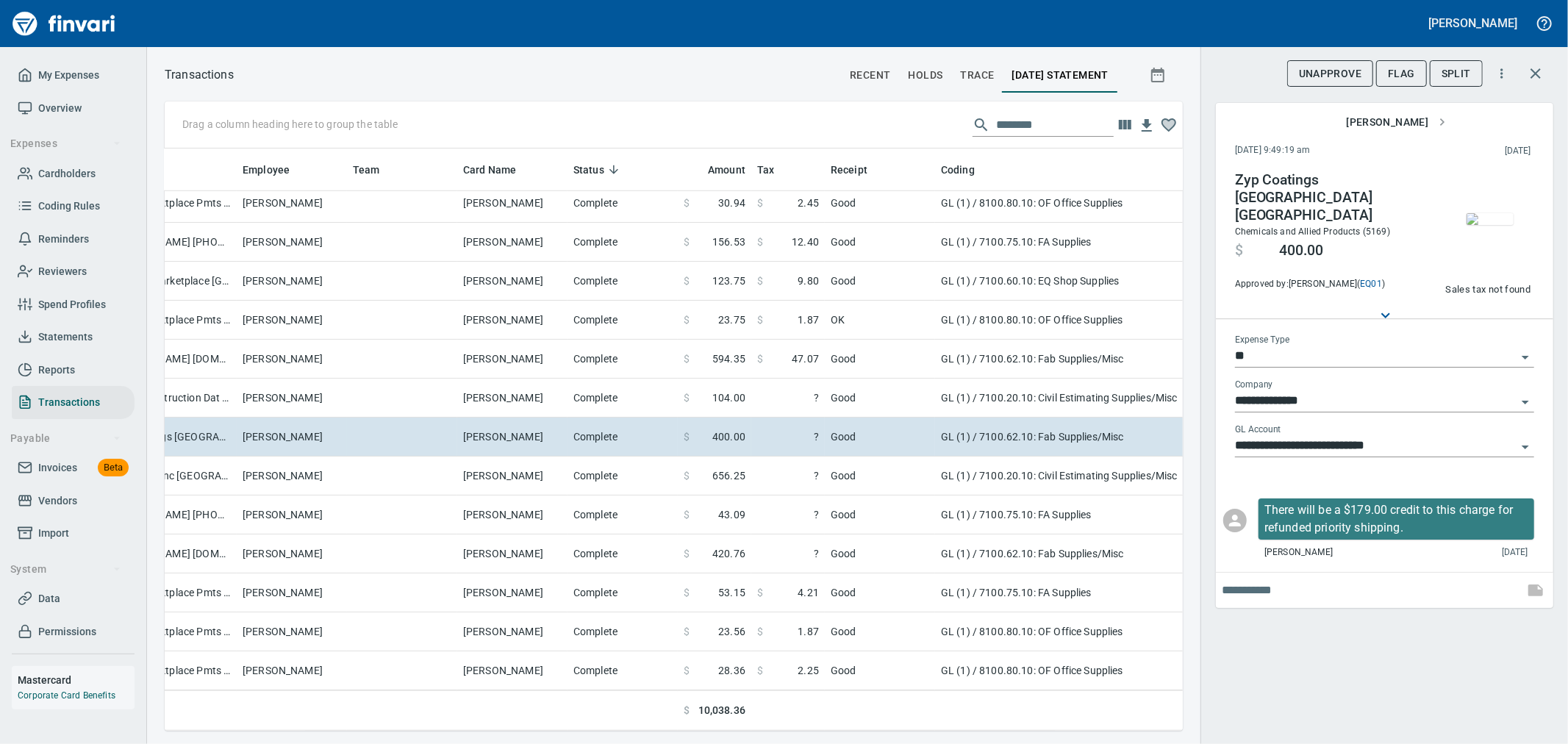
click at [1495, 225] on img "button" at bounding box center [1490, 219] width 47 height 12
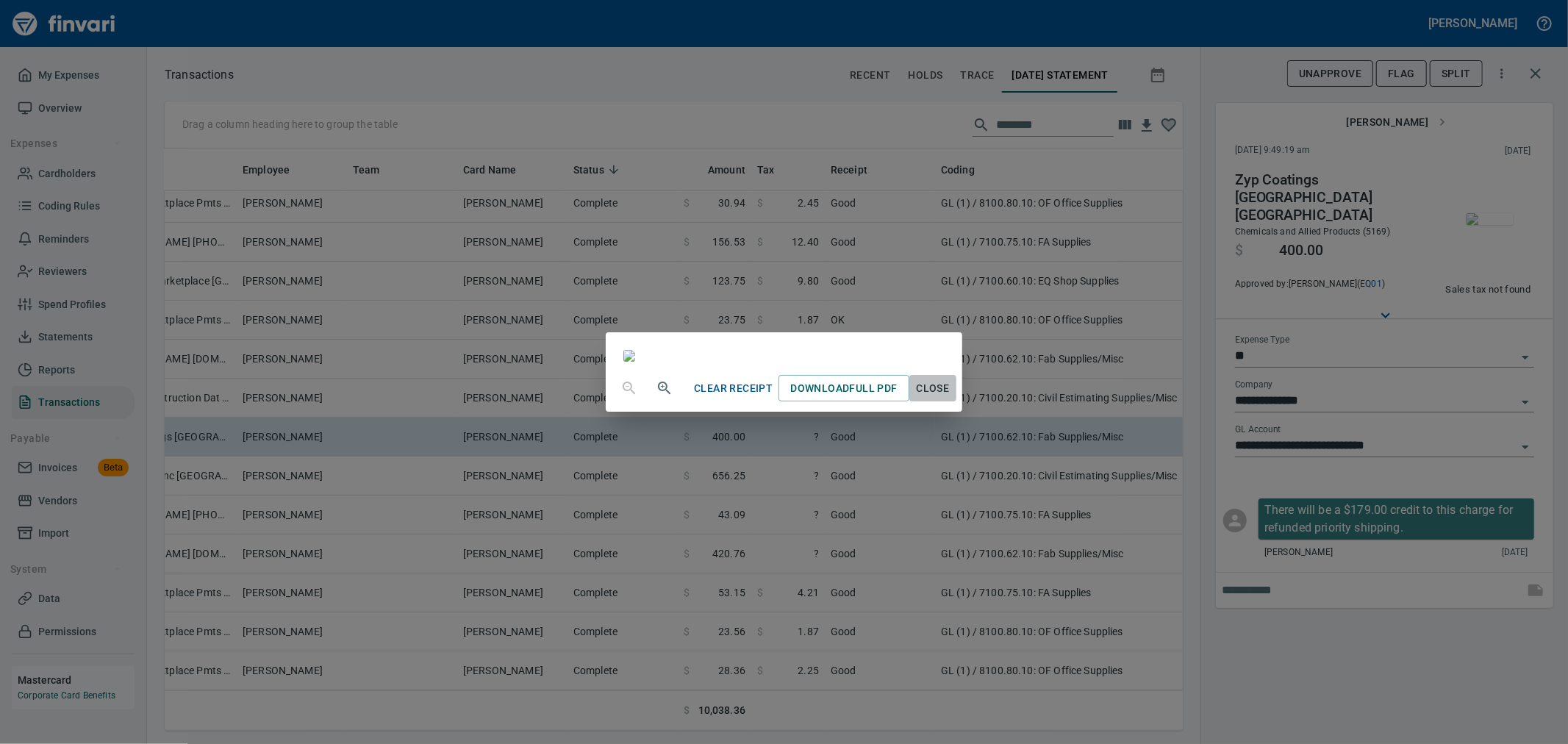
click at [951, 397] on span "Close" at bounding box center [933, 389] width 36 height 19
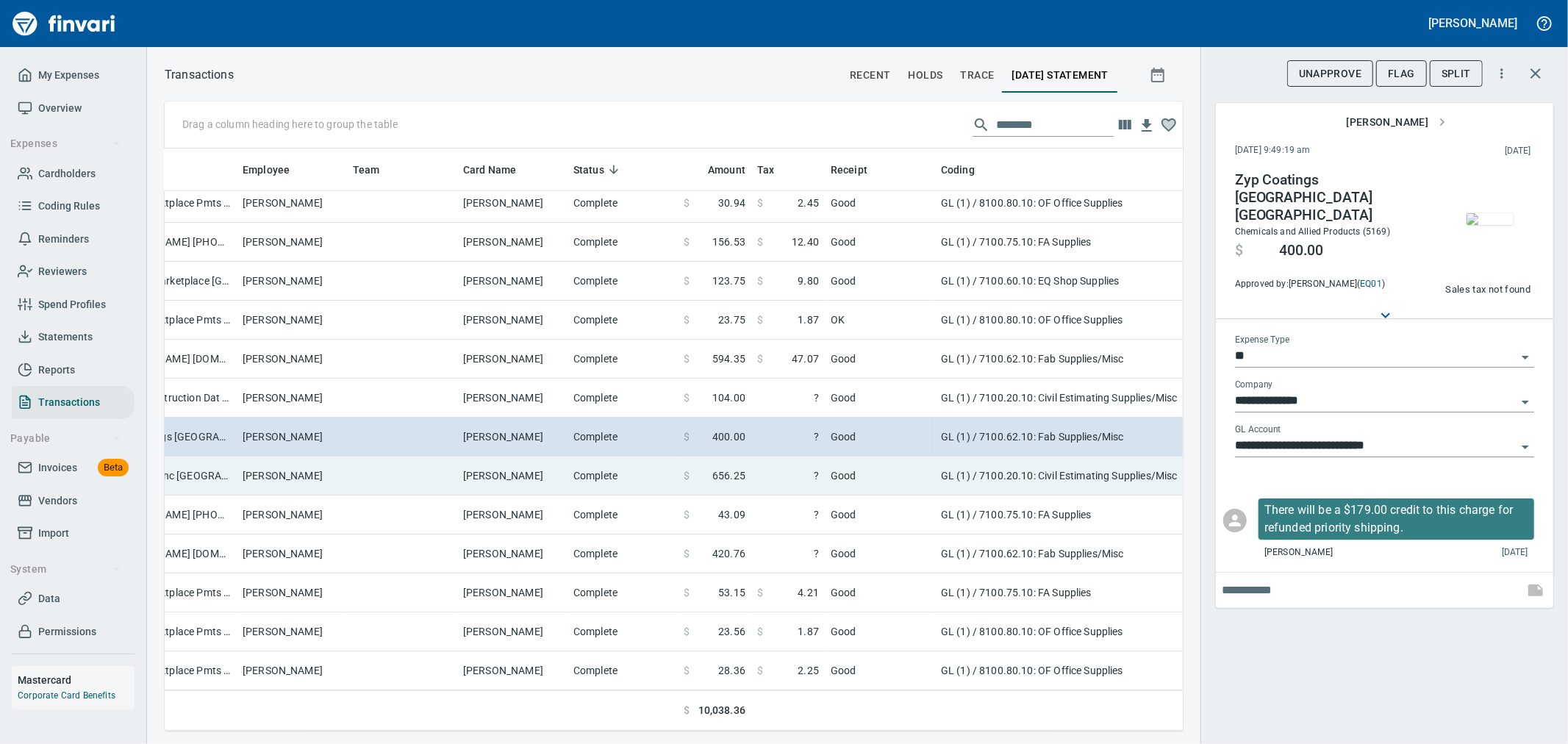
click at [1076, 464] on td "GL (1) / 7100.20.10: Civil Estimating Supplies/Misc" at bounding box center [1119, 476] width 368 height 39
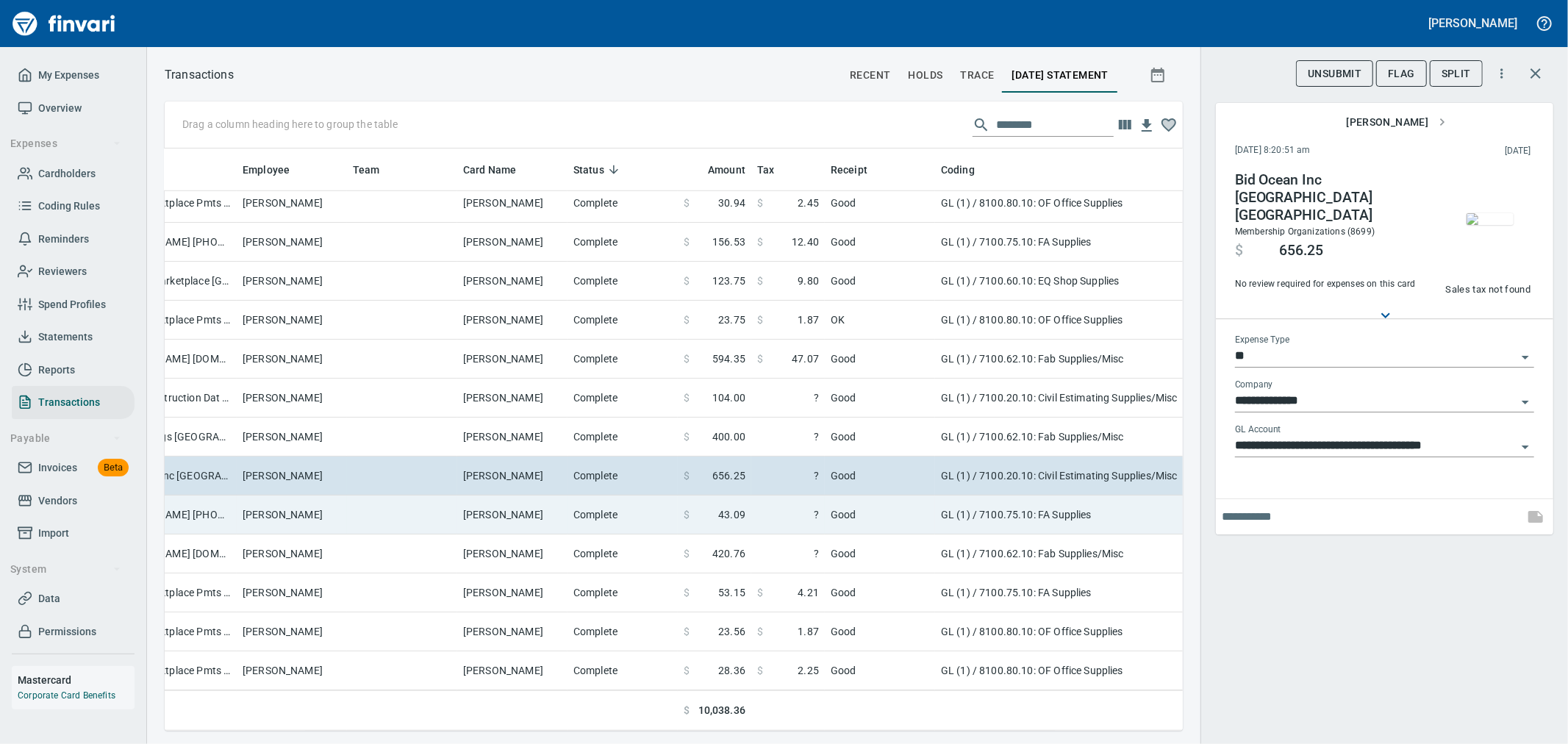
click at [1044, 506] on td "GL (1) / 7100.75.10: FA Supplies" at bounding box center [1119, 515] width 368 height 39
type input "**********"
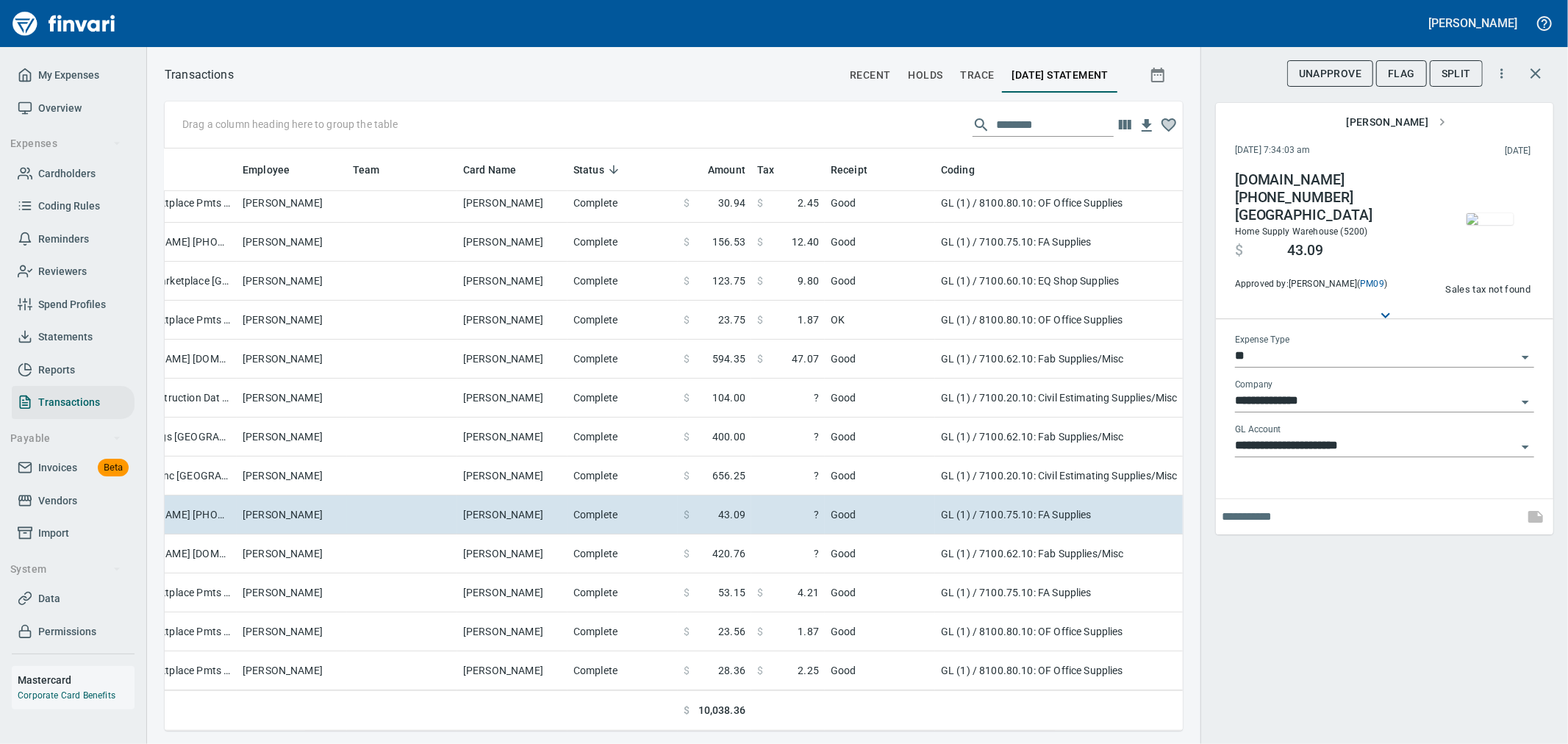
click at [1500, 225] on img "button" at bounding box center [1490, 219] width 47 height 12
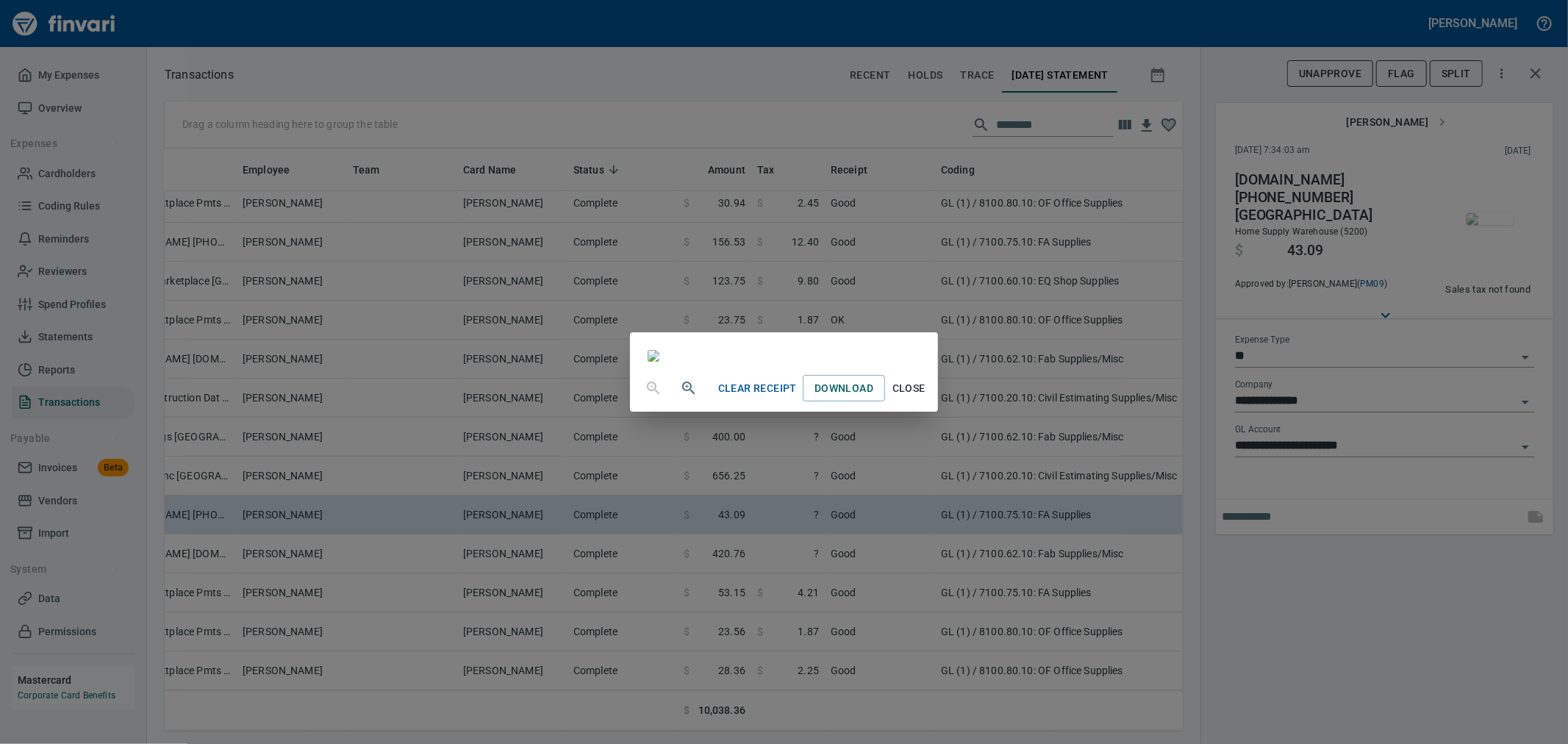
scroll to position [1061, 0]
click at [927, 397] on span "Close" at bounding box center [909, 389] width 36 height 19
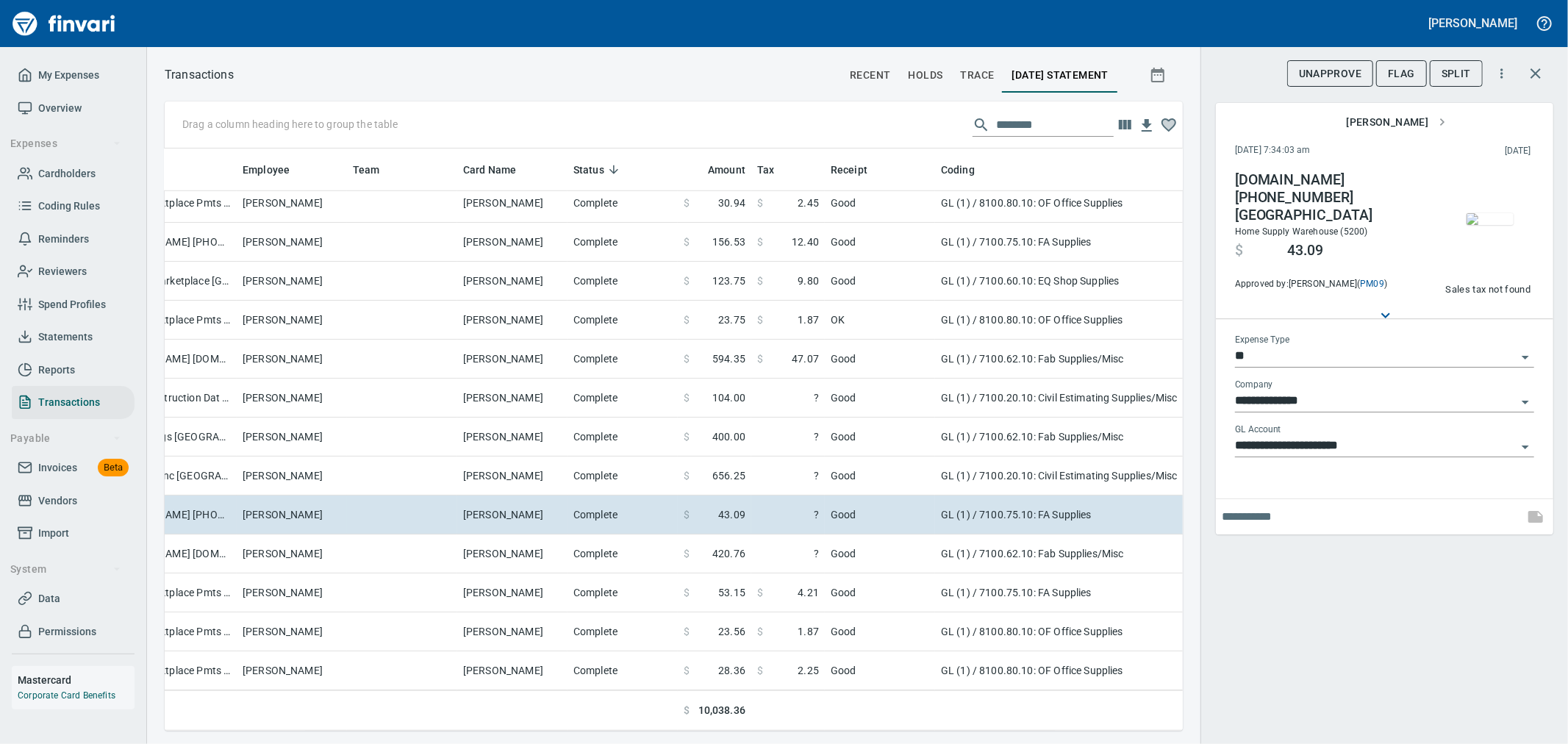
click at [1515, 296] on span "Sales tax not found" at bounding box center [1488, 290] width 86 height 17
type input "*****"
click at [1370, 601] on div "**********" at bounding box center [1384, 372] width 368 height 744
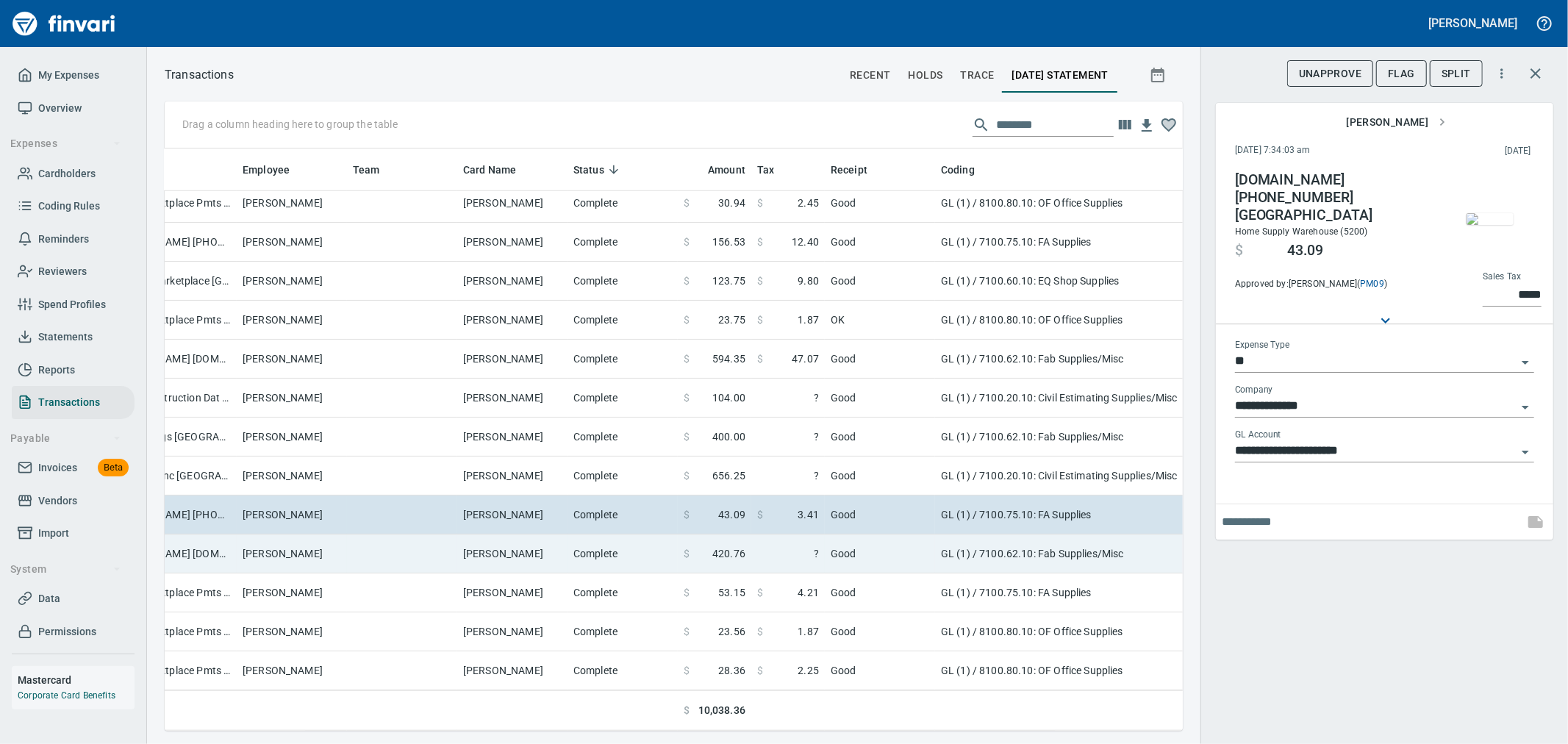
click at [982, 535] on td "GL (1) / 7100.62.10: Fab Supplies/Misc" at bounding box center [1119, 554] width 368 height 39
type input "**********"
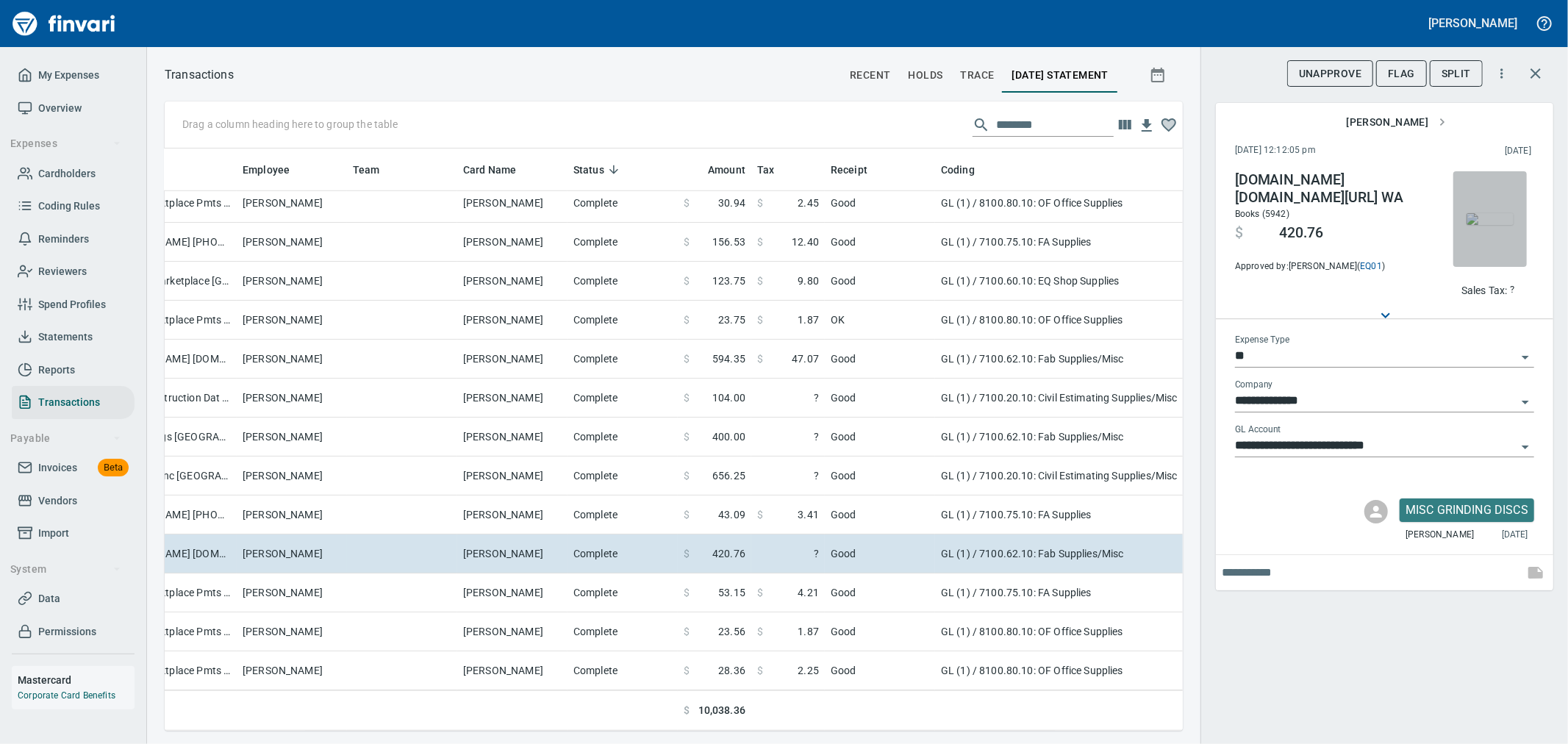
click at [1481, 225] on img "button" at bounding box center [1490, 219] width 47 height 12
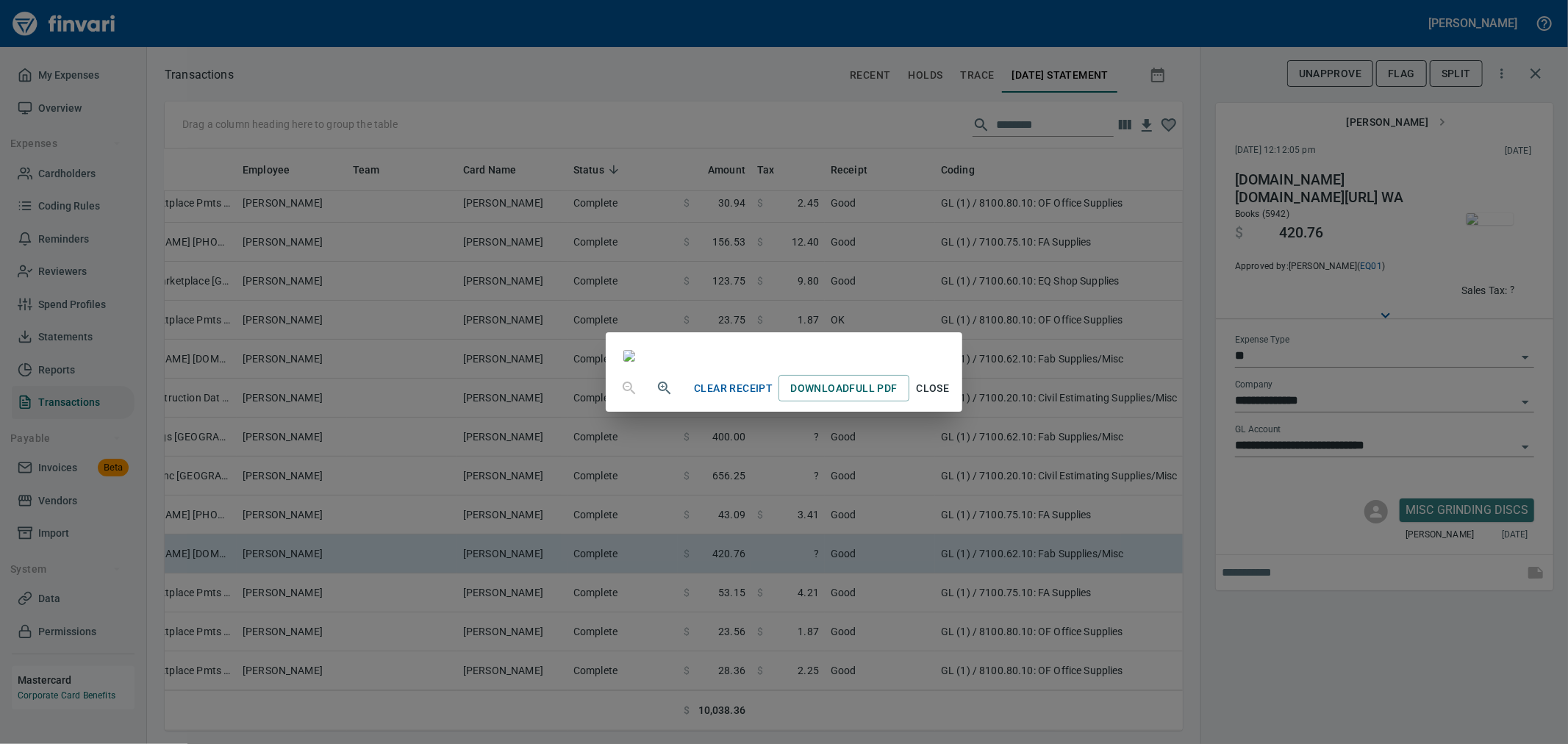
click at [951, 397] on span "Close" at bounding box center [933, 389] width 36 height 19
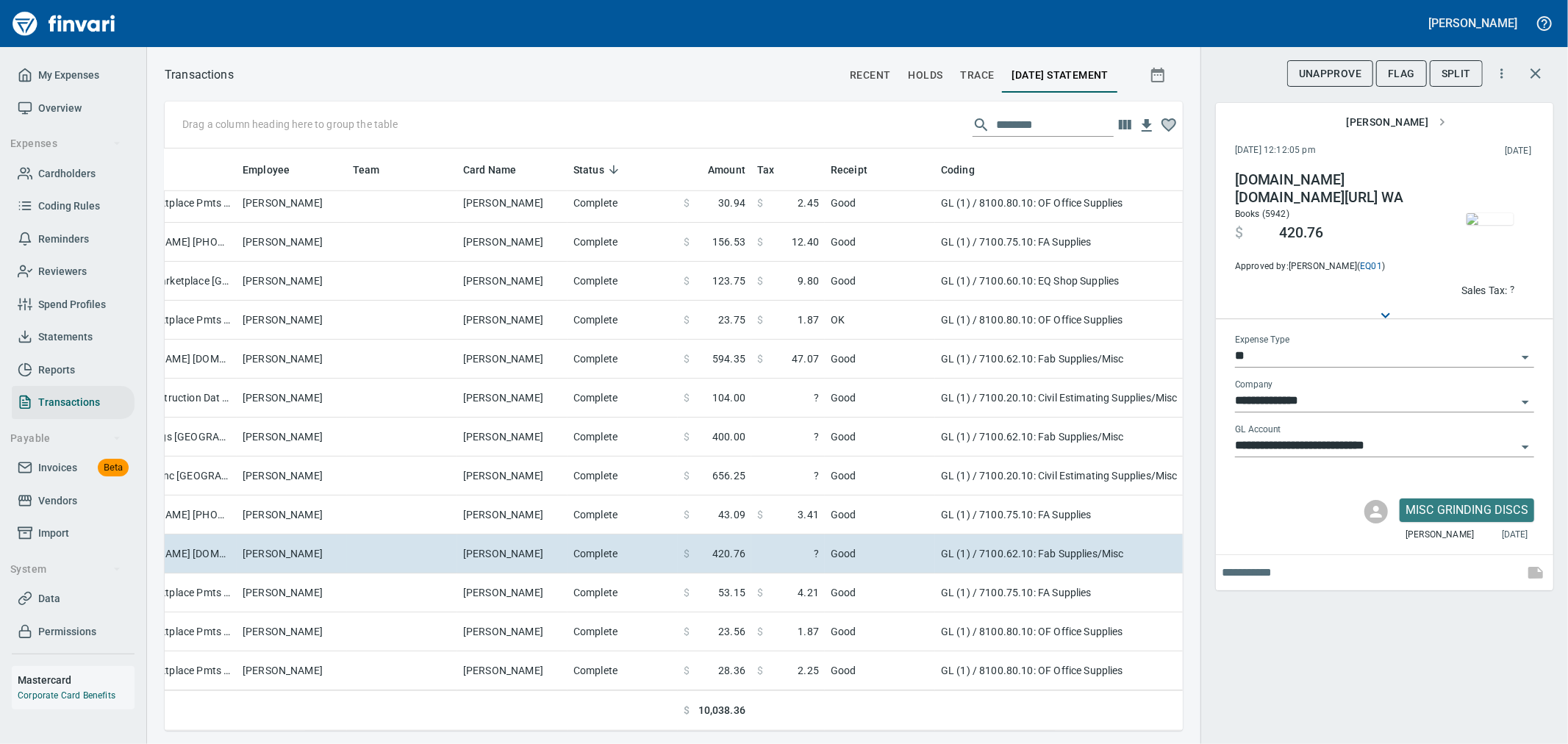
click at [1480, 287] on p "Sales Tax:" at bounding box center [1484, 290] width 46 height 15
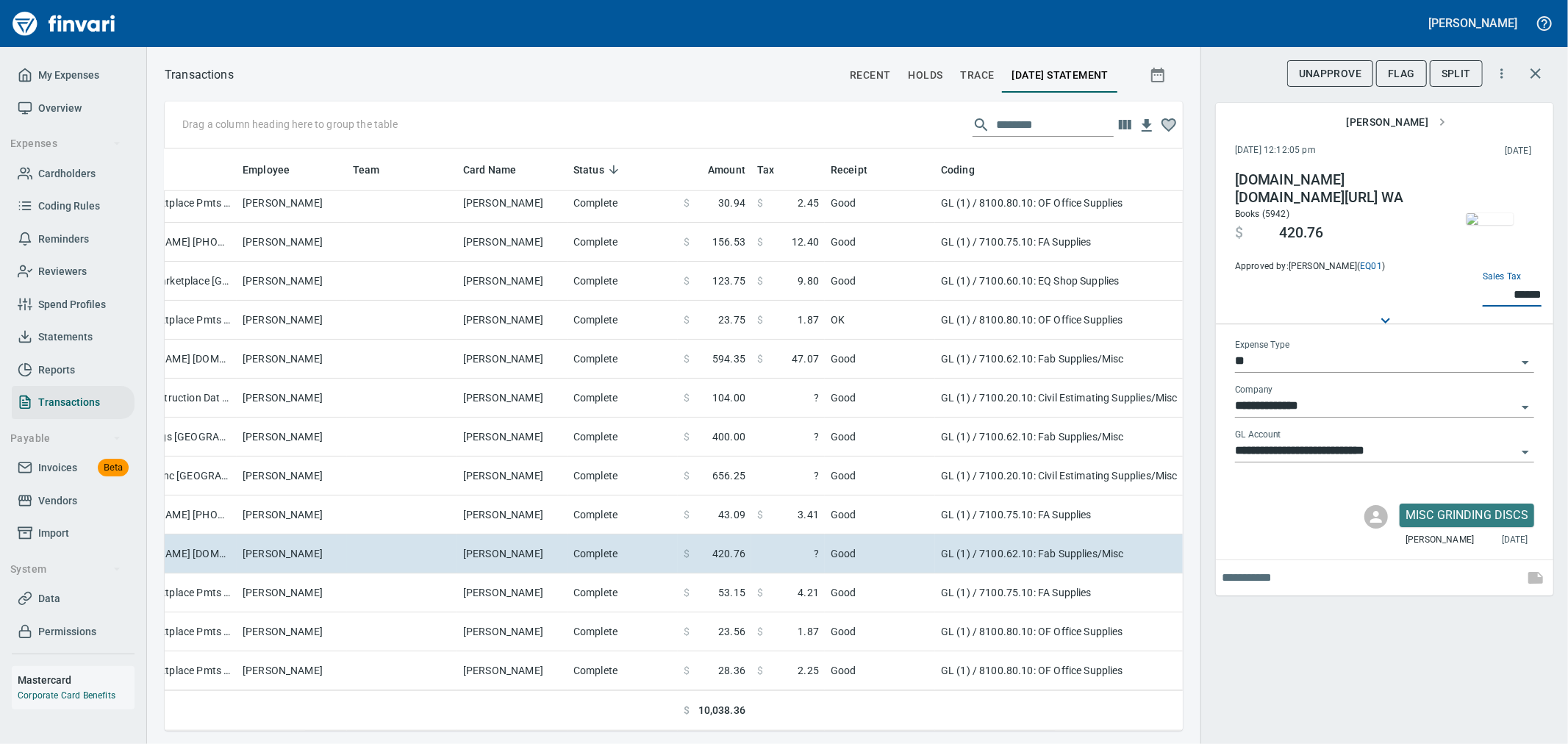
type input "******"
click at [1377, 626] on div "**********" at bounding box center [1384, 372] width 368 height 744
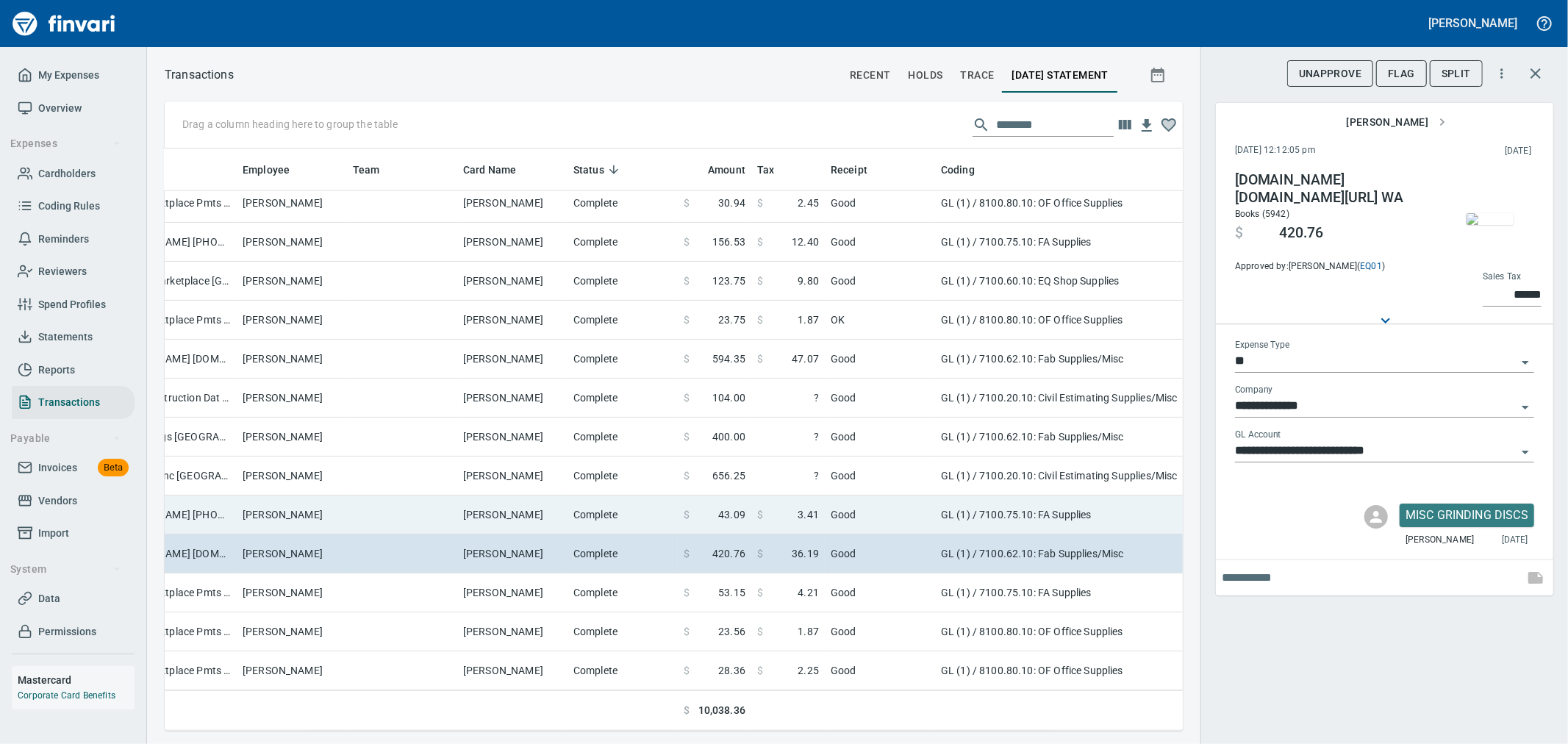
scroll to position [957, 235]
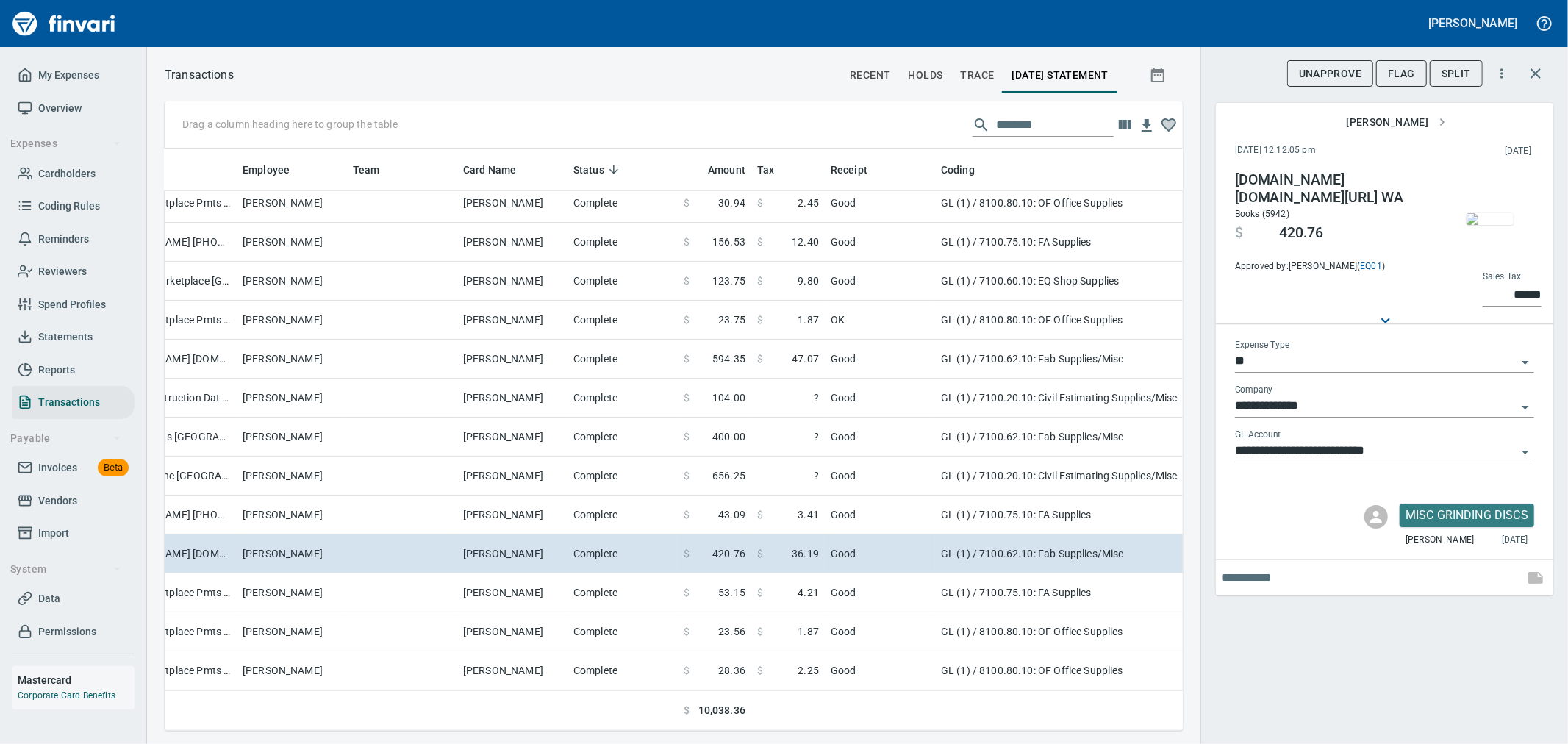
drag, startPoint x: 1008, startPoint y: 131, endPoint x: 946, endPoint y: 128, distance: 62.1
click at [952, 128] on div "Drag a column heading here to group the table ********" at bounding box center [674, 125] width 1018 height 47
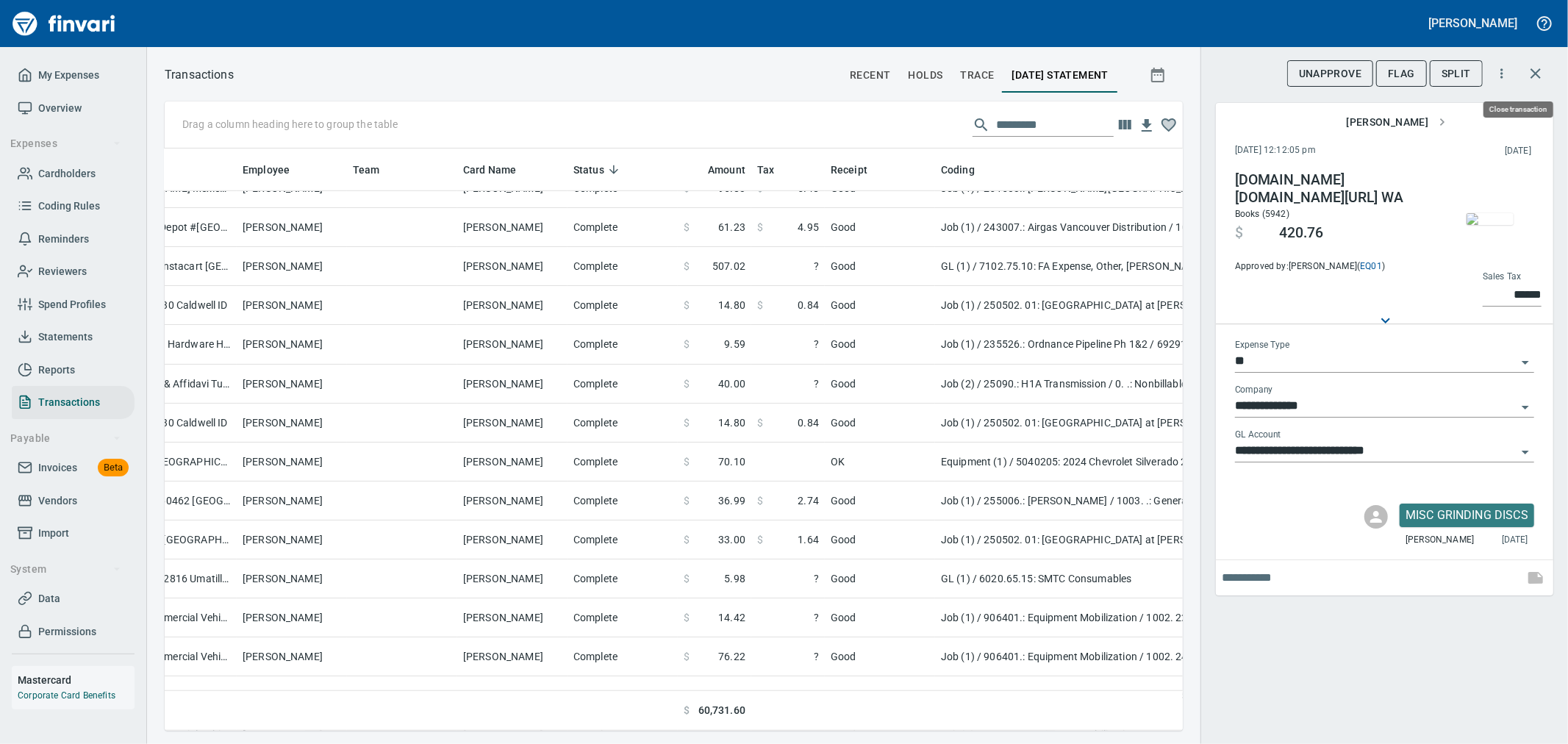
scroll to position [557, 994]
drag, startPoint x: 1537, startPoint y: 78, endPoint x: 1416, endPoint y: 157, distance: 144.5
click at [1537, 78] on icon "button" at bounding box center [1536, 74] width 18 height 18
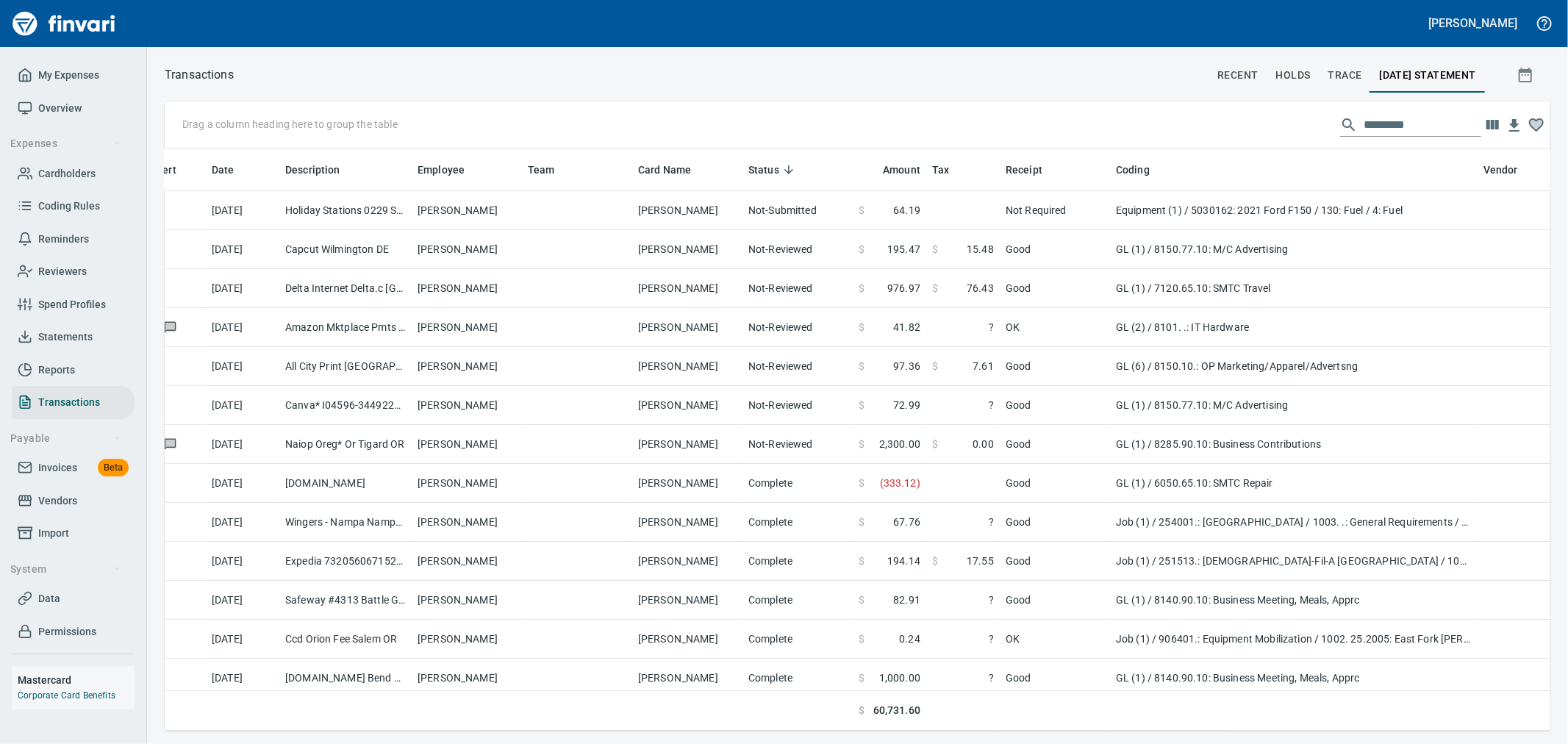
scroll to position [0, 235]
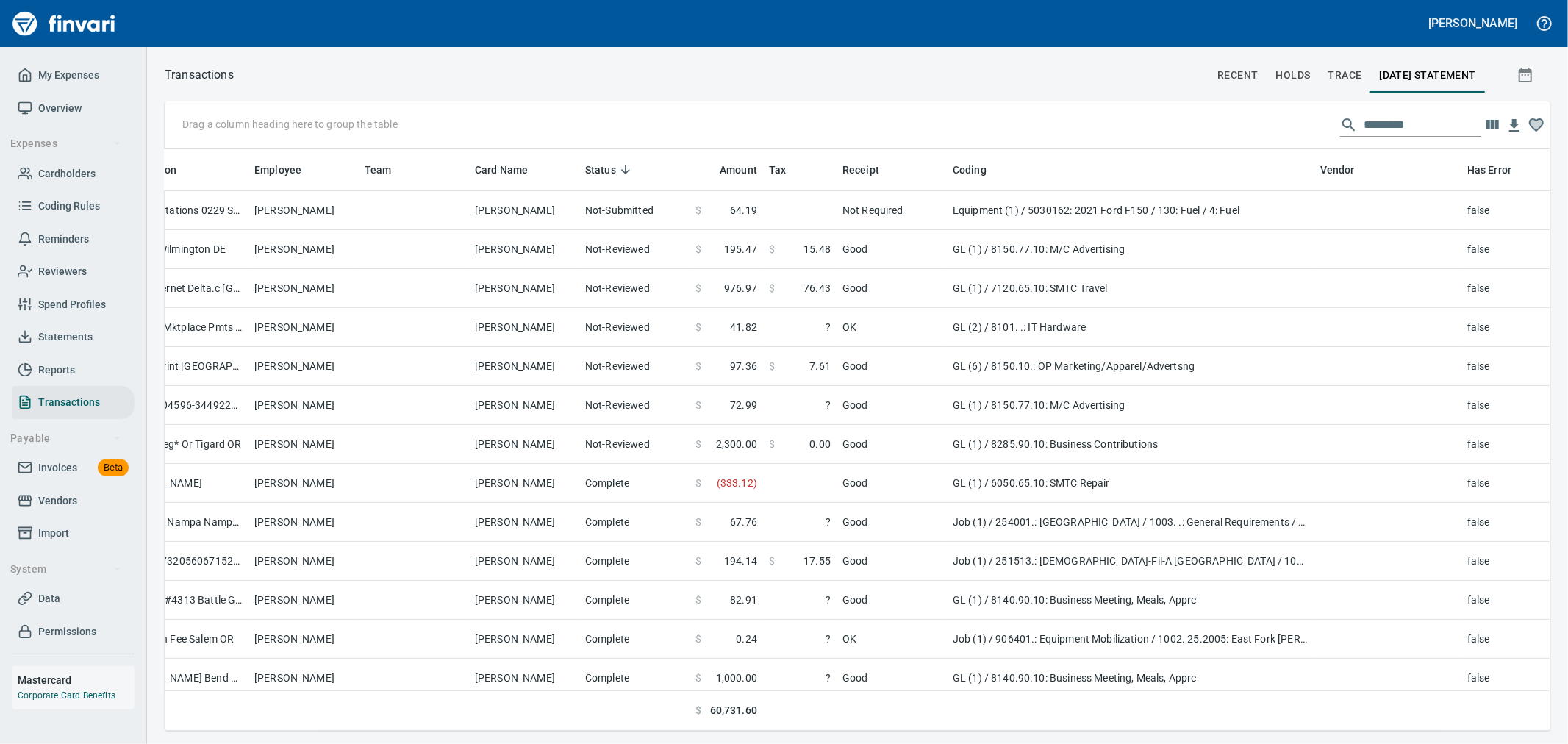
click at [1486, 113] on div "Drag a column heading here to group the table" at bounding box center [857, 125] width 1385 height 47
click at [1490, 116] on icon "button" at bounding box center [1493, 125] width 18 height 18
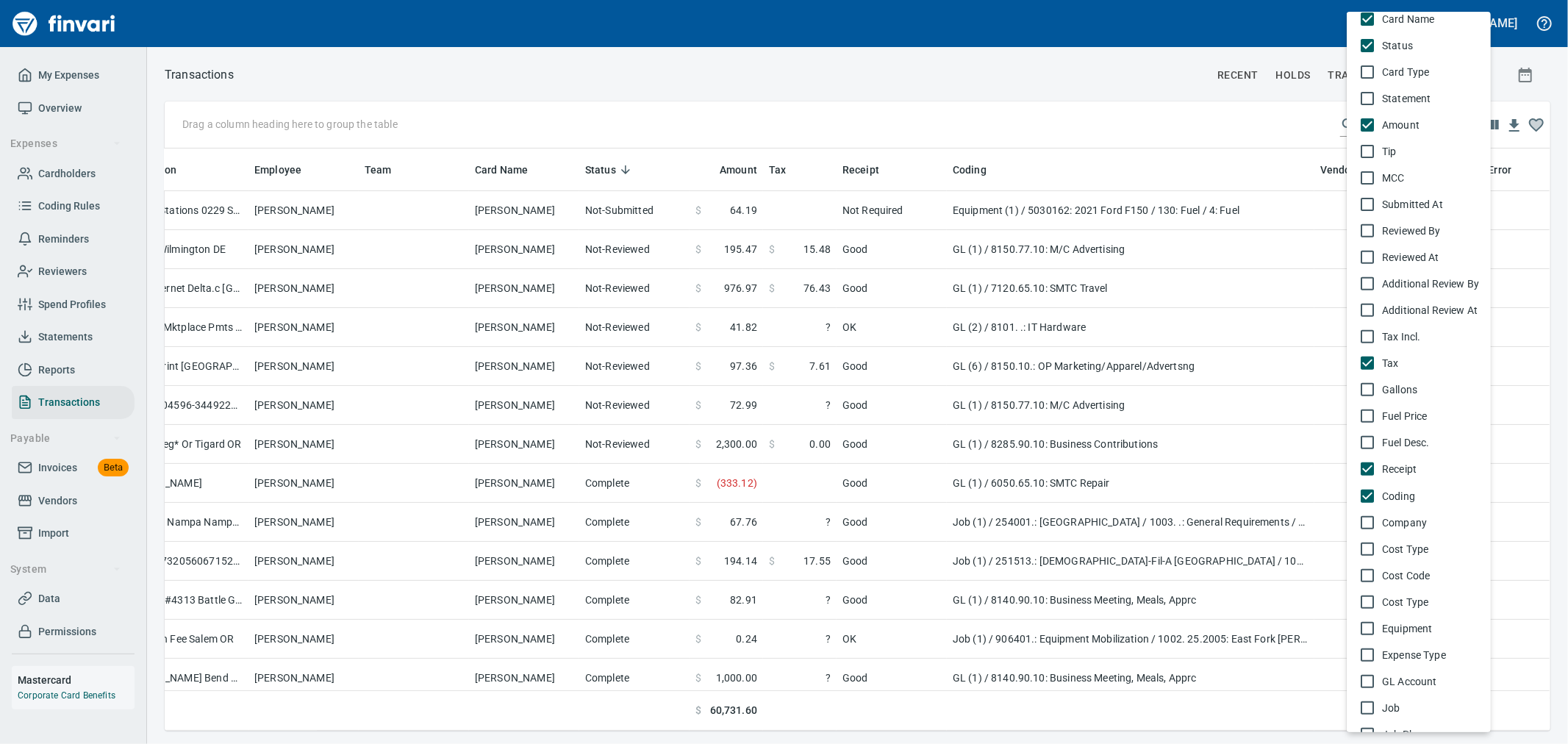
scroll to position [408, 0]
click at [1406, 520] on span "Cost Type" at bounding box center [1431, 523] width 97 height 15
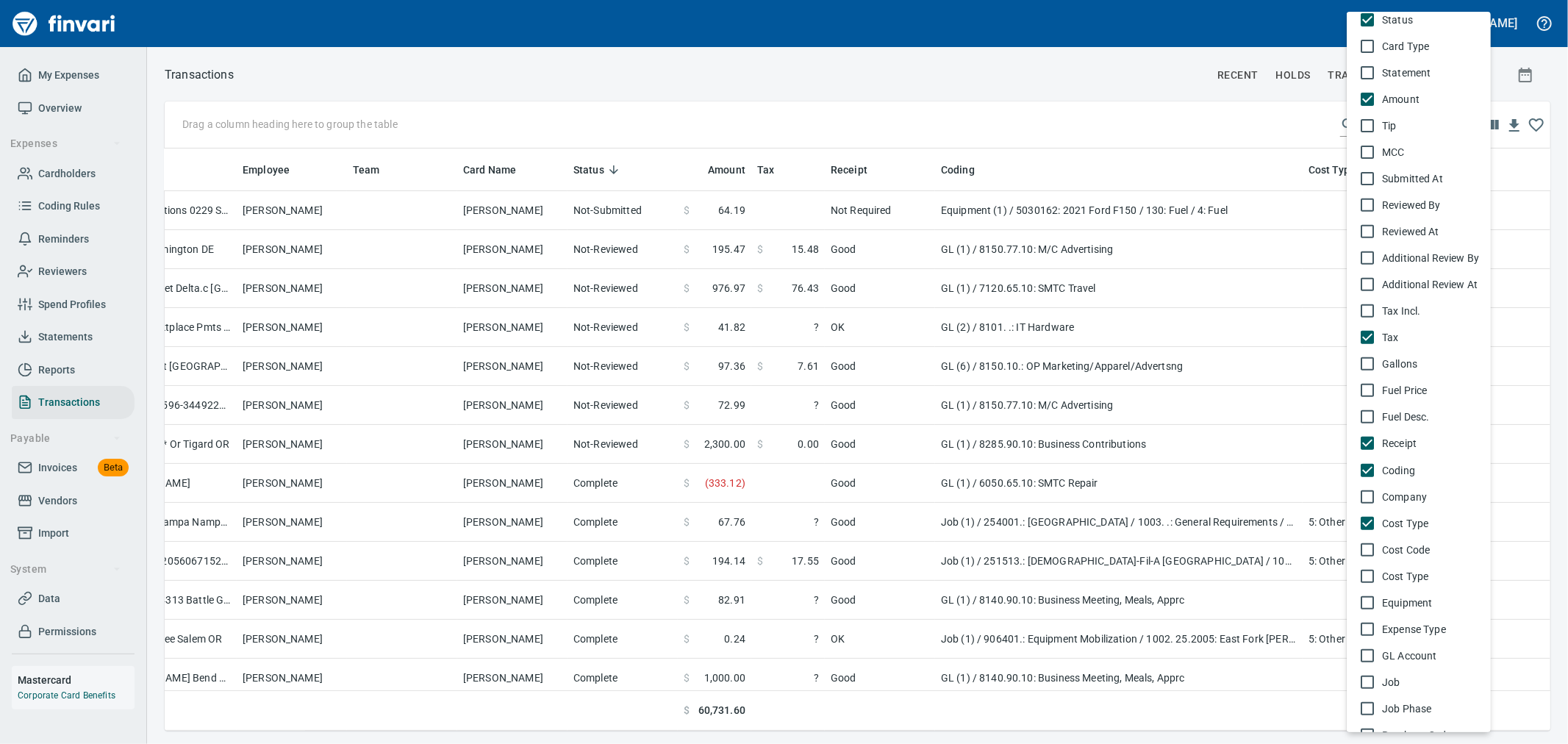
click at [1003, 129] on div at bounding box center [784, 372] width 1568 height 744
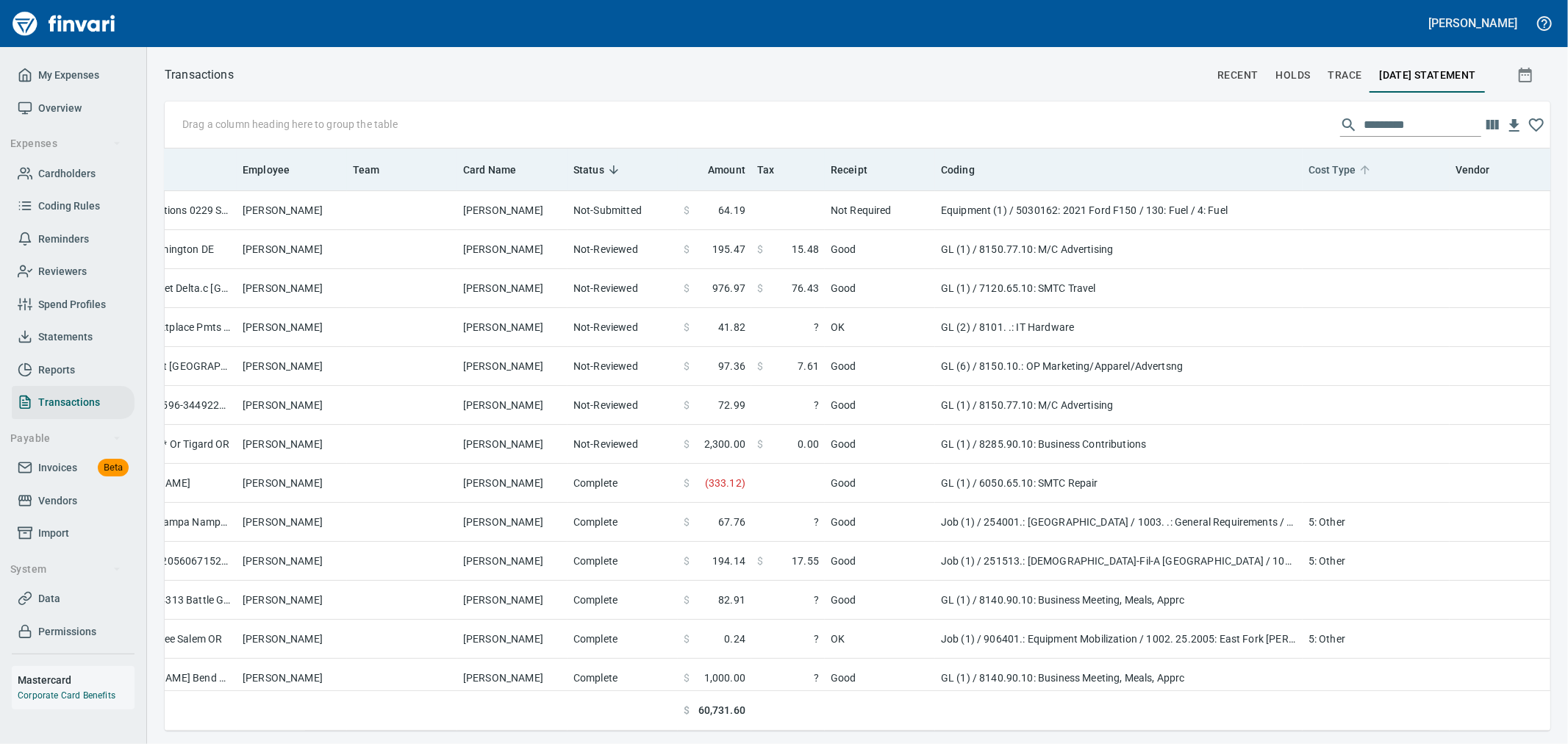
click at [1343, 170] on span "Cost Type" at bounding box center [1332, 170] width 47 height 18
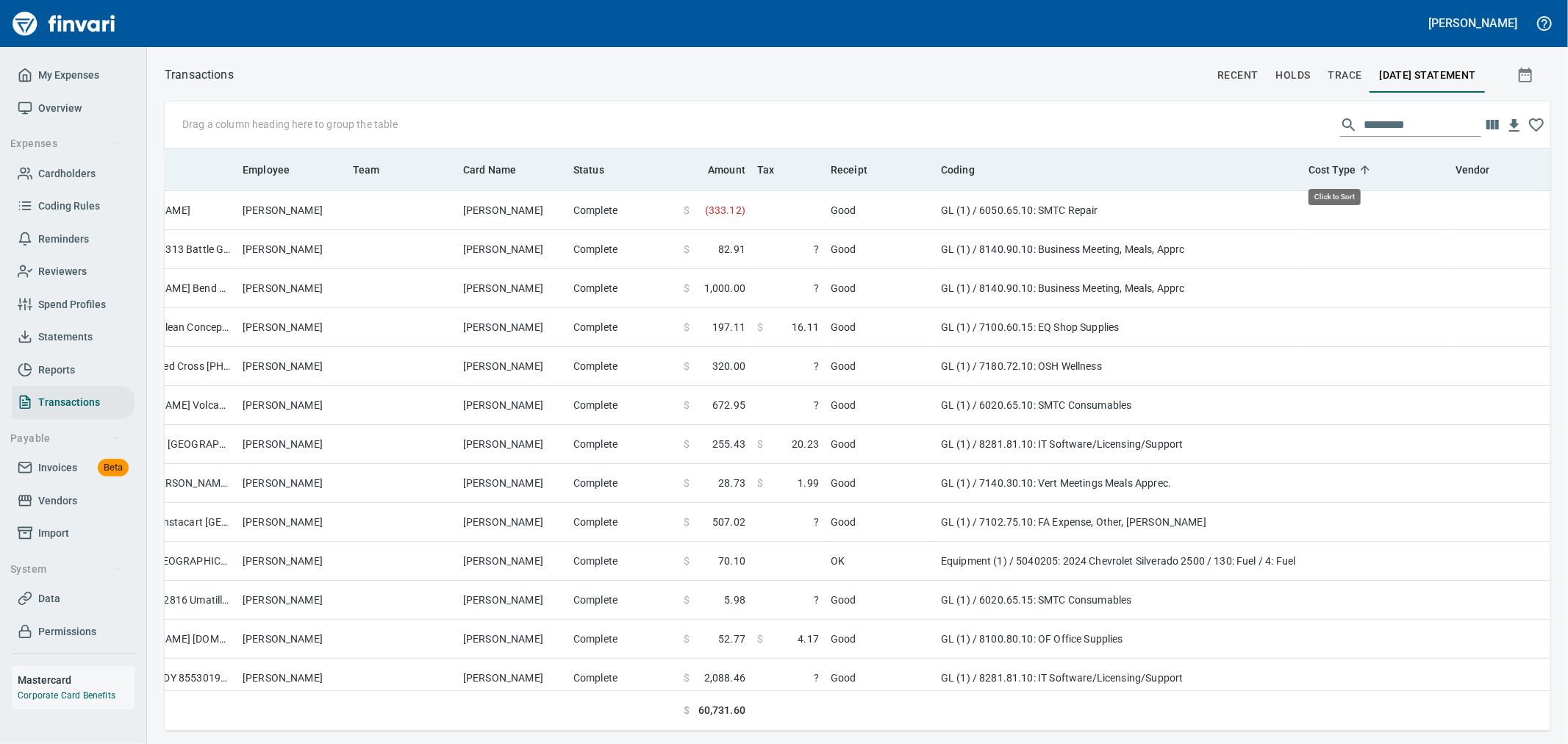
click at [1343, 170] on span "Cost Type" at bounding box center [1332, 170] width 47 height 18
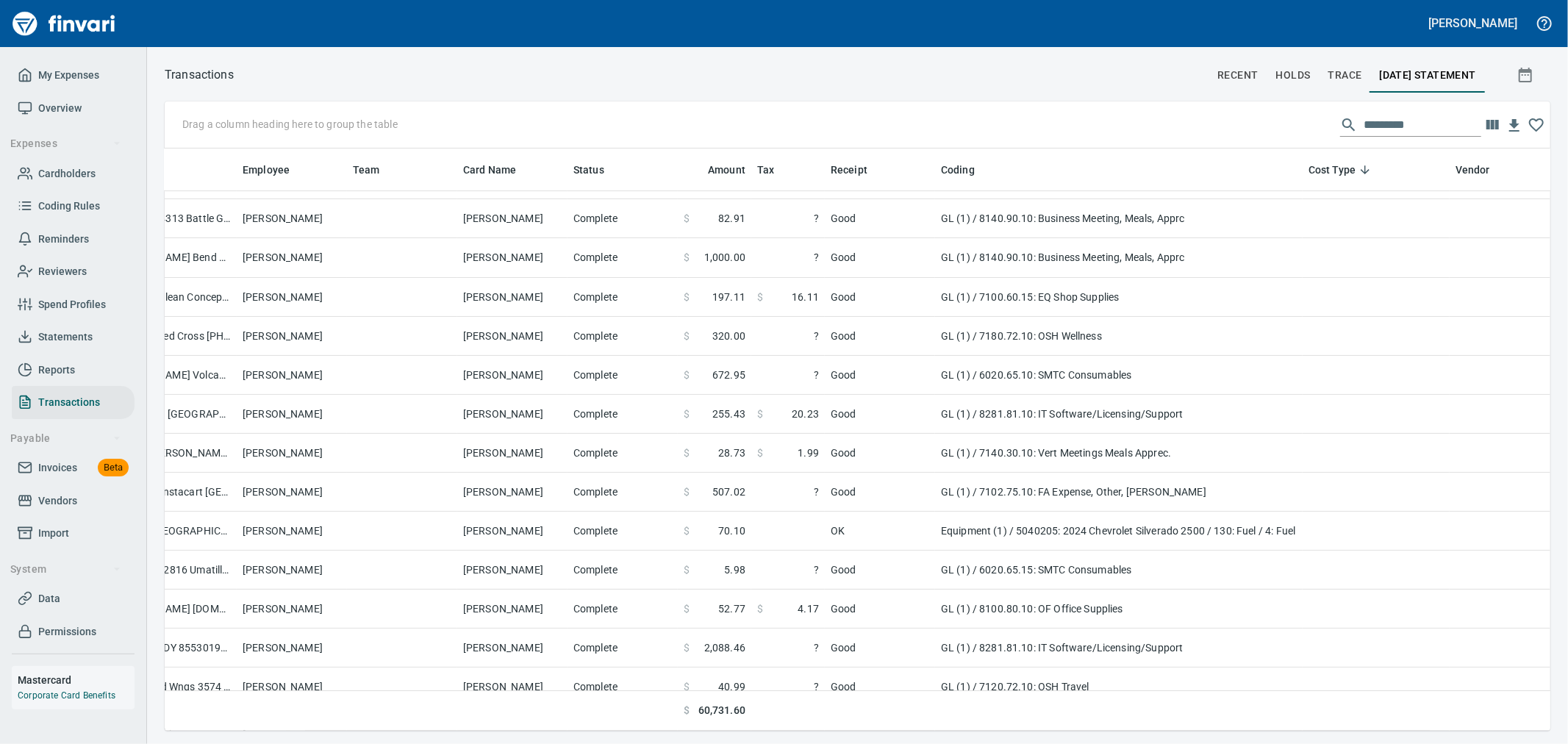
scroll to position [3839, 235]
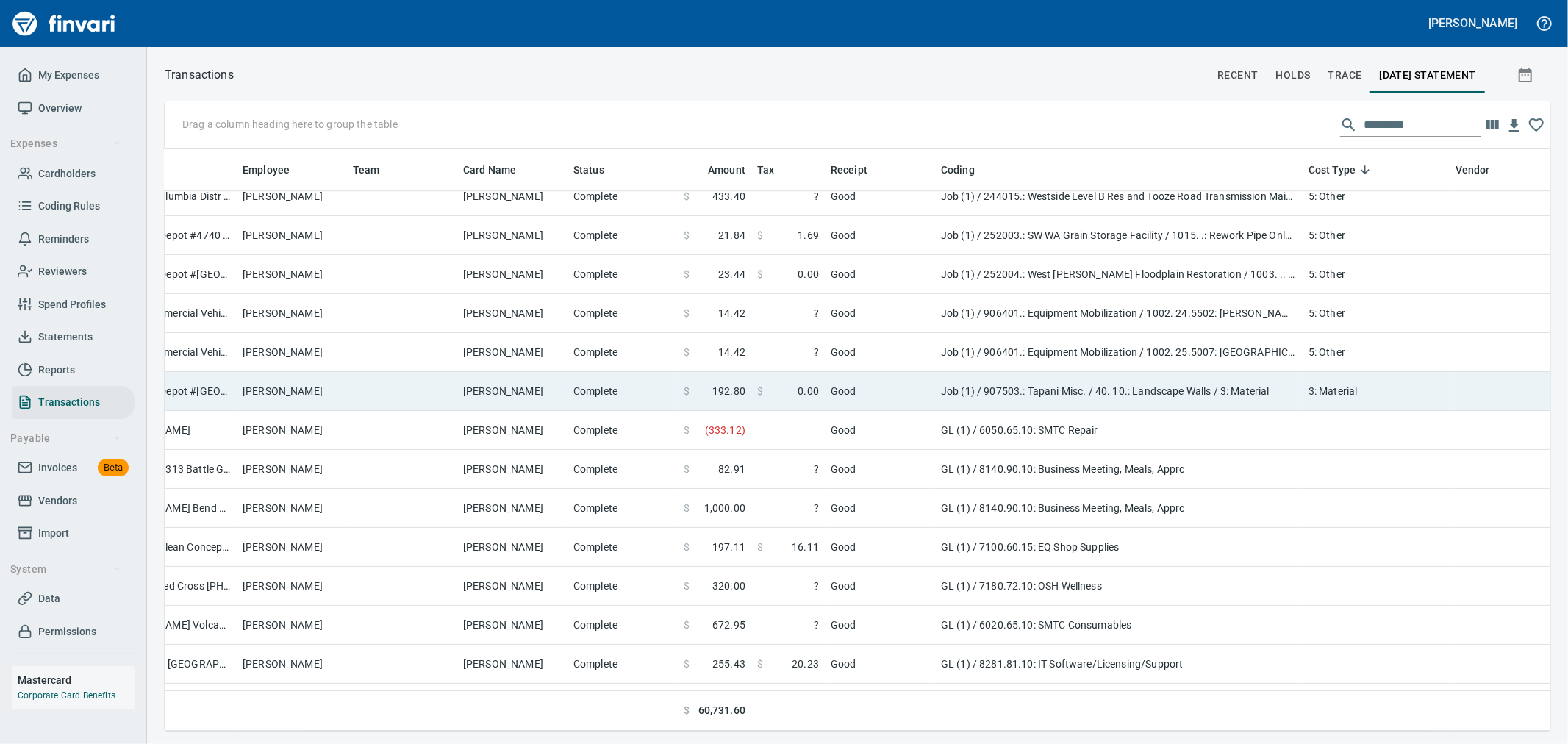
click at [1389, 397] on td "3: Material" at bounding box center [1377, 391] width 147 height 39
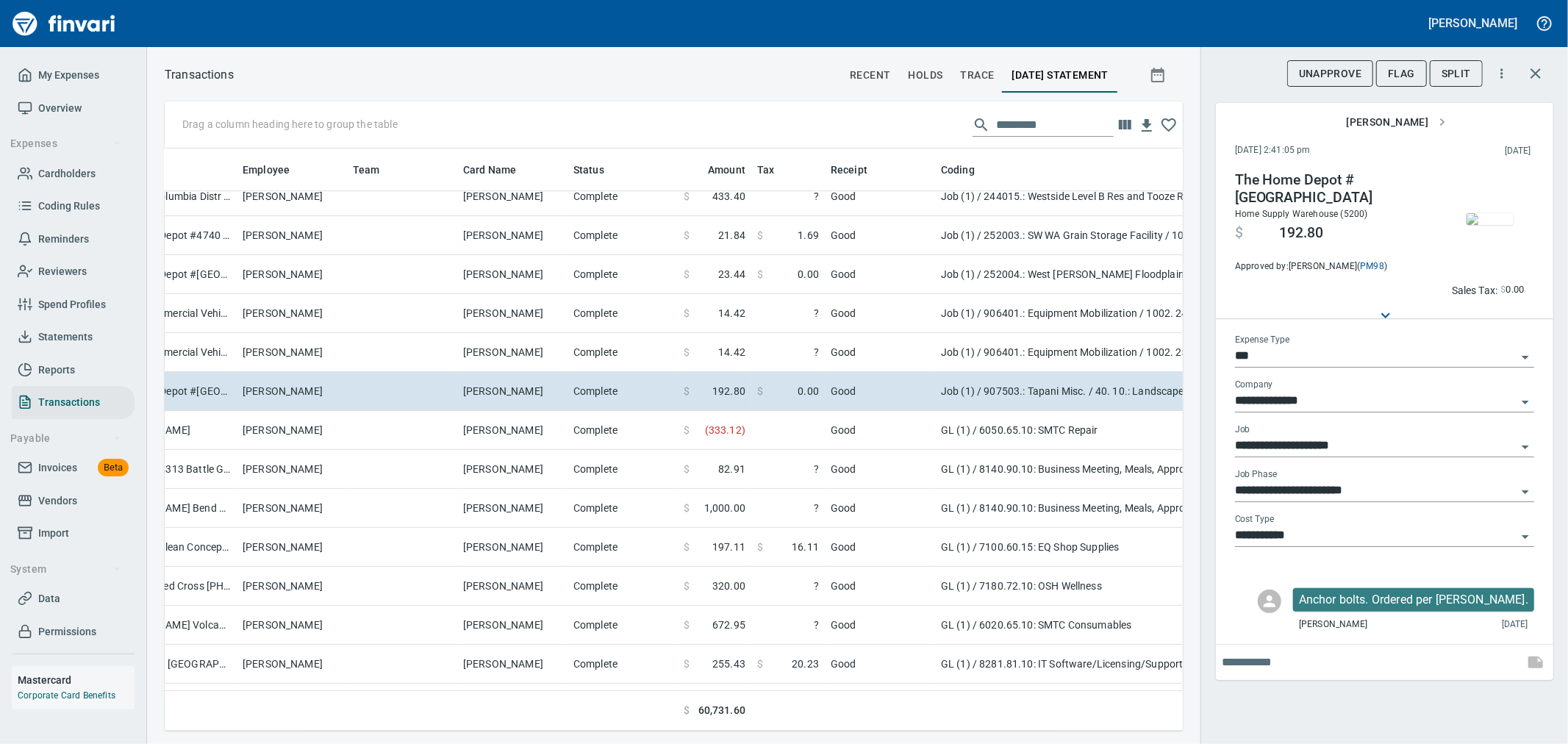
scroll to position [557, 994]
click at [1484, 225] on img "button" at bounding box center [1490, 219] width 47 height 12
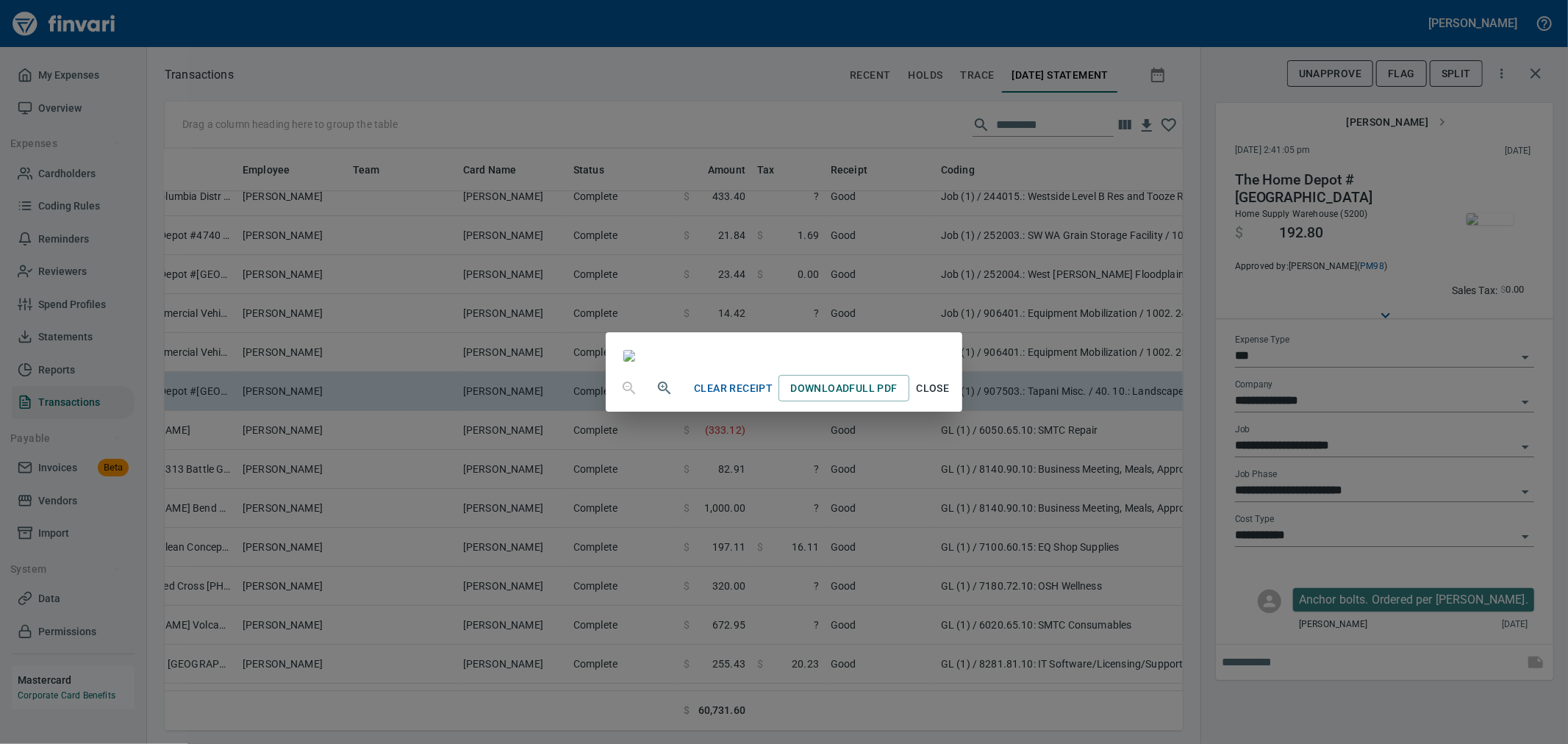
click at [951, 397] on span "Close" at bounding box center [933, 389] width 36 height 19
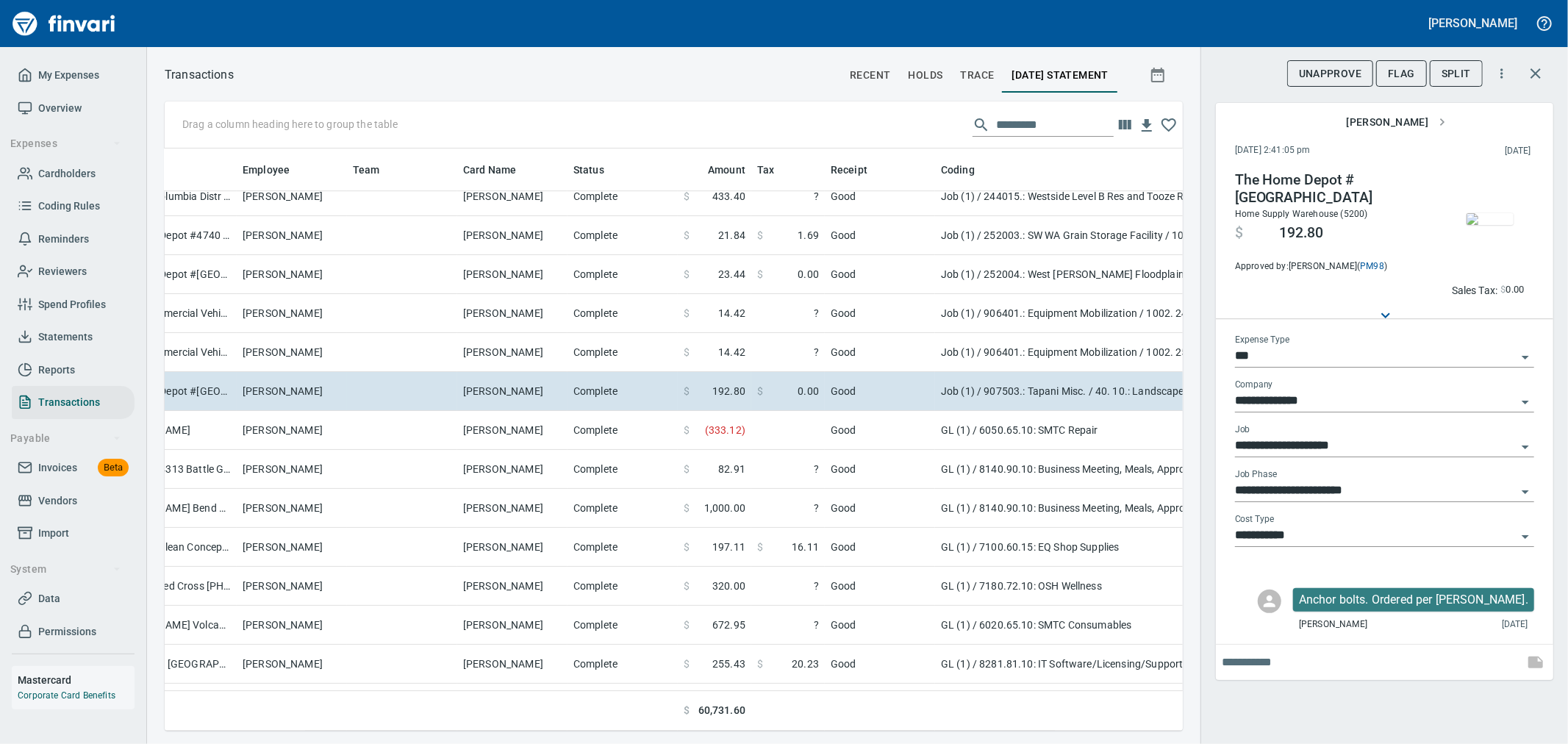
click at [1537, 76] on icon "button" at bounding box center [1536, 74] width 18 height 18
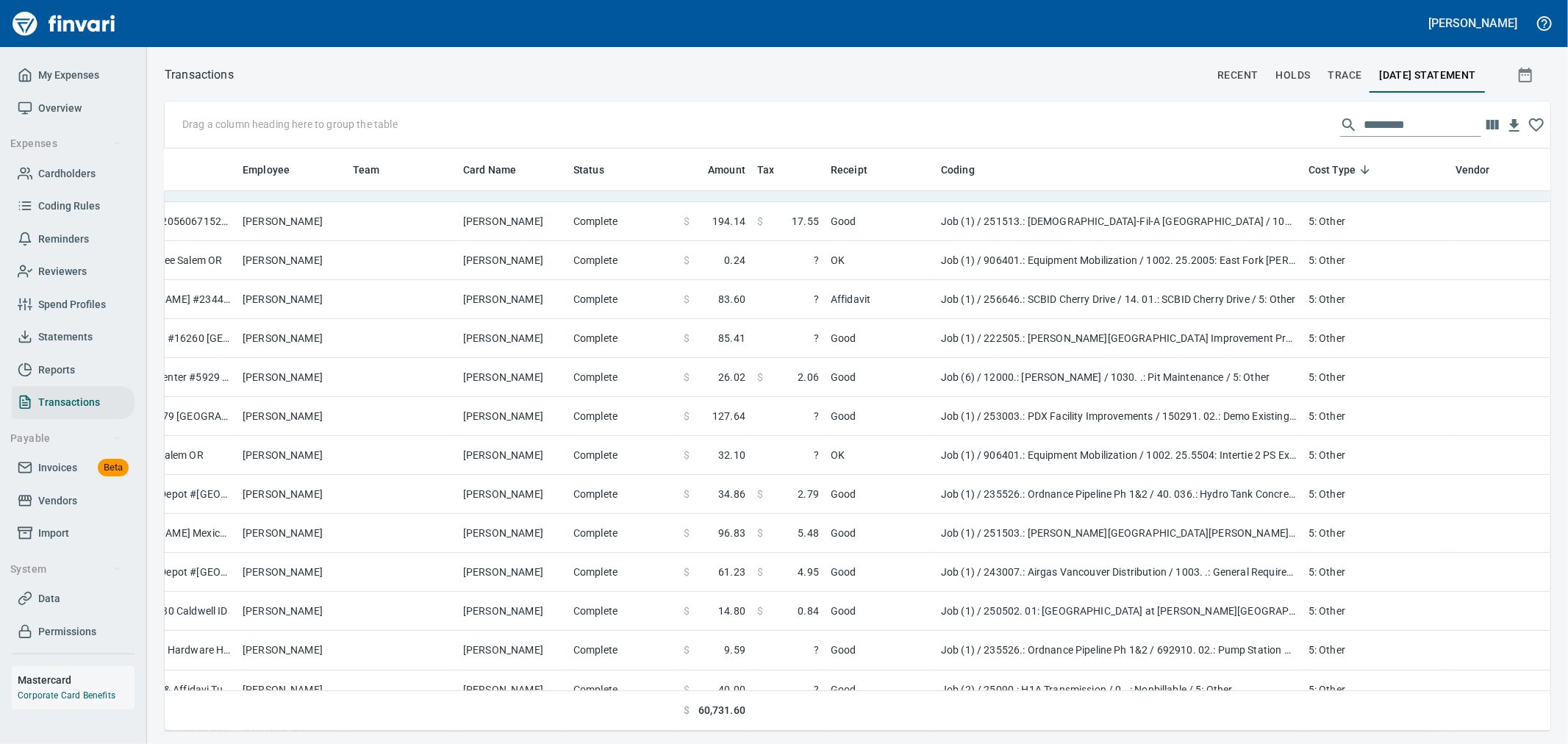
scroll to position [0, 235]
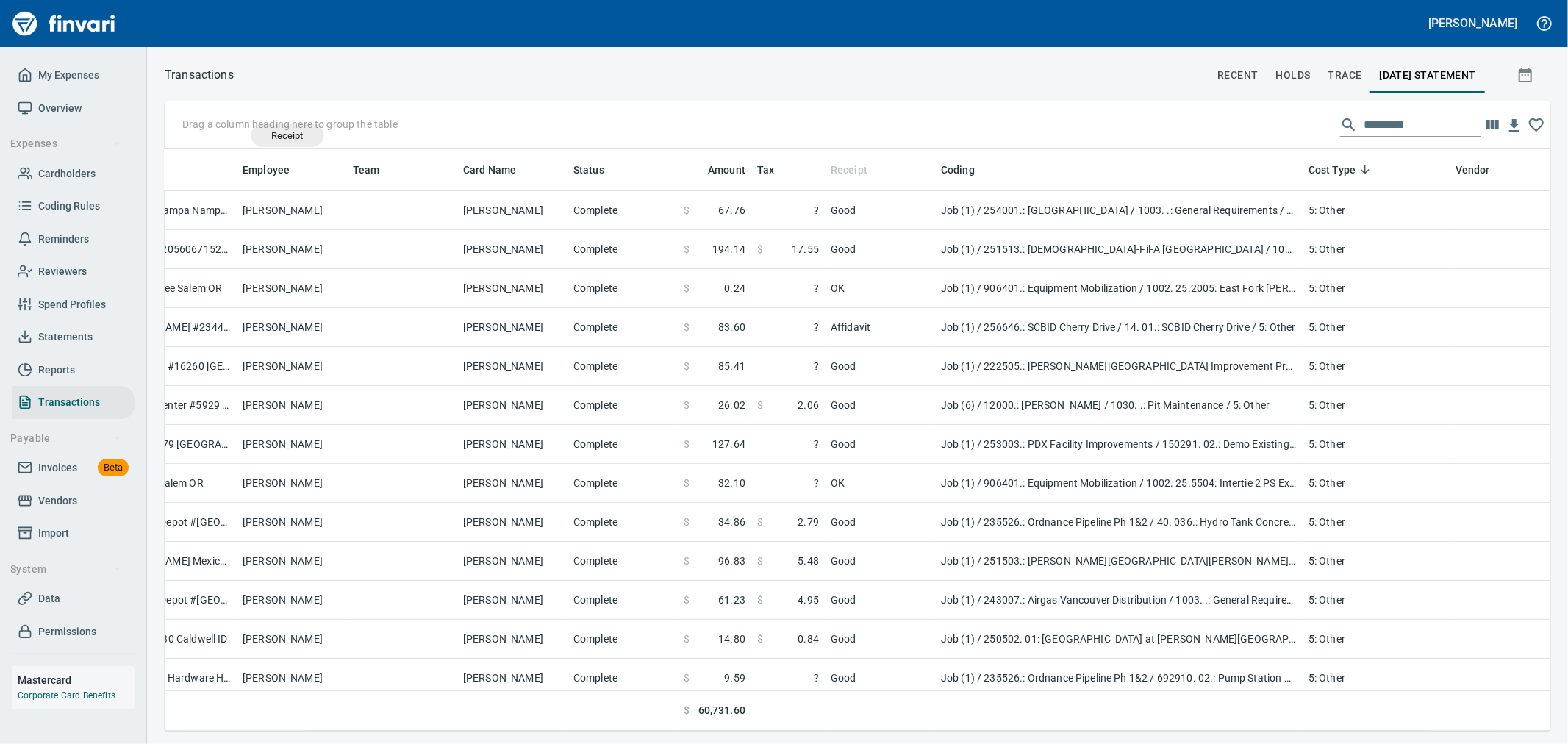
drag, startPoint x: 846, startPoint y: 174, endPoint x: 287, endPoint y: 135, distance: 560.4
click at [287, 135] on body "Aaron Deister My Expenses Overview Expenses Cardholders Coding Rules Reminders …" at bounding box center [784, 372] width 1568 height 744
drag, startPoint x: 834, startPoint y: 172, endPoint x: 215, endPoint y: 126, distance: 620.7
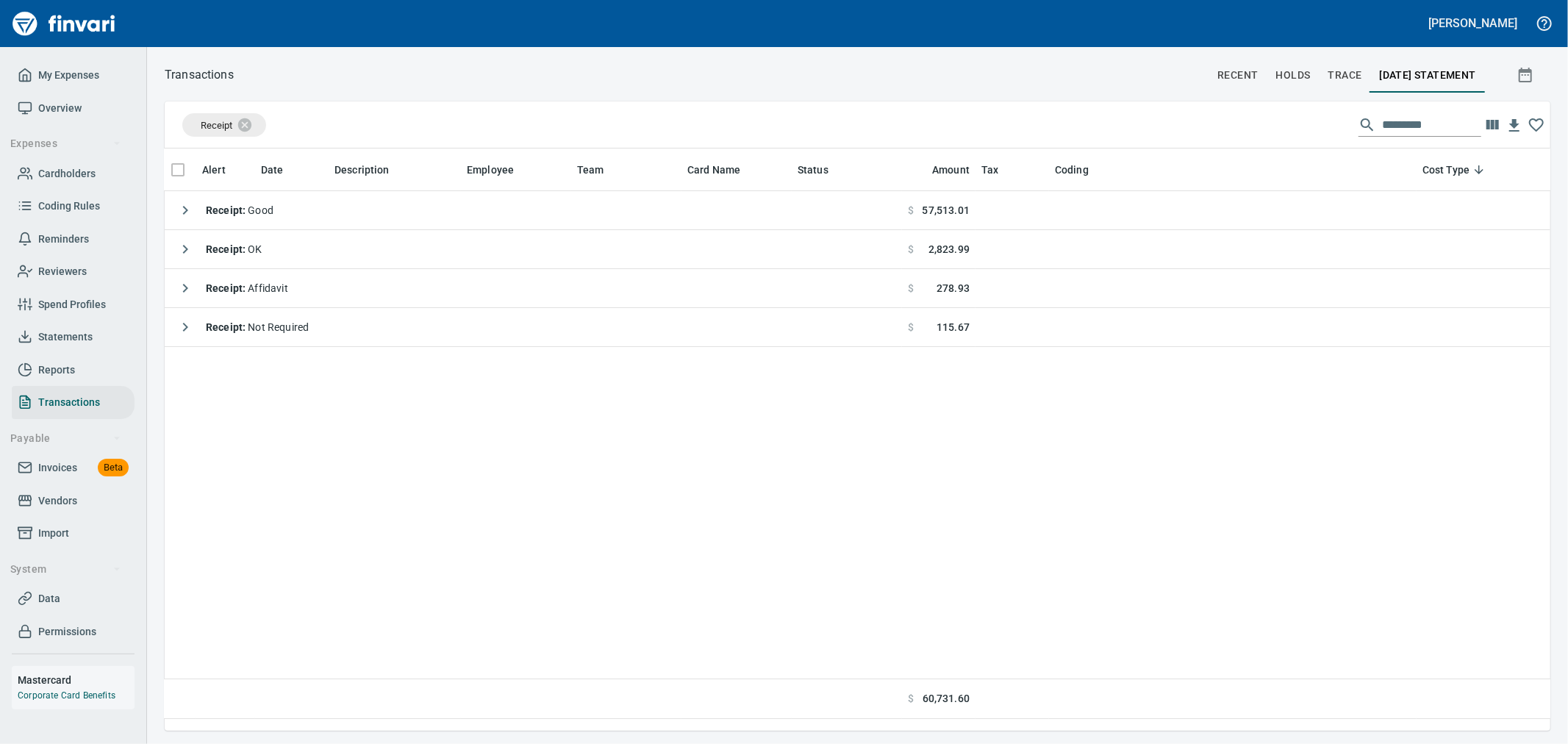
scroll to position [0, 0]
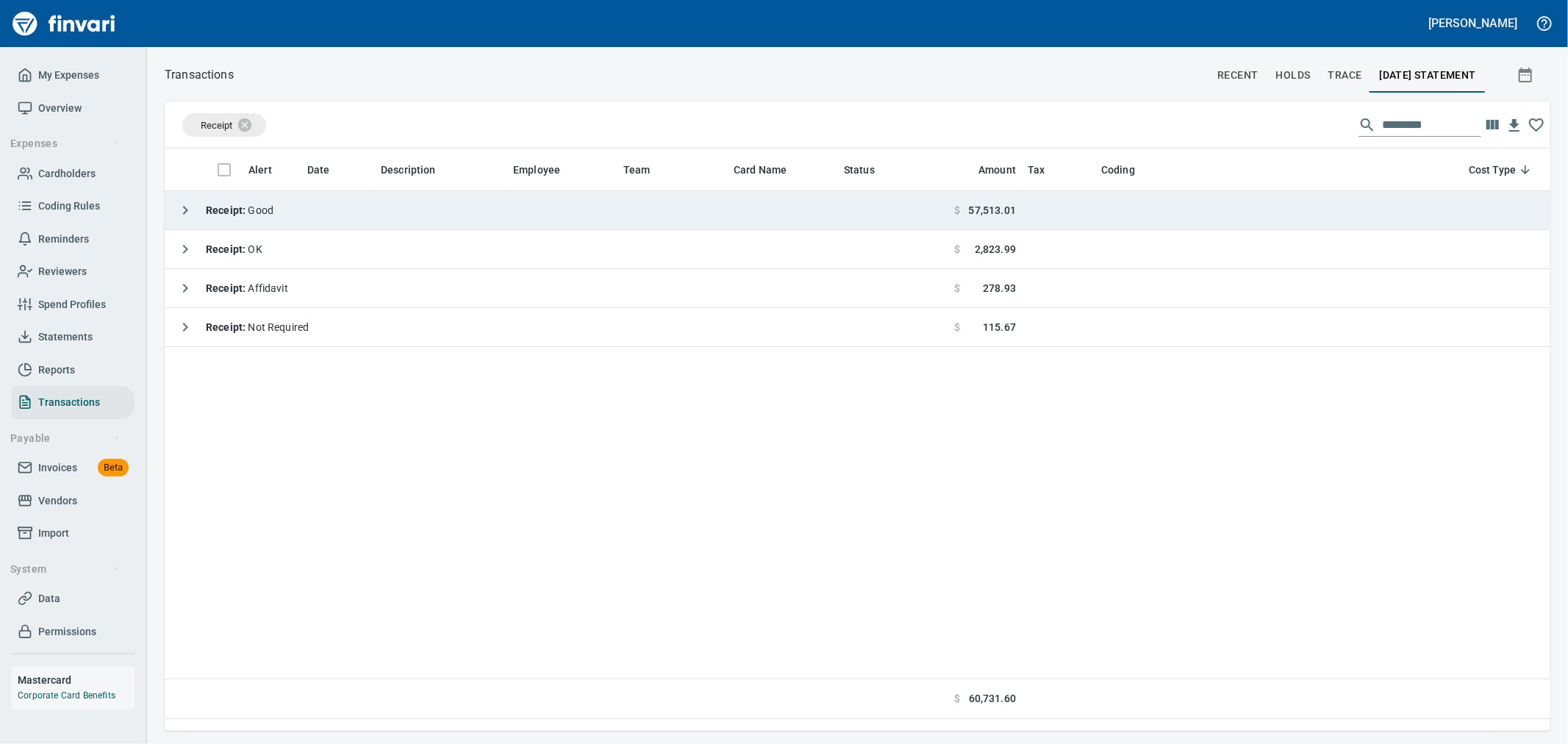
click at [187, 208] on icon "button" at bounding box center [185, 210] width 18 height 18
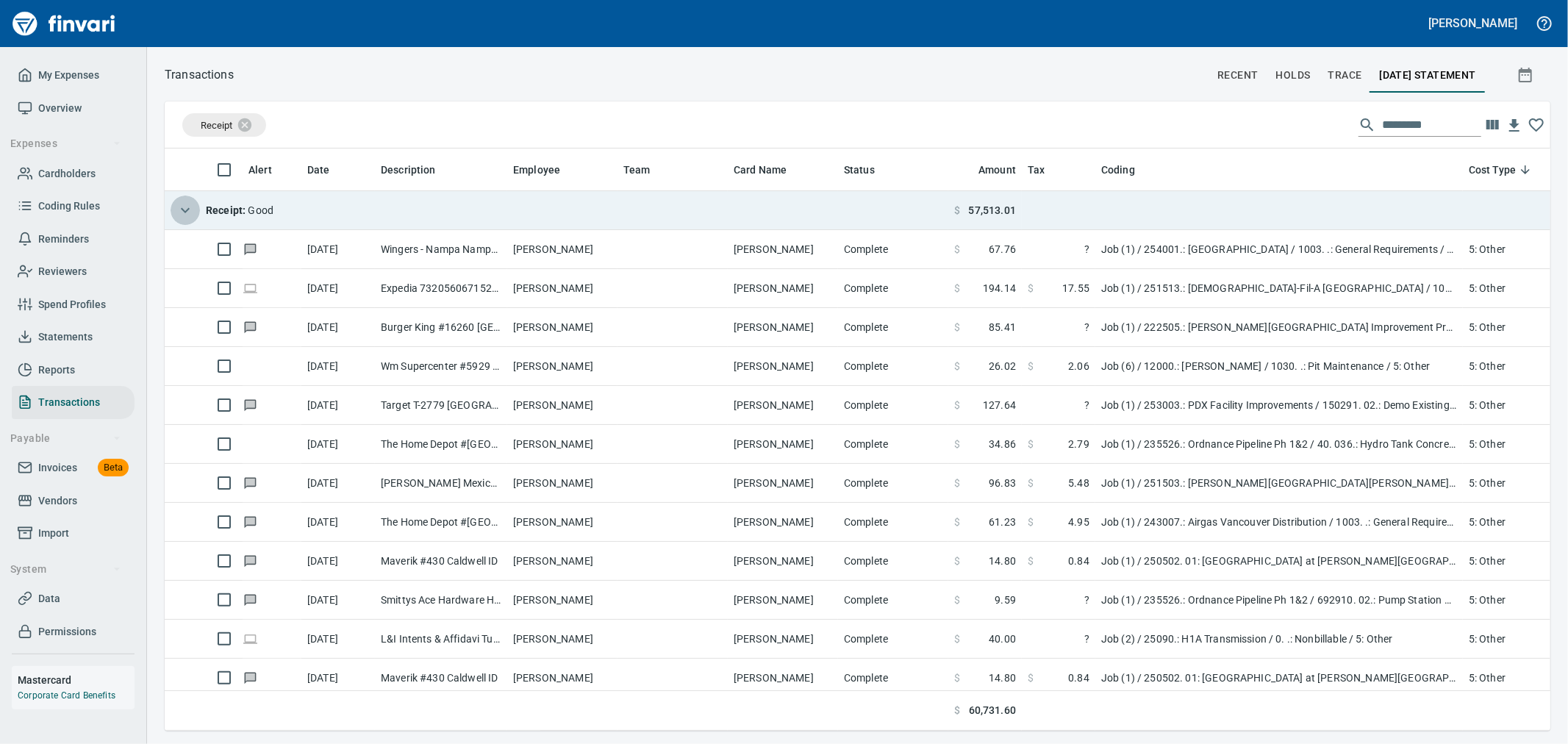
click at [187, 208] on icon "button" at bounding box center [185, 210] width 18 height 18
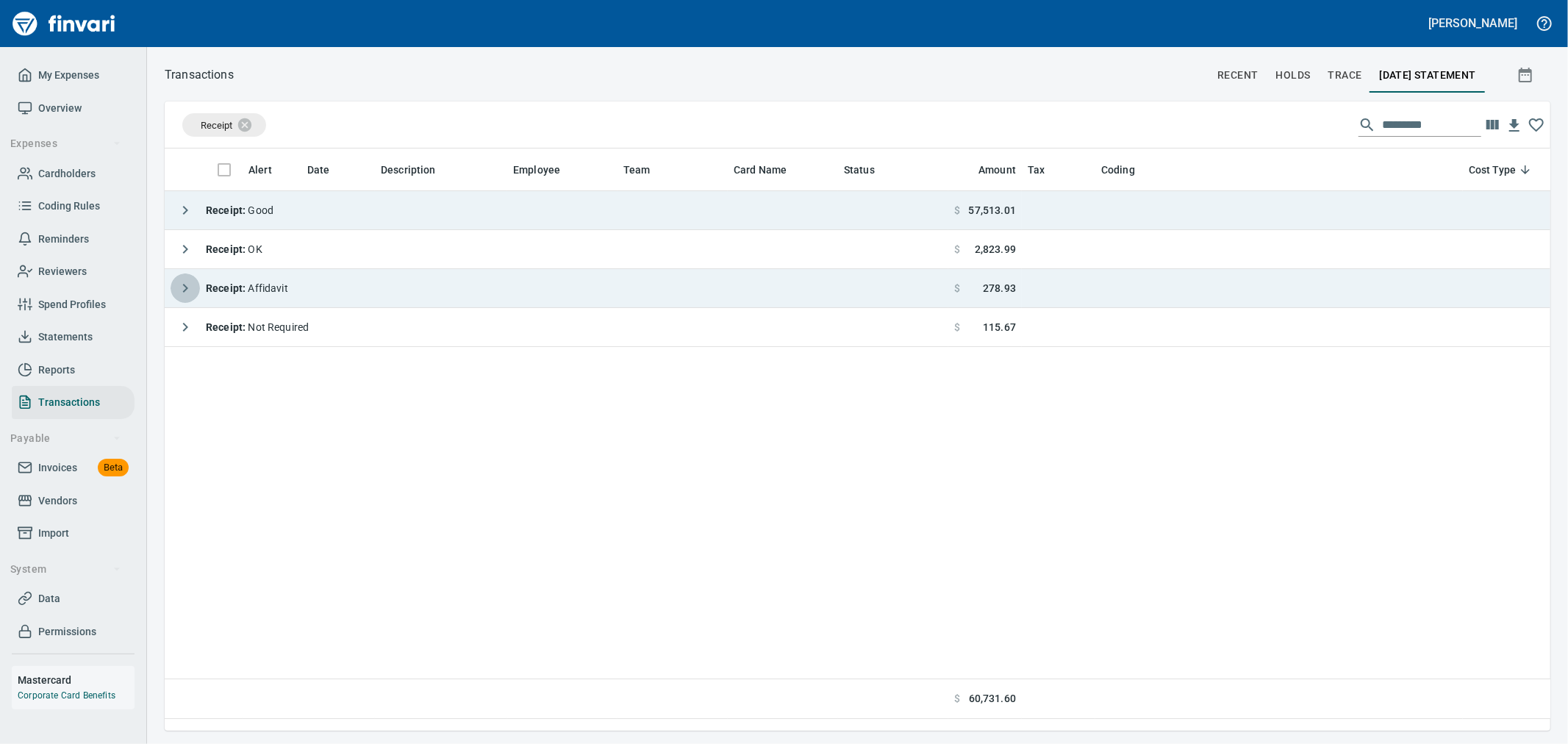
click at [180, 292] on icon "button" at bounding box center [185, 288] width 18 height 18
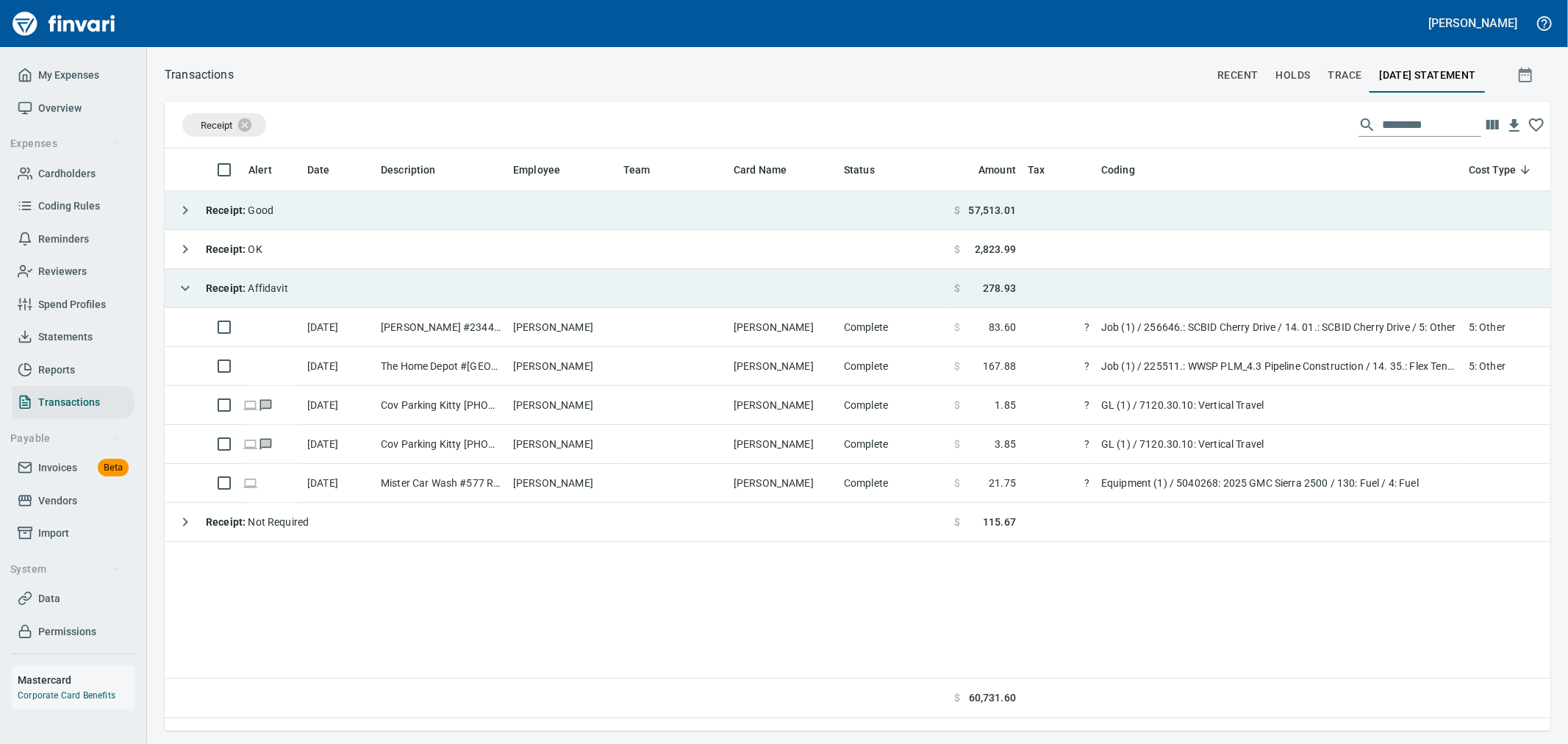
click at [238, 292] on strong "Receipt :" at bounding box center [227, 288] width 42 height 12
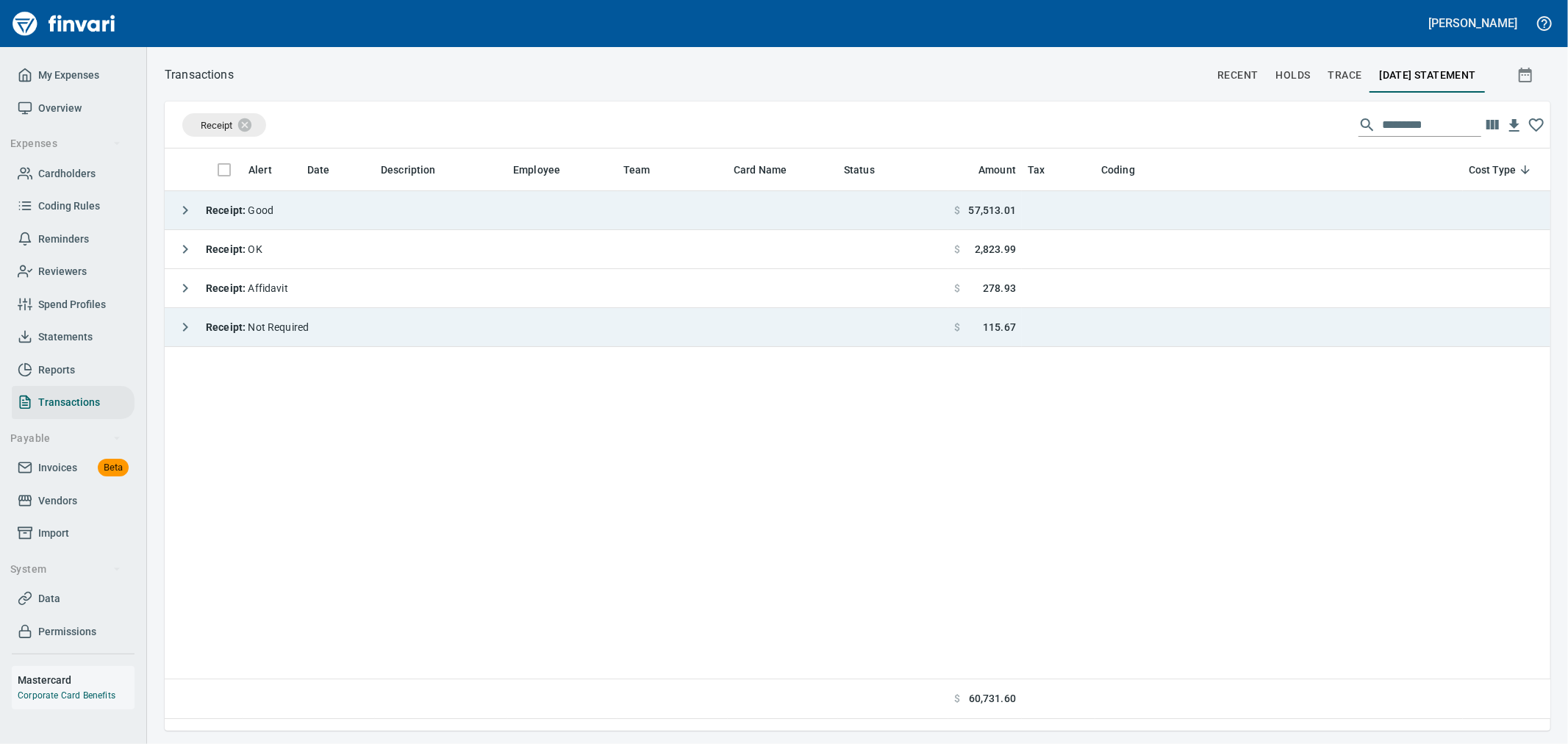
click at [243, 327] on strong "Receipt :" at bounding box center [227, 327] width 42 height 12
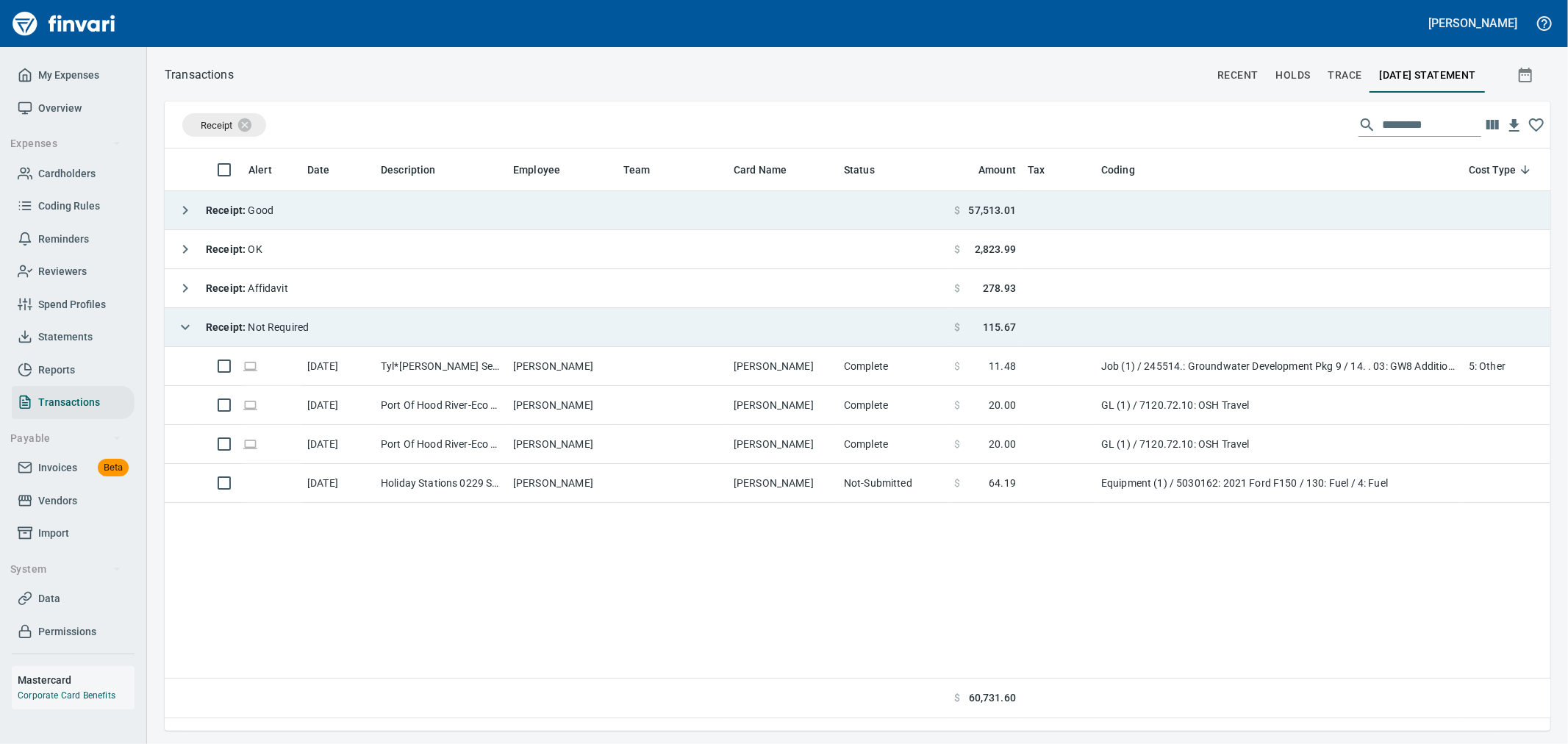
click at [243, 327] on strong "Receipt :" at bounding box center [227, 327] width 42 height 12
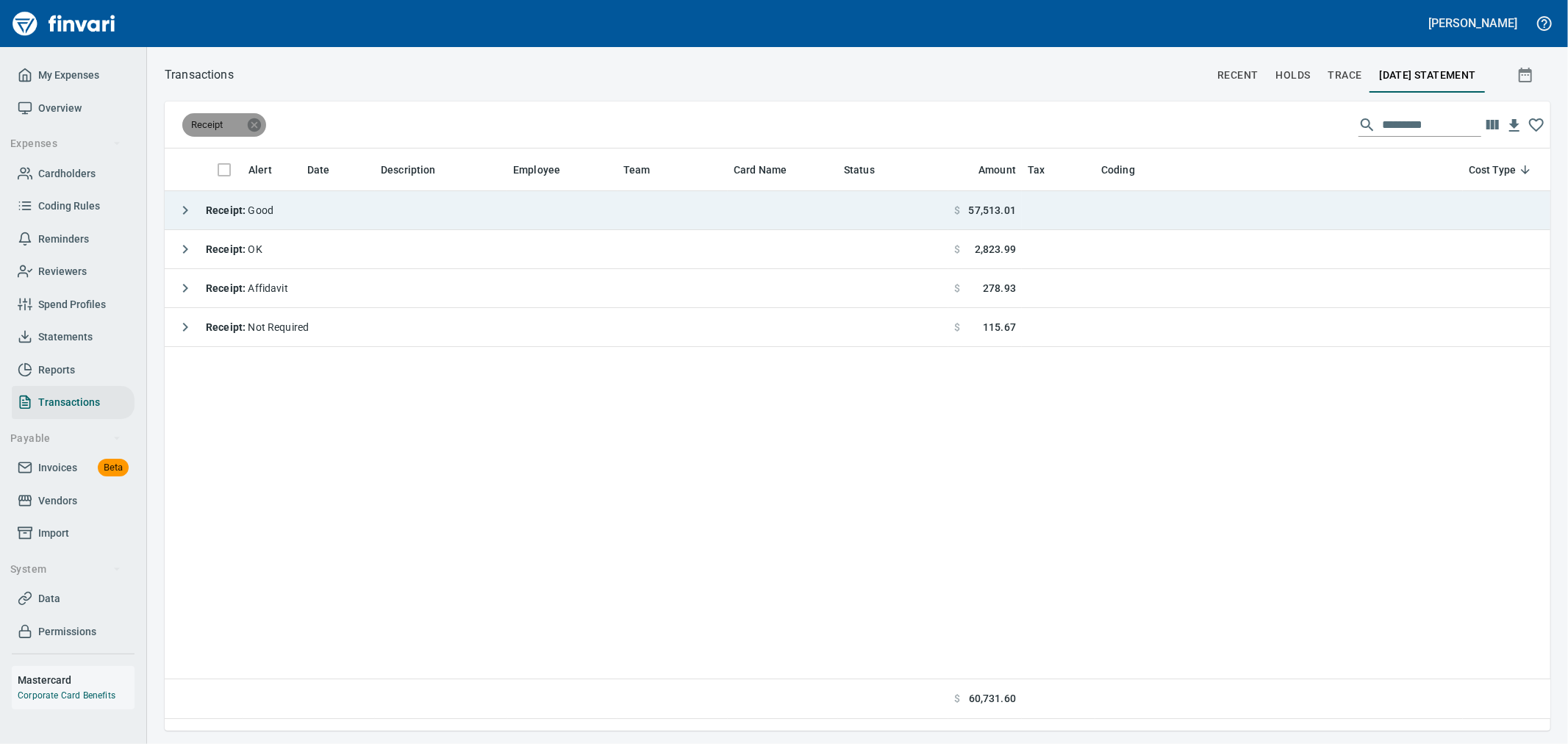
click at [250, 126] on icon at bounding box center [254, 124] width 13 height 13
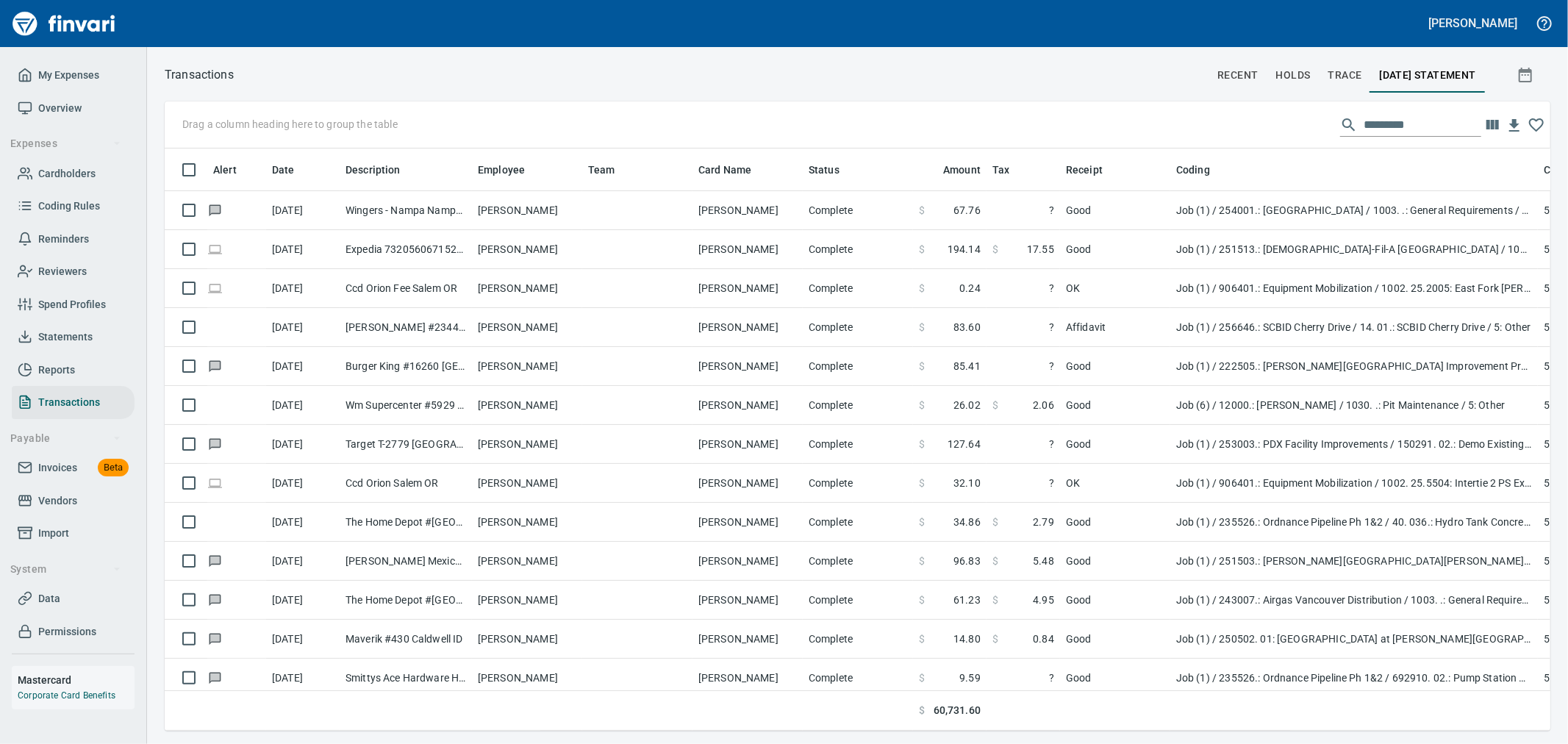
click at [1412, 124] on input "text" at bounding box center [1423, 124] width 118 height 23
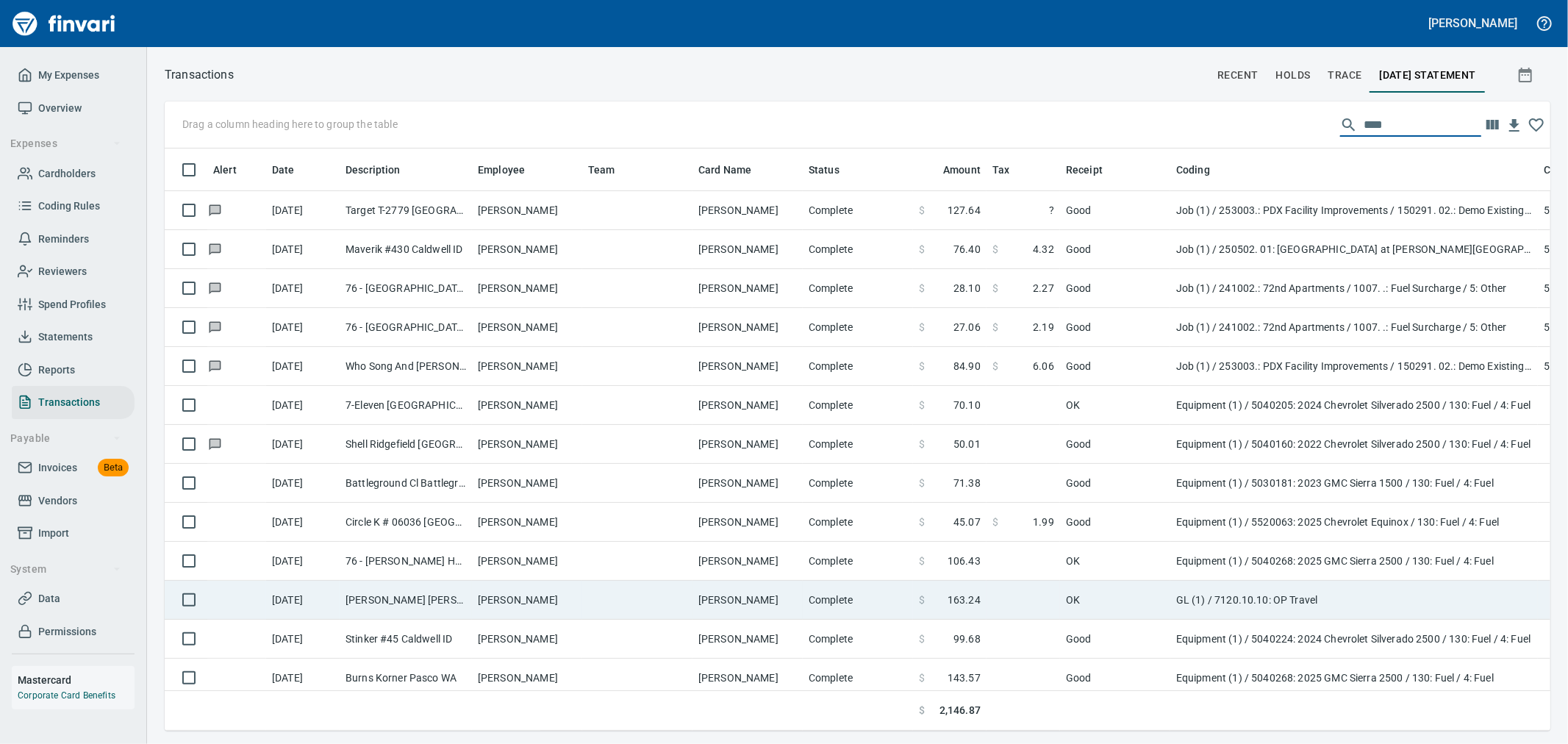
type input "****"
click at [858, 594] on td "Complete" at bounding box center [858, 600] width 111 height 39
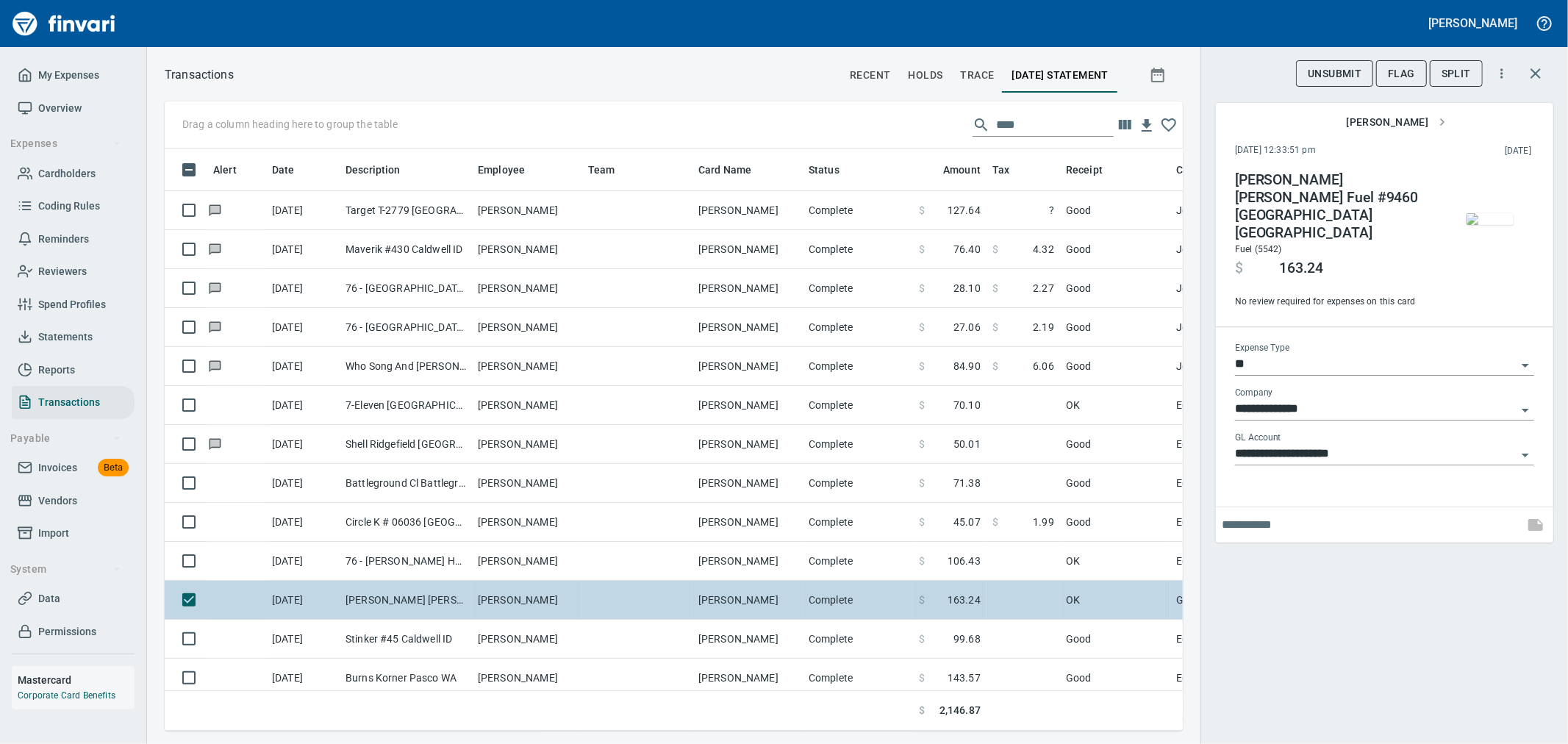
scroll to position [557, 994]
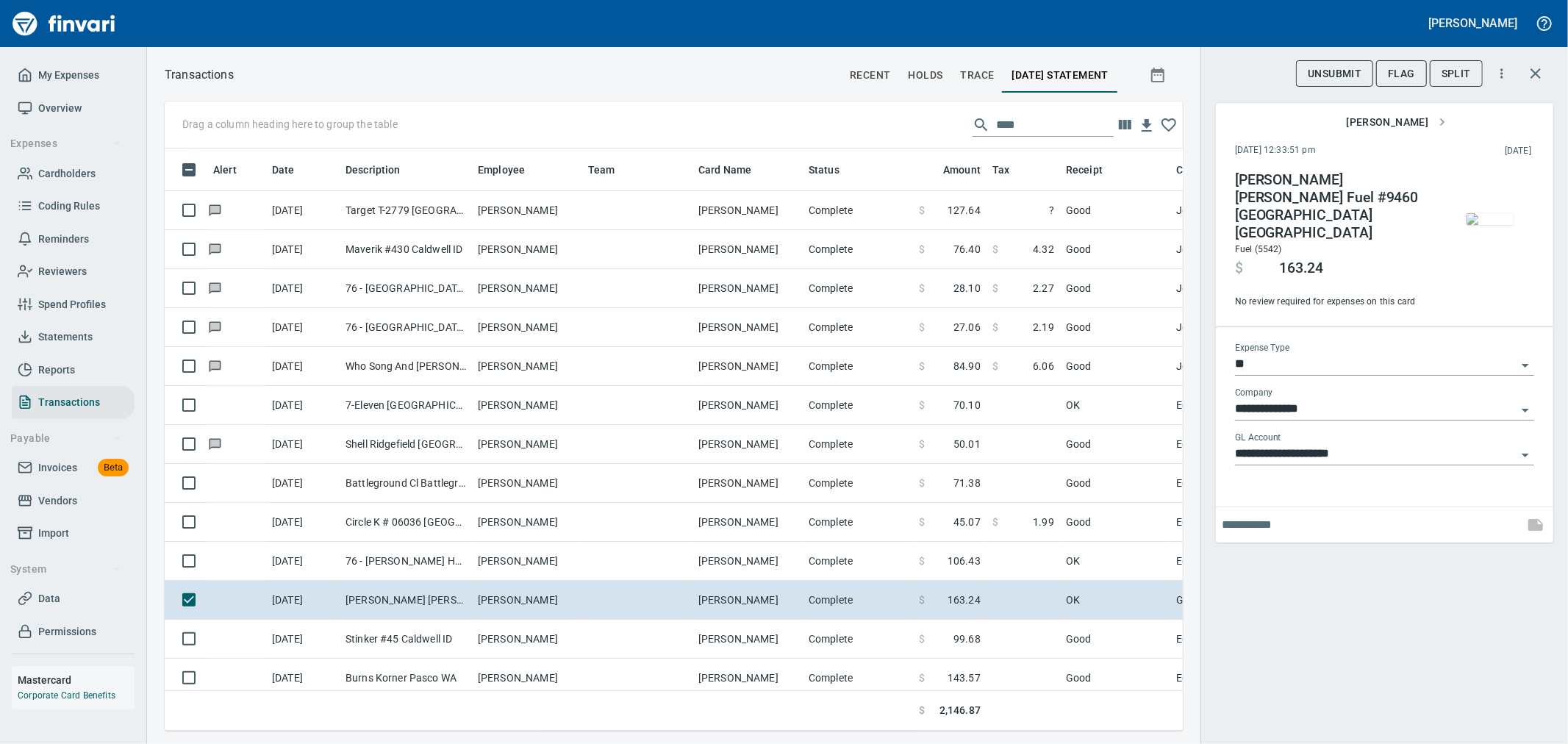
click at [1500, 225] on img "button" at bounding box center [1490, 219] width 47 height 12
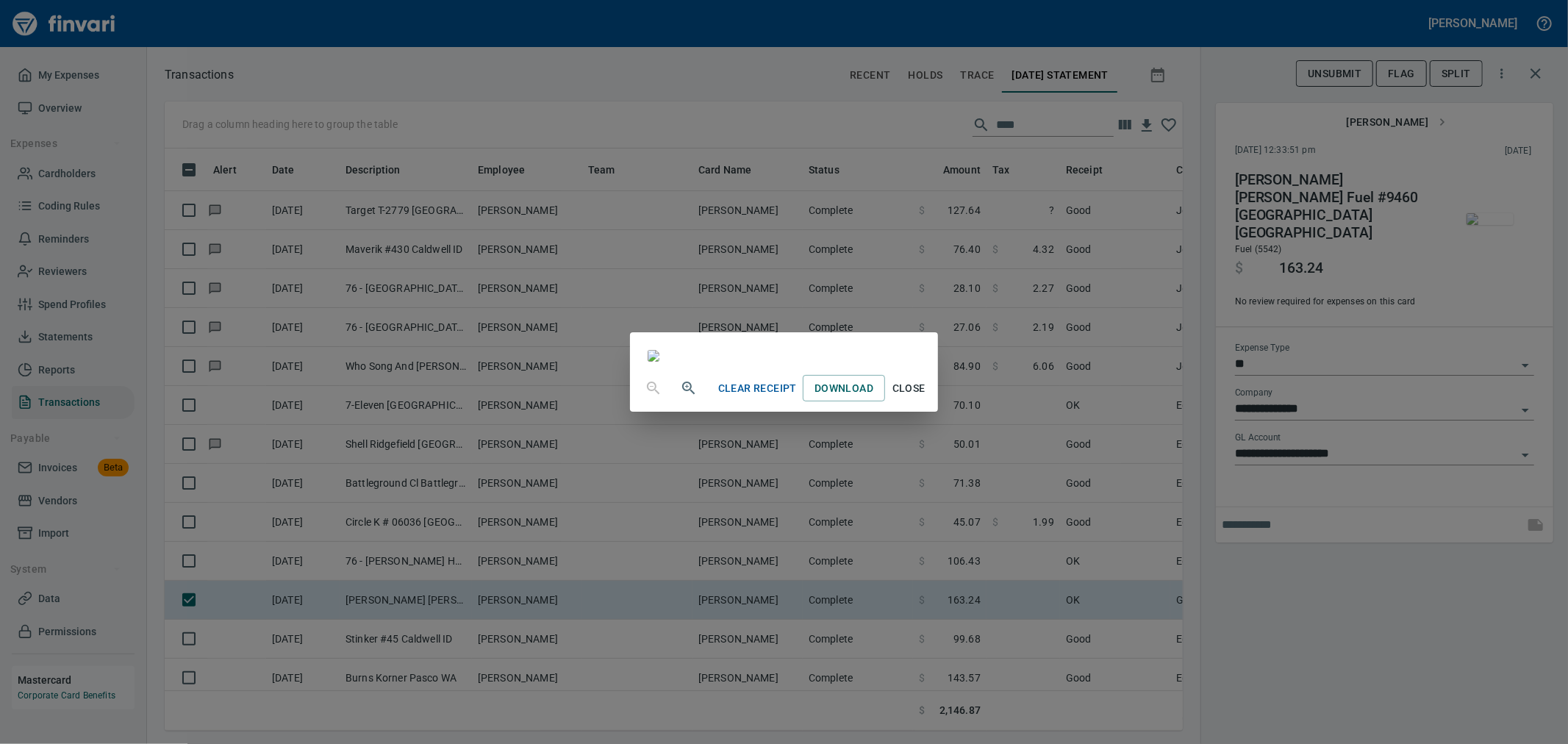
click at [1284, 654] on div "Clear Receipt Download Close" at bounding box center [784, 372] width 1568 height 744
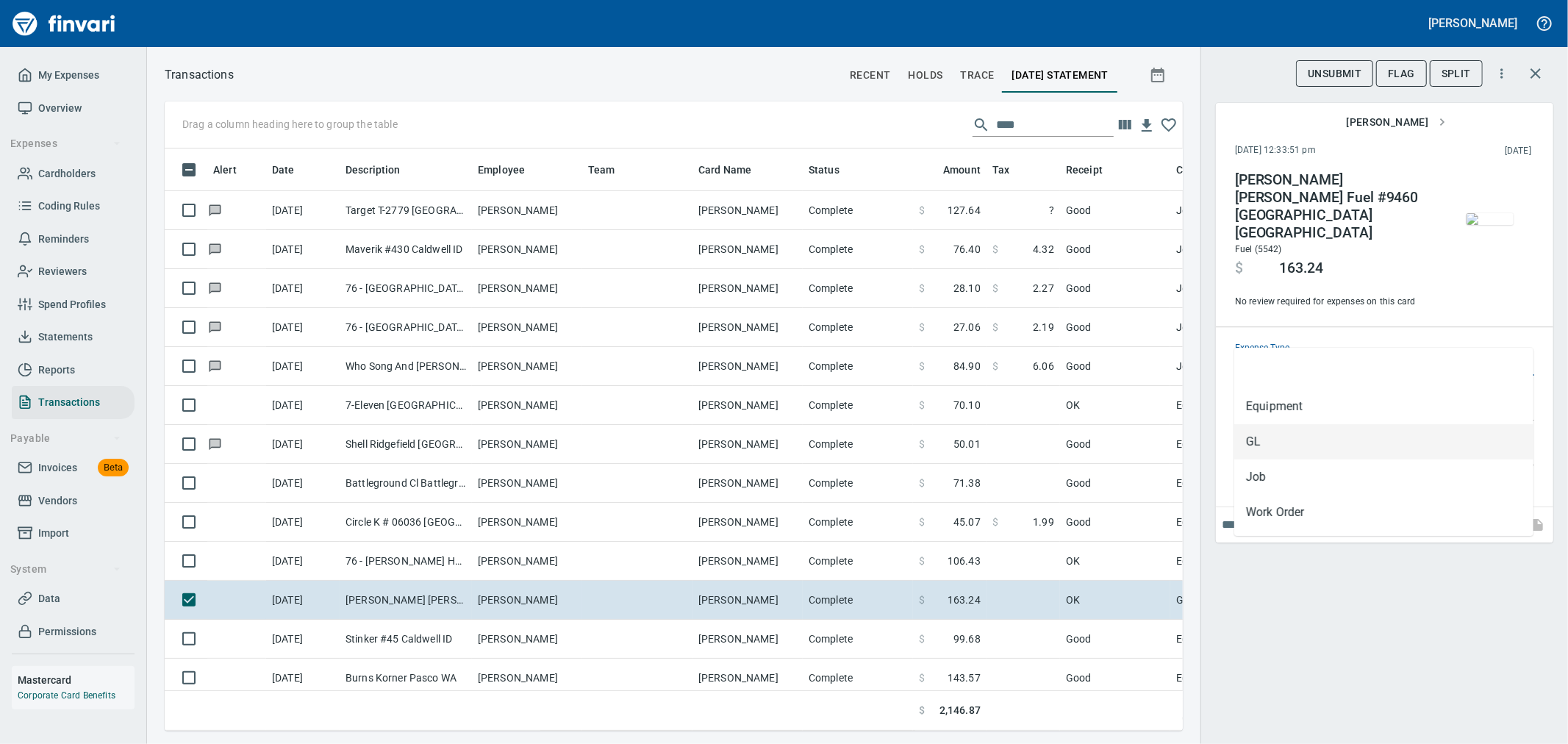
click at [1334, 355] on input "**" at bounding box center [1376, 364] width 282 height 20
click at [1328, 409] on li "Equipment" at bounding box center [1384, 406] width 299 height 36
type input "*********"
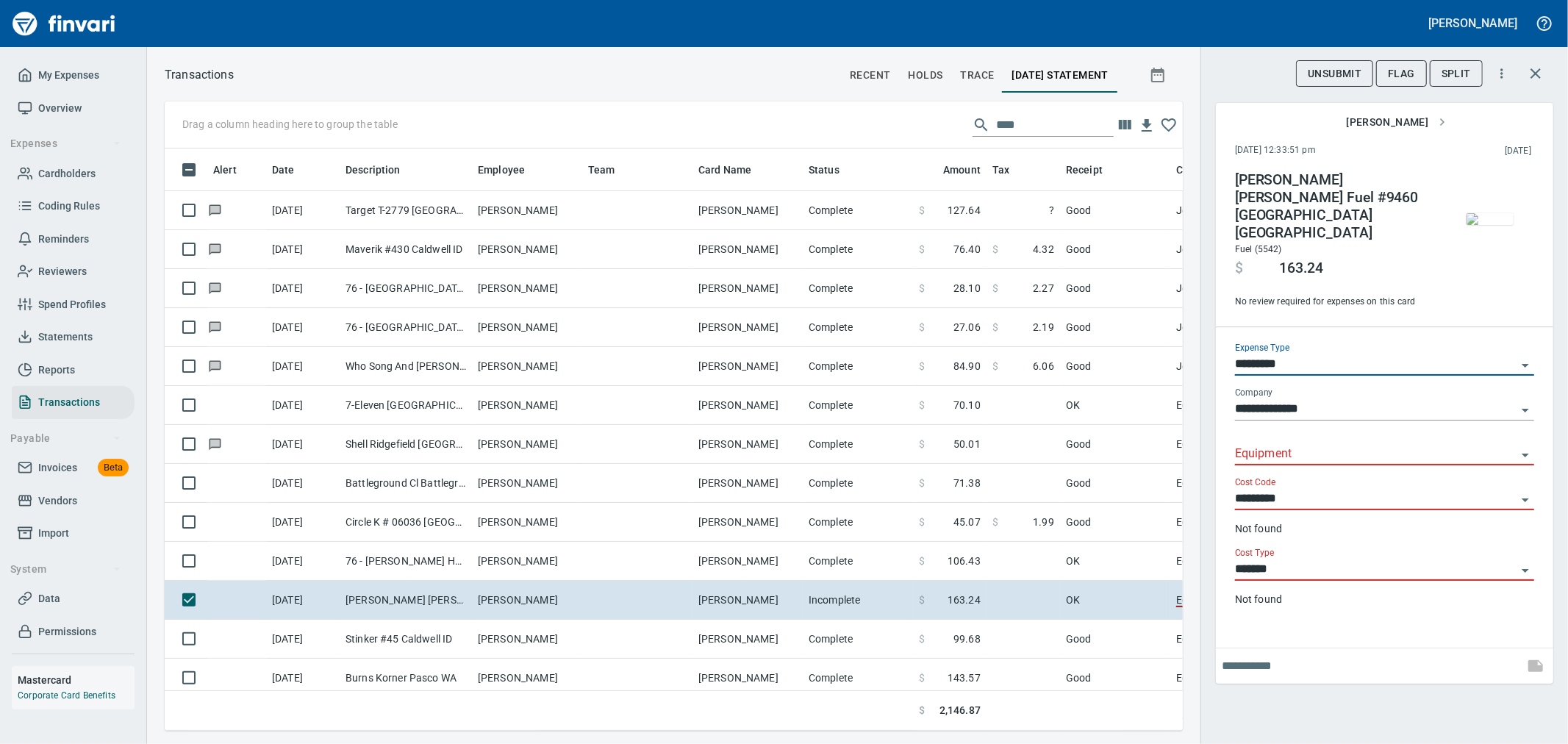
click at [1333, 444] on input "Equipment" at bounding box center [1376, 454] width 282 height 20
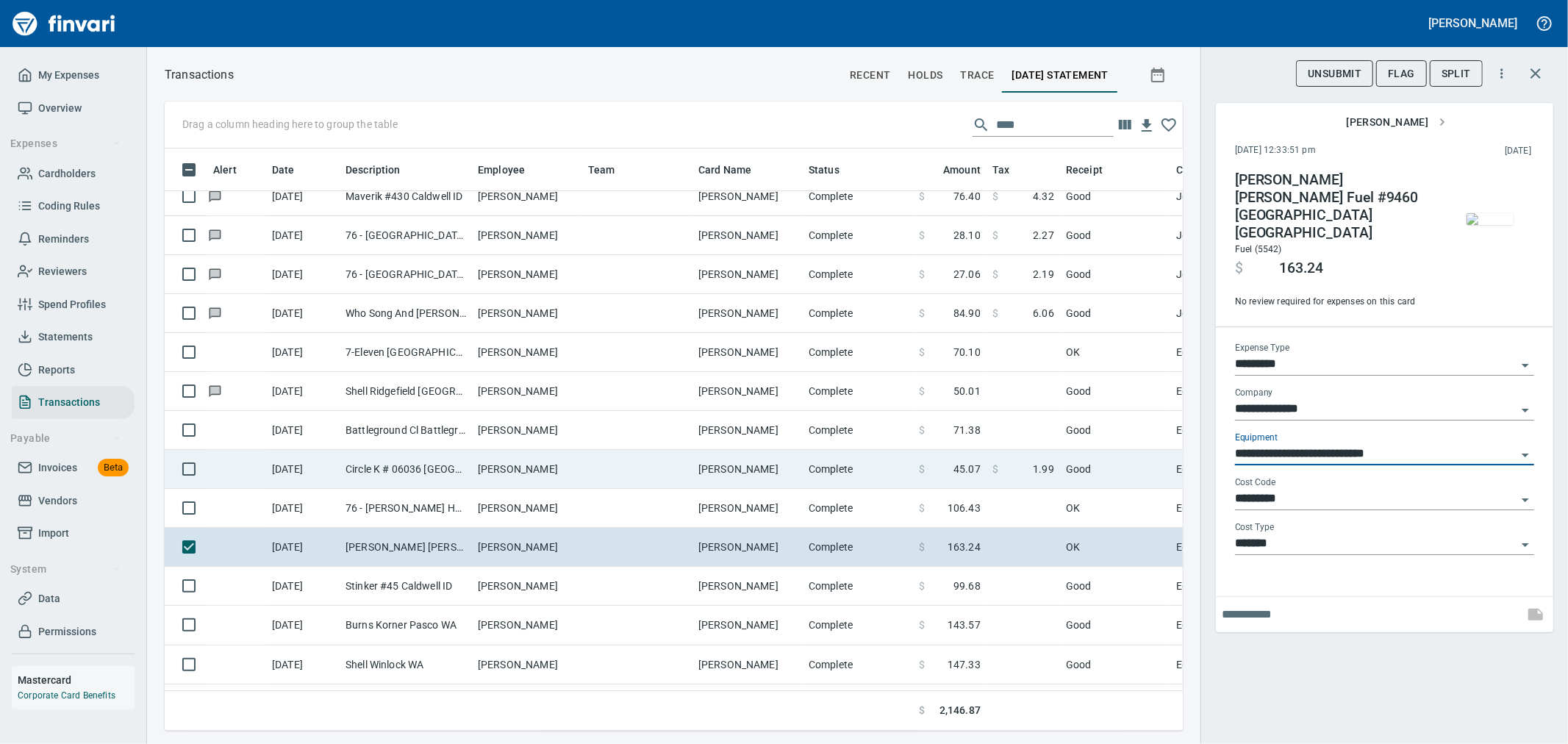
scroll to position [82, 0]
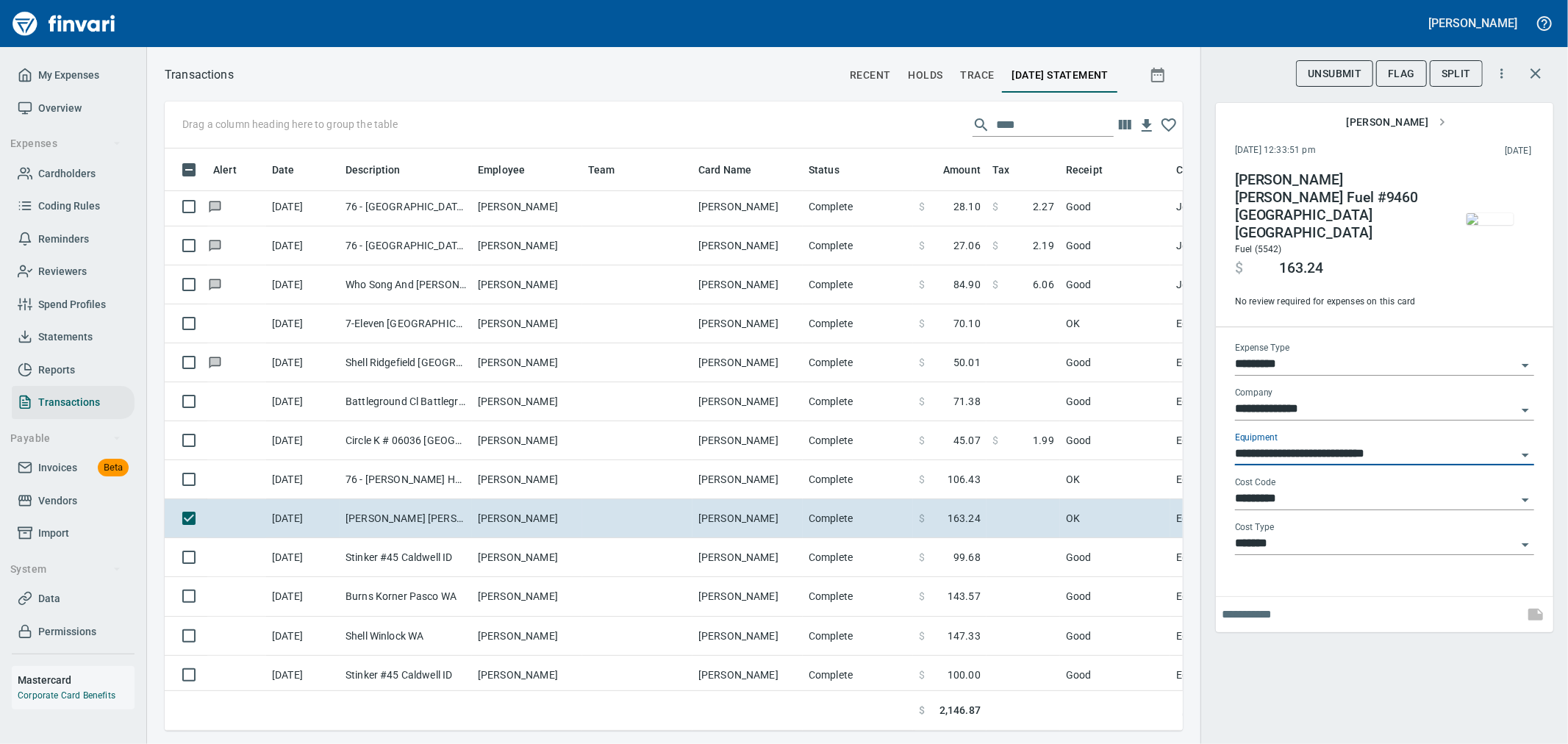
type input "**********"
click at [1531, 74] on icon "button" at bounding box center [1536, 74] width 18 height 18
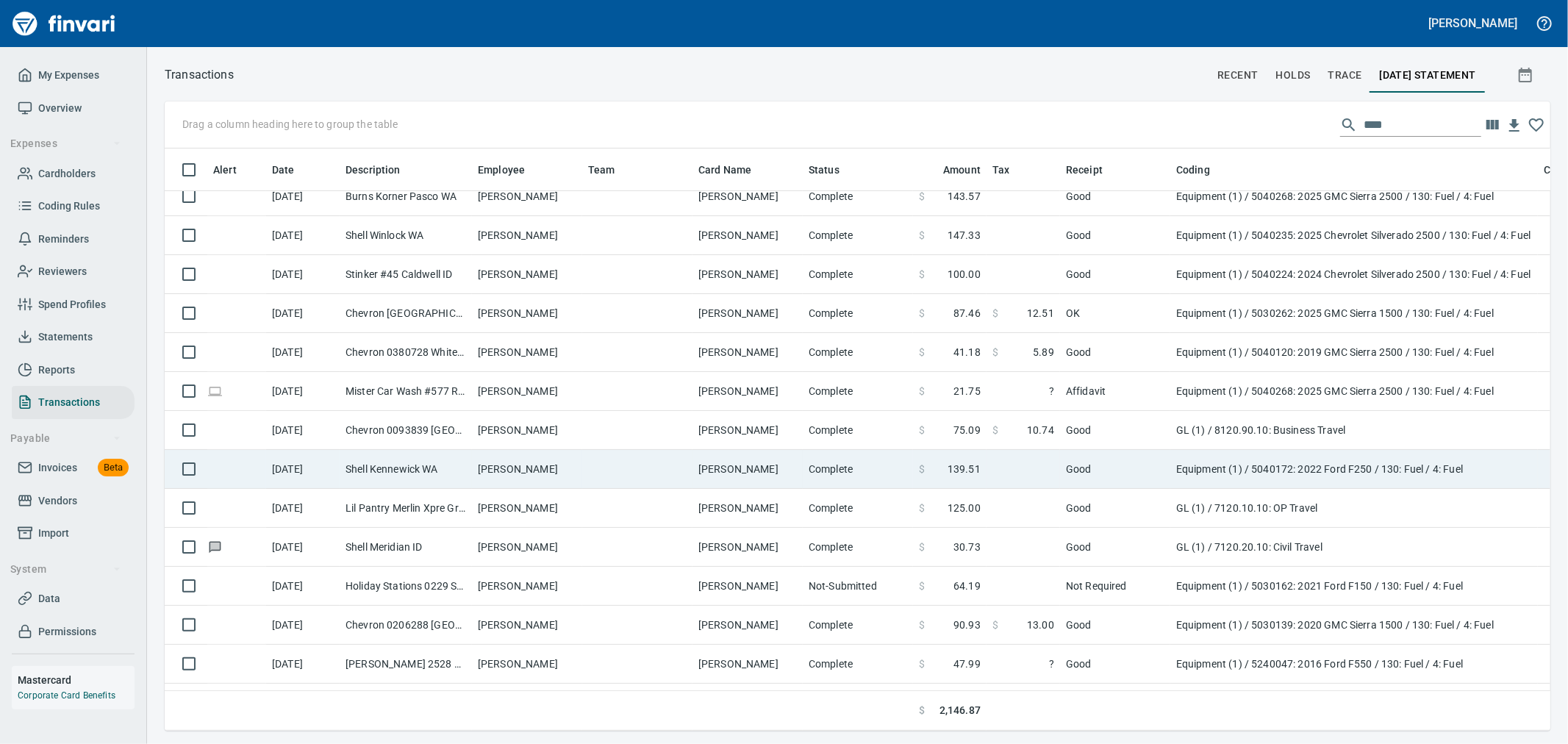
scroll to position [490, 0]
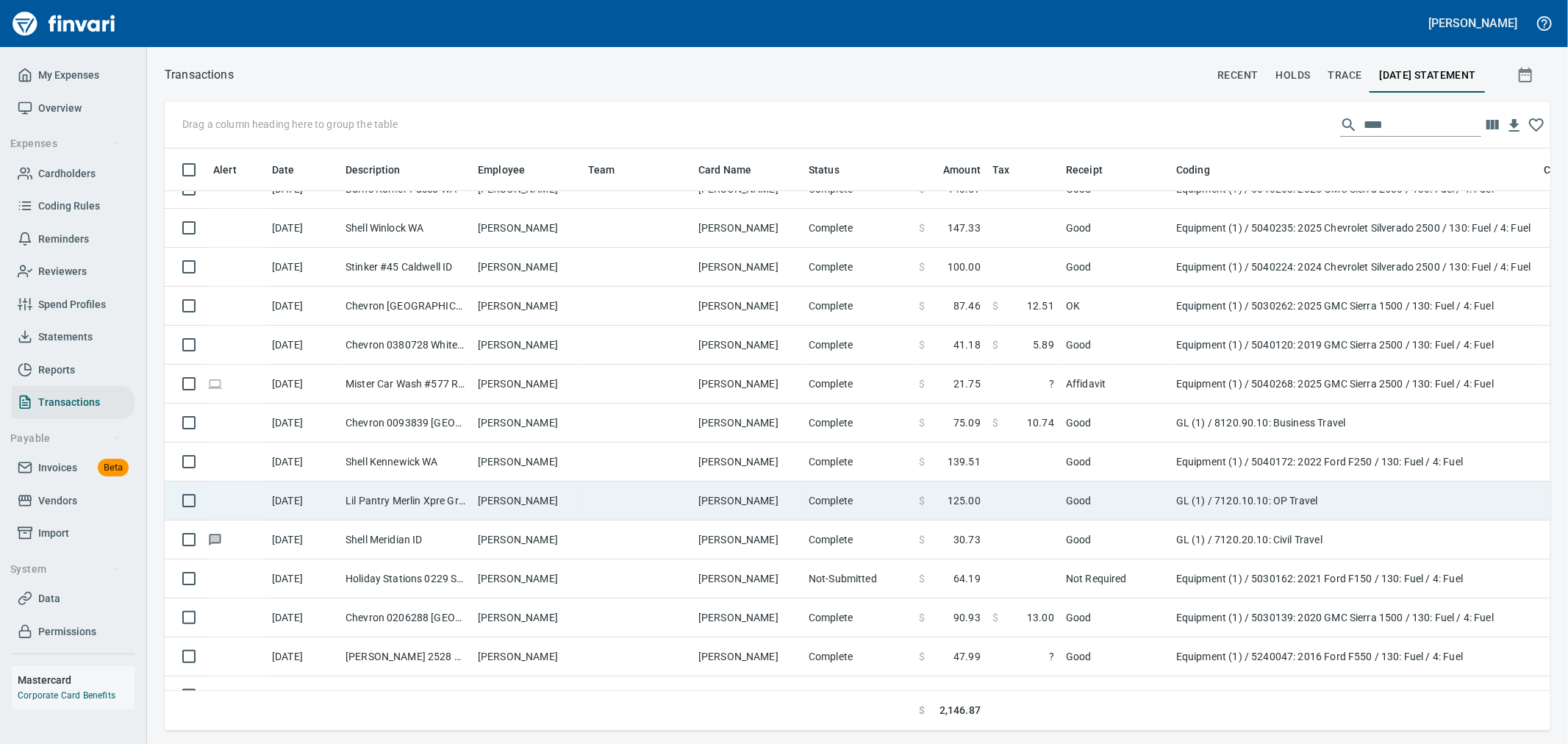
click at [1312, 511] on td "GL (1) / 7120.10.10: OP Travel" at bounding box center [1354, 501] width 368 height 39
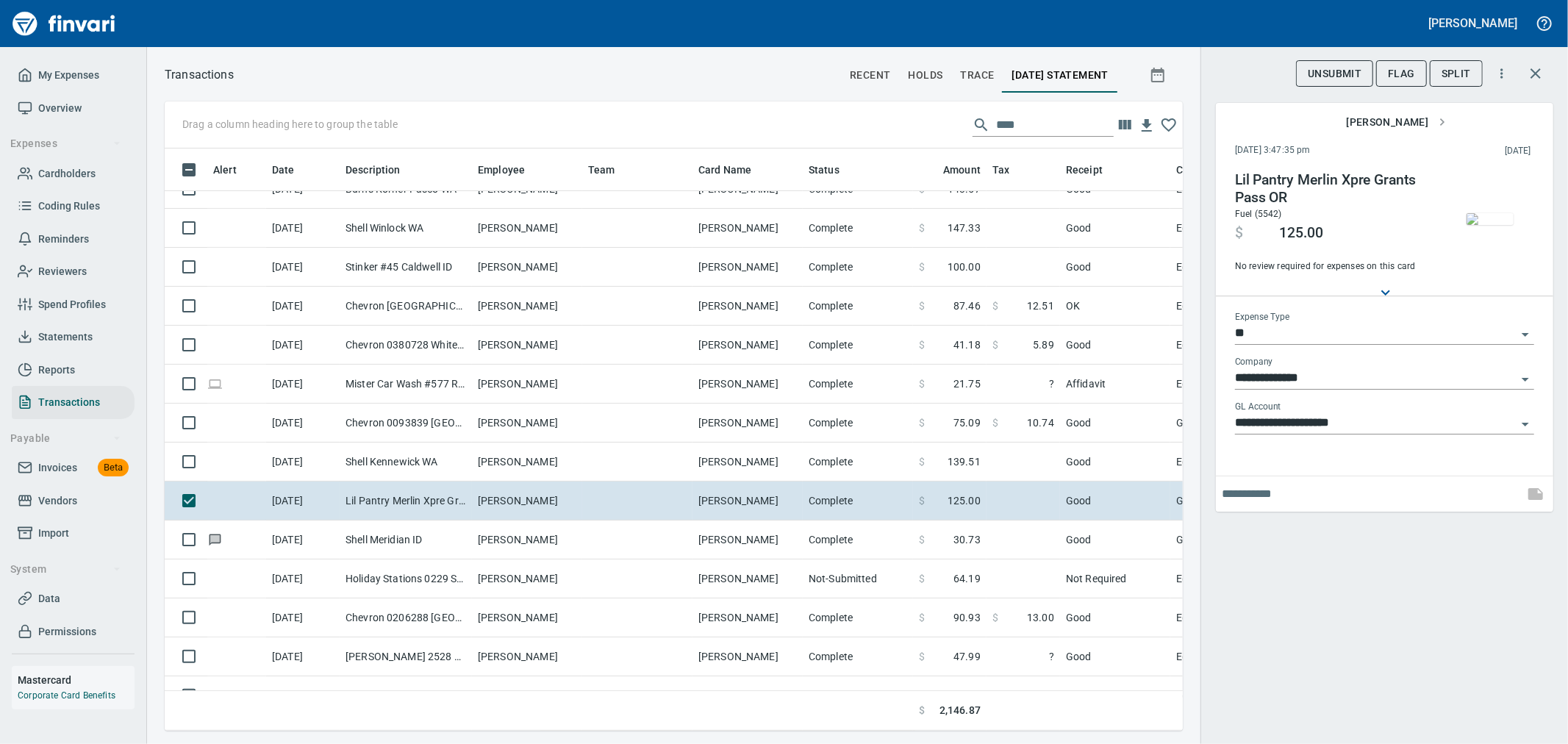
scroll to position [557, 994]
click at [1343, 315] on div "Expense Type **" at bounding box center [1385, 328] width 299 height 33
click at [1341, 329] on input "**" at bounding box center [1376, 333] width 282 height 20
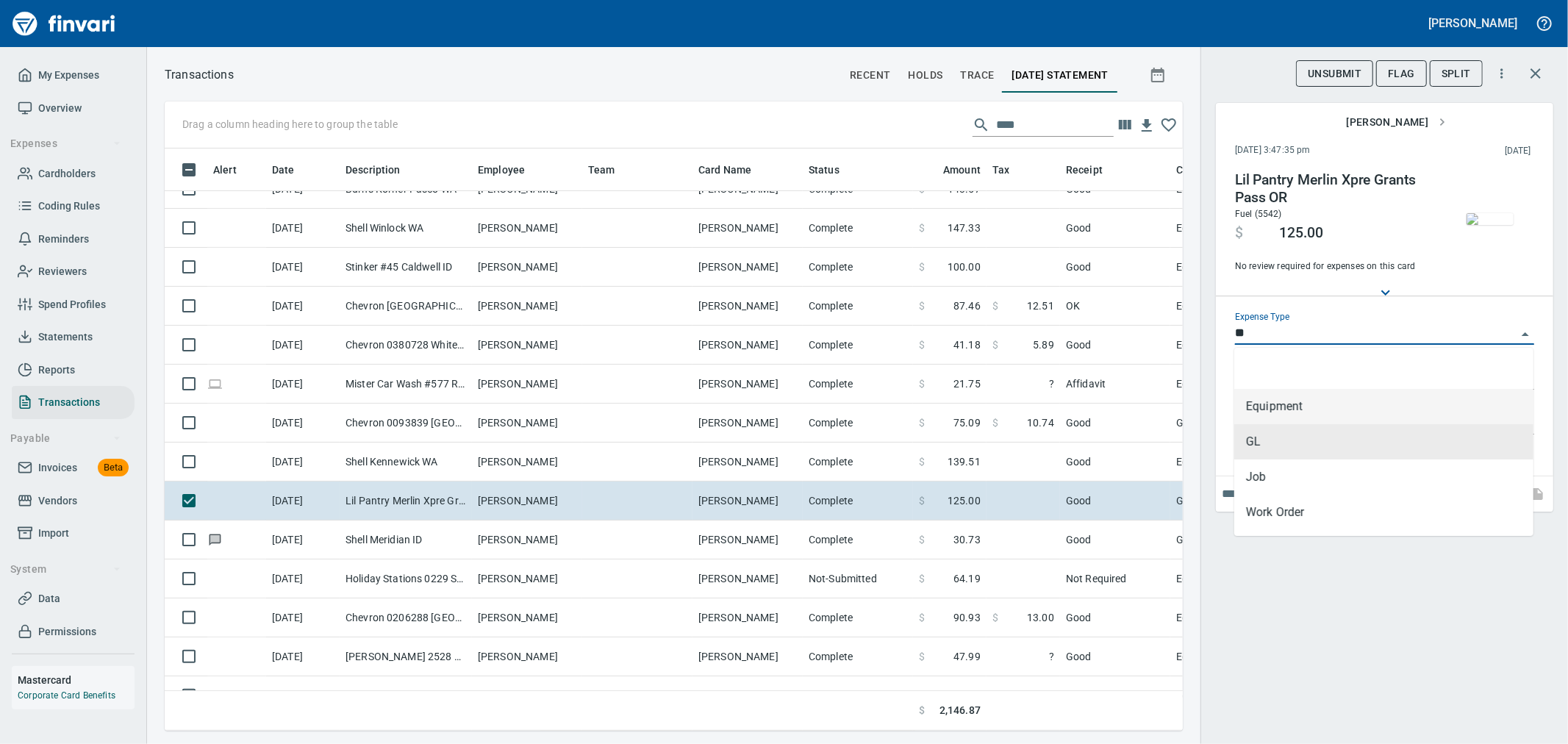
click at [1337, 407] on li "Equipment" at bounding box center [1384, 406] width 299 height 36
type input "*********"
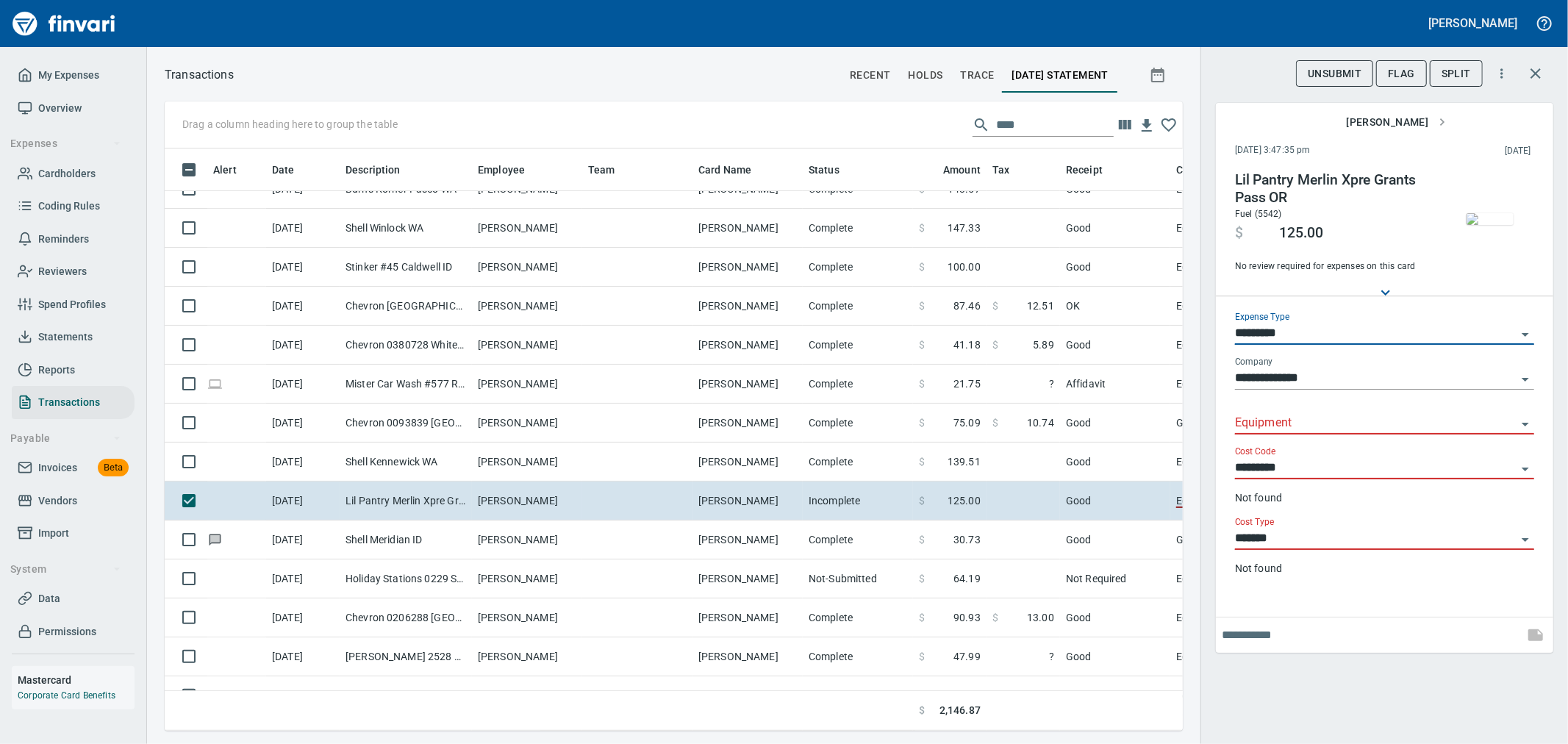
click at [1335, 418] on input "Equipment" at bounding box center [1376, 422] width 282 height 20
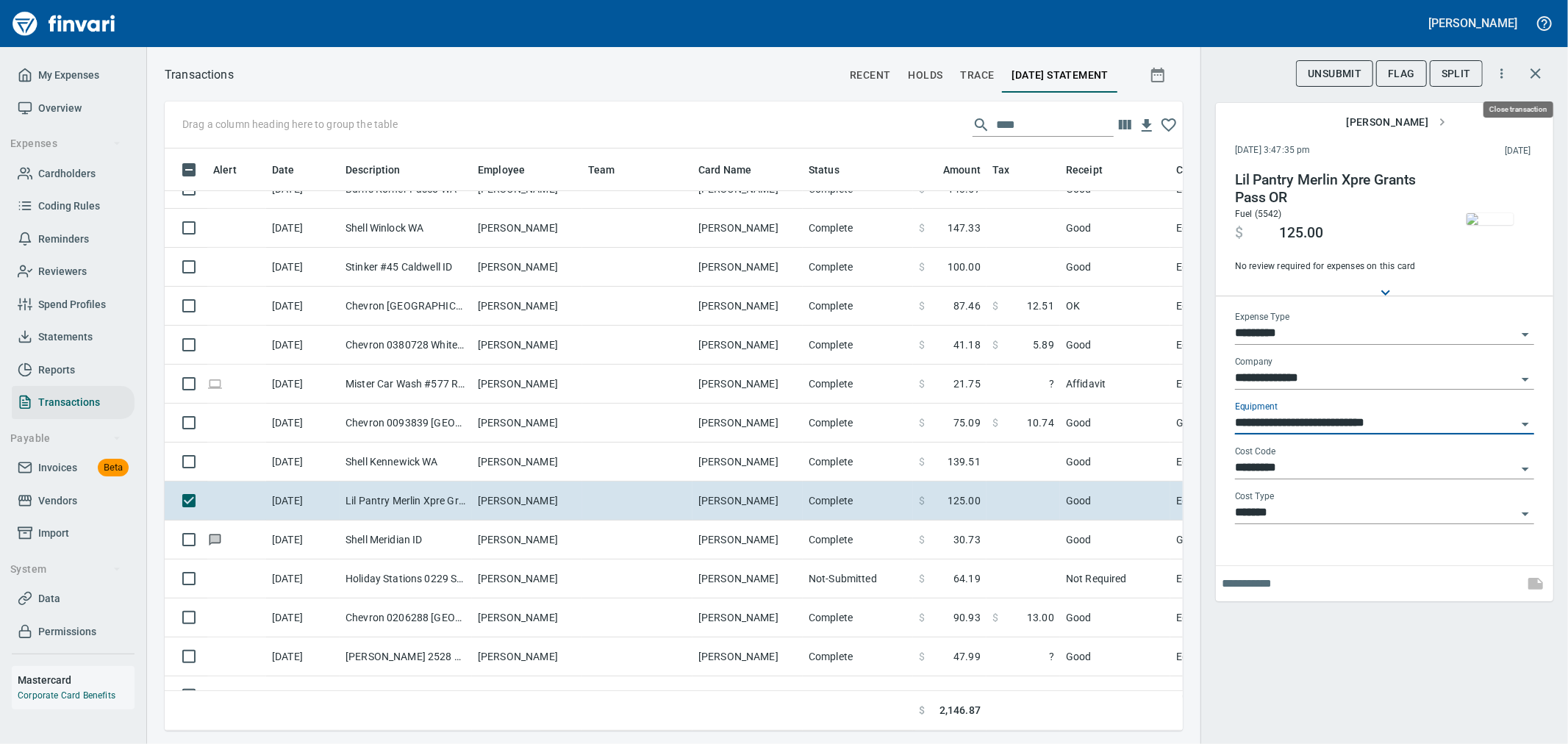
type input "**********"
click at [1534, 76] on icon "button" at bounding box center [1536, 74] width 18 height 18
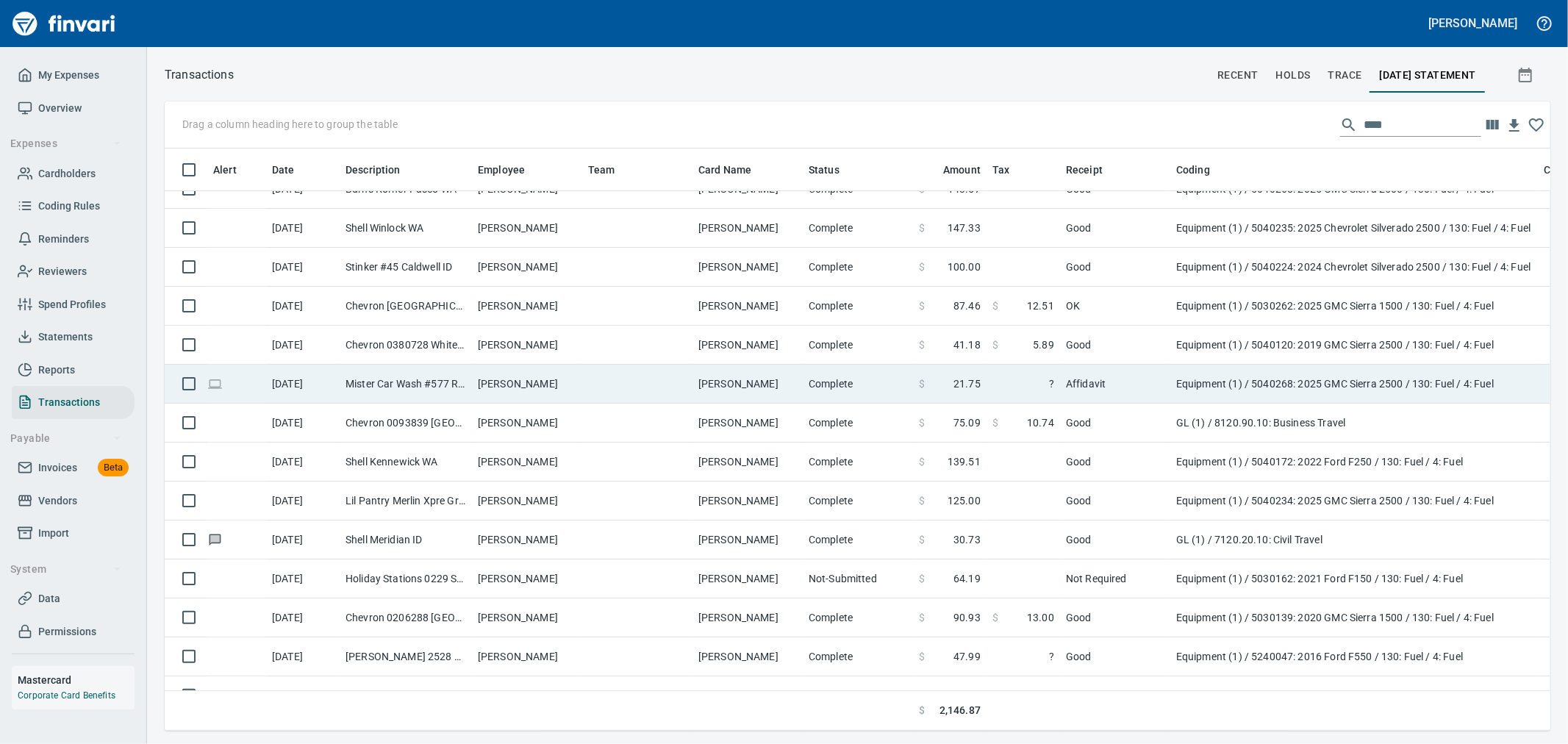
scroll to position [528, 0]
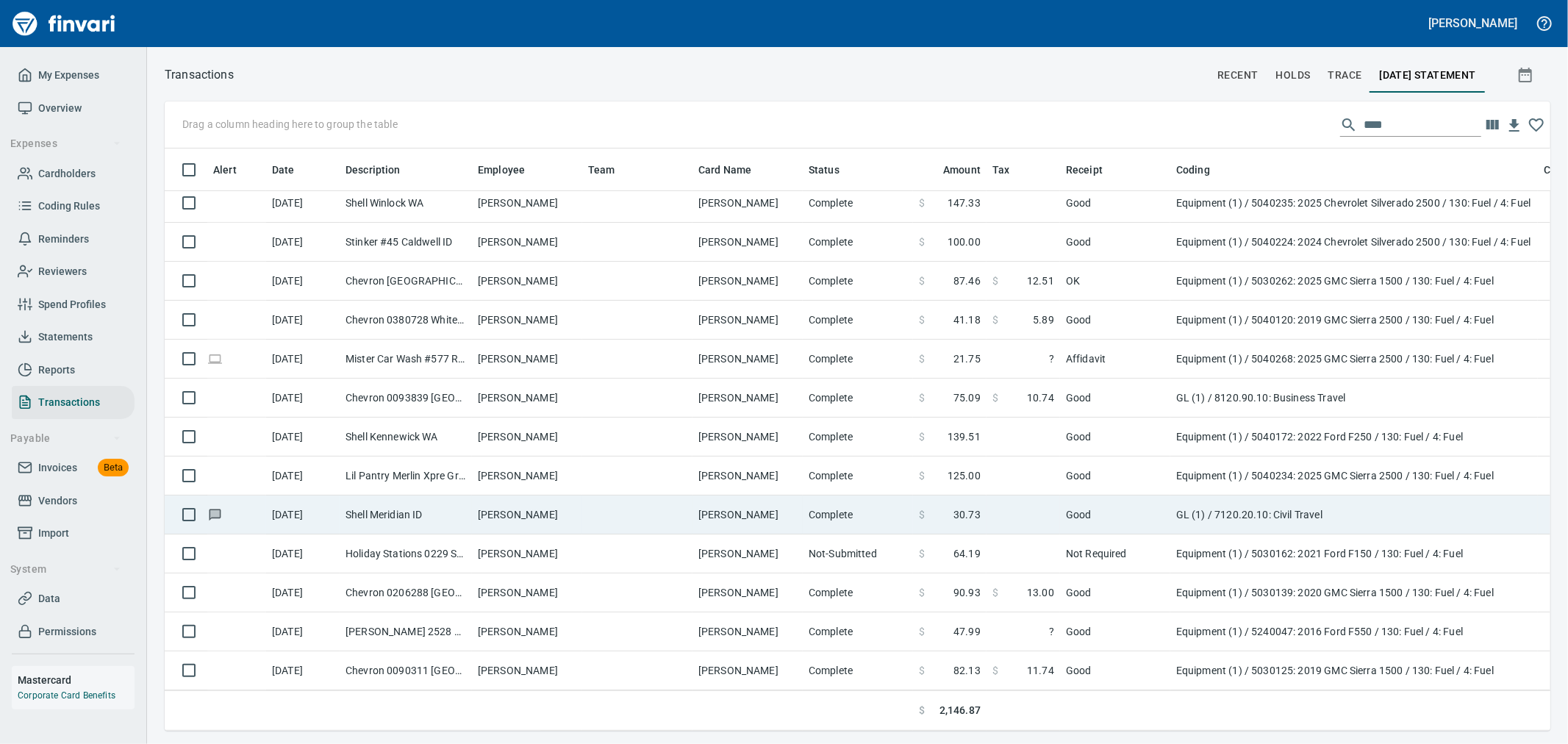
click at [914, 504] on td "$ 30.73" at bounding box center [949, 515] width 74 height 39
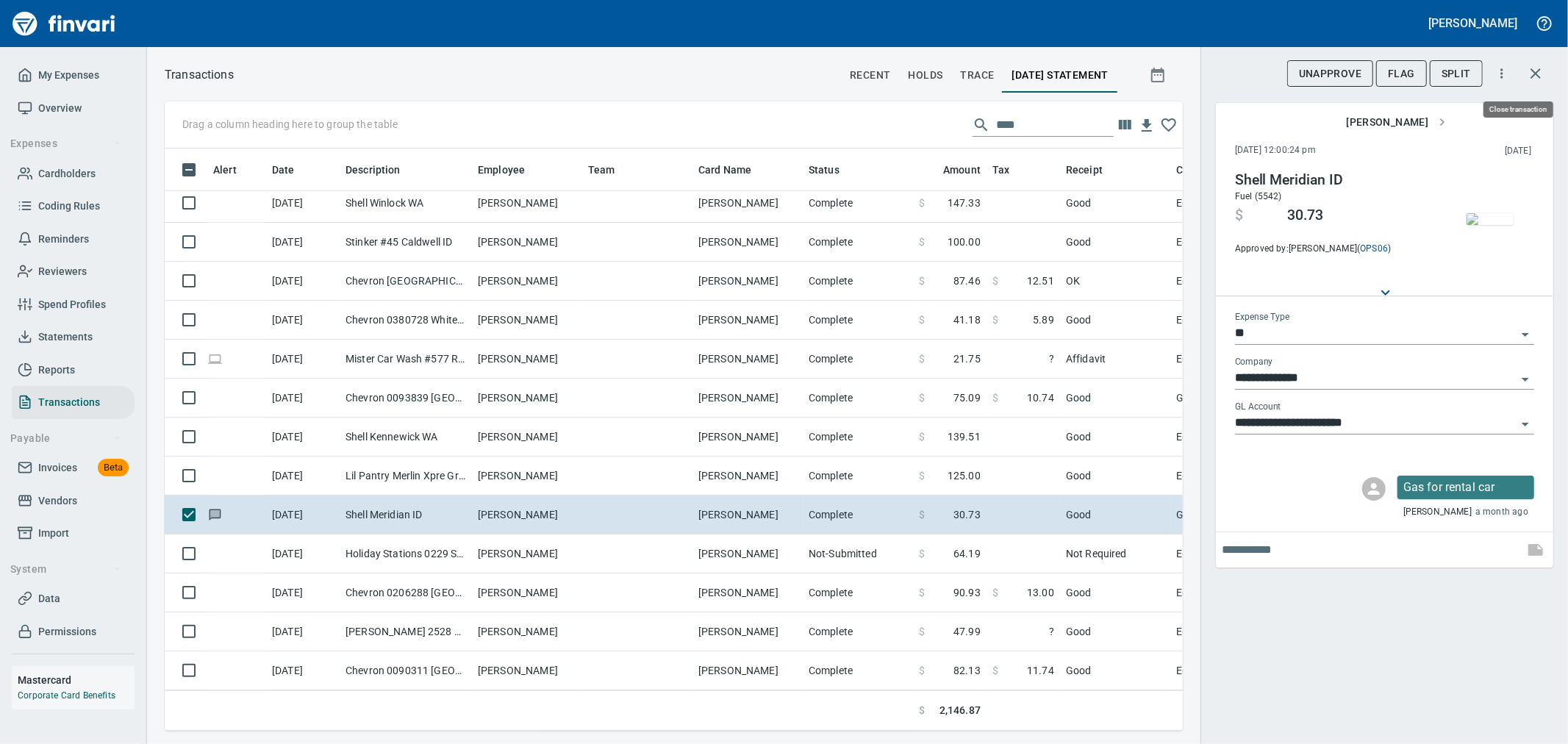
scroll to position [557, 994]
click at [1544, 72] on icon "button" at bounding box center [1536, 74] width 18 height 18
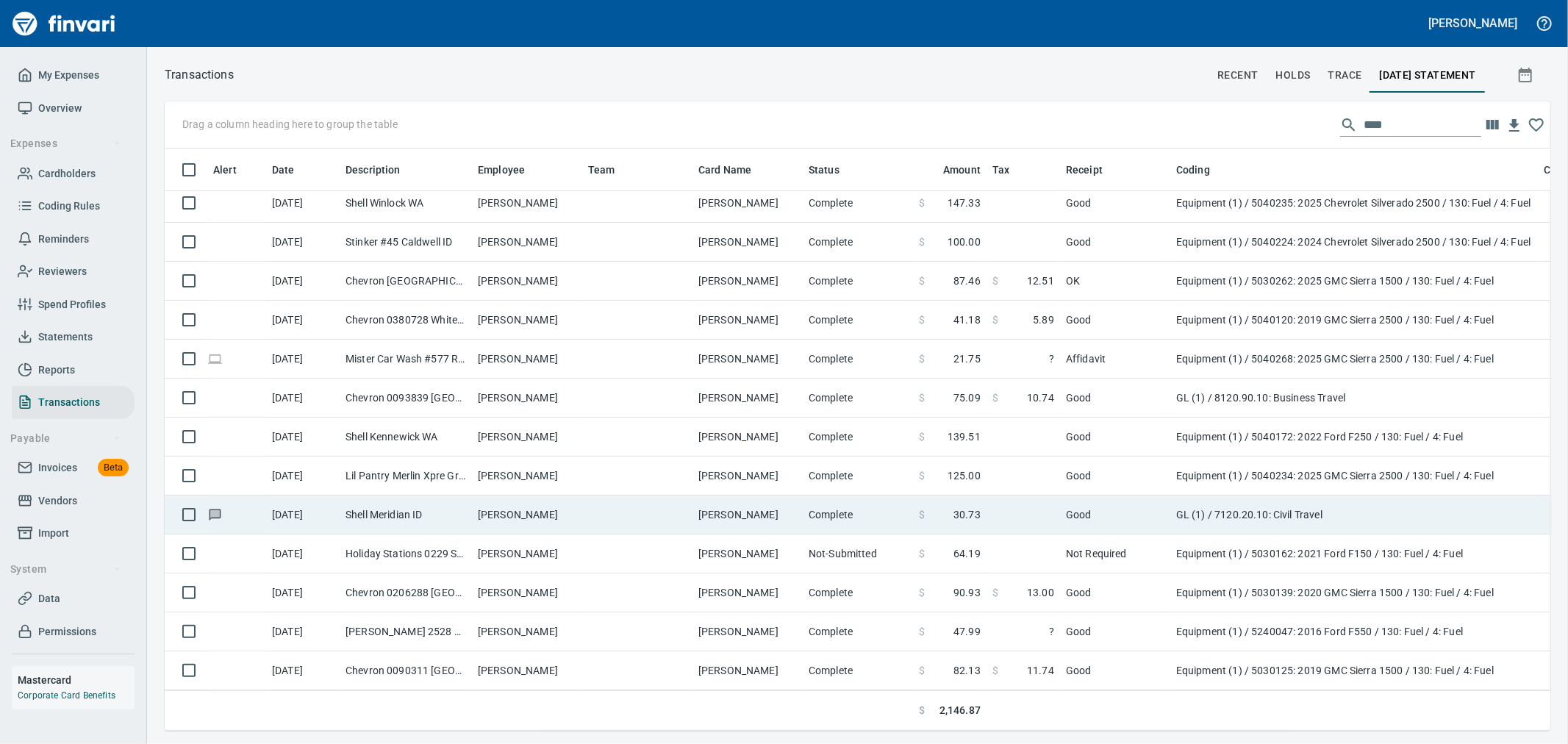
scroll to position [557, 1361]
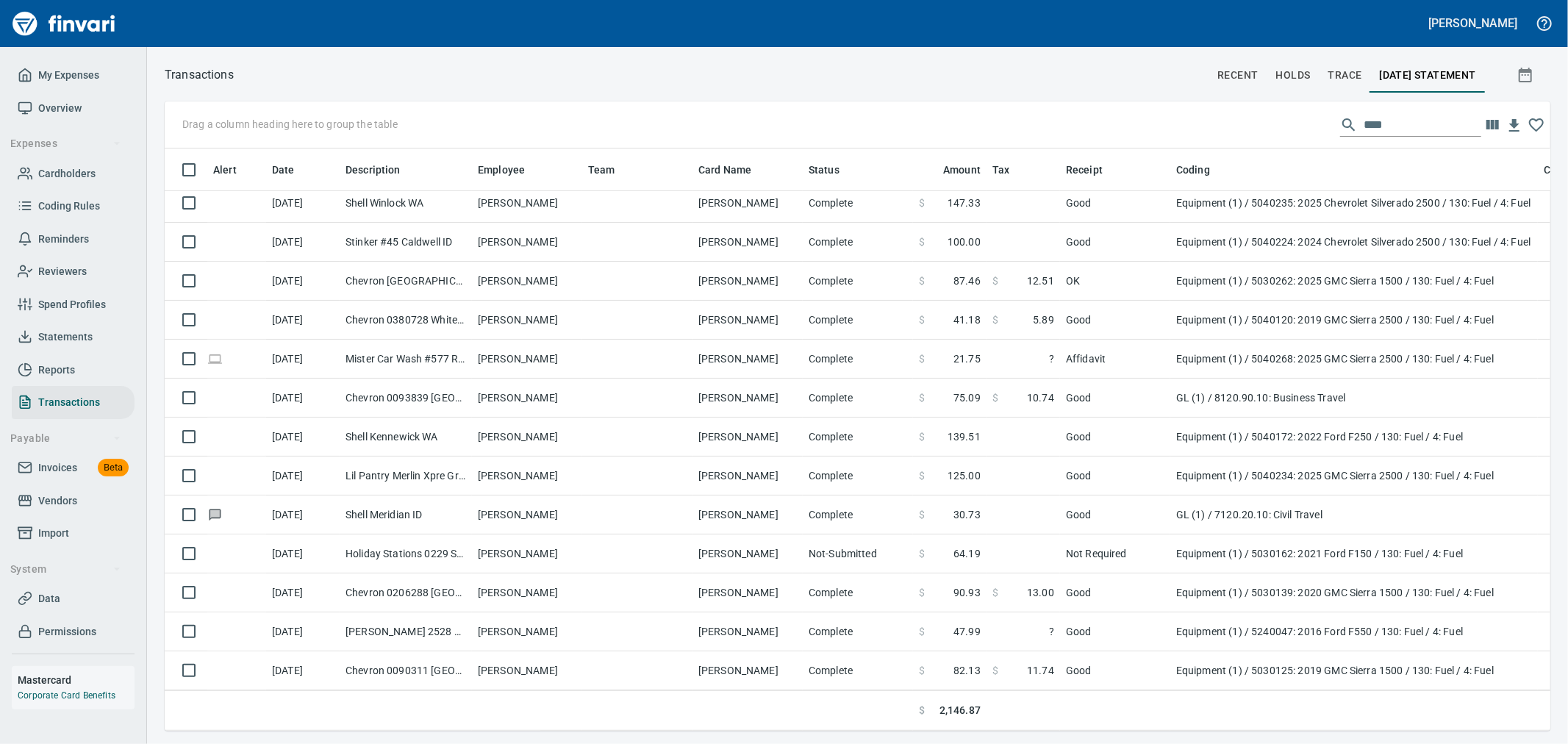
drag, startPoint x: 1390, startPoint y: 122, endPoint x: 1201, endPoint y: 119, distance: 189.0
click at [1201, 119] on div "Drag a column heading here to group the table ****" at bounding box center [857, 125] width 1385 height 47
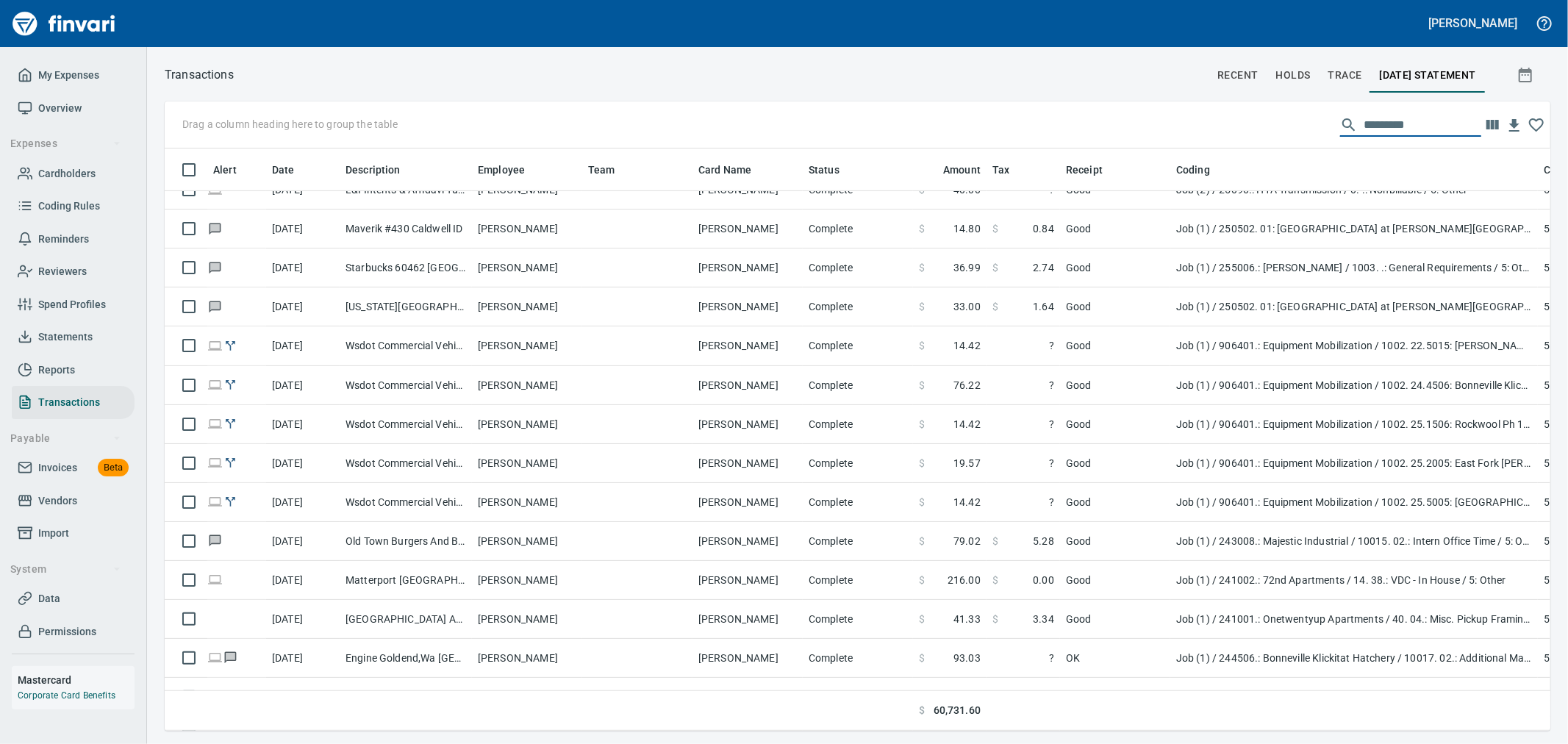
scroll to position [465, 0]
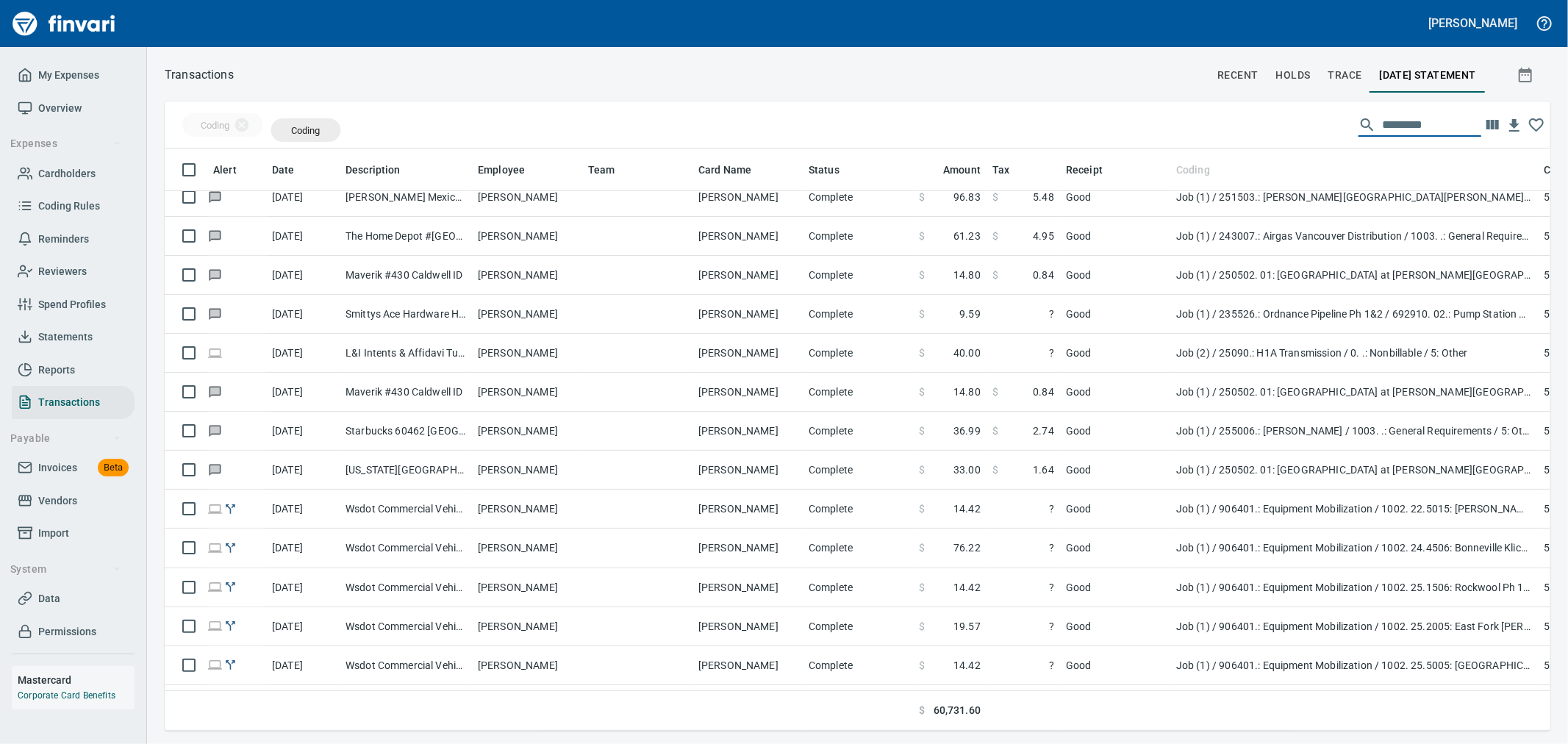
drag, startPoint x: 1191, startPoint y: 179, endPoint x: 284, endPoint y: 132, distance: 908.2
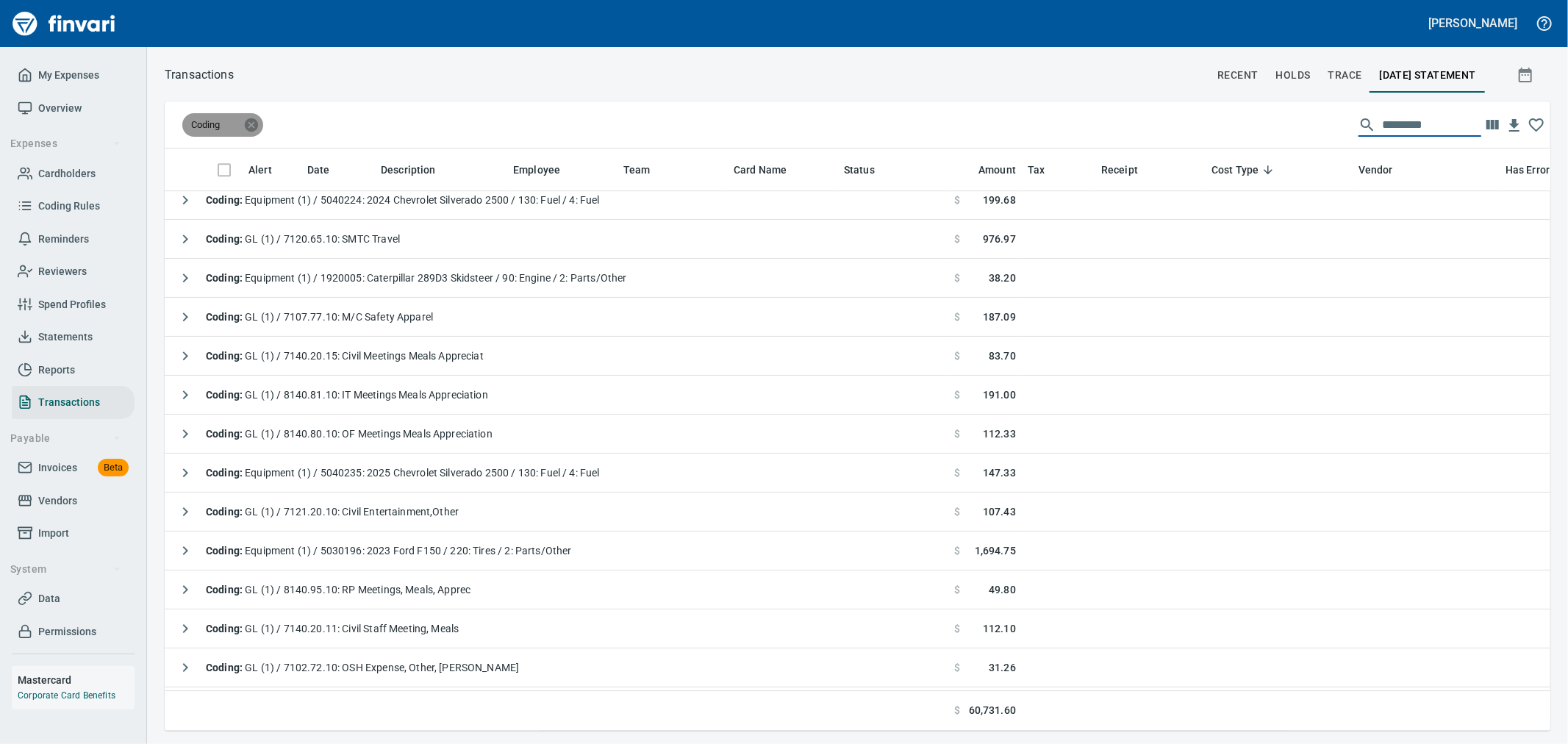
click at [254, 124] on icon at bounding box center [251, 124] width 13 height 13
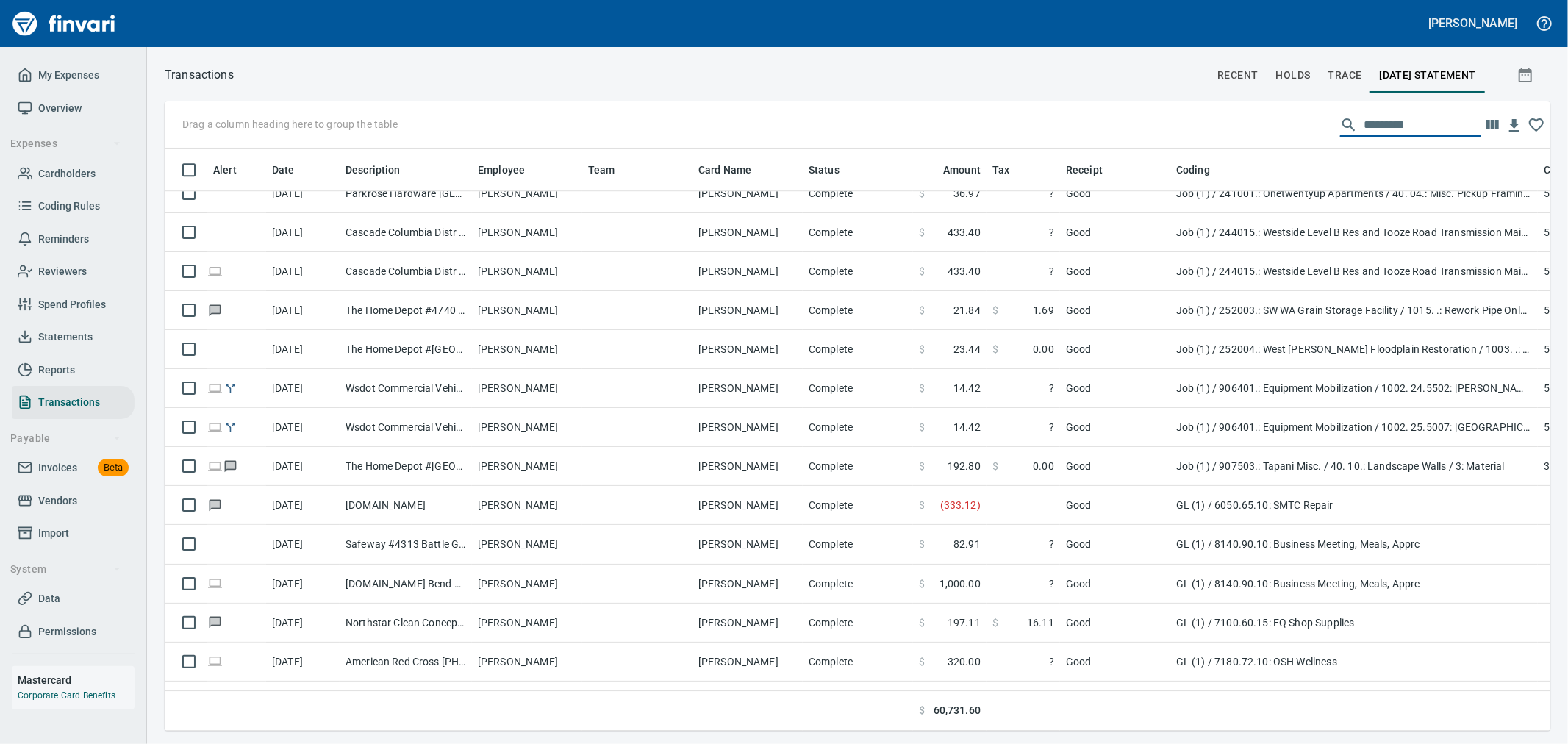
click at [1373, 119] on input "text" at bounding box center [1423, 124] width 118 height 23
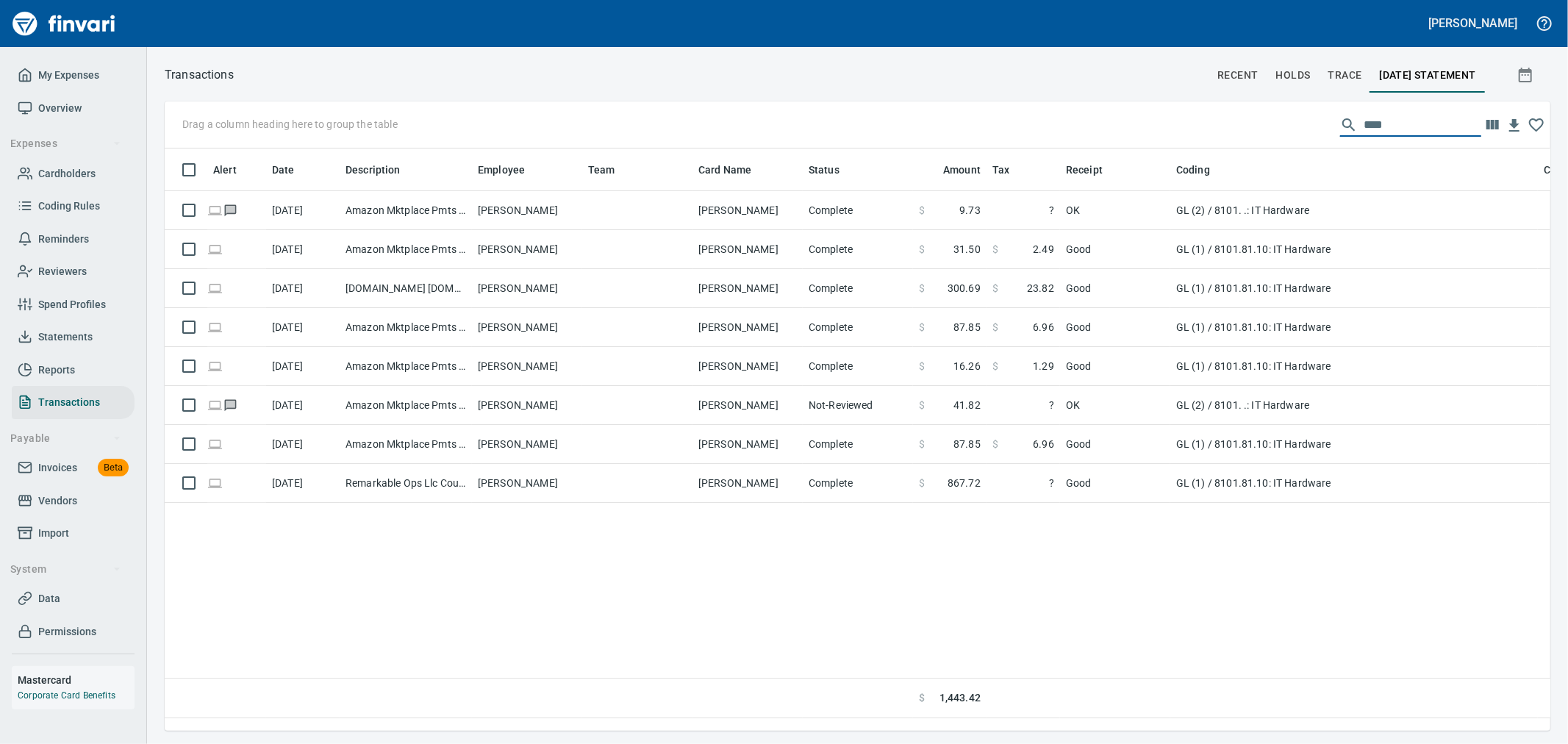
scroll to position [0, 0]
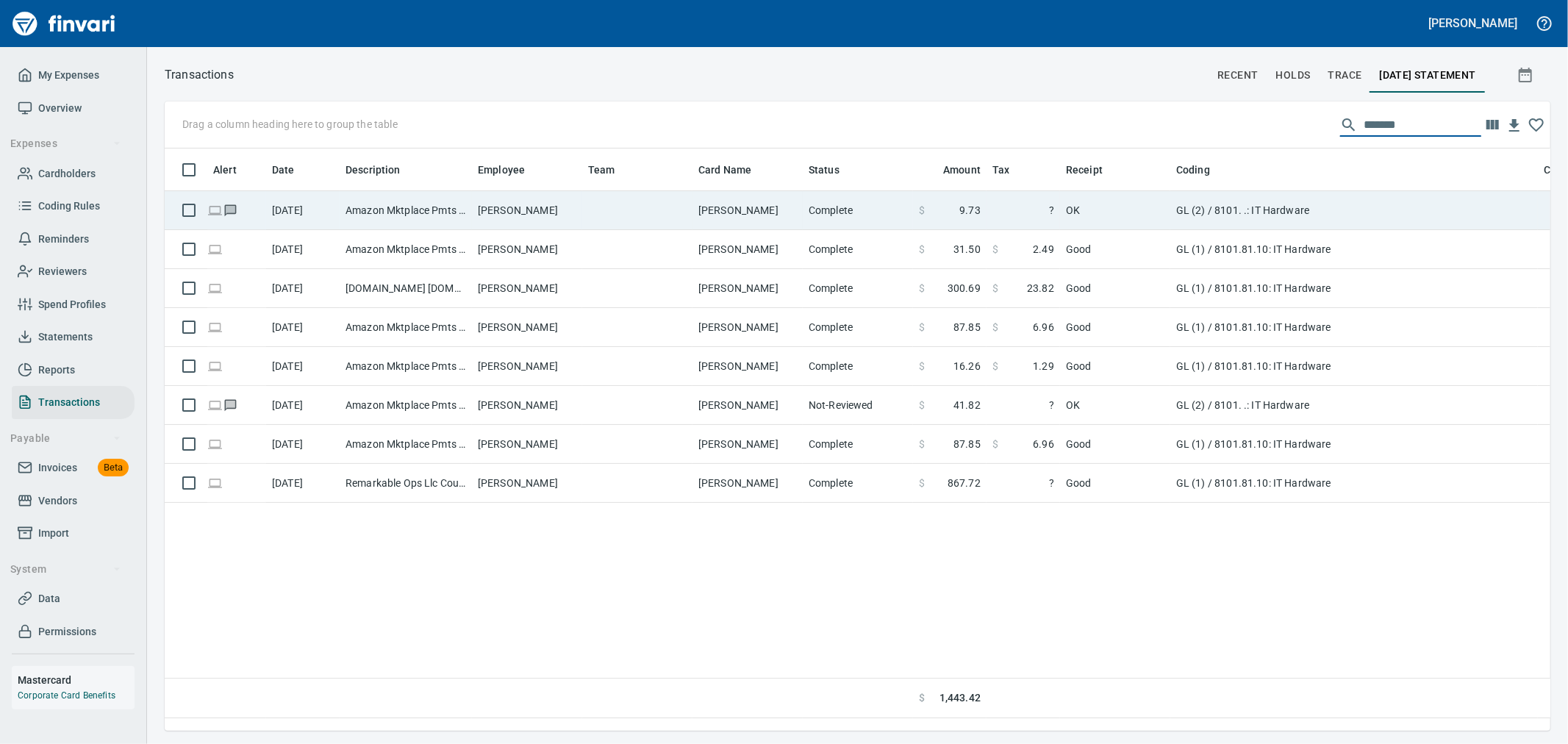
type input "*******"
click at [1280, 219] on td "GL (2) / 8101. .: IT Hardware" at bounding box center [1354, 211] width 368 height 39
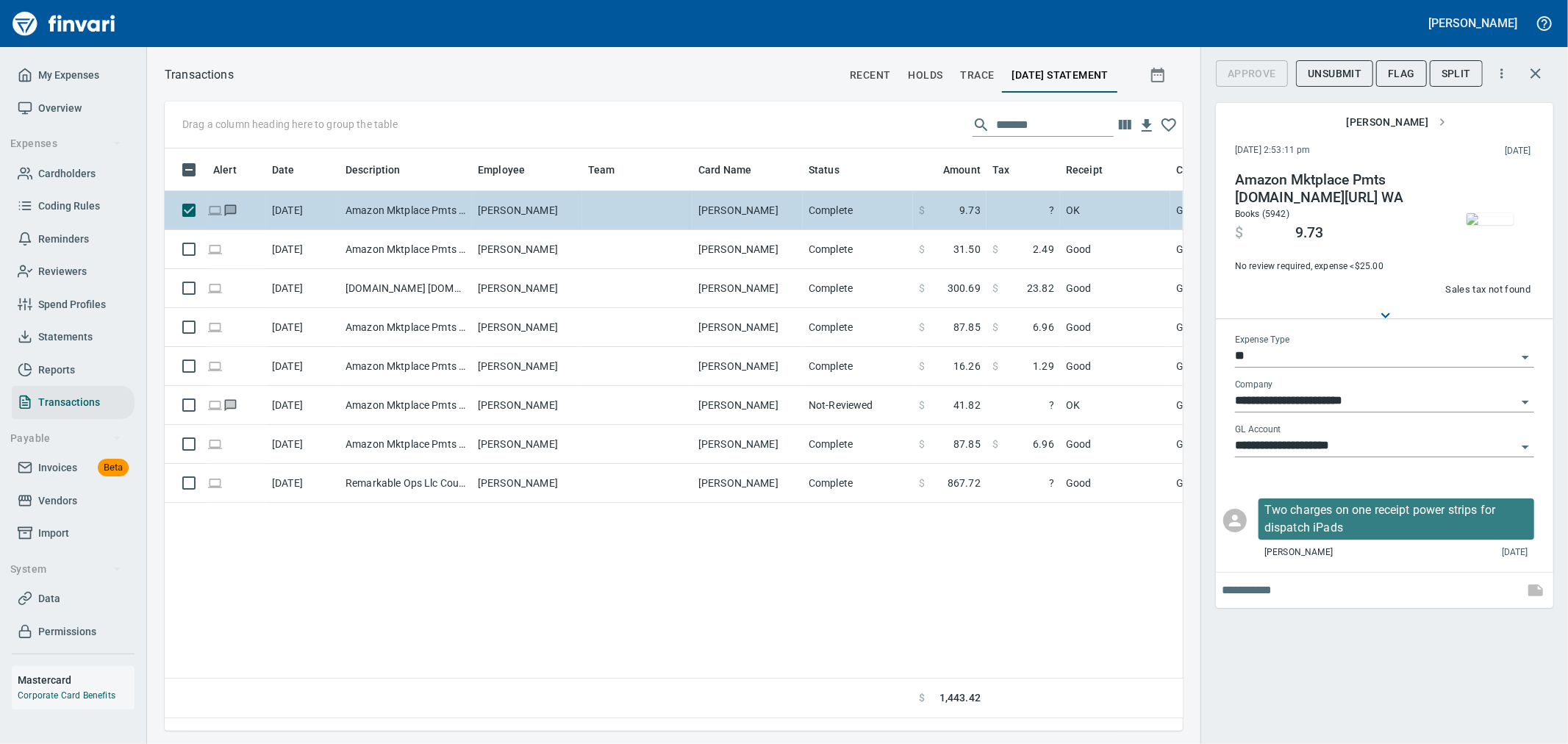
scroll to position [557, 1006]
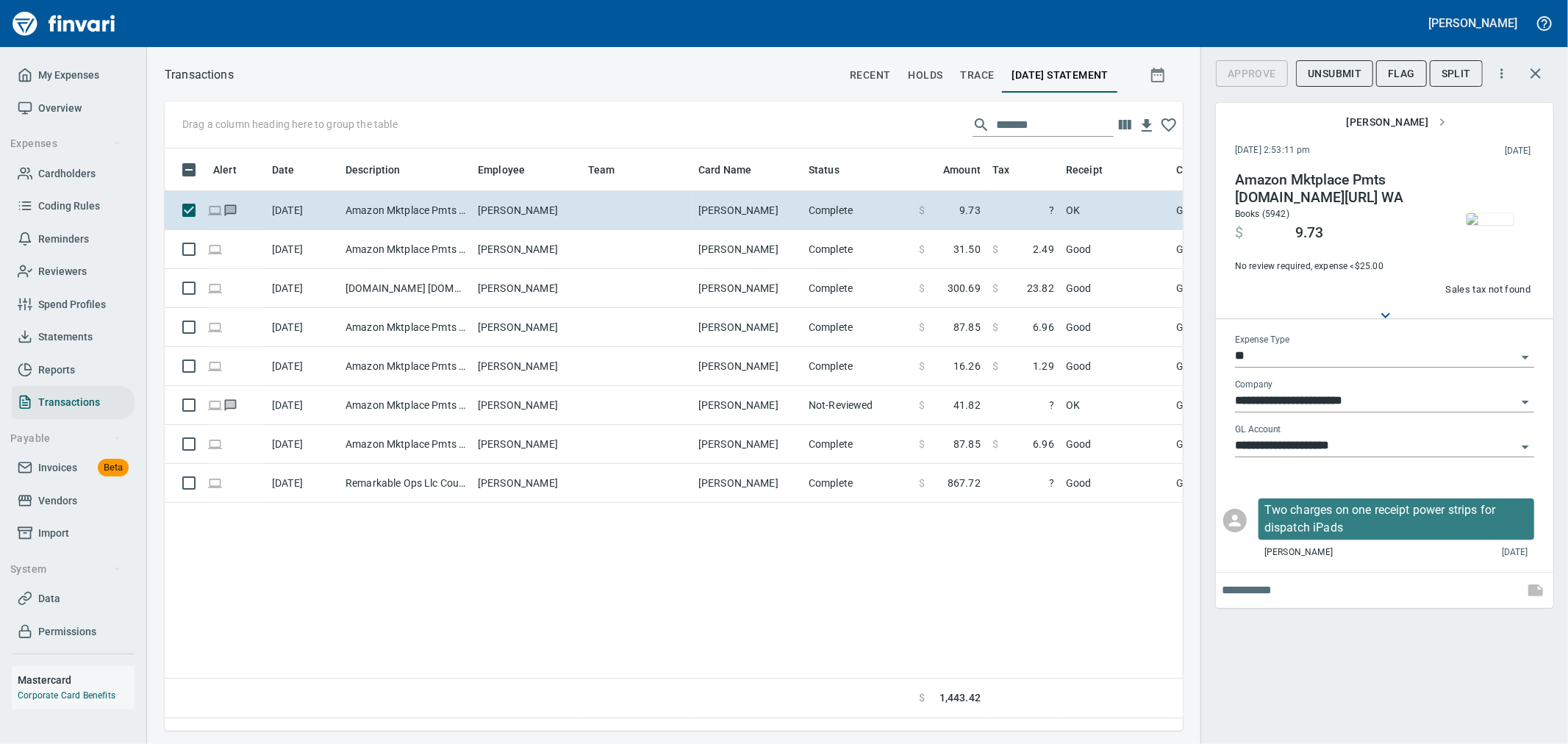
click at [1489, 225] on img "button" at bounding box center [1490, 219] width 47 height 12
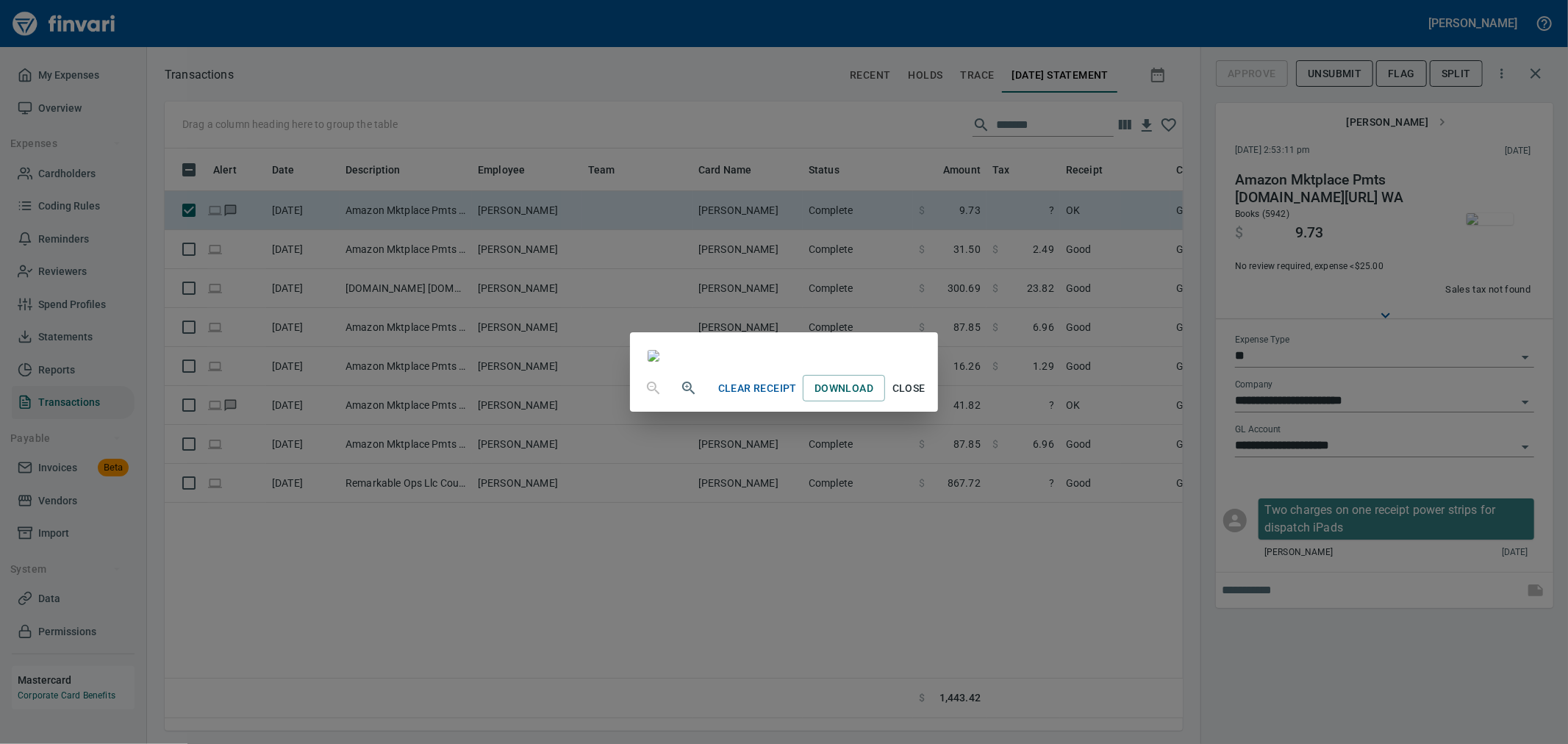
click at [927, 397] on span "Close" at bounding box center [909, 389] width 36 height 19
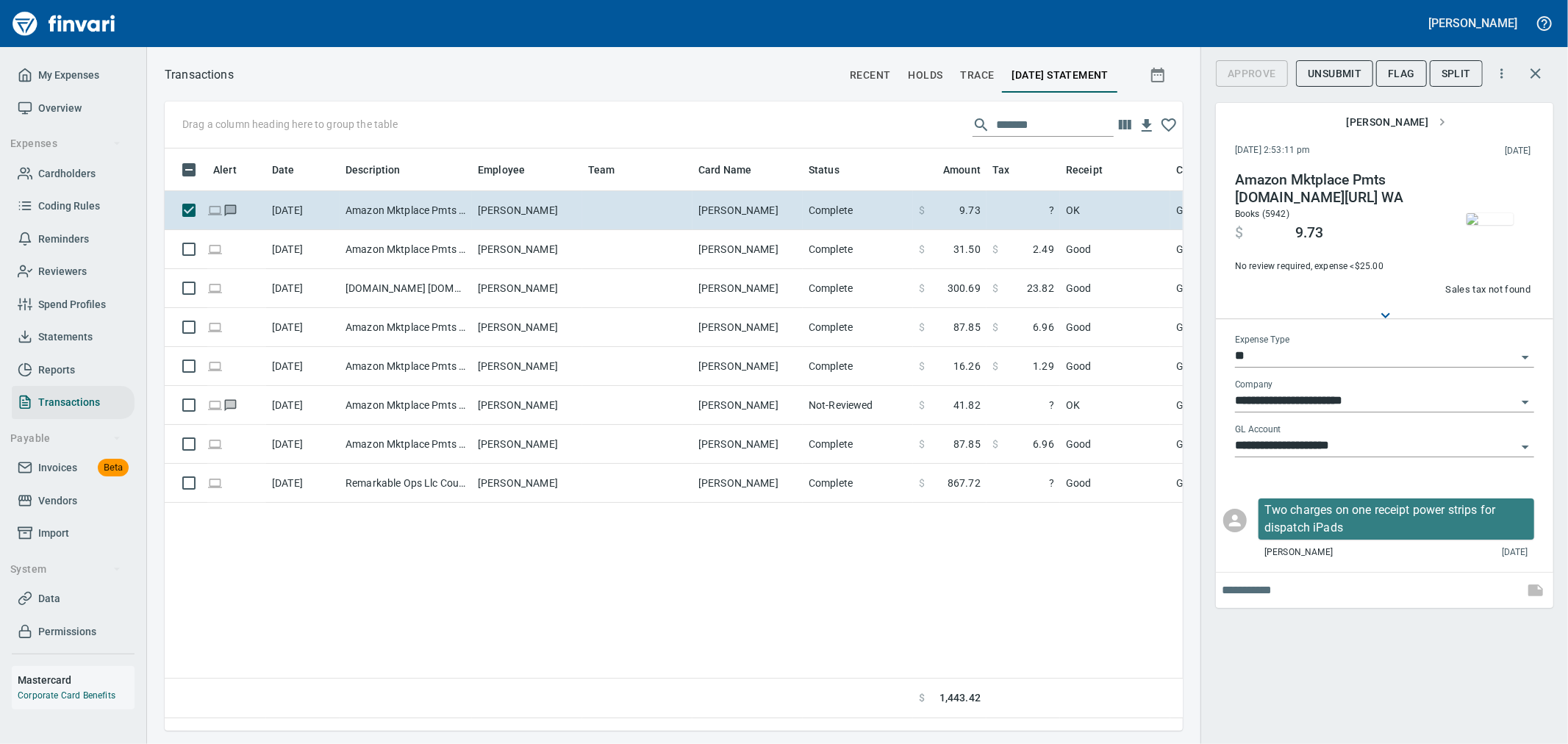
click at [1511, 298] on span "Sales tax not found" at bounding box center [1488, 290] width 86 height 17
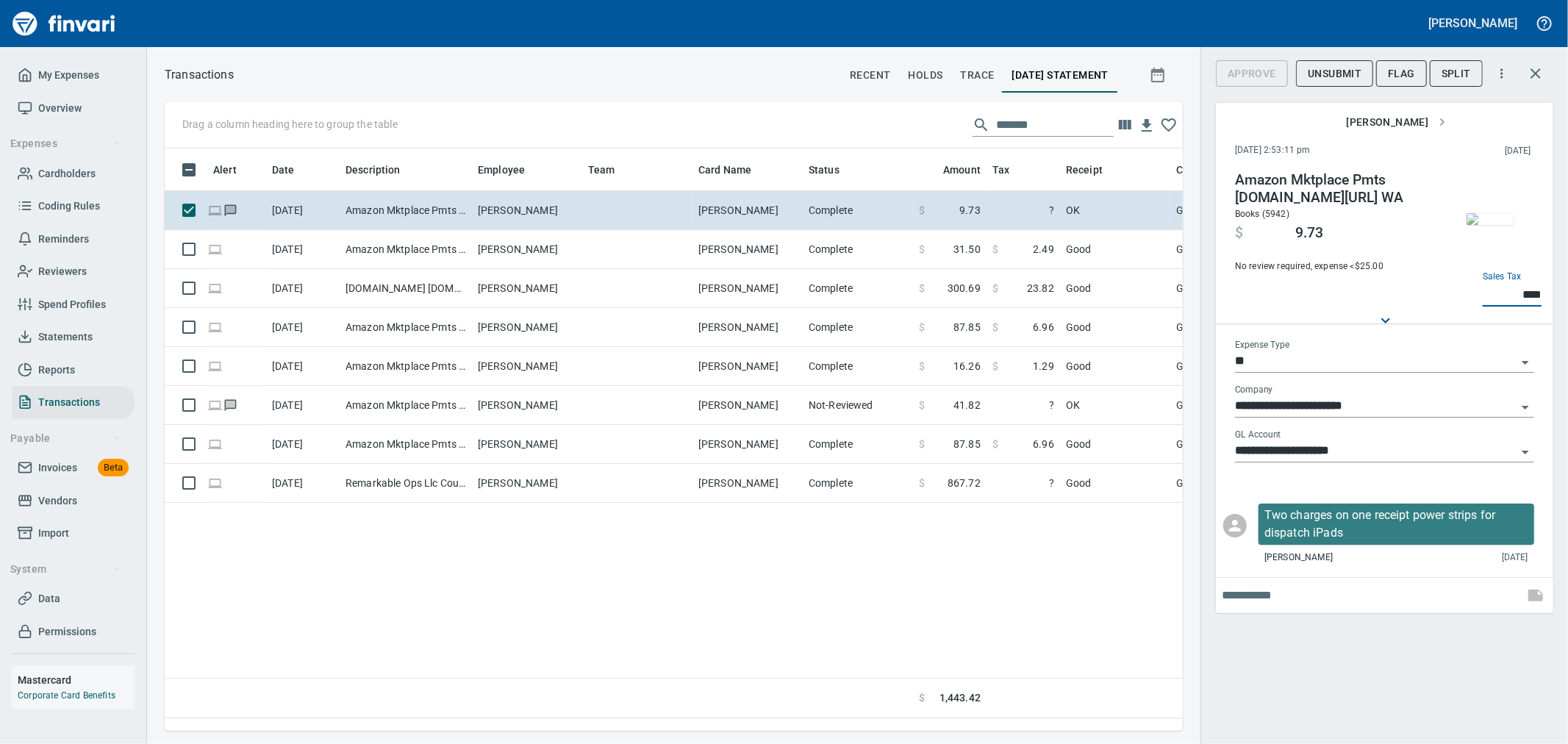
type input "****"
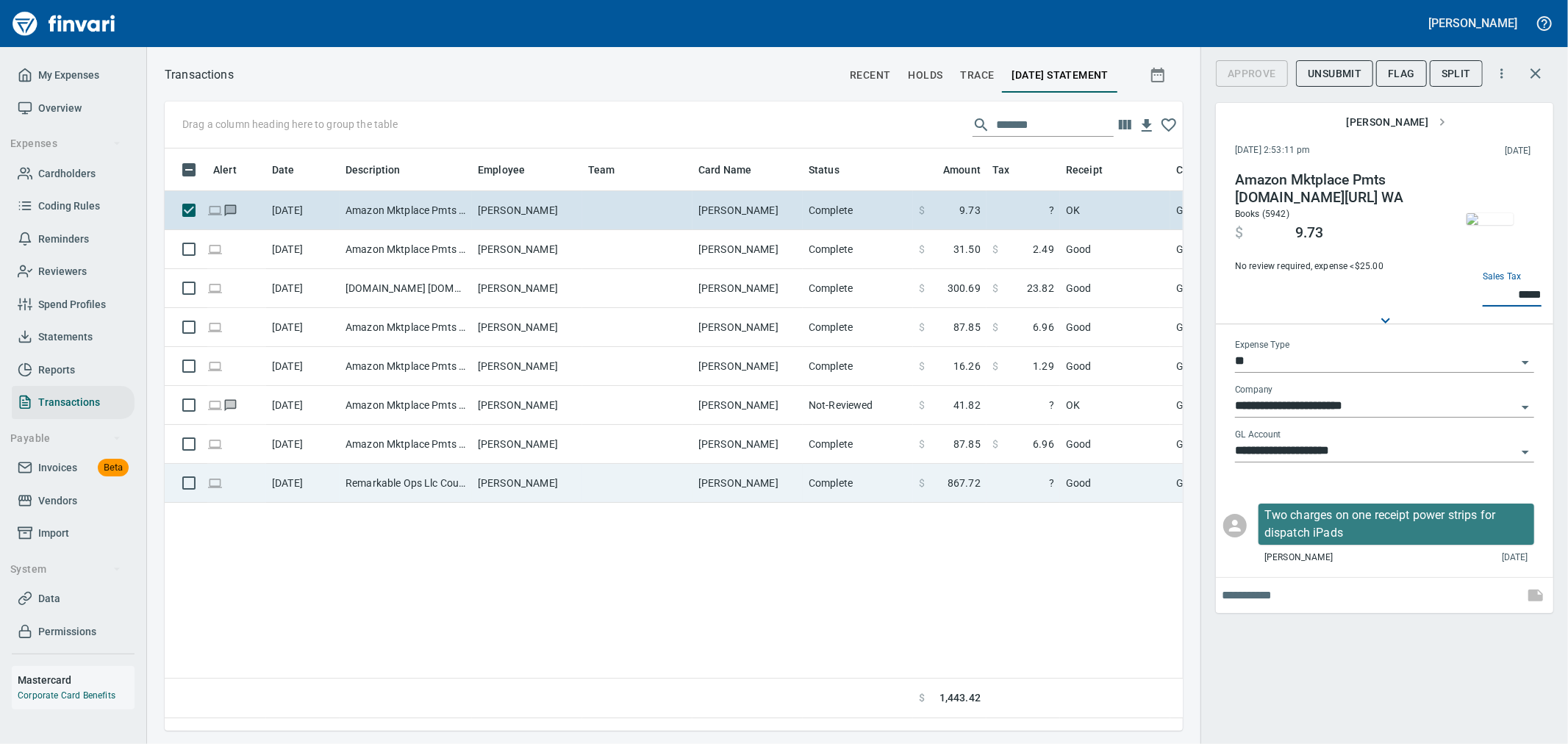
click at [1090, 491] on td "Good" at bounding box center [1115, 483] width 111 height 39
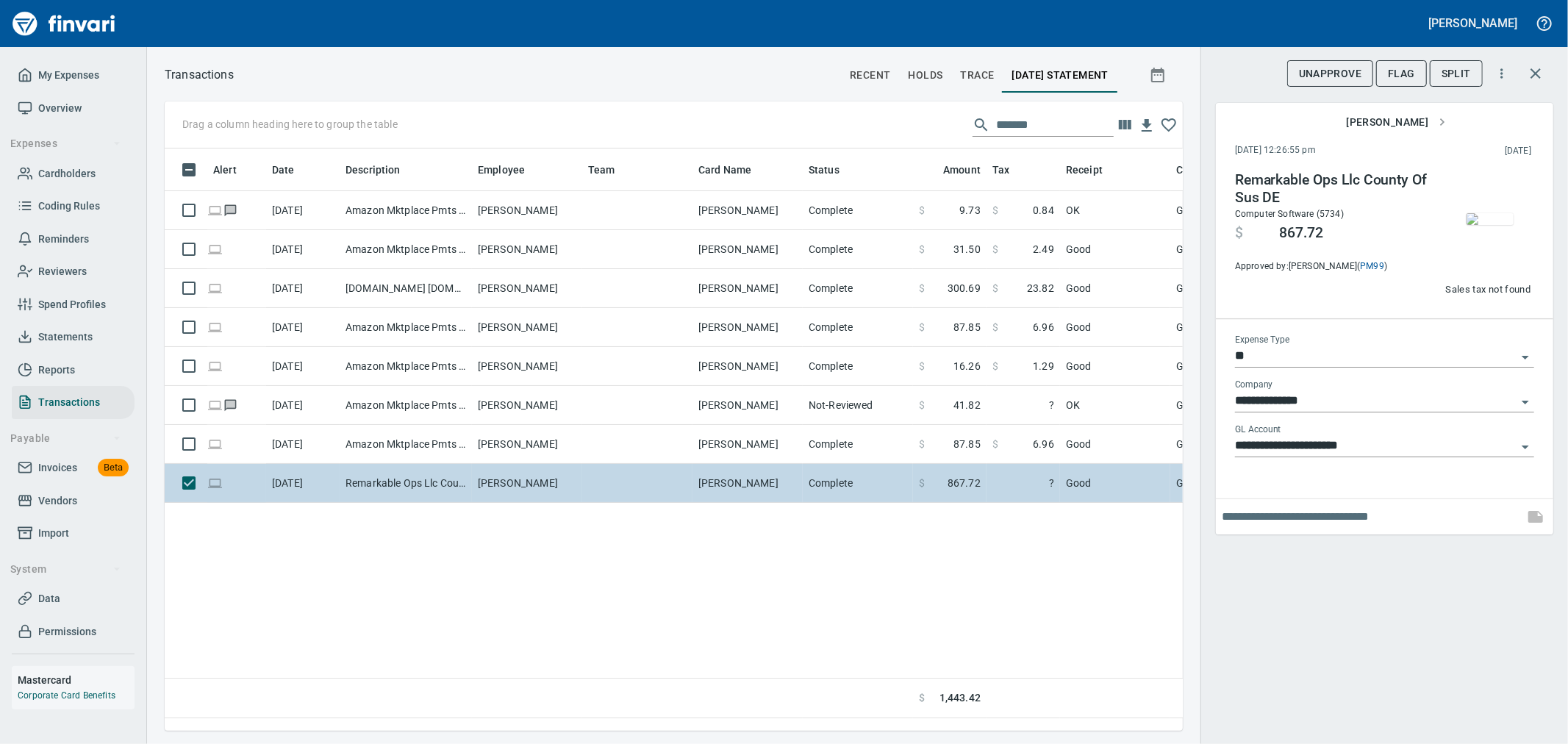
type input "**********"
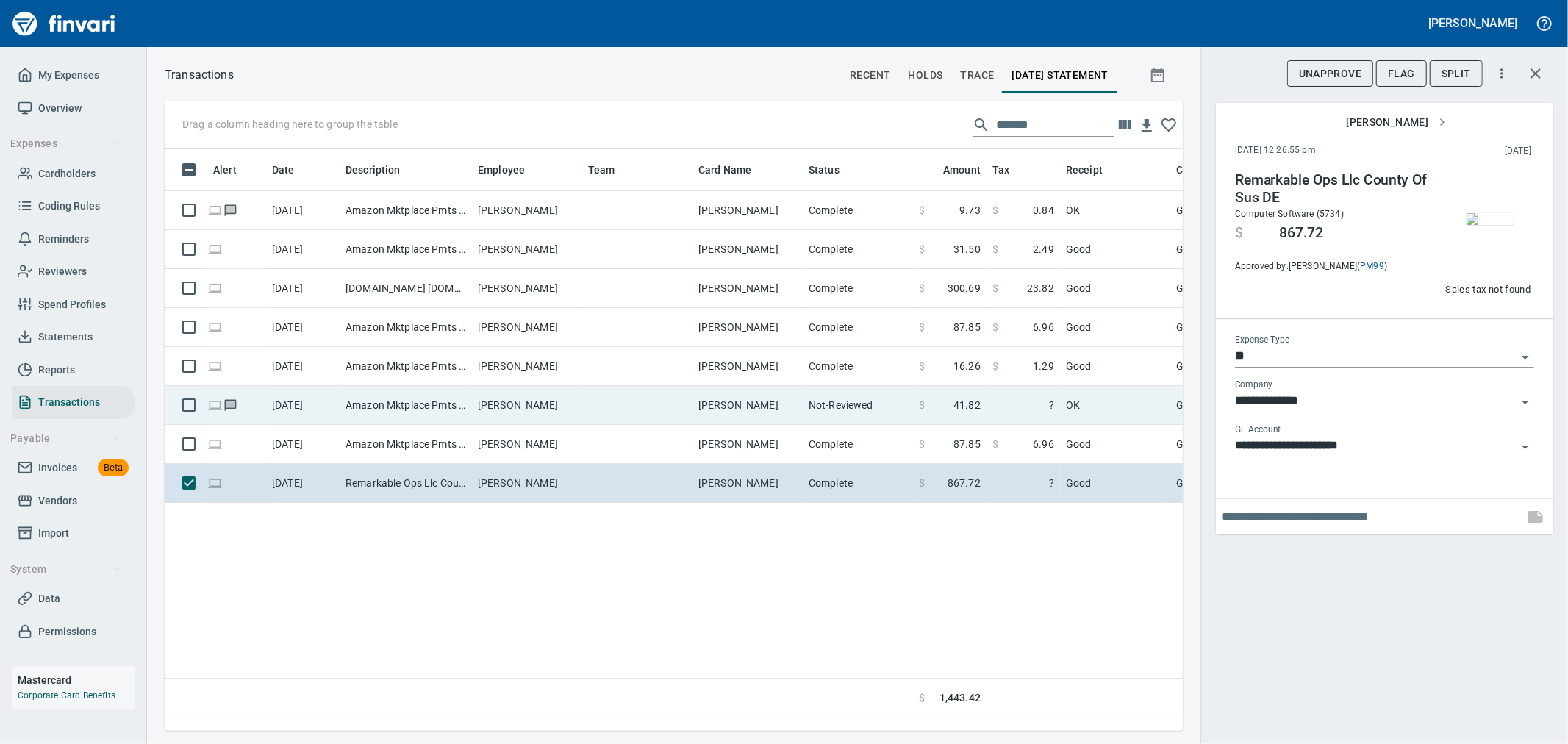
click at [1090, 410] on td "OK" at bounding box center [1115, 406] width 111 height 39
type input "**********"
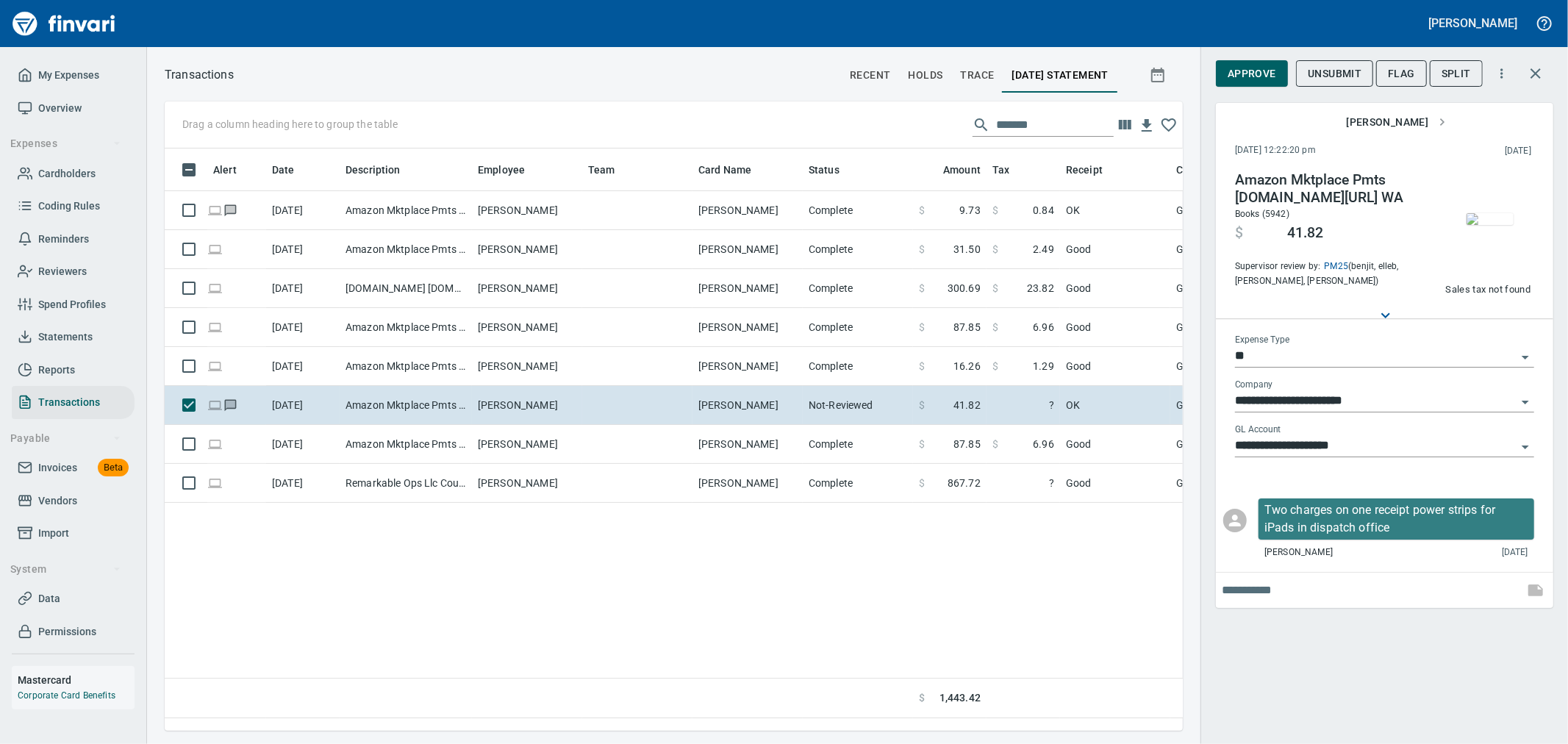
click at [1490, 213] on img "button" at bounding box center [1490, 219] width 47 height 12
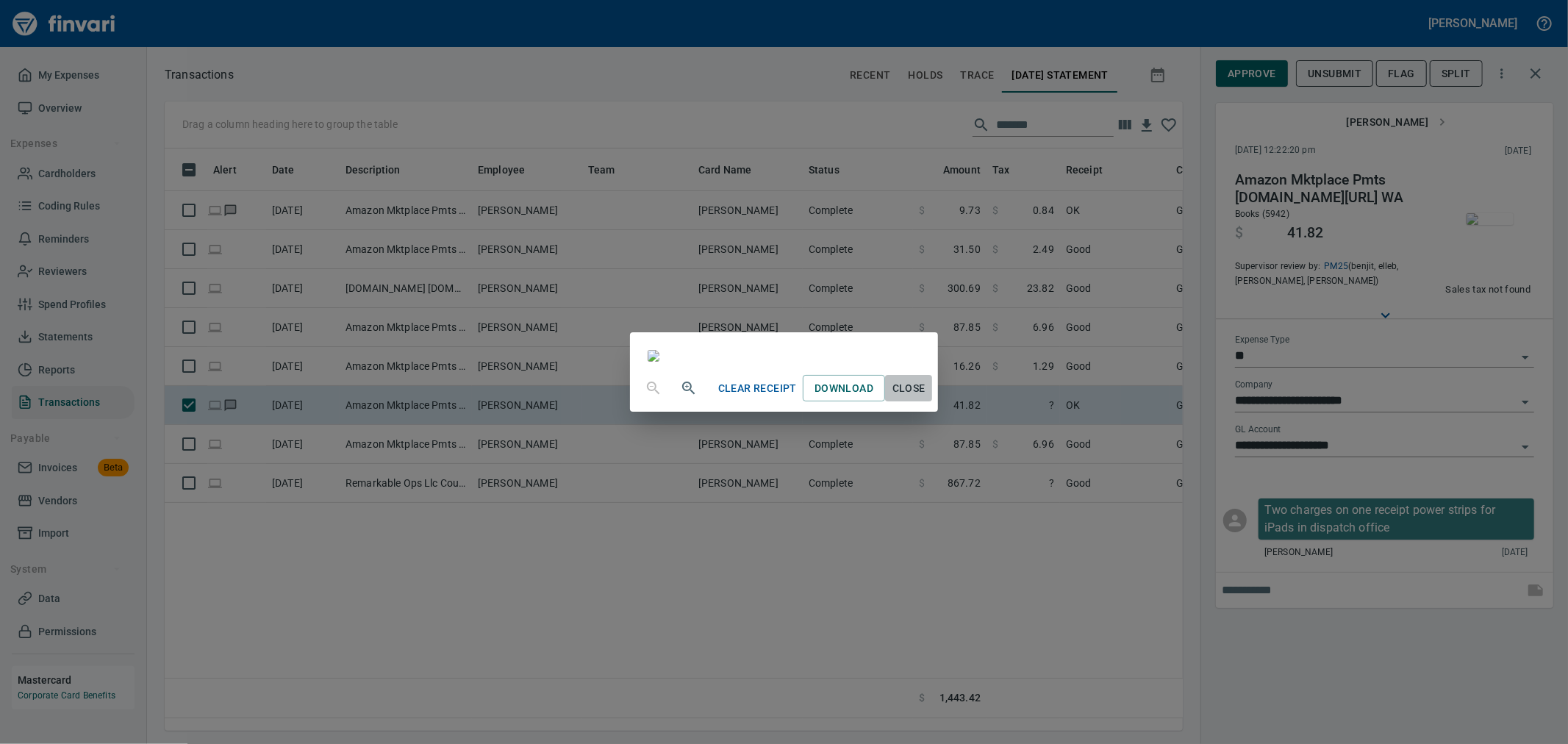
click at [927, 397] on span "Close" at bounding box center [909, 389] width 36 height 19
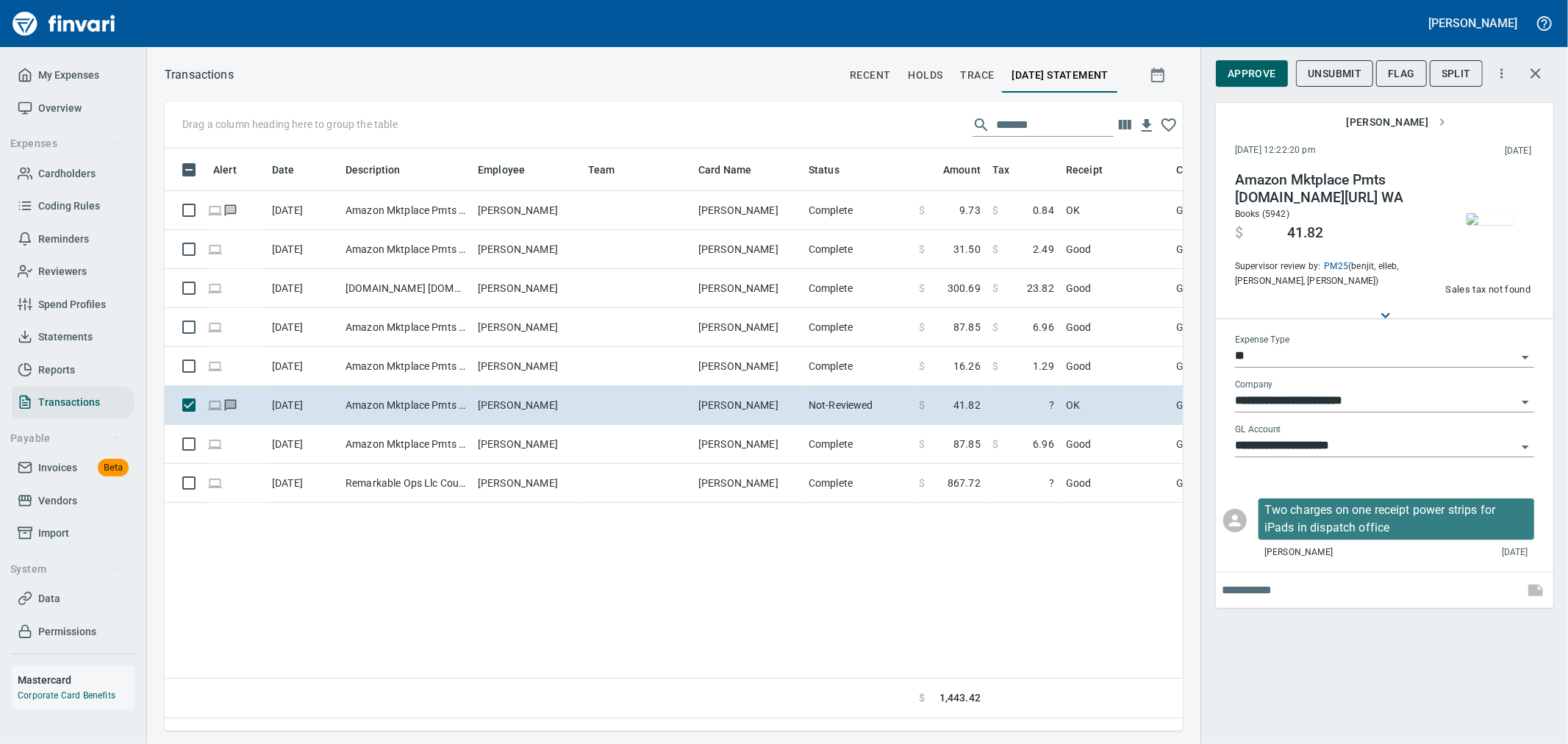
click at [1500, 298] on span "Sales tax not found" at bounding box center [1488, 290] width 86 height 17
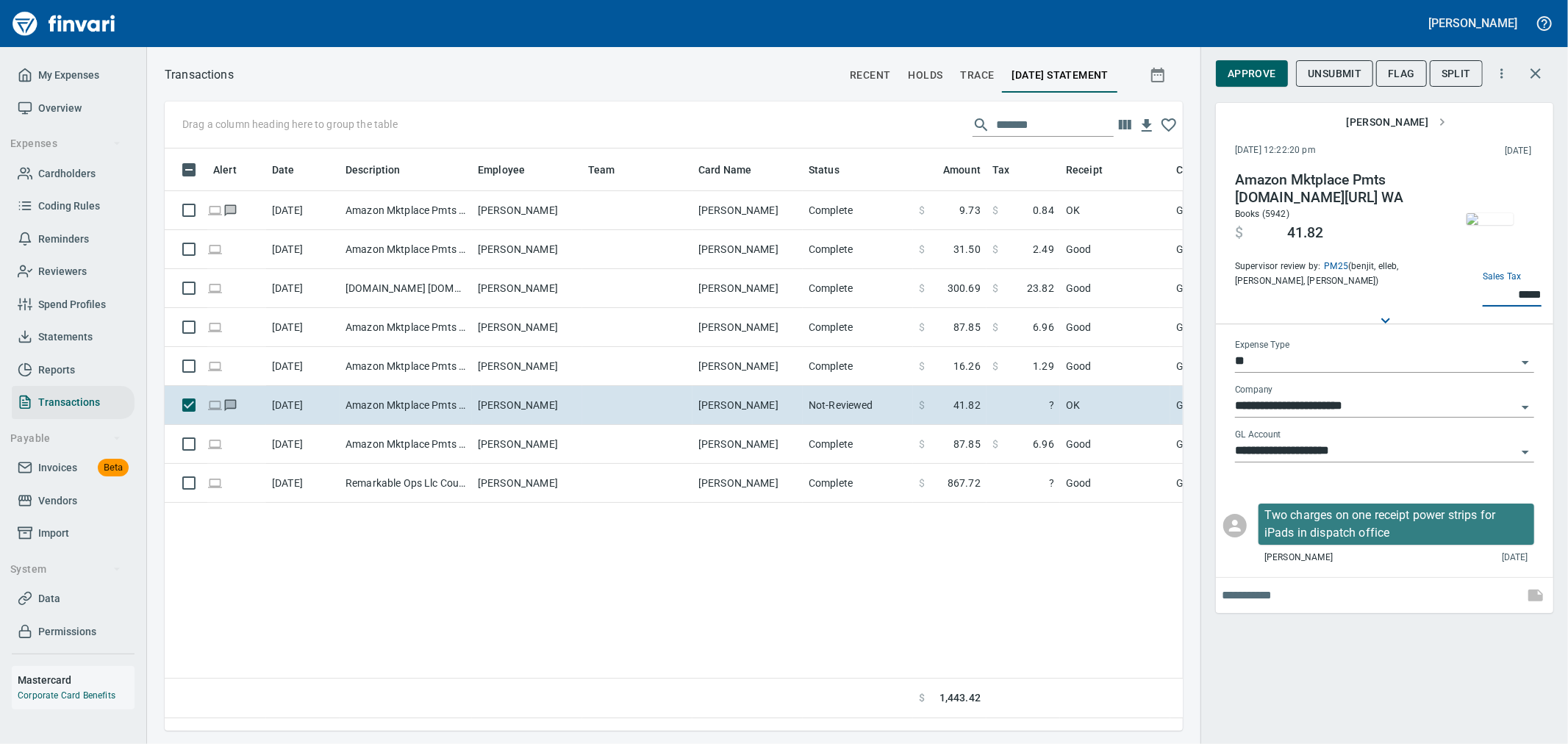
type input "*****"
click at [846, 540] on div "Alert Date Description Employee Team Card Name Status Amount Tax Receipt Coding…" at bounding box center [674, 433] width 1018 height 570
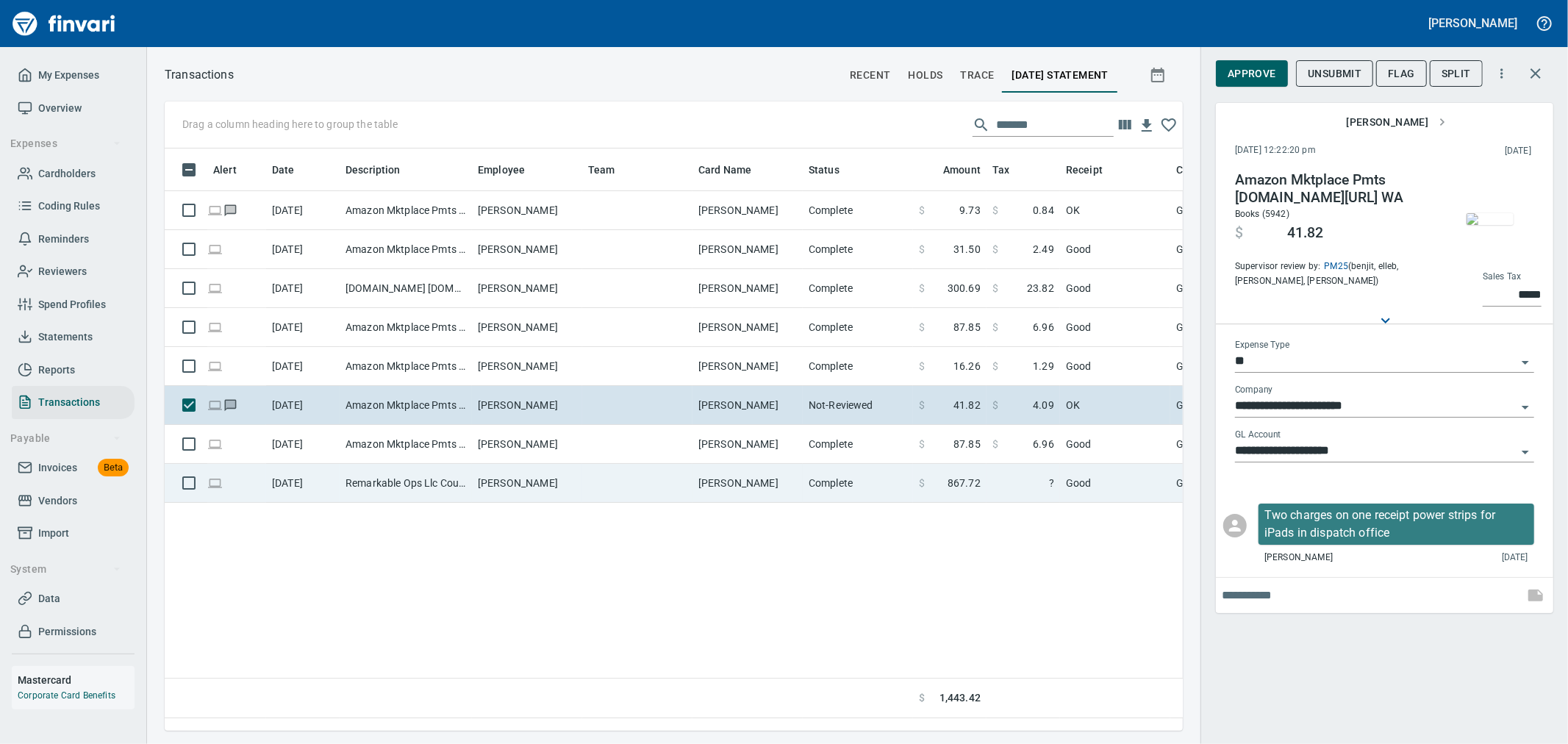
click at [1024, 493] on td "?" at bounding box center [1023, 483] width 74 height 39
type input "**********"
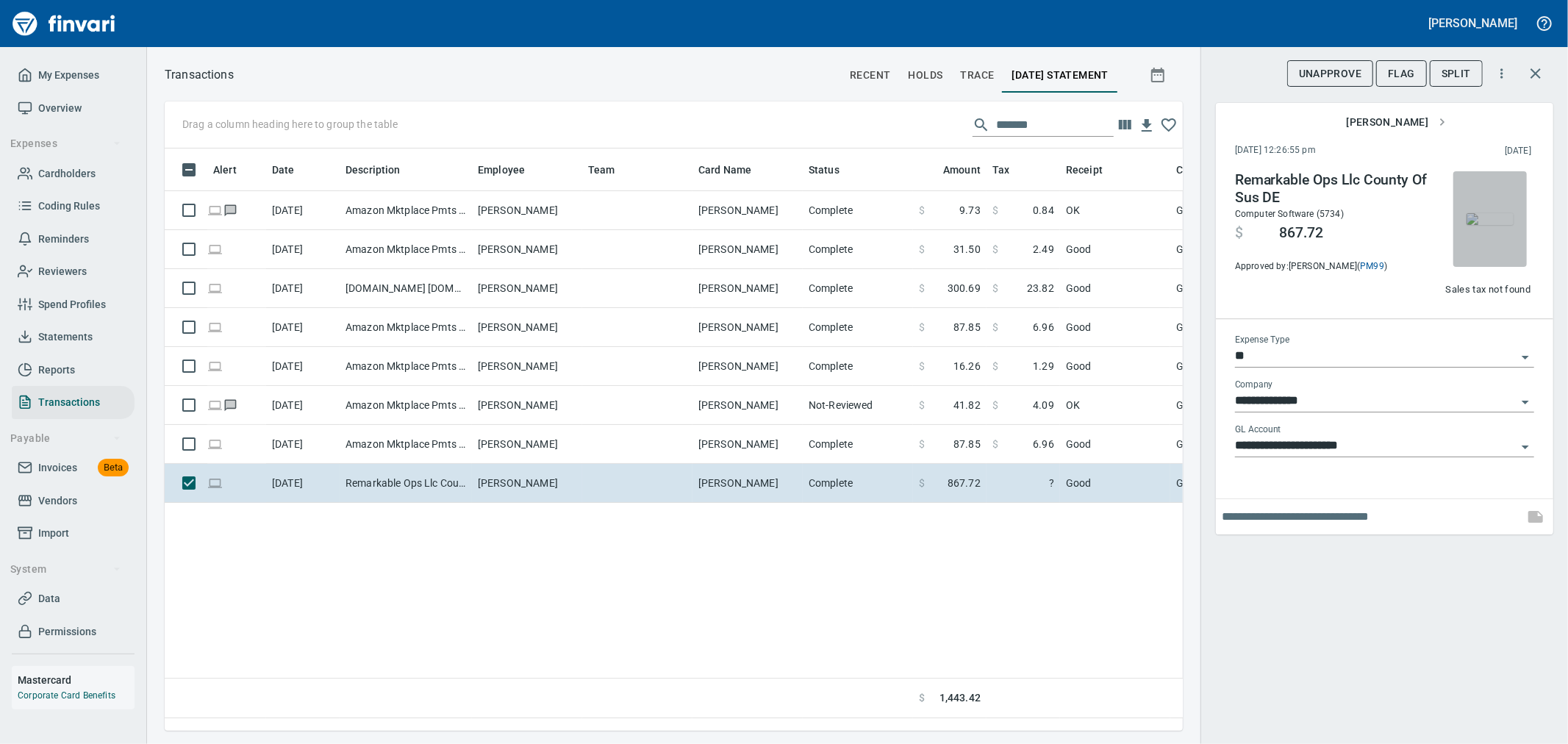
click at [1480, 221] on img "button" at bounding box center [1490, 219] width 47 height 12
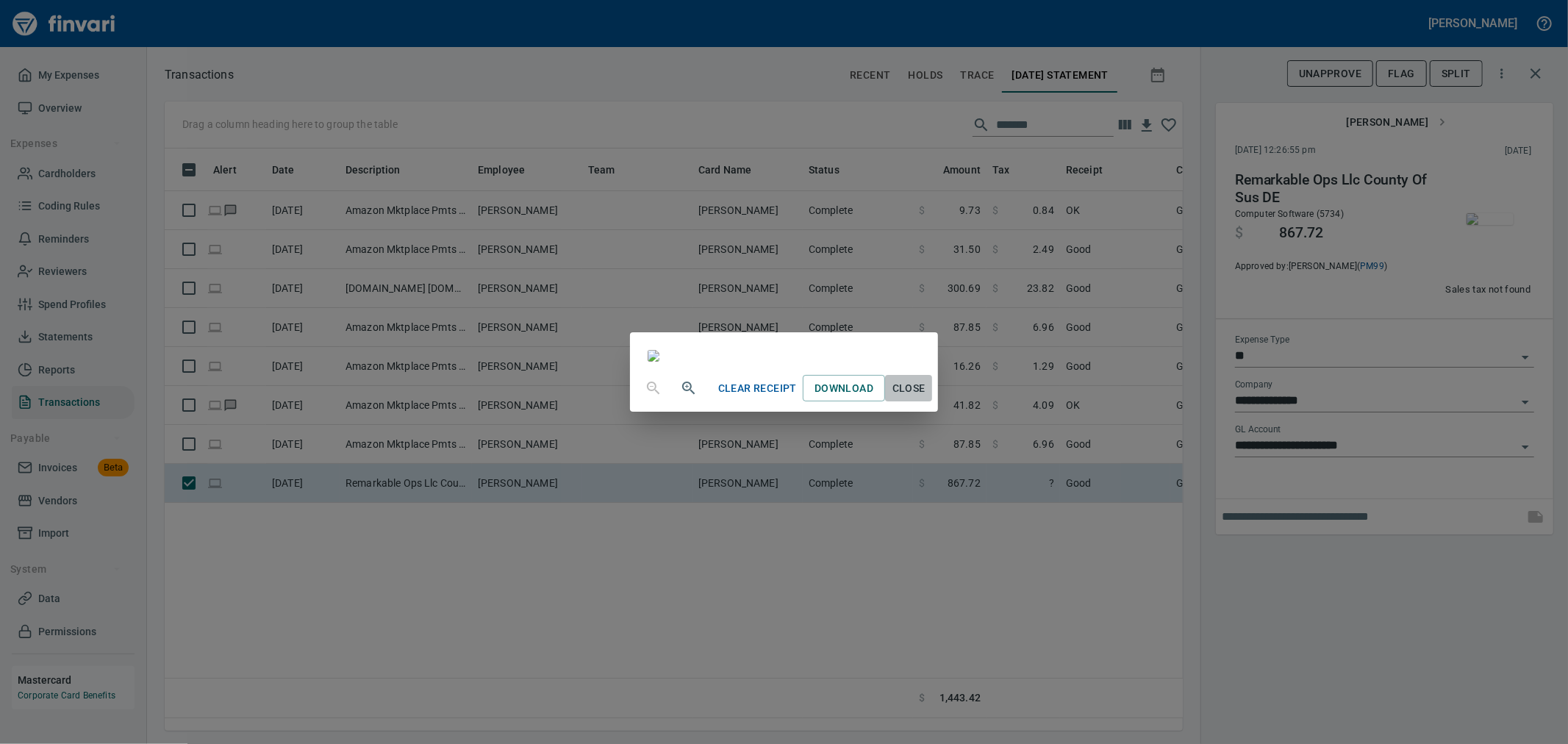
click at [927, 397] on span "Close" at bounding box center [909, 389] width 36 height 19
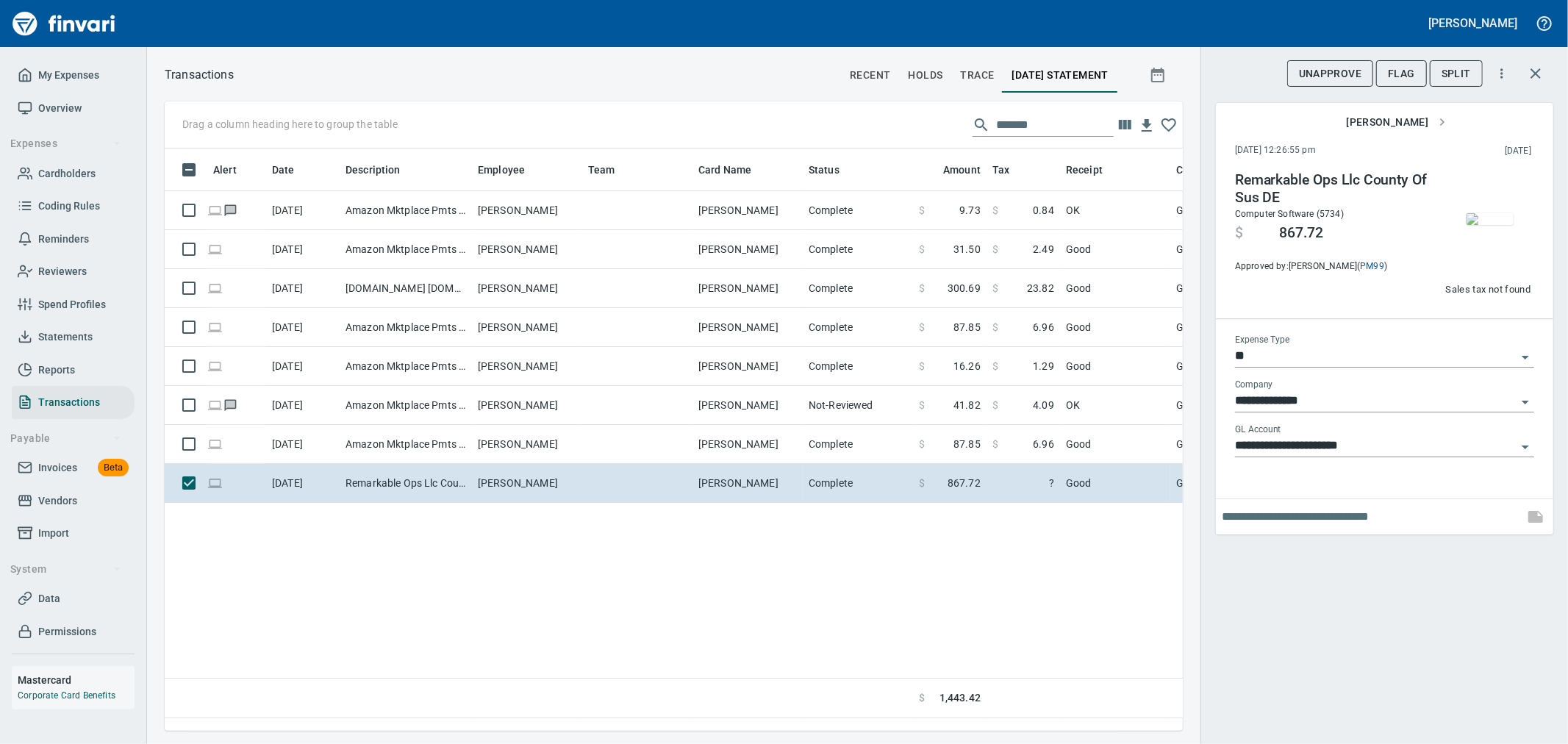
click at [1500, 274] on div at bounding box center [1484, 225] width 99 height 107
click at [1507, 289] on span "Sales tax not found" at bounding box center [1488, 290] width 86 height 17
type input "******"
click at [957, 535] on div "Alert Date Description Employee Team Card Name Status Amount Tax Receipt Coding…" at bounding box center [674, 433] width 1018 height 570
click at [1040, 127] on input "*******" at bounding box center [1055, 124] width 118 height 23
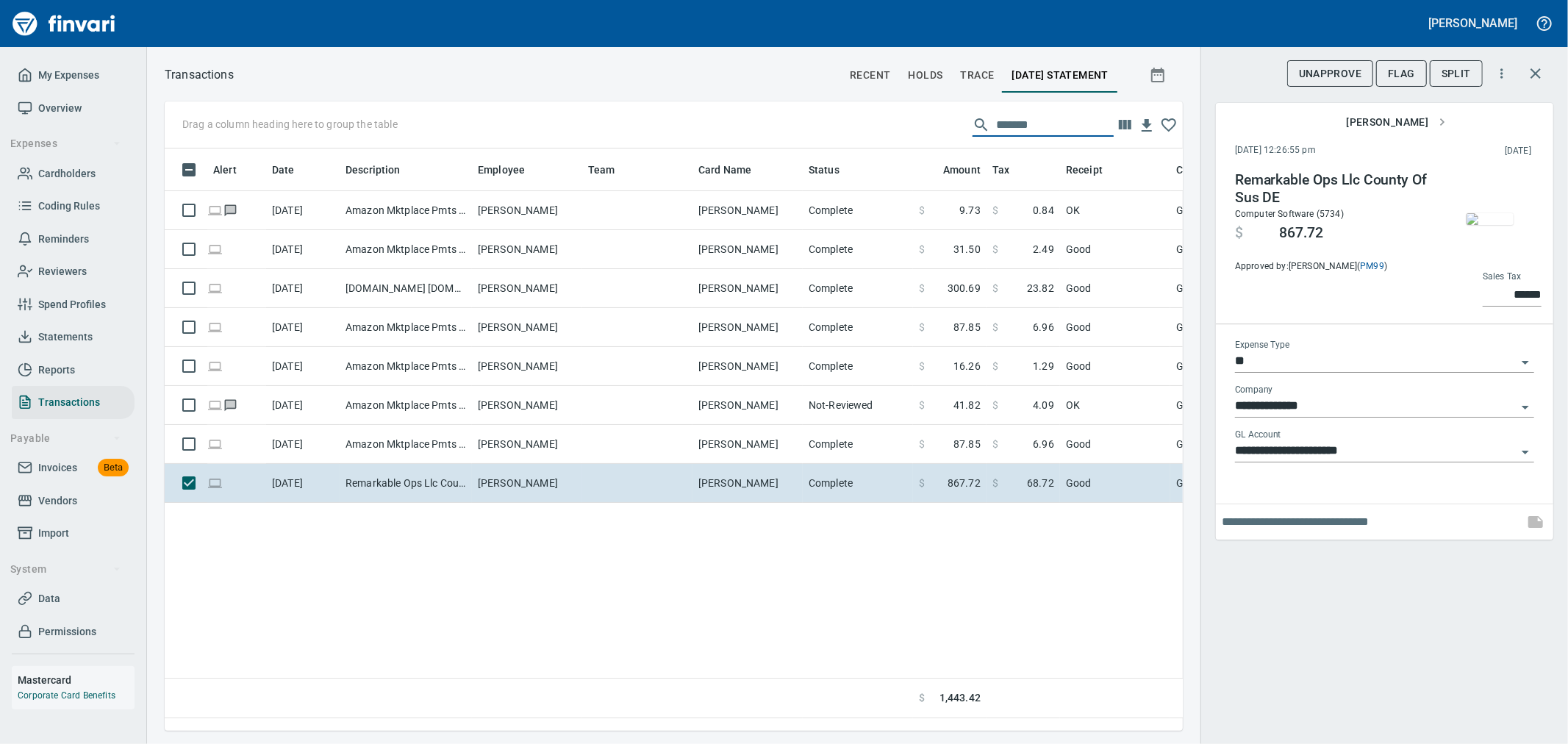
click at [1040, 127] on input "*******" at bounding box center [1055, 124] width 118 height 23
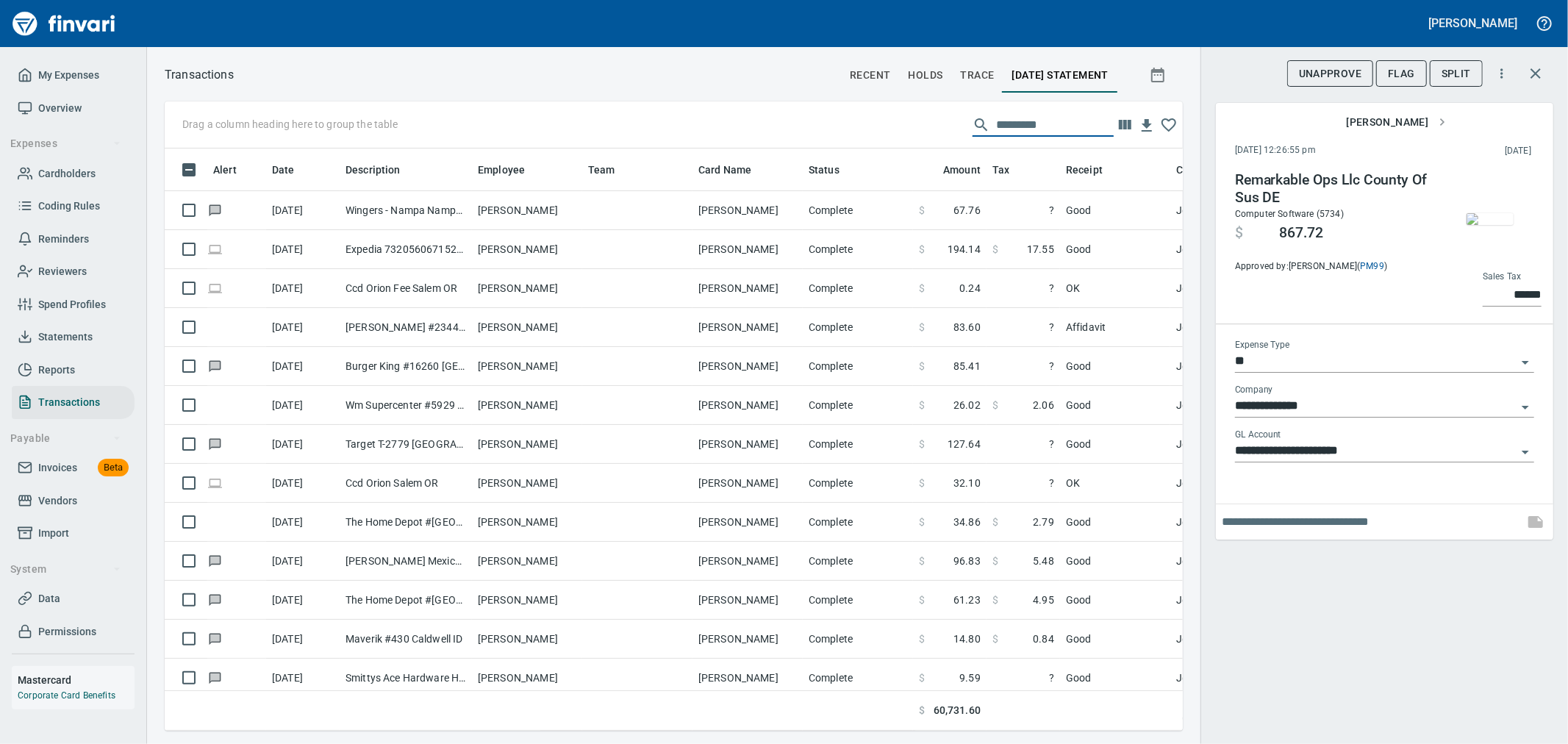
scroll to position [557, 994]
drag, startPoint x: 75, startPoint y: 170, endPoint x: 83, endPoint y: 172, distance: 8.2
click at [75, 170] on span "Cardholders" at bounding box center [66, 174] width 57 height 19
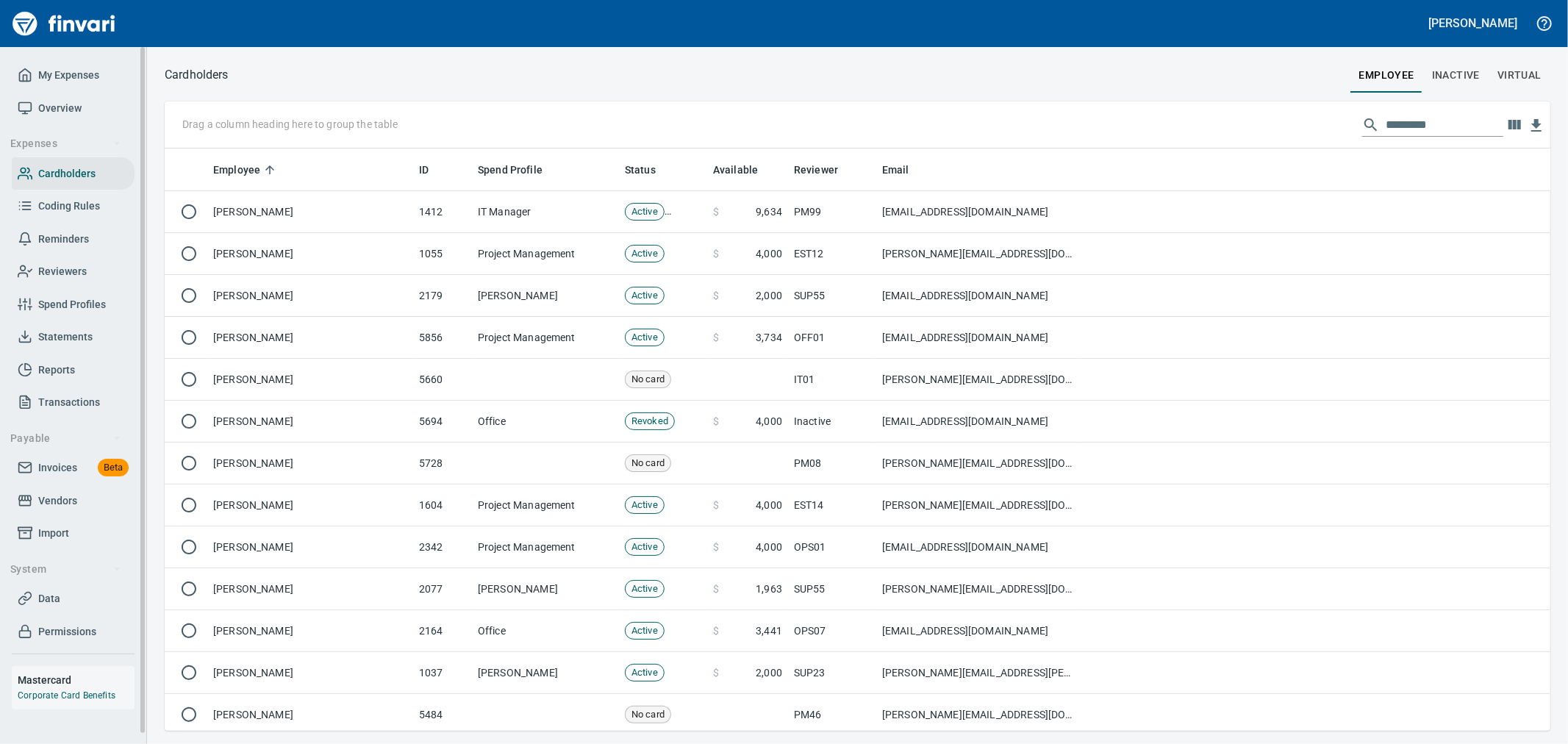
scroll to position [570, 1361]
click at [1478, 128] on input "text" at bounding box center [1444, 124] width 118 height 23
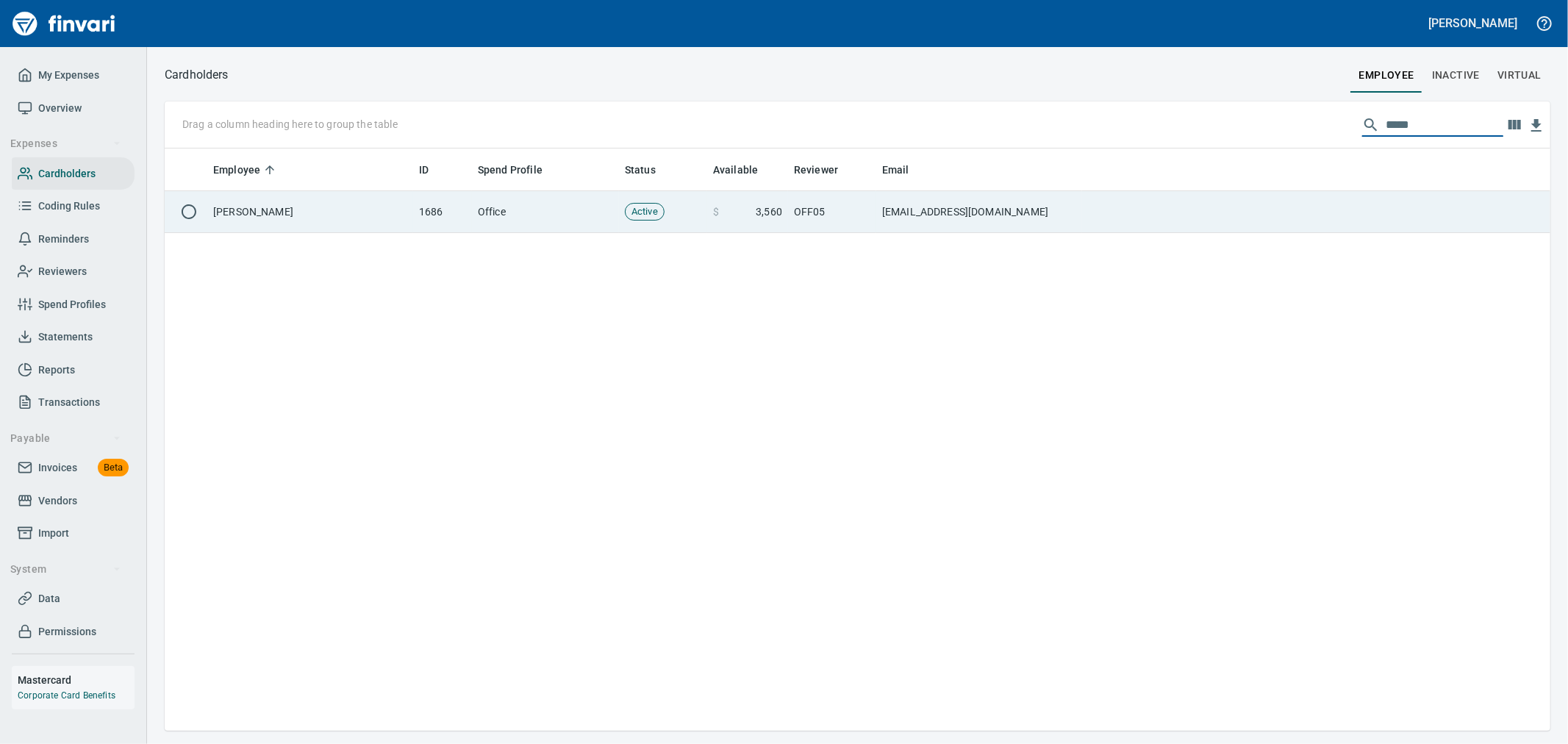
type input "*****"
click at [857, 214] on td "OFF05" at bounding box center [832, 212] width 88 height 42
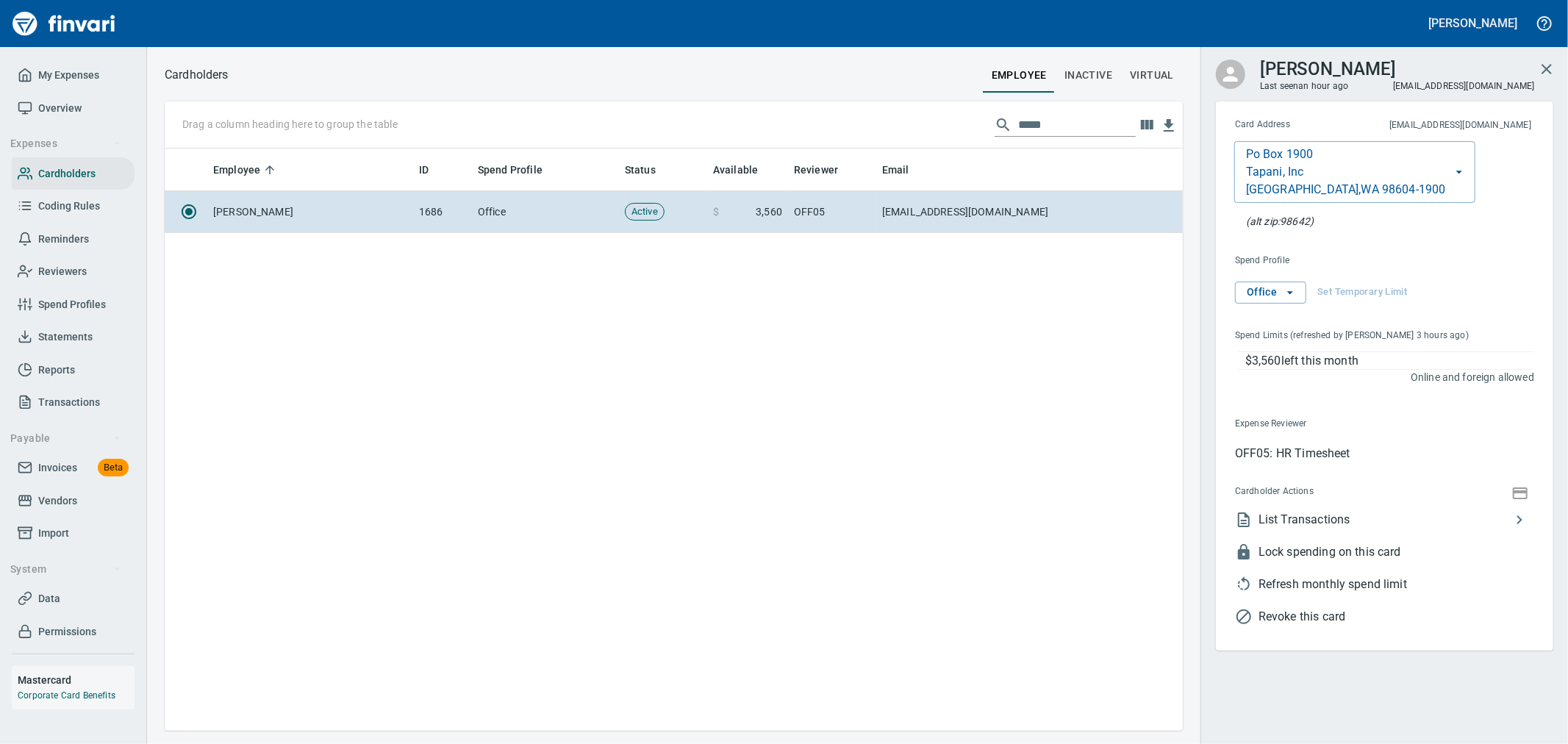
scroll to position [570, 1006]
click at [1305, 621] on span "Revoke this card" at bounding box center [1396, 617] width 275 height 18
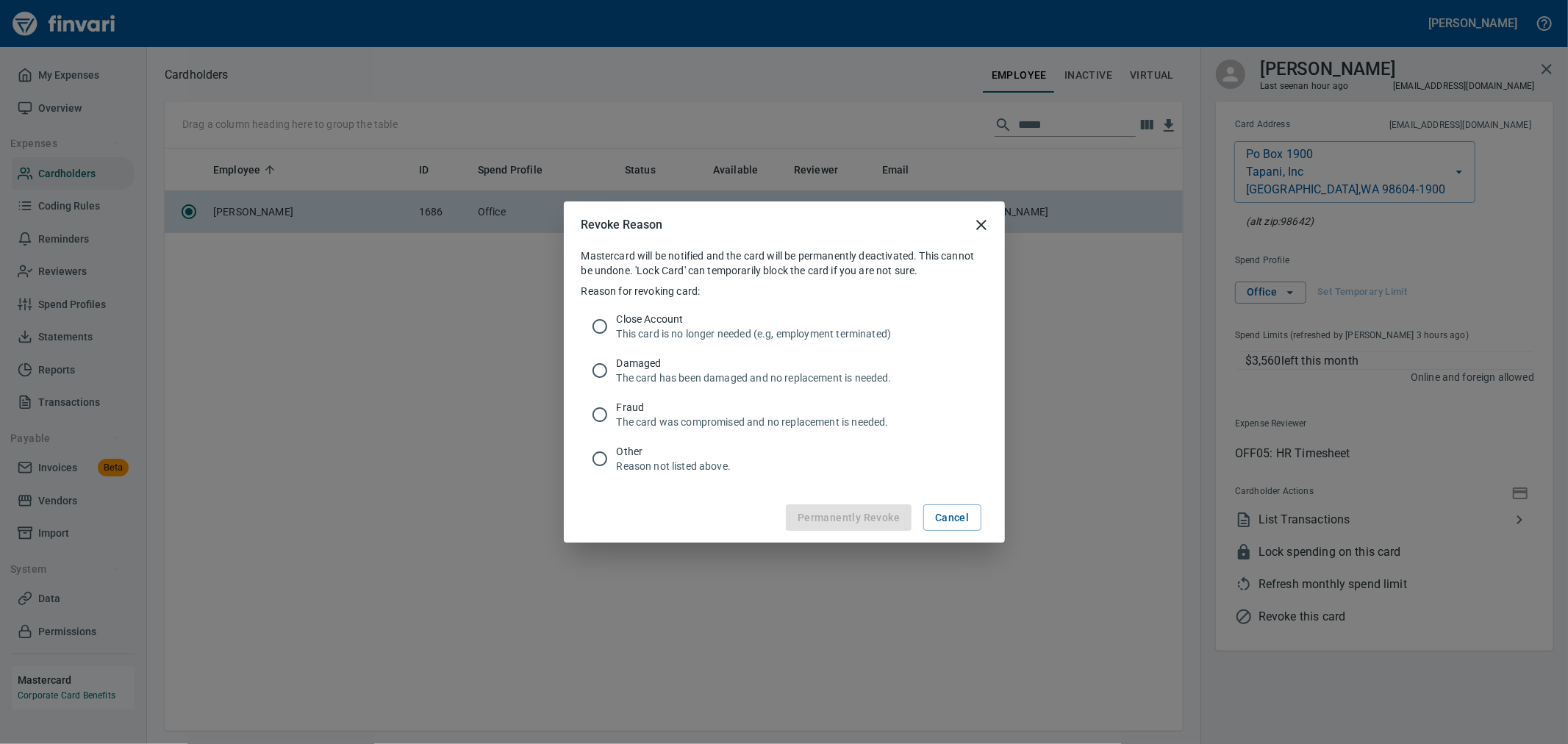
click at [780, 331] on p "This card is no longer needed (e.g, employment terminated)" at bounding box center [797, 334] width 359 height 15
click at [843, 515] on span "Permanently Revoke" at bounding box center [848, 518] width 103 height 19
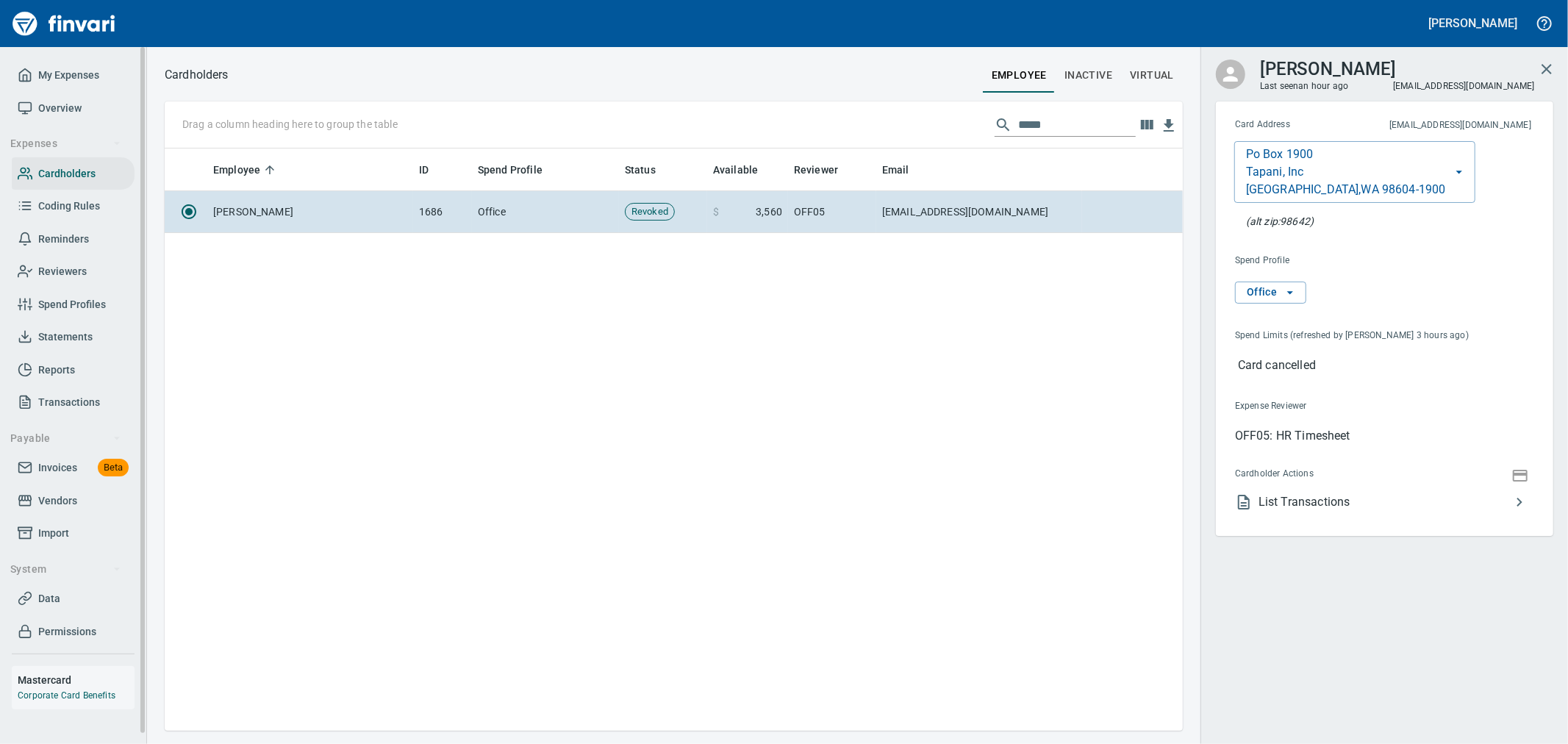
click at [74, 341] on span "Statements" at bounding box center [65, 337] width 54 height 19
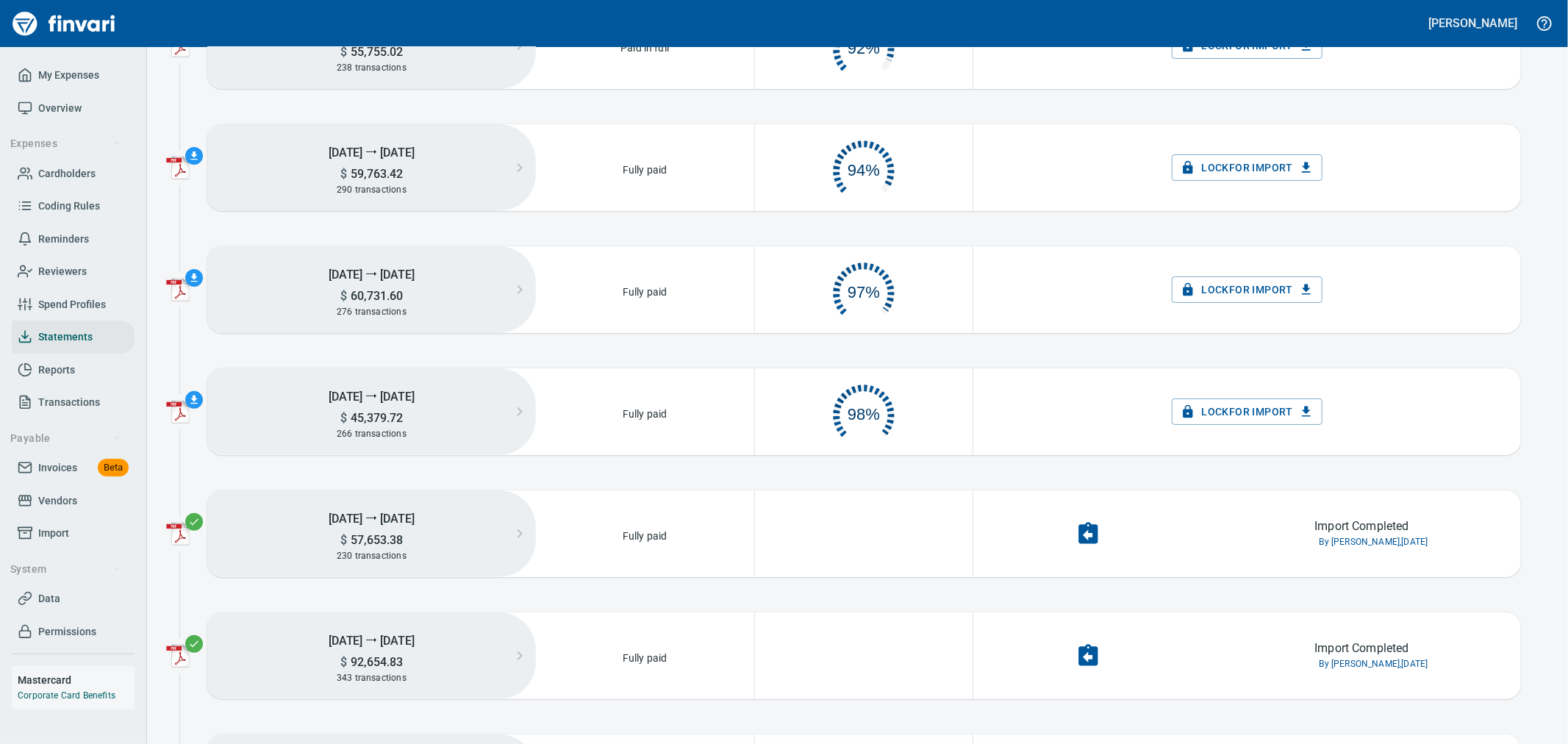
scroll to position [74, 203]
click at [1203, 292] on span "Lock for Import" at bounding box center [1246, 290] width 127 height 19
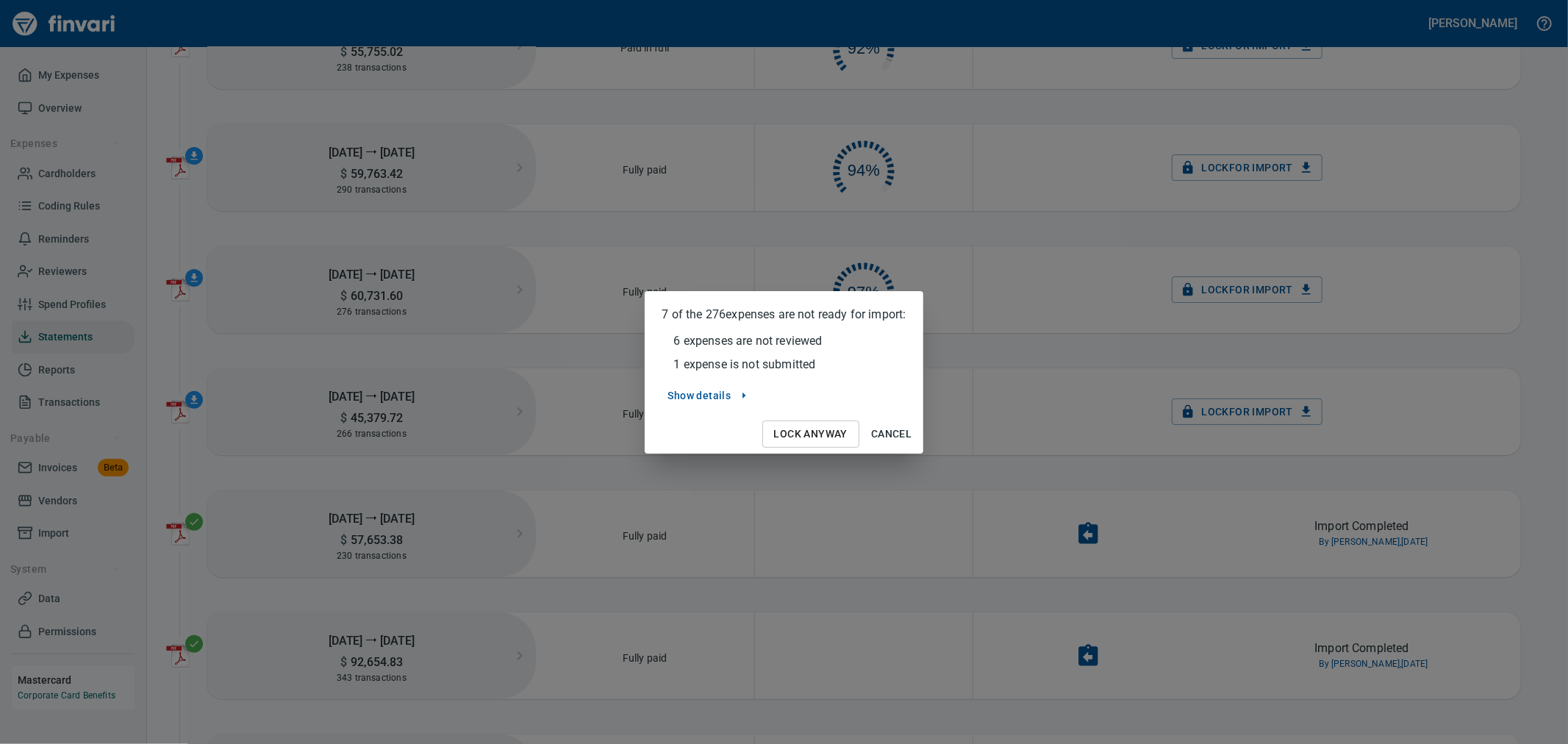
click at [824, 432] on span "Lock Anyway" at bounding box center [810, 434] width 74 height 19
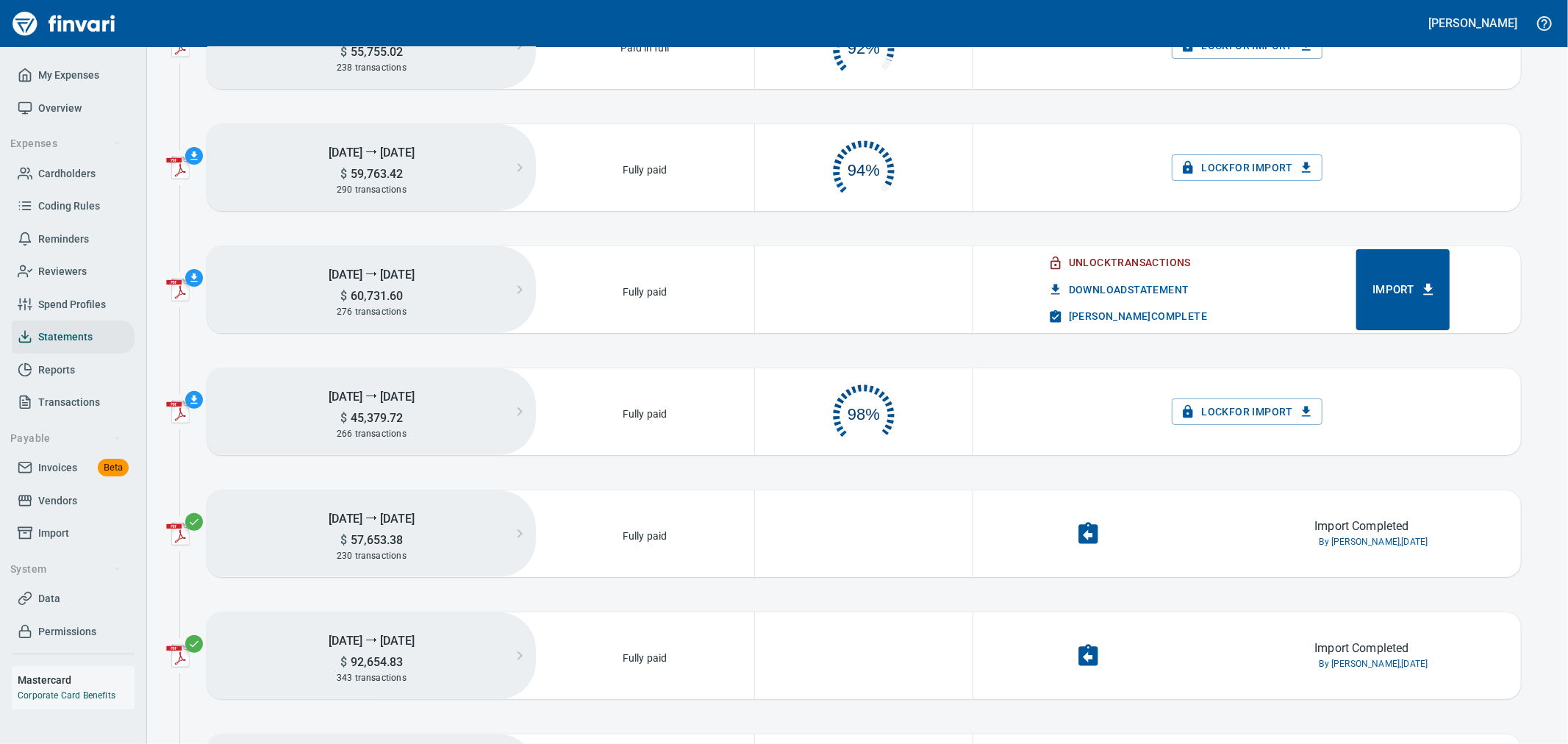
click at [1412, 274] on button "Import" at bounding box center [1403, 290] width 94 height 81
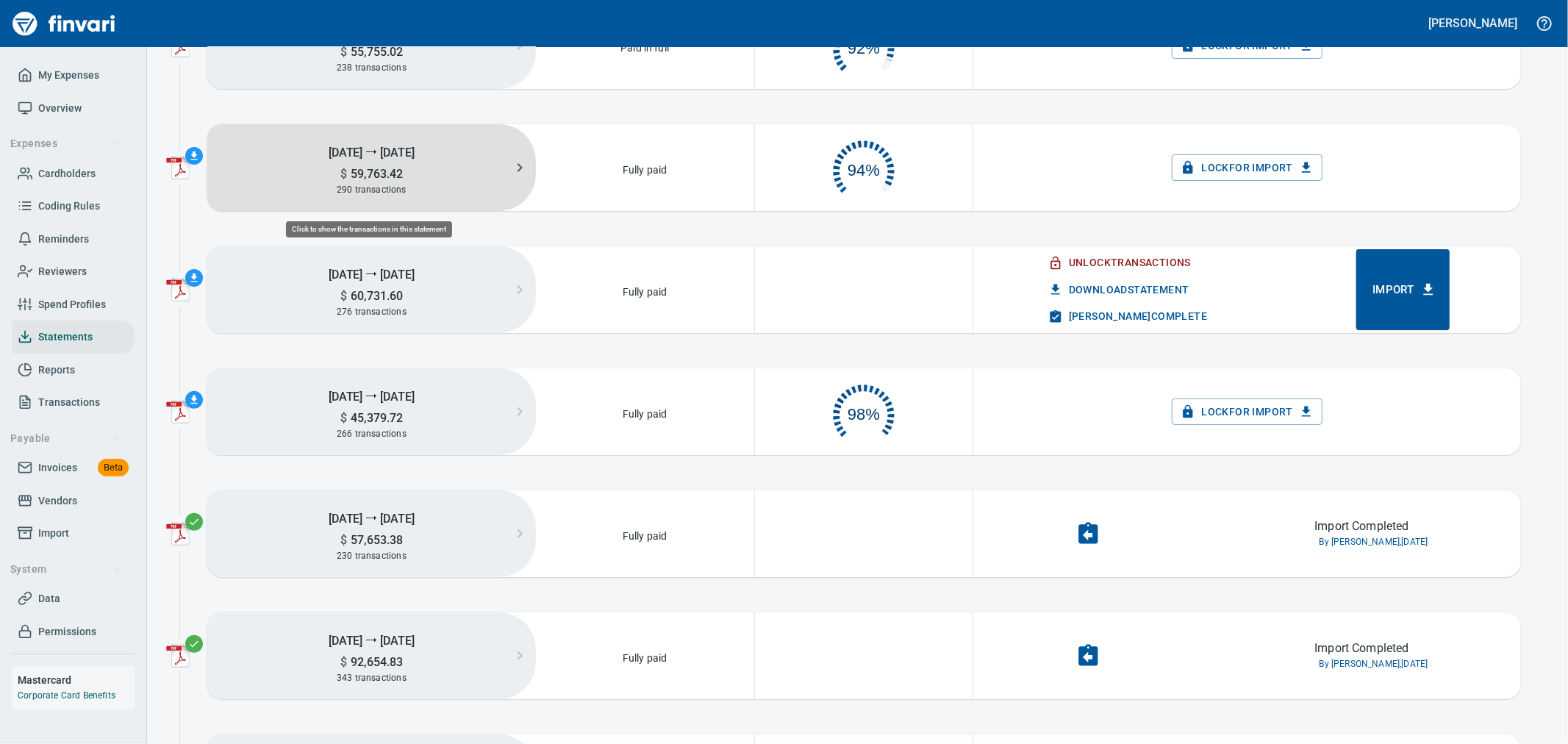
click at [459, 187] on div "290 transactions" at bounding box center [372, 190] width 329 height 16
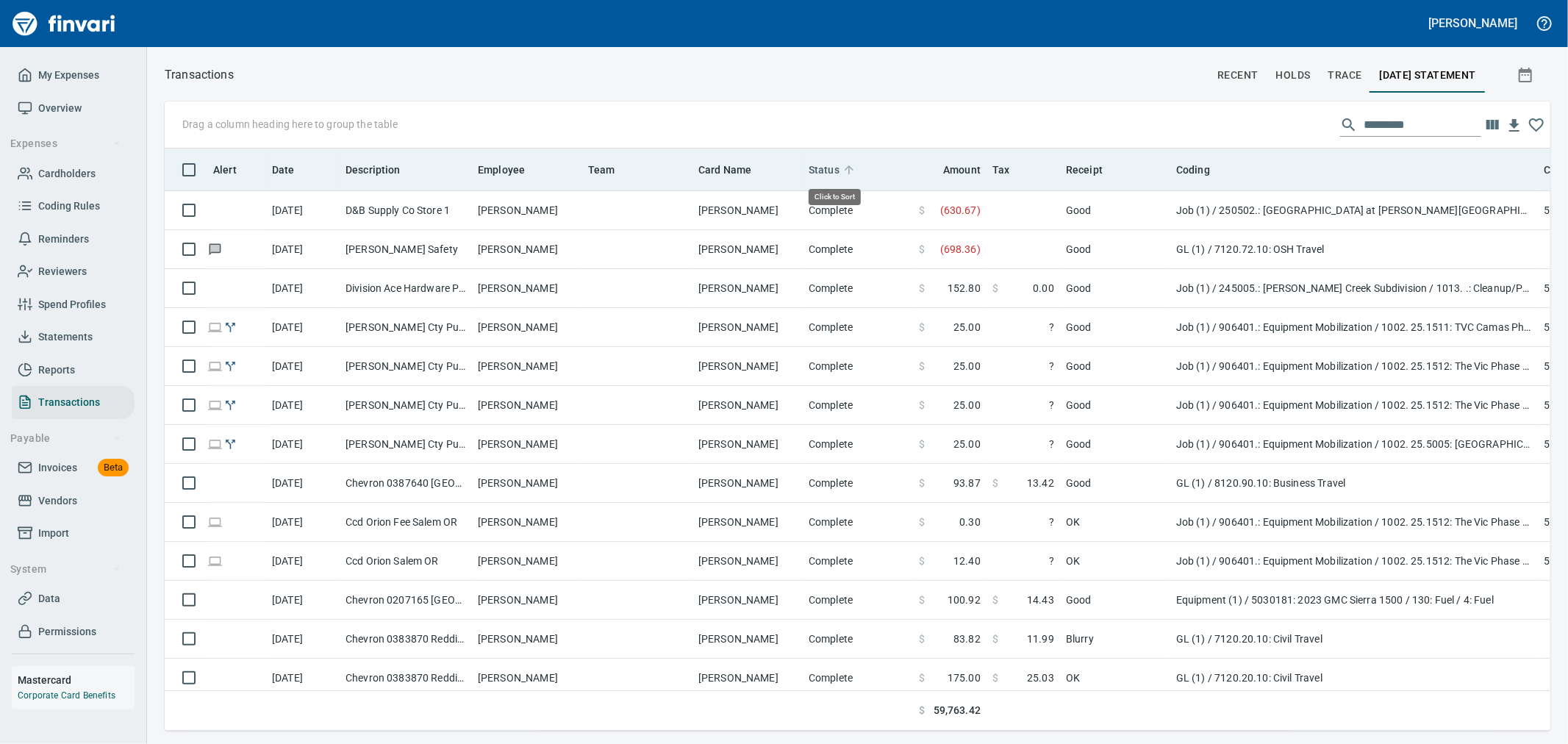
click at [826, 169] on span "Status" at bounding box center [824, 170] width 31 height 18
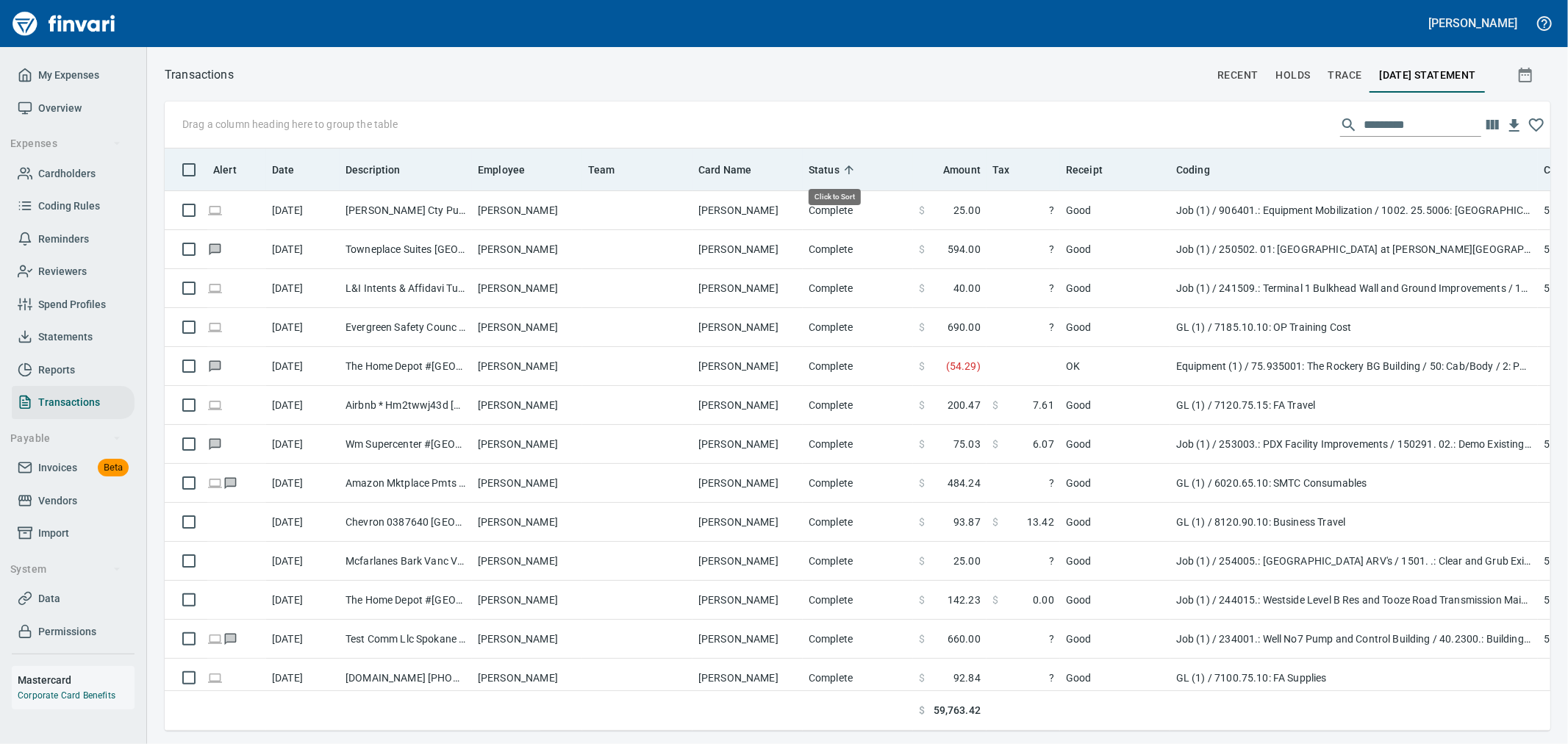
click at [826, 169] on span "Status" at bounding box center [824, 170] width 31 height 18
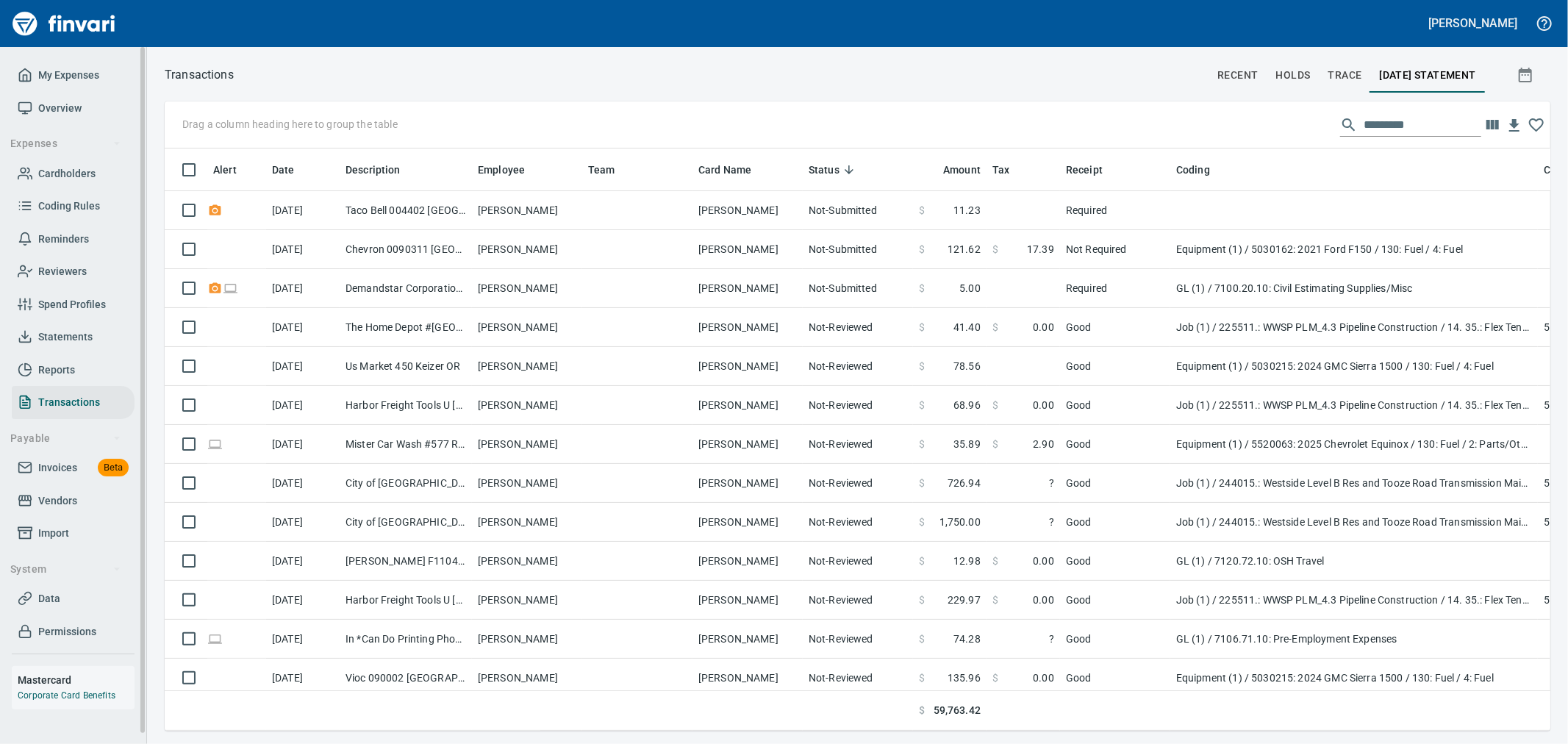
click at [71, 336] on span "Statements" at bounding box center [65, 337] width 54 height 19
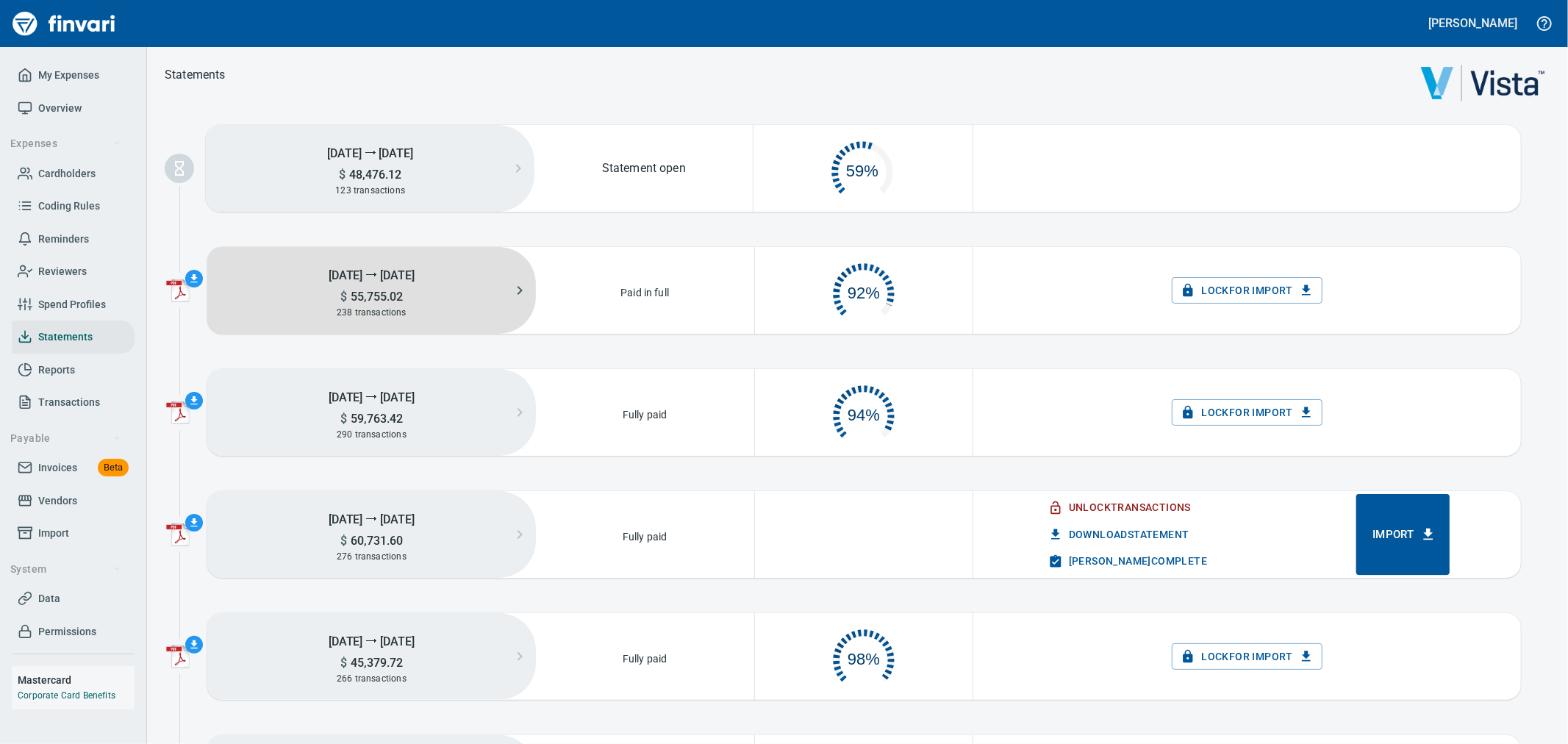
scroll to position [74, 203]
click at [431, 309] on div "238 transactions" at bounding box center [372, 313] width 329 height 16
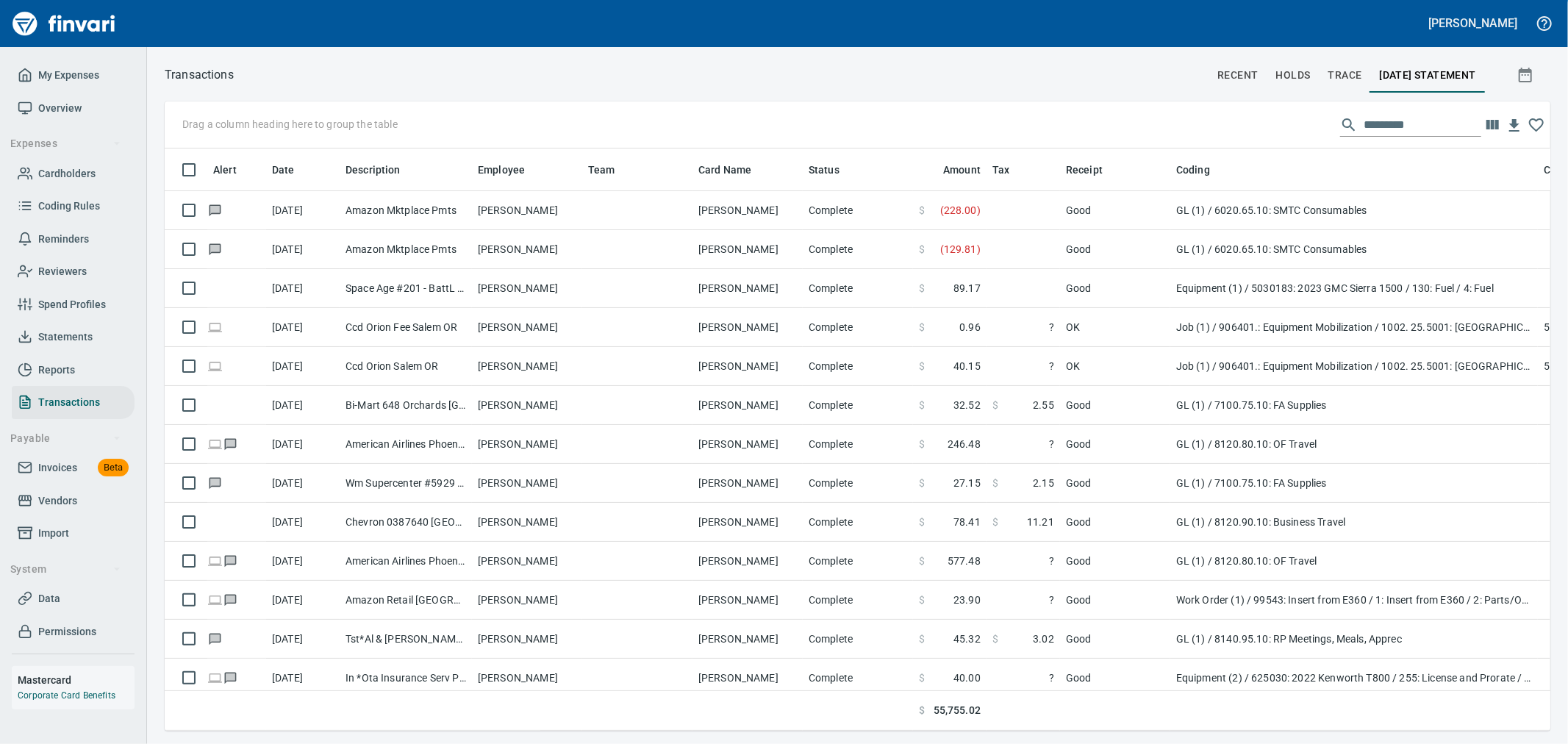
scroll to position [557, 1361]
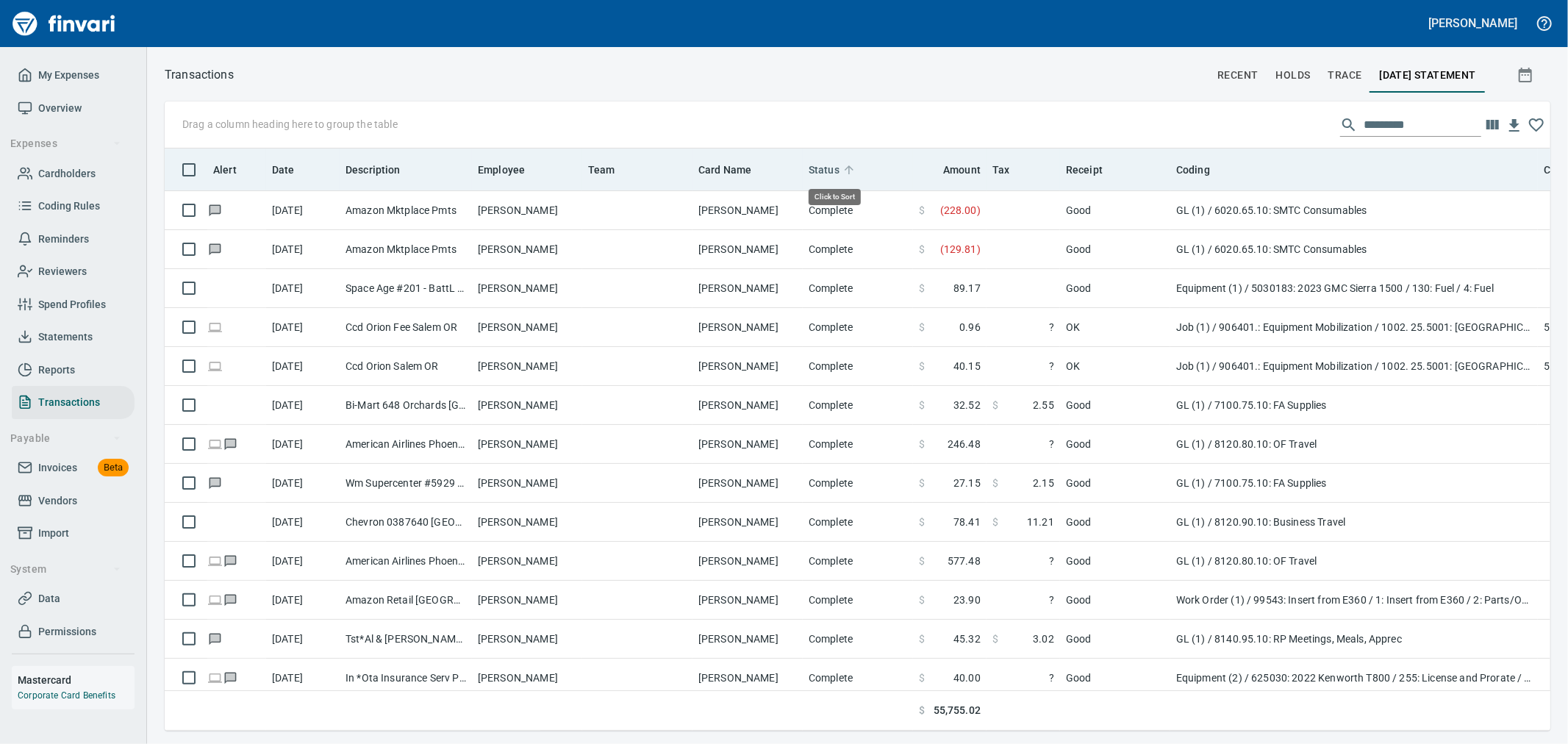
click at [813, 173] on span "Status" at bounding box center [824, 170] width 31 height 18
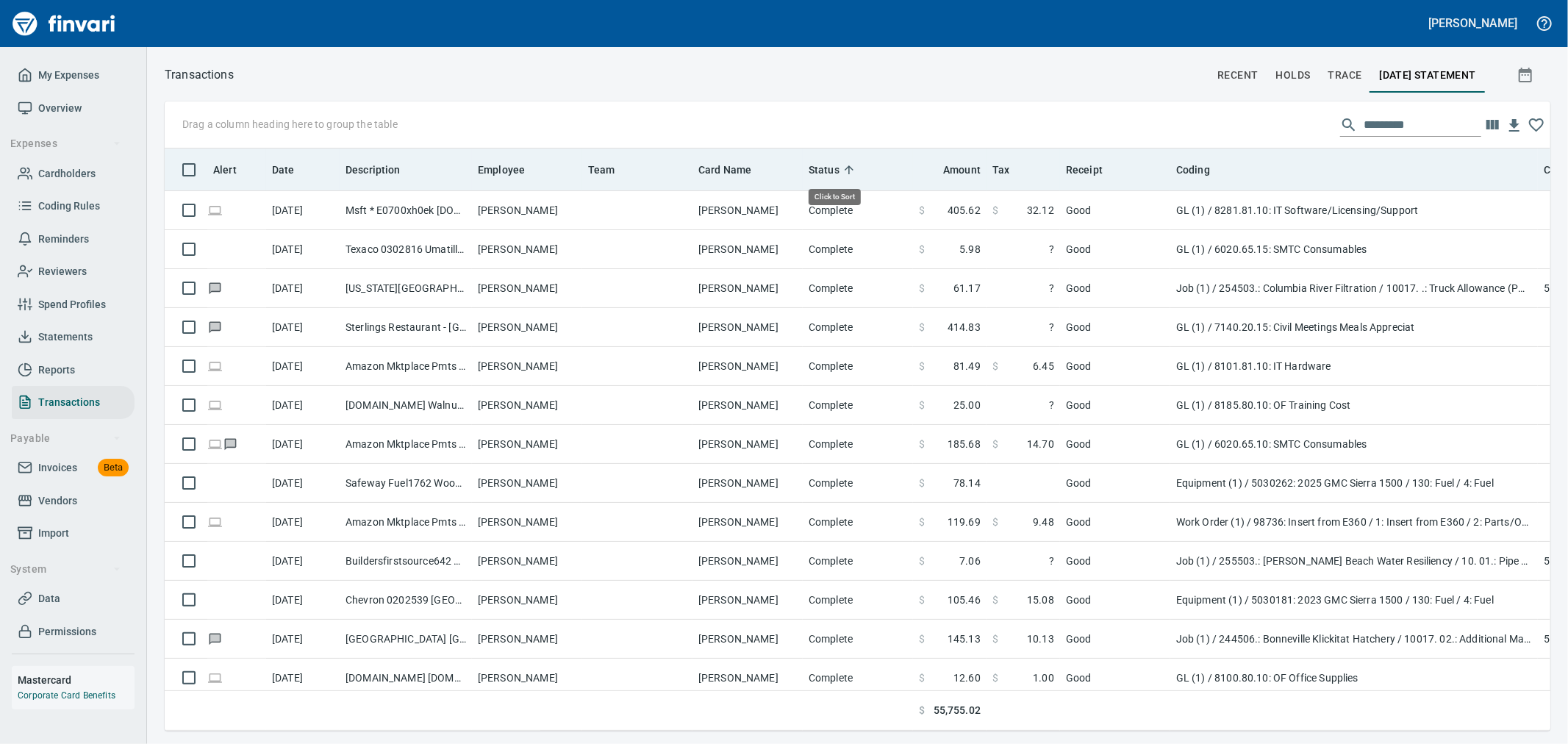
click at [813, 173] on span "Status" at bounding box center [824, 170] width 31 height 18
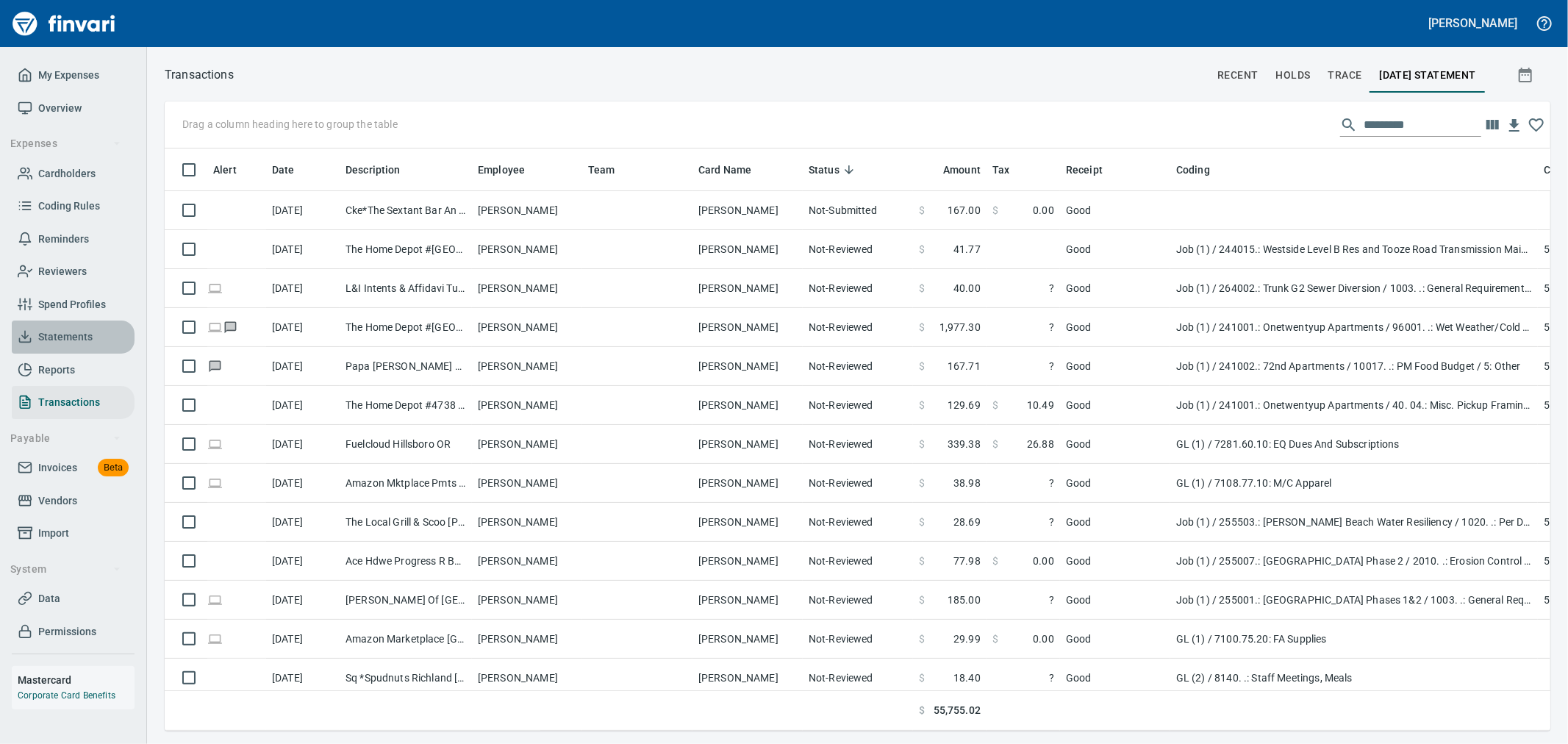
click at [63, 337] on span "Statements" at bounding box center [65, 337] width 54 height 19
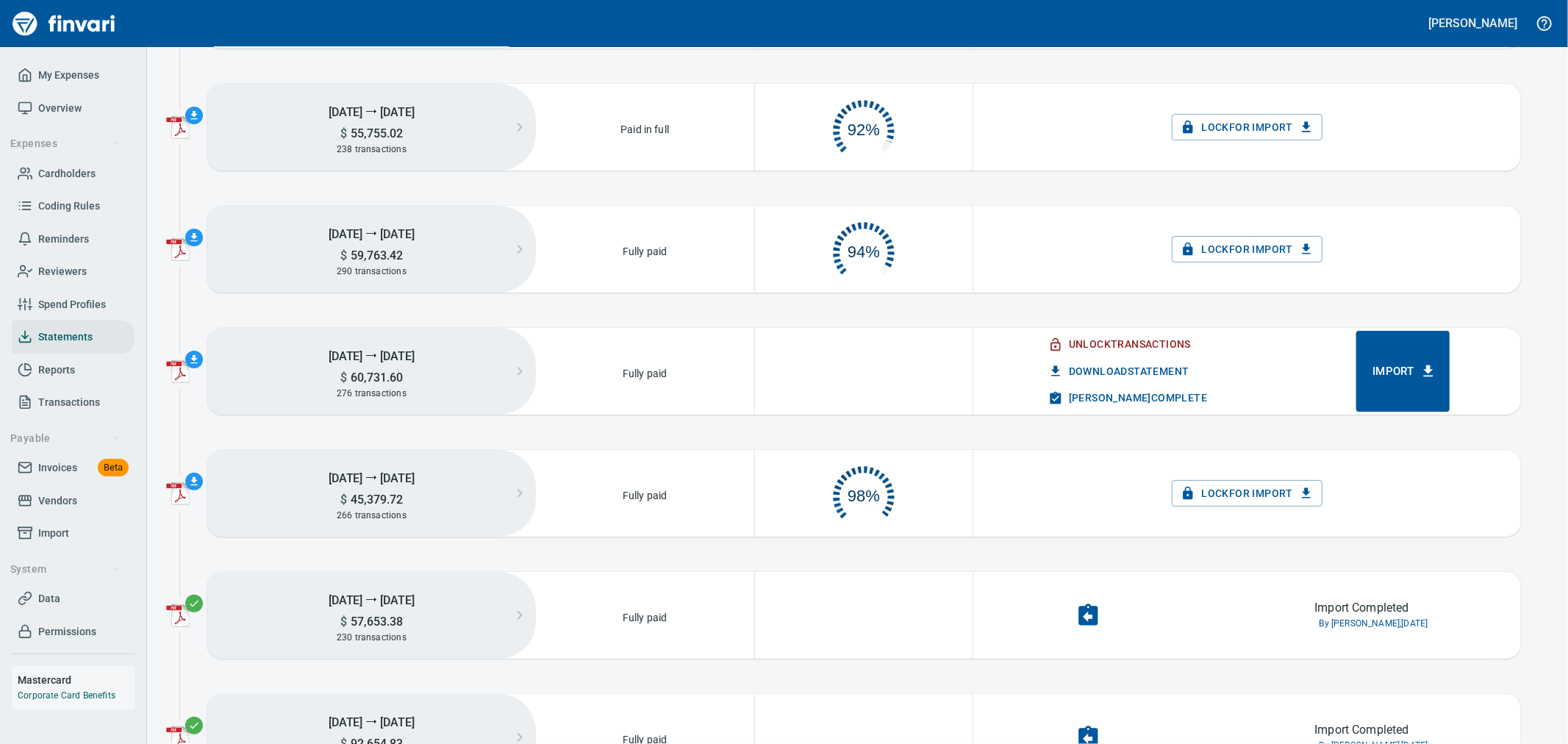
scroll to position [74, 204]
click at [1095, 397] on span "Mark Import Complete" at bounding box center [1129, 397] width 156 height 19
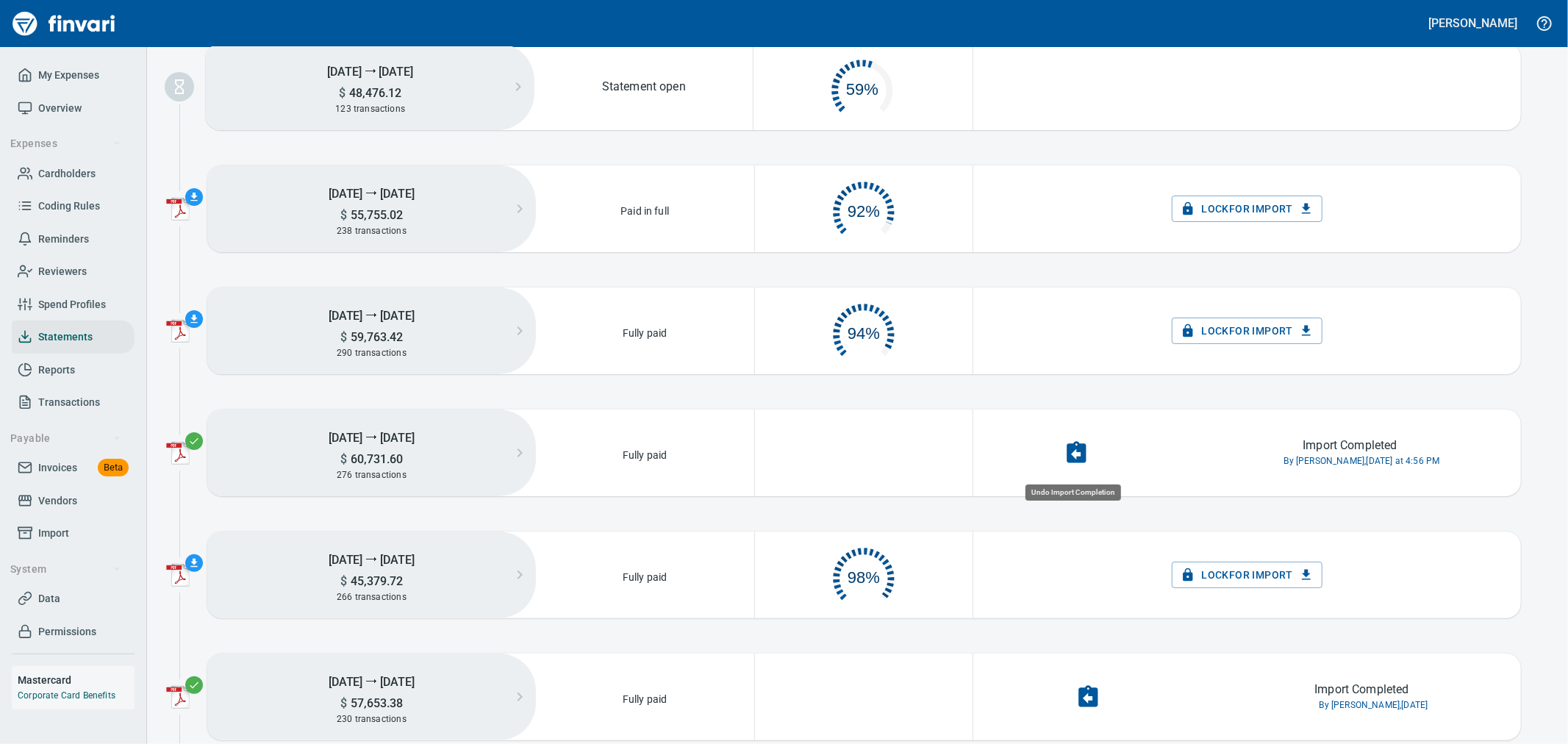
scroll to position [74, 203]
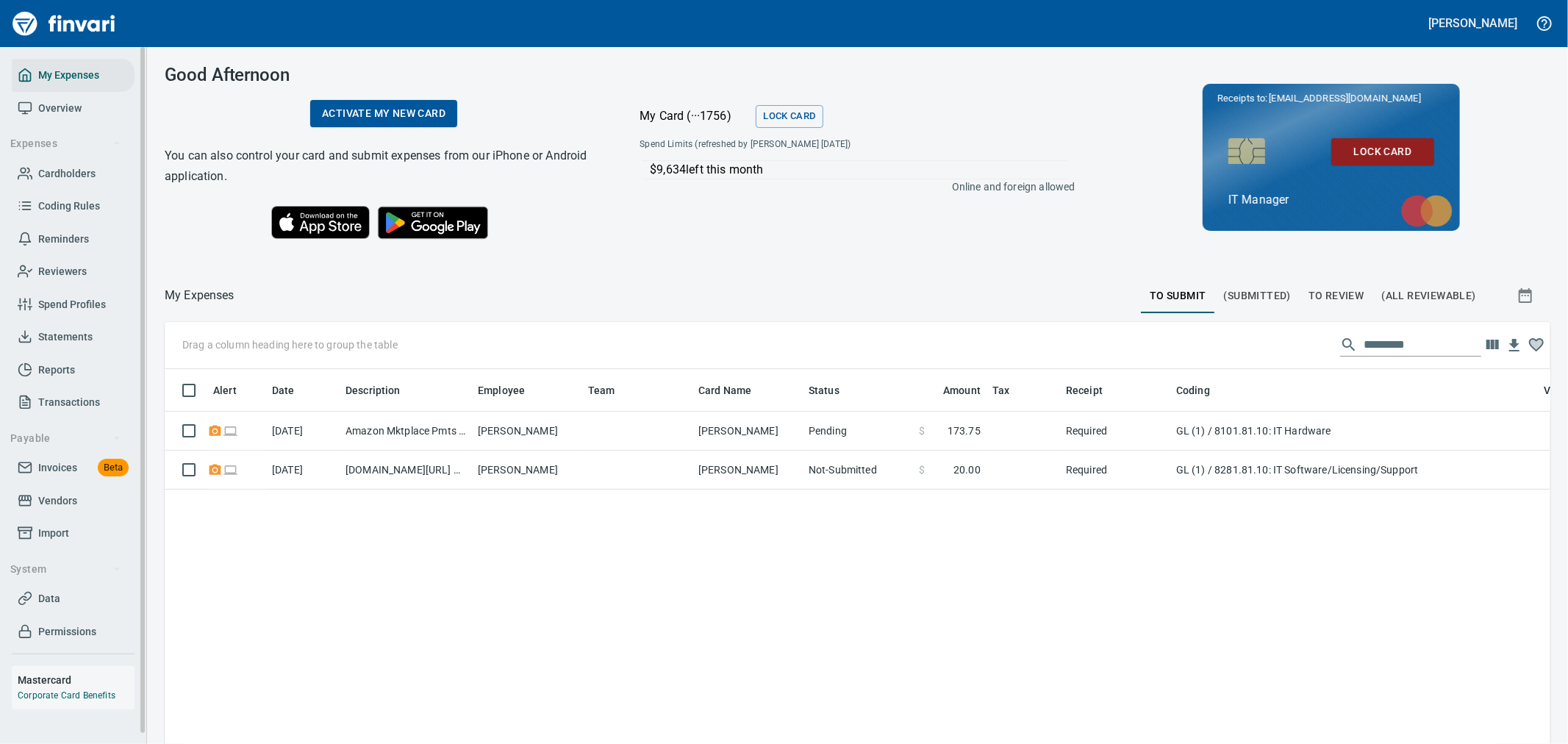
scroll to position [557, 1361]
click at [69, 473] on span "Invoices" at bounding box center [57, 468] width 39 height 19
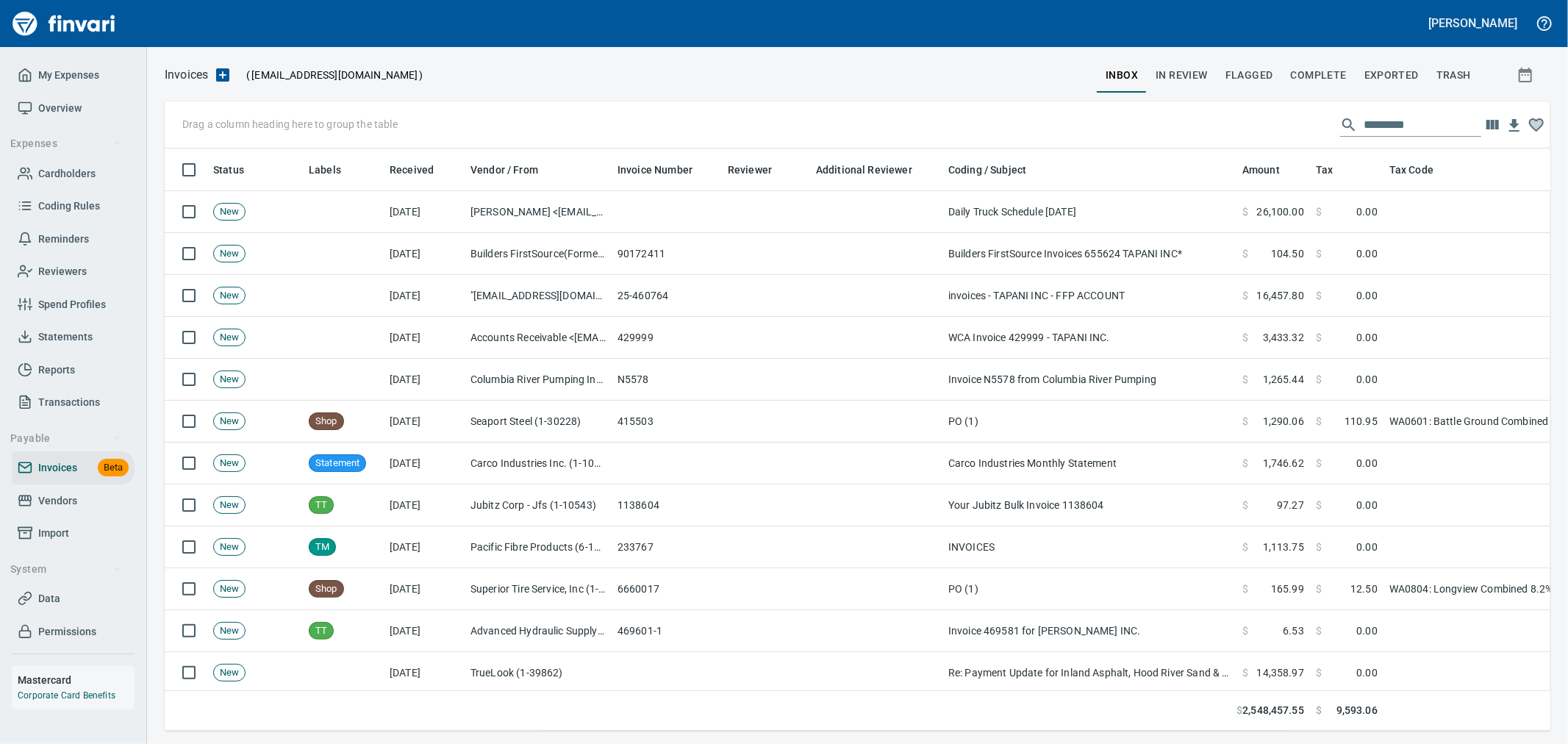
scroll to position [557, 1361]
click at [1316, 74] on span "Complete" at bounding box center [1318, 75] width 56 height 19
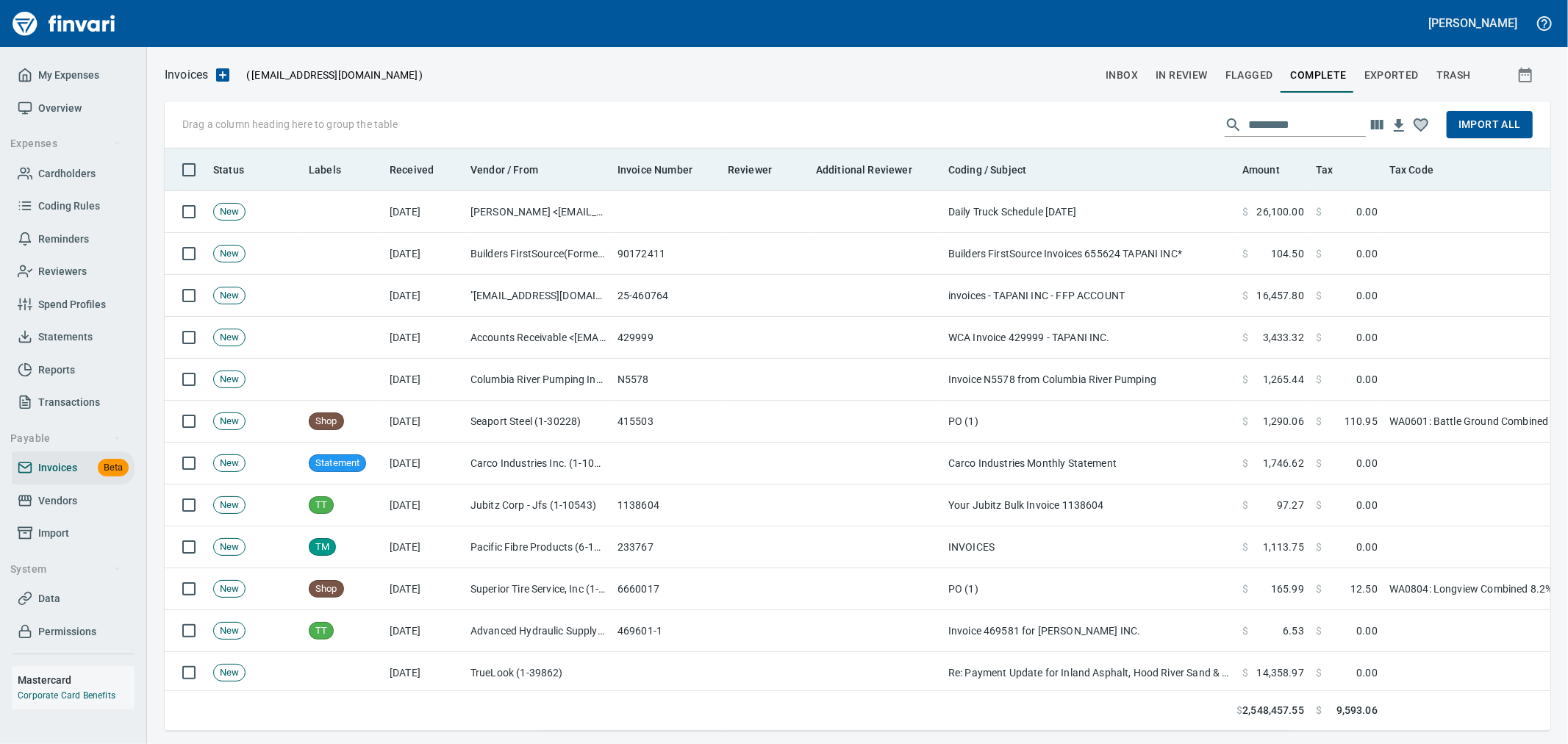
scroll to position [557, 1361]
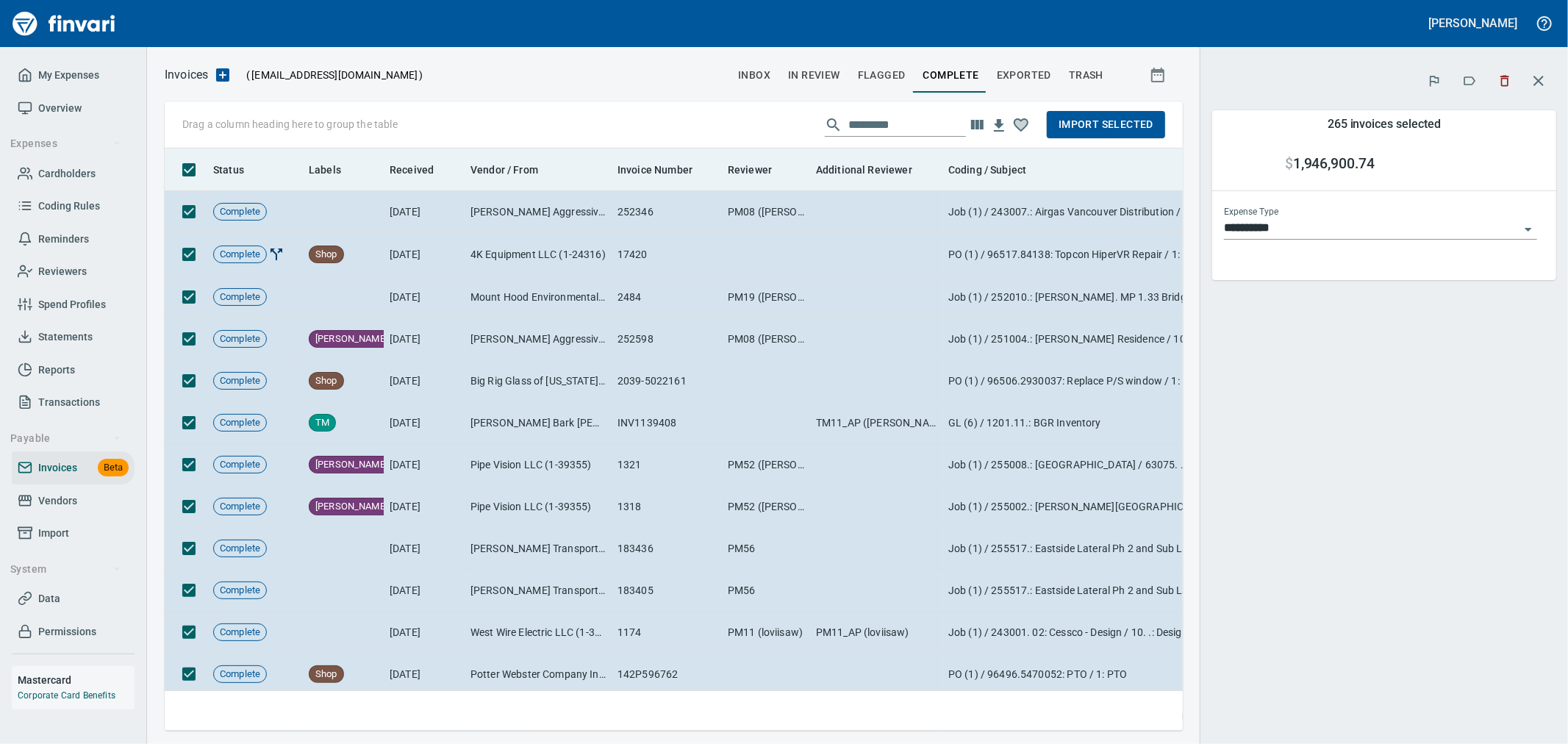
scroll to position [557, 994]
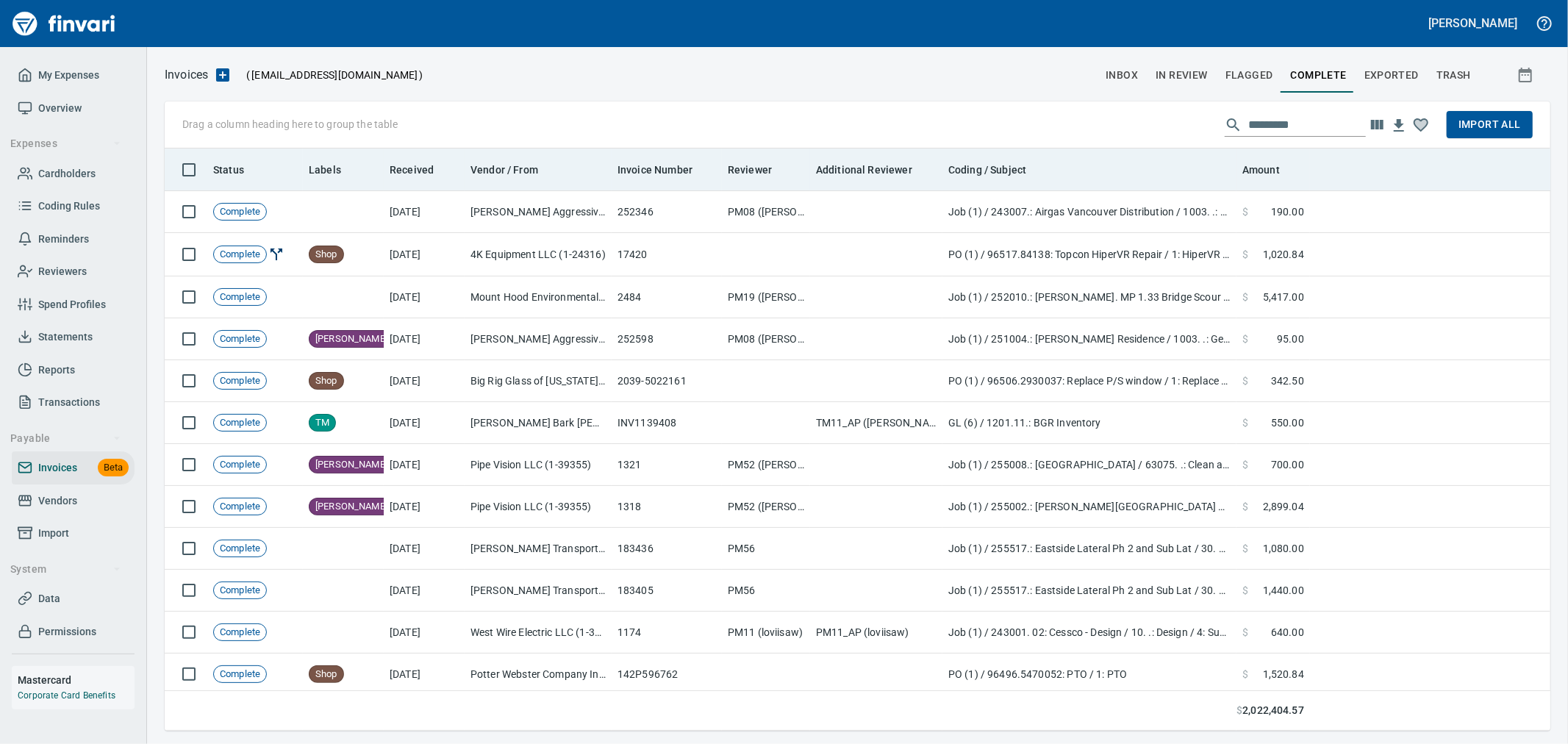
scroll to position [557, 1359]
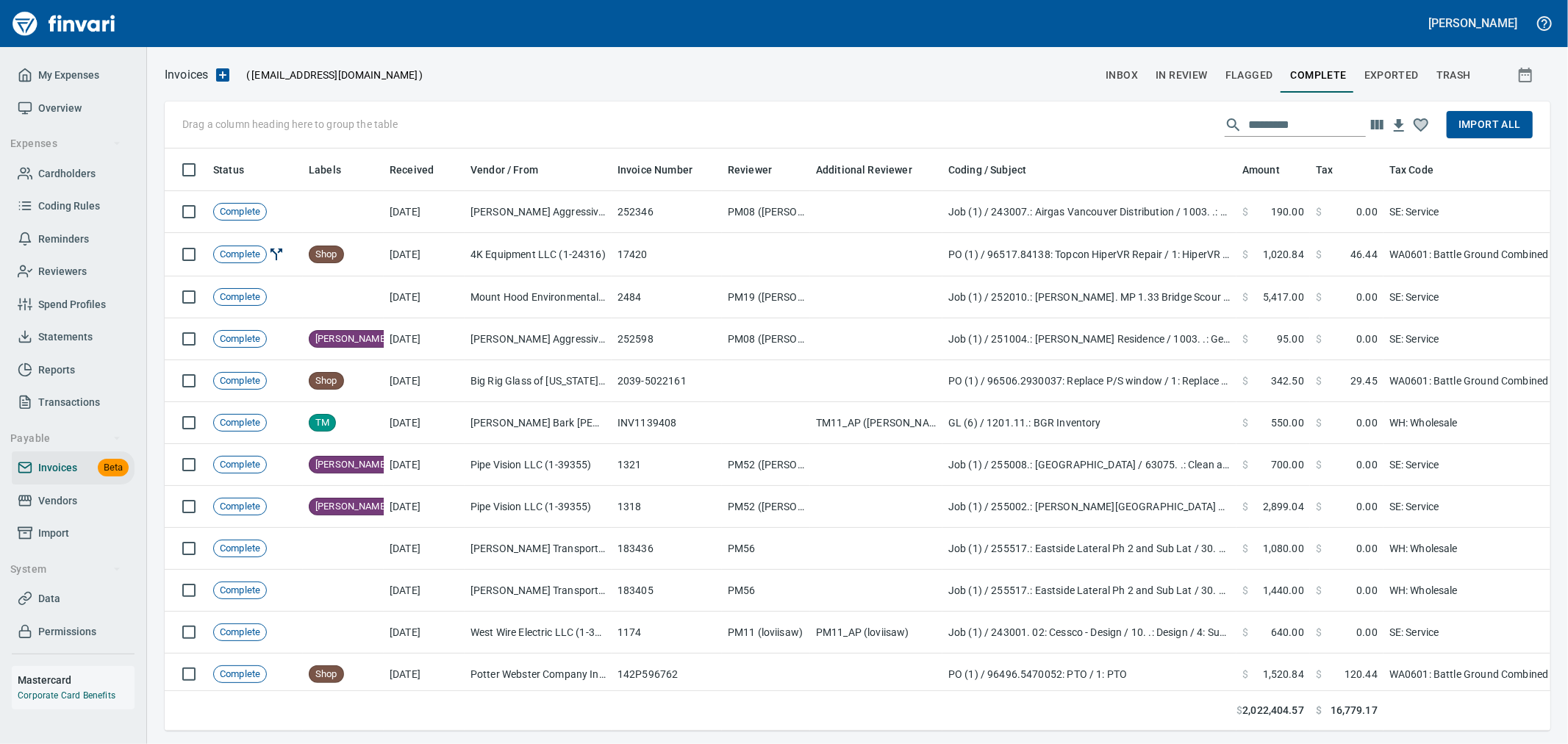
click at [1516, 120] on span "Import All" at bounding box center [1490, 124] width 62 height 19
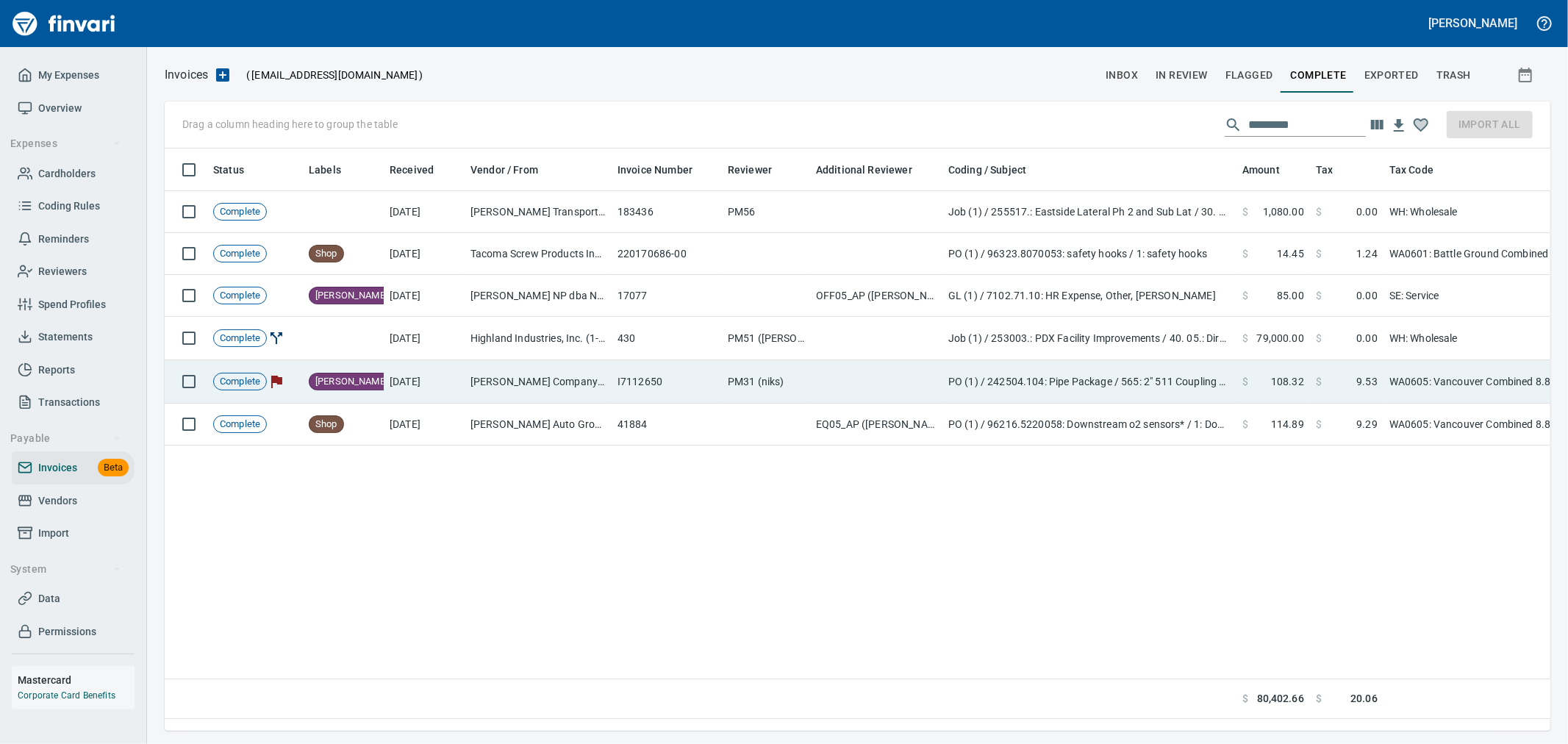
scroll to position [557, 1373]
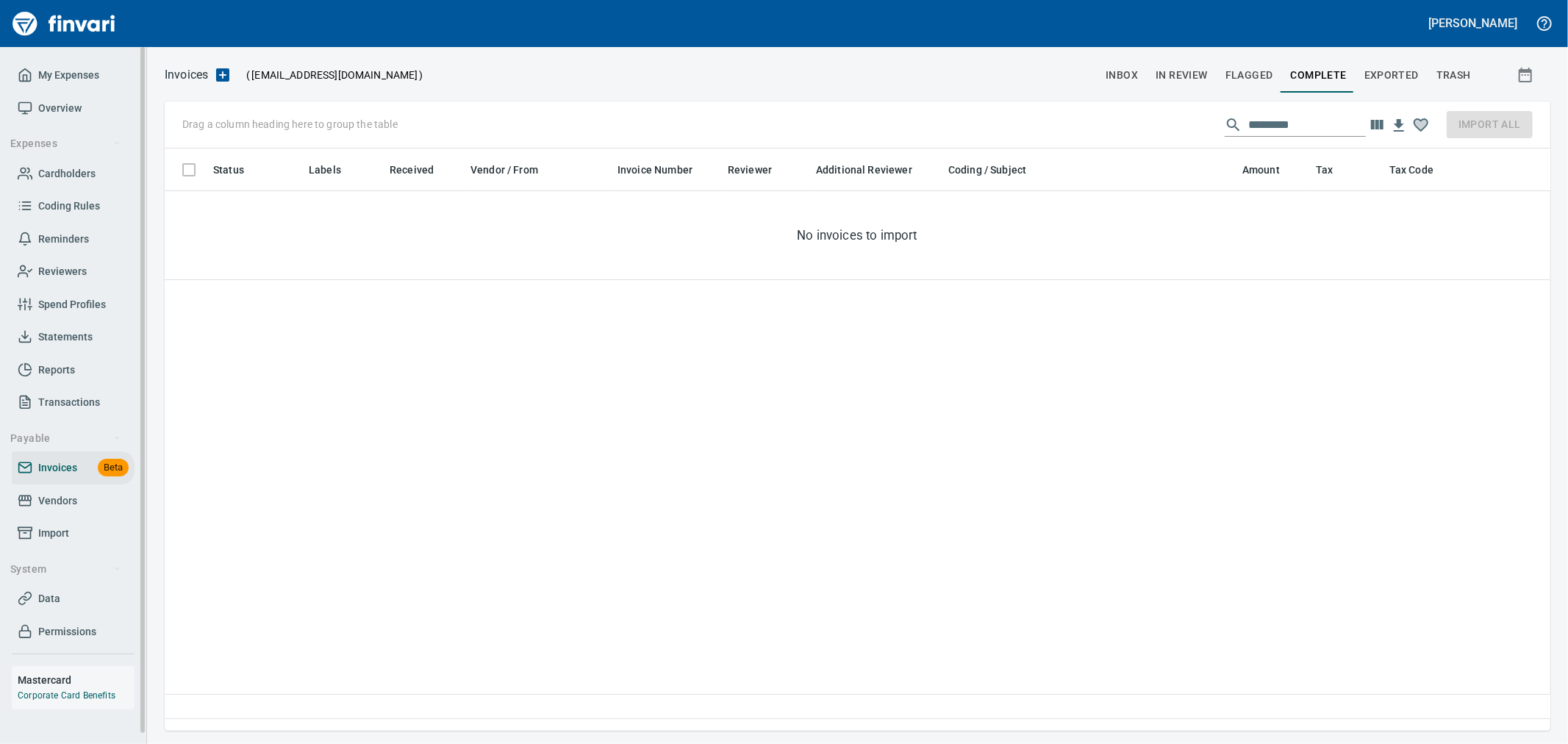
click at [66, 502] on span "Vendors" at bounding box center [57, 501] width 39 height 19
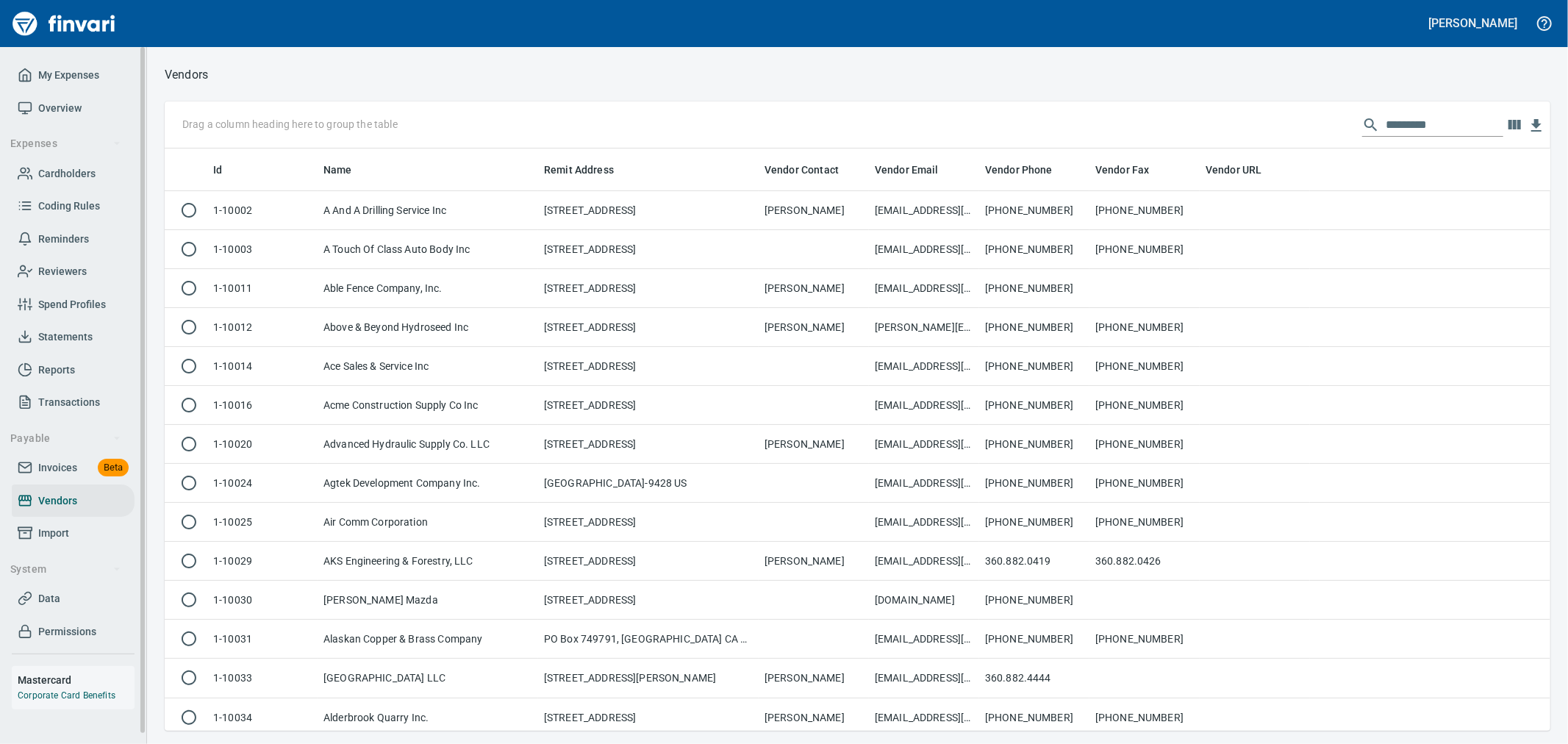
scroll to position [570, 1361]
